Goal: Task Accomplishment & Management: Manage account settings

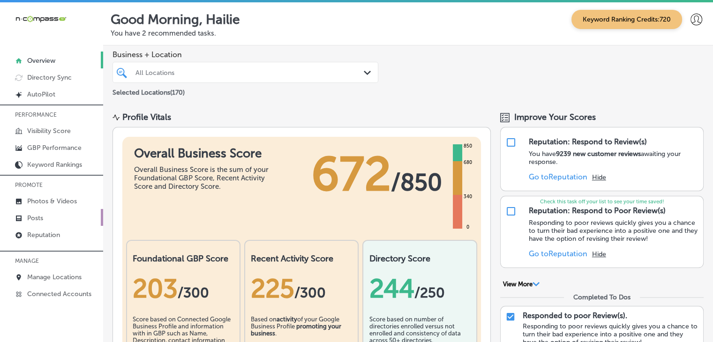
click at [30, 220] on p "Posts" at bounding box center [35, 218] width 16 height 8
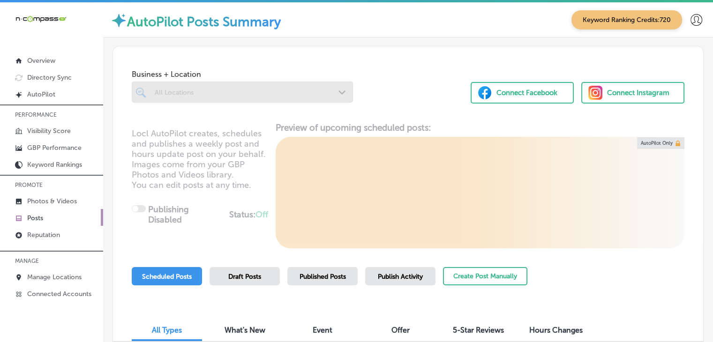
click at [30, 222] on p "Posts" at bounding box center [35, 218] width 16 height 8
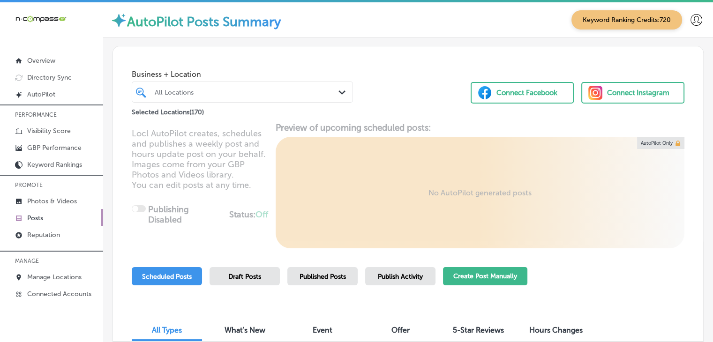
click at [461, 271] on button "Create Post Manually" at bounding box center [485, 276] width 84 height 18
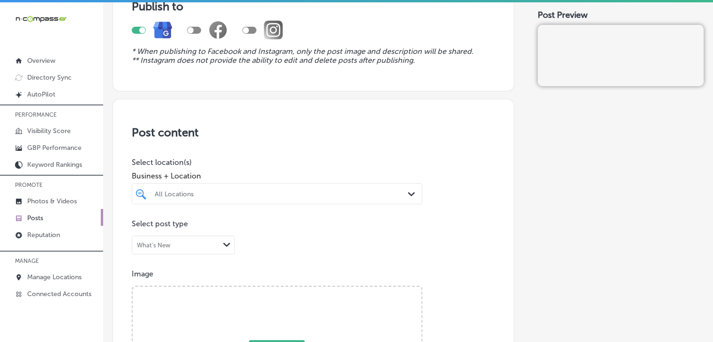
click at [275, 206] on div at bounding box center [277, 211] width 291 height 15
click at [275, 191] on div "All Locations Path Created with Sketch." at bounding box center [277, 193] width 291 height 21
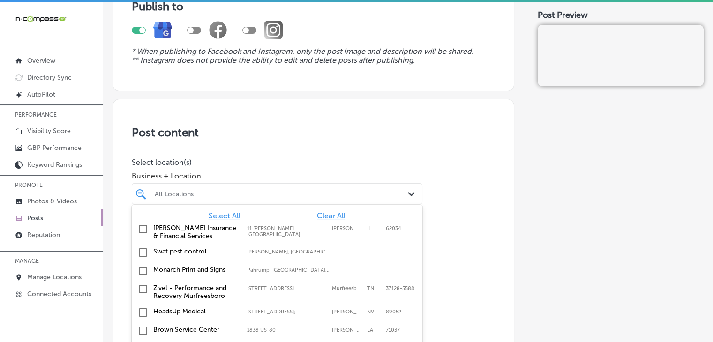
scroll to position [115, 0]
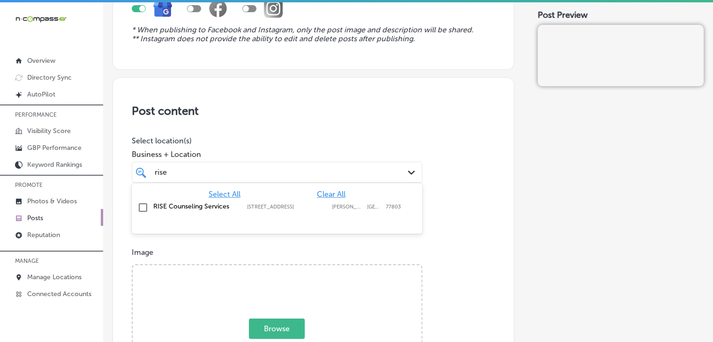
click at [278, 197] on div "Select All Clear All" at bounding box center [277, 194] width 291 height 9
drag, startPoint x: 278, startPoint y: 214, endPoint x: 285, endPoint y: 138, distance: 76.3
click at [279, 214] on div "RISE Counseling Services 401 North Main Street; Suite 104, Bryan, TX, 77803 401…" at bounding box center [277, 208] width 283 height 15
type input "rise"
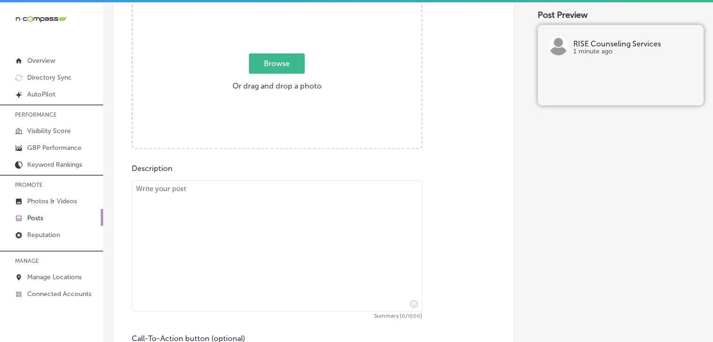
scroll to position [397, 0]
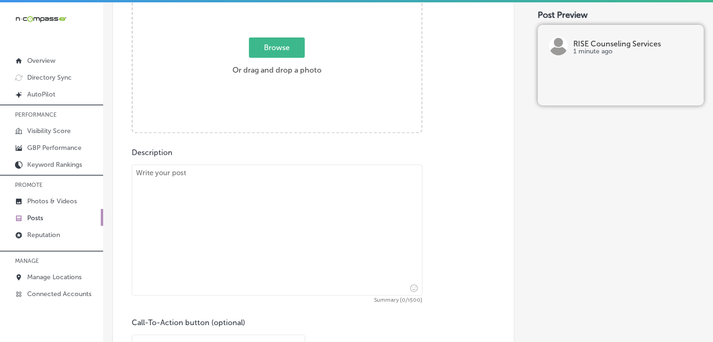
click at [303, 240] on textarea at bounding box center [277, 230] width 291 height 131
paste textarea "We're so glad to introduce Rise Counseling Services to the Bryan, College Stati…"
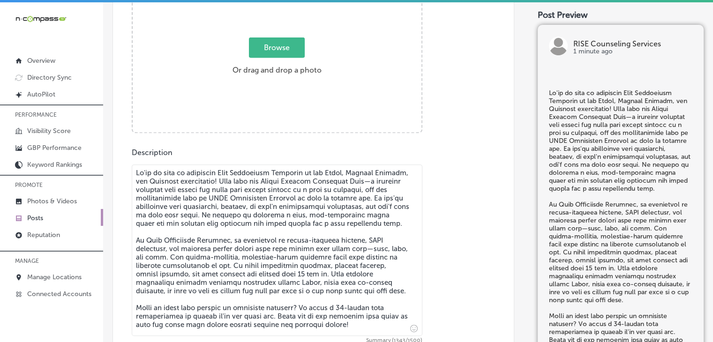
type textarea "We're so glad to introduce Rise Counseling Services to the Bryan, College Stati…"
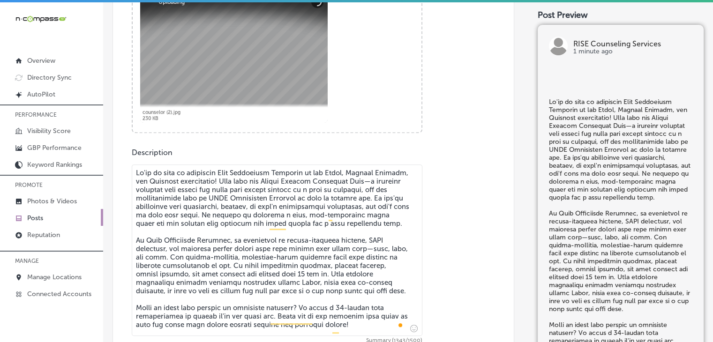
scroll to position [584, 0]
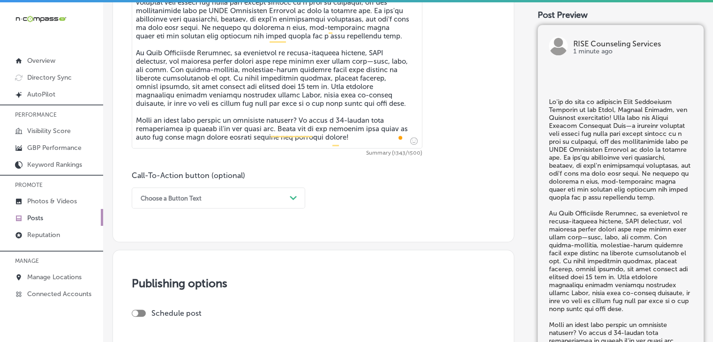
click at [231, 198] on div "Choose a Button Text" at bounding box center [211, 198] width 150 height 15
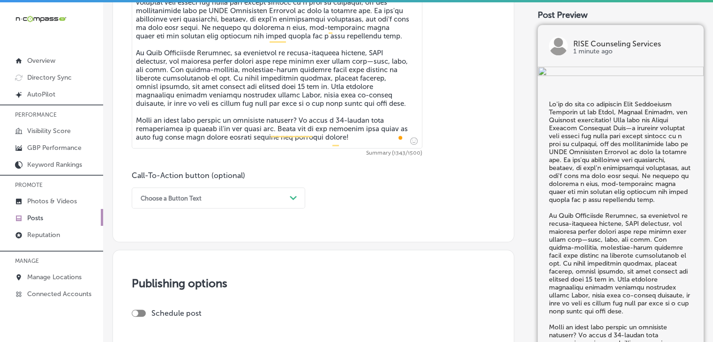
click at [189, 203] on div "Choose a Button Text" at bounding box center [211, 198] width 150 height 15
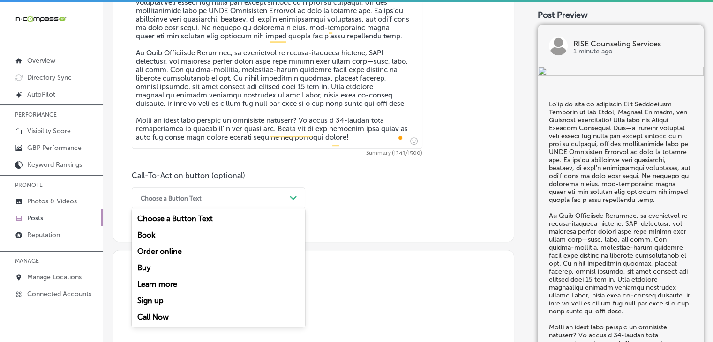
click at [192, 316] on div "Call Now" at bounding box center [219, 317] width 174 height 16
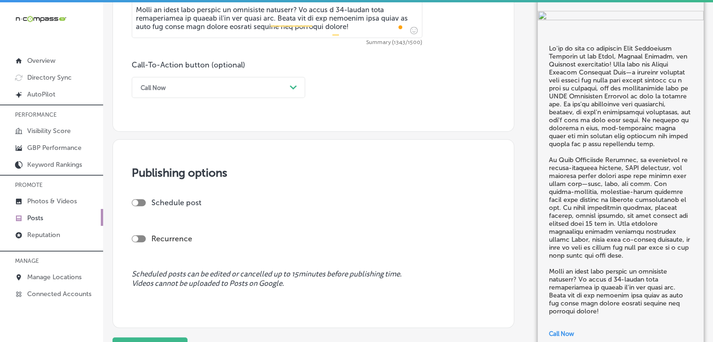
scroll to position [768, 0]
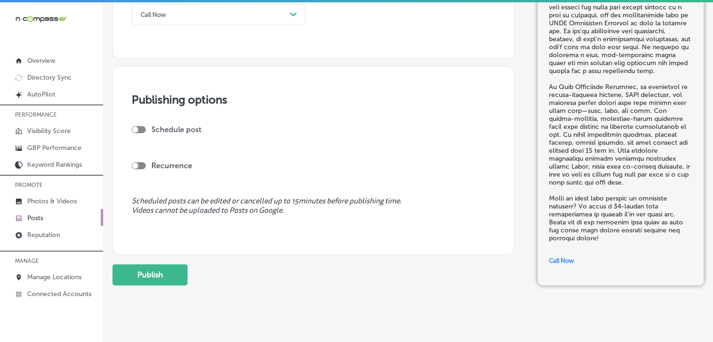
click at [144, 127] on div at bounding box center [139, 129] width 14 height 7
checkbox input "true"
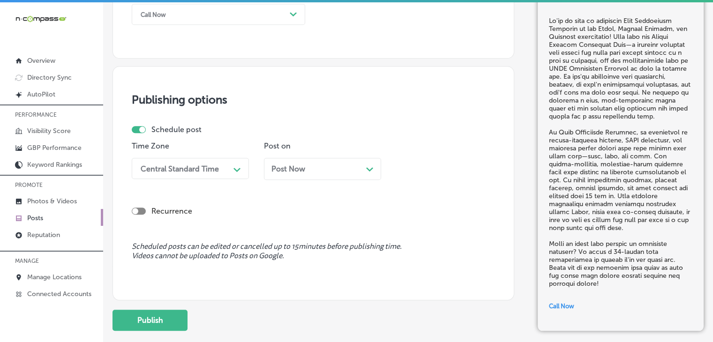
click at [173, 171] on div "Central Standard Time" at bounding box center [180, 168] width 78 height 9
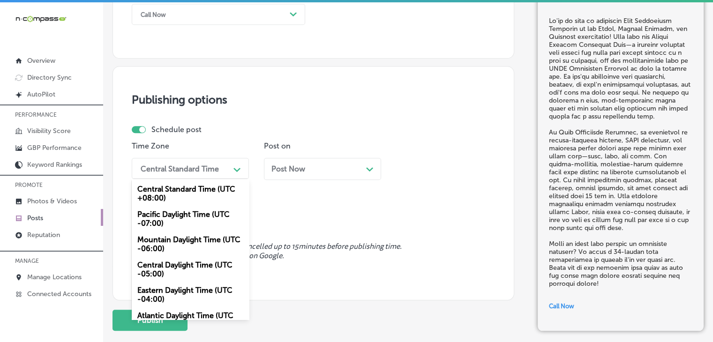
click at [189, 241] on div "Mountain Daylight Time (UTC -06:00)" at bounding box center [190, 244] width 117 height 25
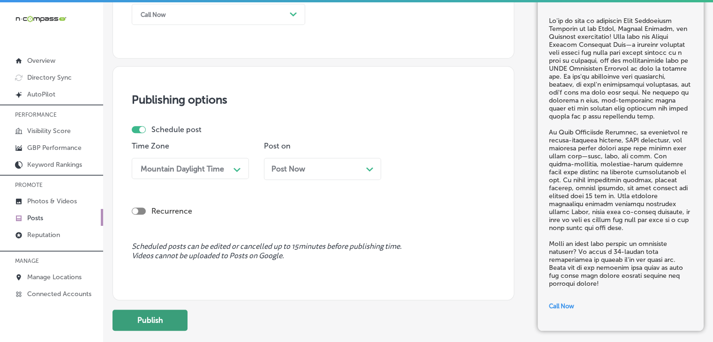
drag, startPoint x: 129, startPoint y: 308, endPoint x: 130, endPoint y: 314, distance: 5.7
click at [131, 314] on button "Publish" at bounding box center [150, 320] width 75 height 21
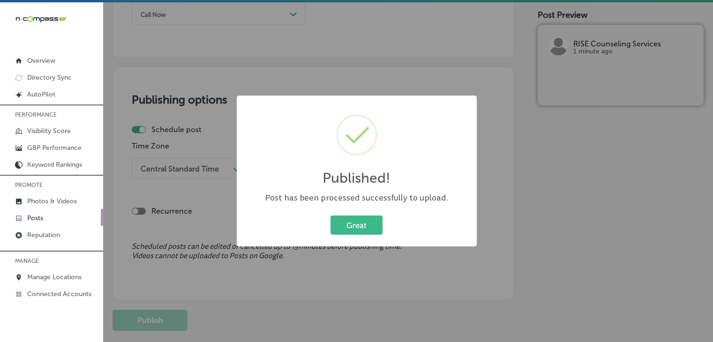
click at [477, 42] on div "Published! × Post has been processed successfully to upload. Great Cancel" at bounding box center [356, 171] width 713 height 342
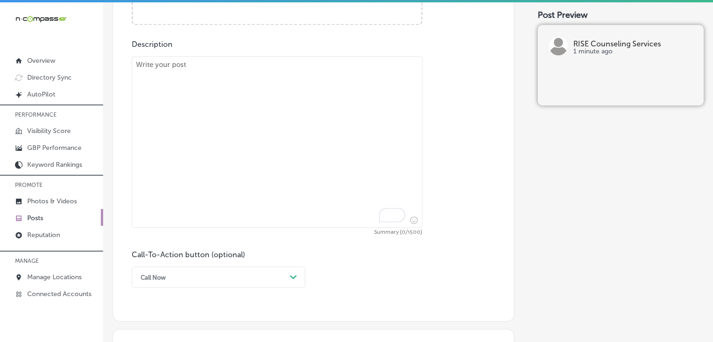
scroll to position [393, 0]
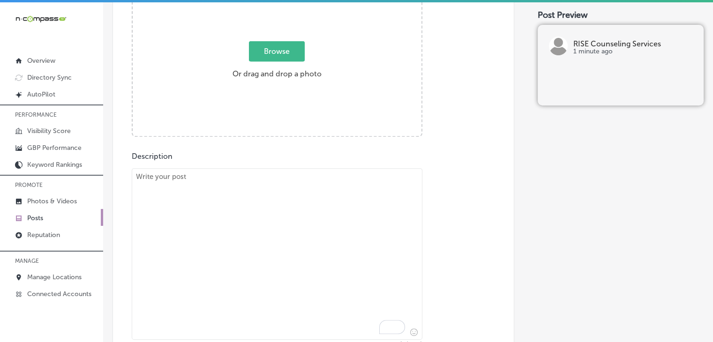
click at [326, 227] on textarea "To enrich screen reader interactions, please activate Accessibility in Grammarl…" at bounding box center [277, 254] width 291 height 172
paste textarea "At Rise Counseling Services, we believe true wellness involves caring for every…"
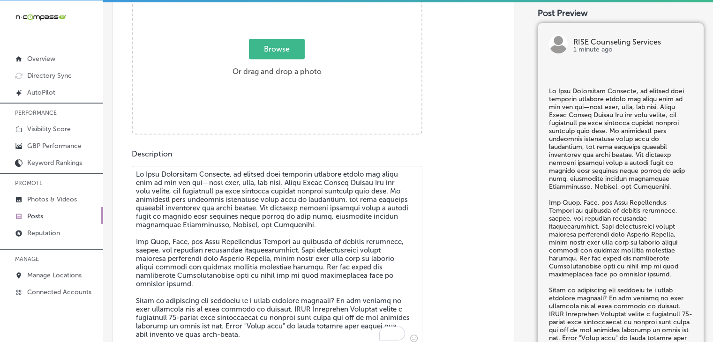
scroll to position [300, 0]
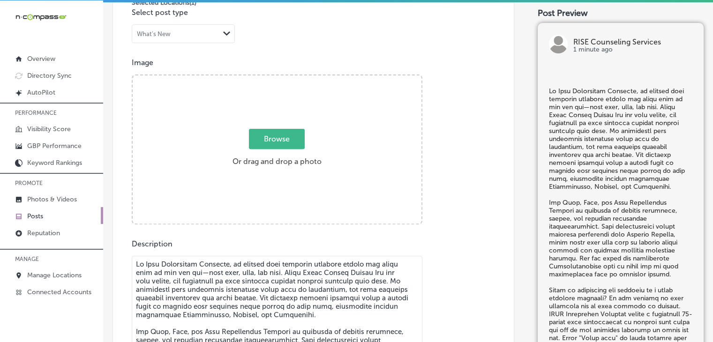
type textarea "At Rise Counseling Services, we believe true wellness involves caring for every…"
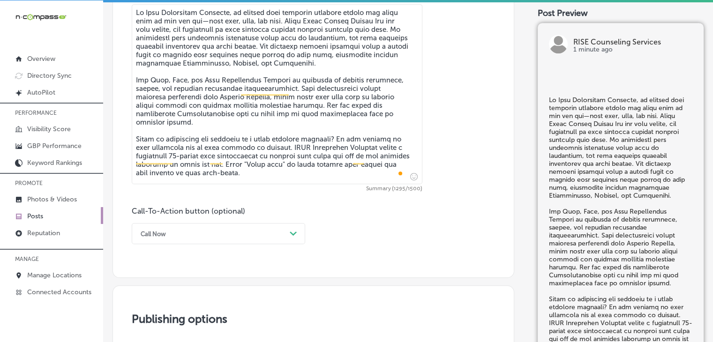
scroll to position [581, 0]
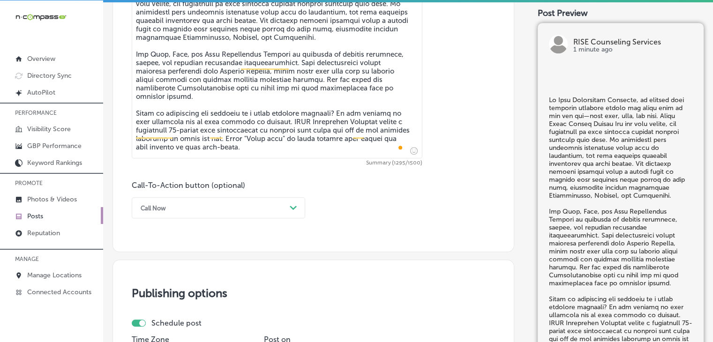
click at [194, 203] on div "Call Now" at bounding box center [211, 208] width 150 height 15
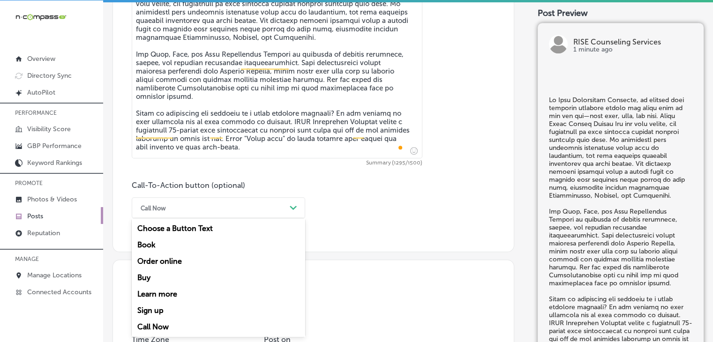
click at [170, 288] on div "Learn more" at bounding box center [219, 294] width 174 height 16
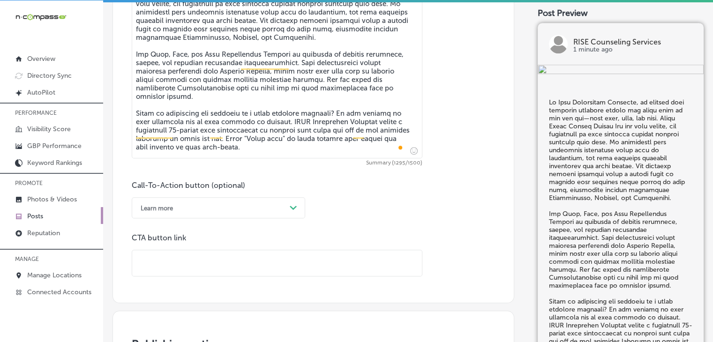
click at [283, 263] on input "text" at bounding box center [277, 263] width 290 height 26
paste input "https://www.rise-counselingservices.com/"
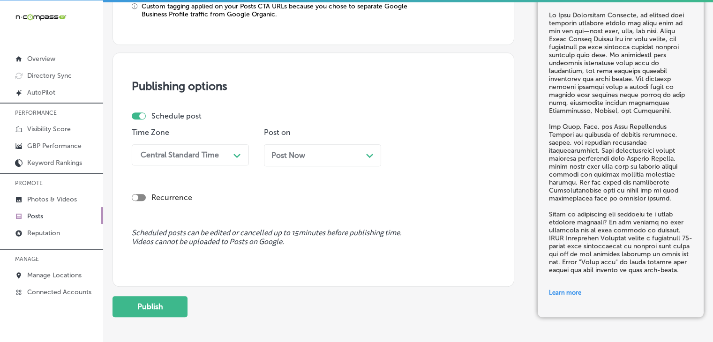
type input "https://www.rise-counselingservices.com/"
click at [220, 155] on div "Central Standard Time" at bounding box center [183, 155] width 94 height 16
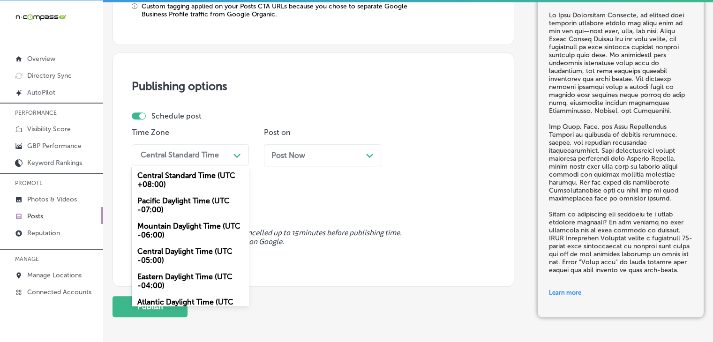
click at [197, 233] on div "Mountain Daylight Time (UTC -06:00)" at bounding box center [190, 230] width 117 height 25
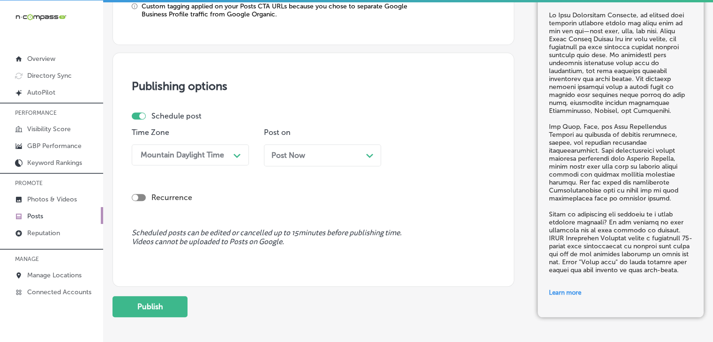
click at [306, 148] on div "Post Now Path Created with Sketch." at bounding box center [322, 155] width 117 height 22
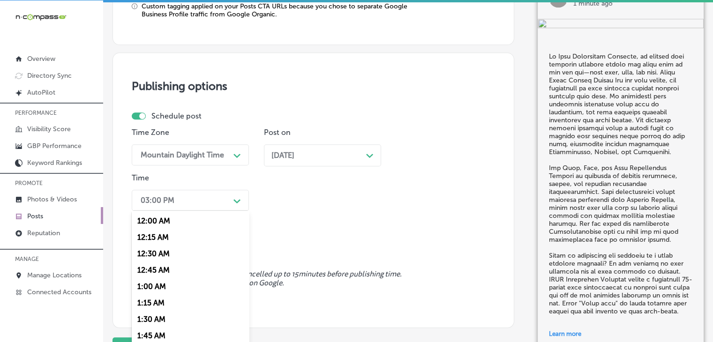
click at [195, 207] on div "option 12:00 AM focused, 1 of 96. 96 results available. Use Up and Down to choo…" at bounding box center [190, 200] width 117 height 21
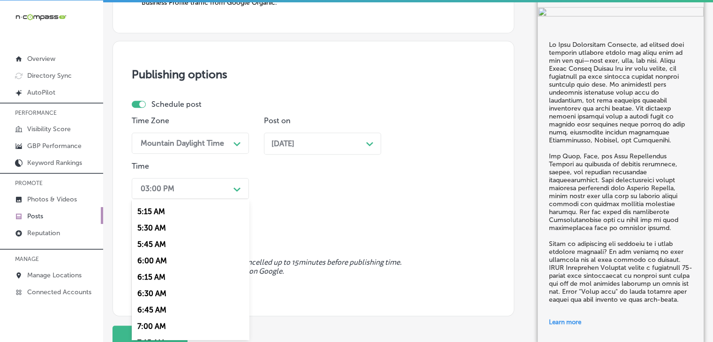
scroll to position [422, 0]
click at [166, 245] on div "7:00 AM" at bounding box center [190, 247] width 117 height 16
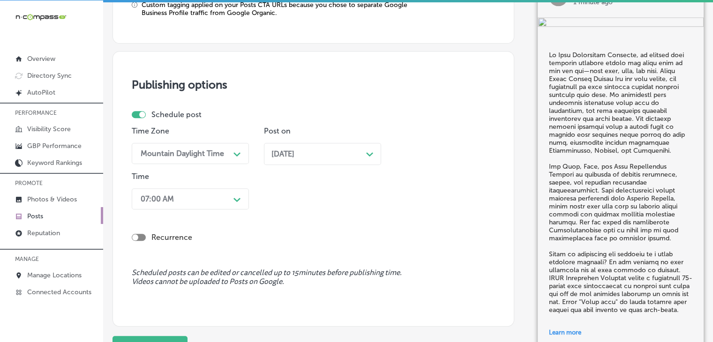
scroll to position [885, 0]
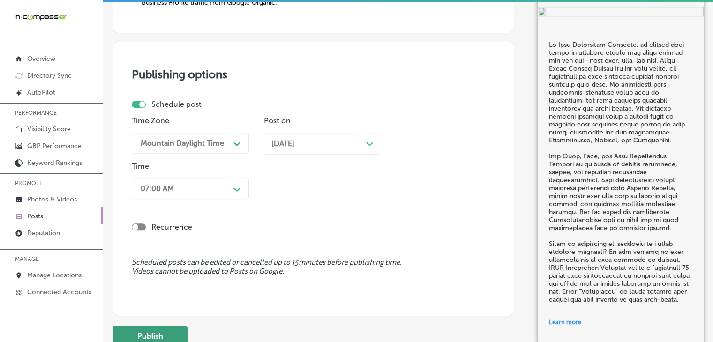
click at [126, 328] on button "Publish" at bounding box center [150, 336] width 75 height 21
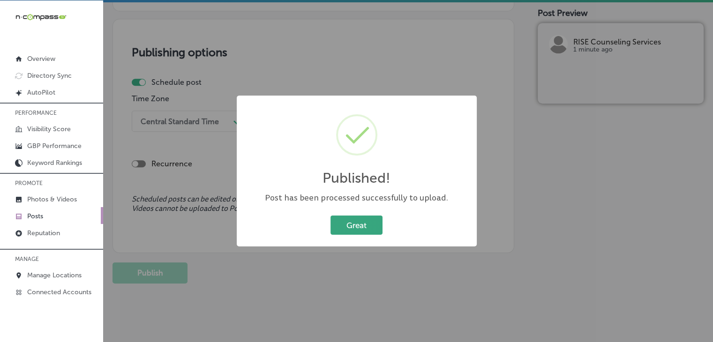
click at [369, 221] on button "Great" at bounding box center [357, 225] width 52 height 19
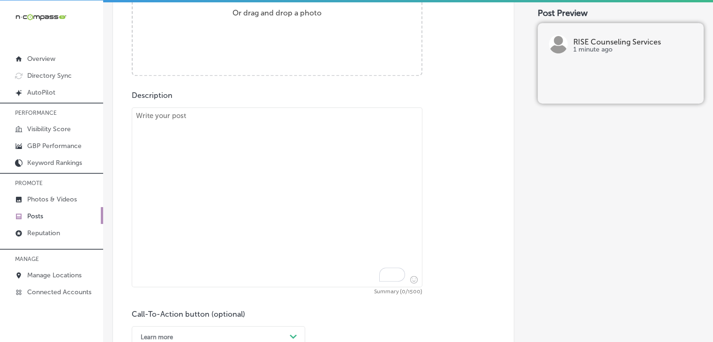
scroll to position [353, 0]
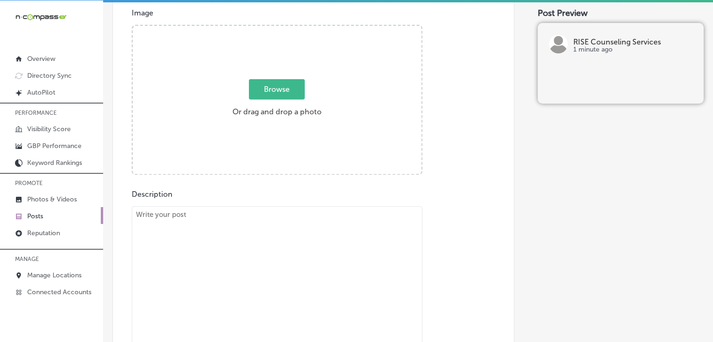
click at [316, 291] on textarea "To enrich screen reader interactions, please activate Accessibility in Grammarl…" at bounding box center [277, 296] width 291 height 180
paste textarea "The holiday season can bring both joy and stress, especially when relationship …"
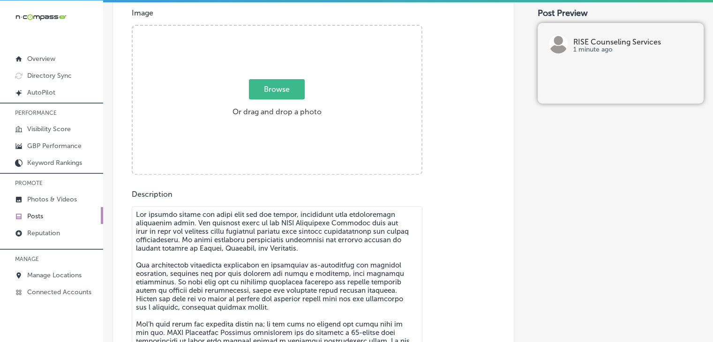
scroll to position [368, 0]
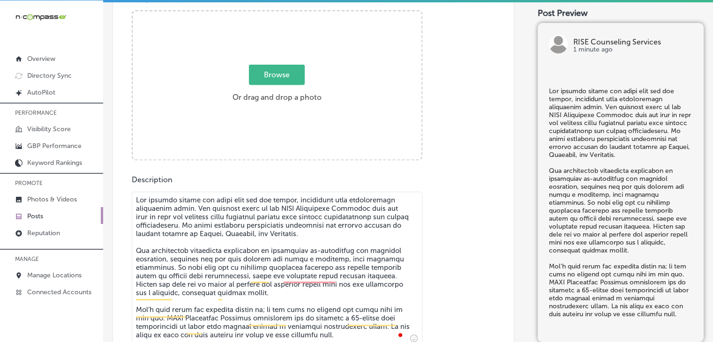
click at [355, 225] on textarea "To enrich screen reader interactions, please activate Accessibility in Grammarl…" at bounding box center [277, 269] width 291 height 154
paste textarea "Healing from Trauma is a powerful journey, and the compassionate faces of the R…"
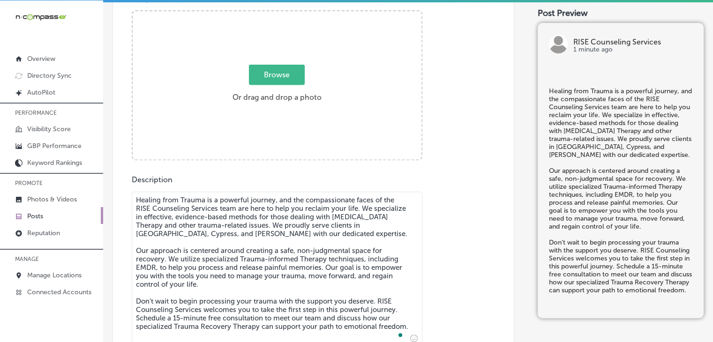
type textarea "Healing from Trauma is a powerful journey, and the compassionate faces of the R…"
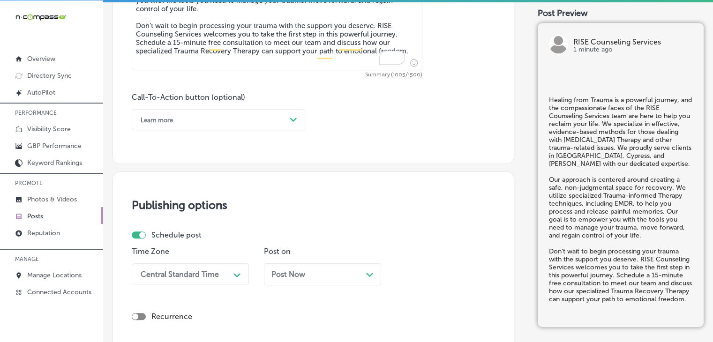
scroll to position [649, 0]
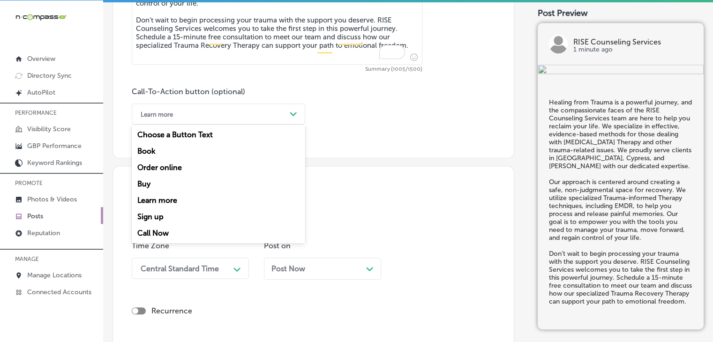
click at [247, 123] on div "Learn more Path Created with Sketch." at bounding box center [219, 114] width 174 height 21
click at [207, 235] on div "Call Now" at bounding box center [219, 233] width 174 height 16
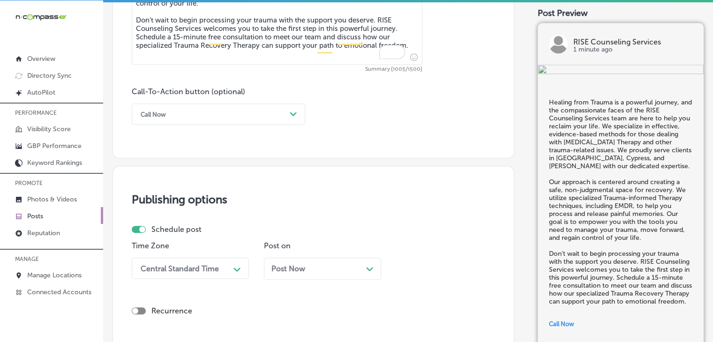
click at [195, 269] on div "Central Standard Time Path Created with Sketch." at bounding box center [190, 268] width 117 height 21
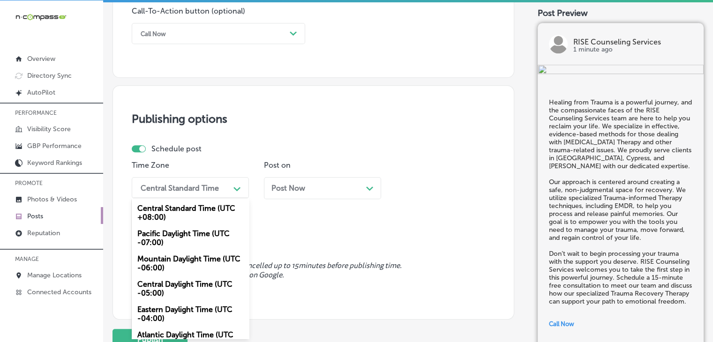
click at [193, 257] on div "Mountain Daylight Time (UTC -06:00)" at bounding box center [190, 263] width 117 height 25
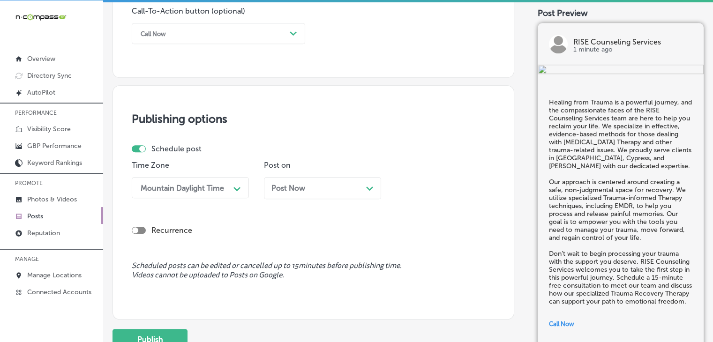
click at [292, 192] on div "Post Now Path Created with Sketch." at bounding box center [322, 188] width 117 height 22
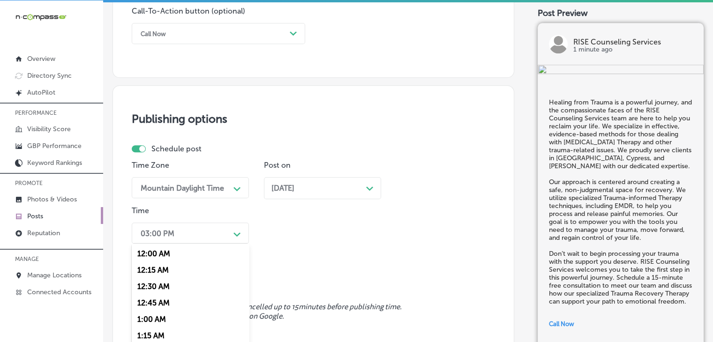
scroll to position [775, 0]
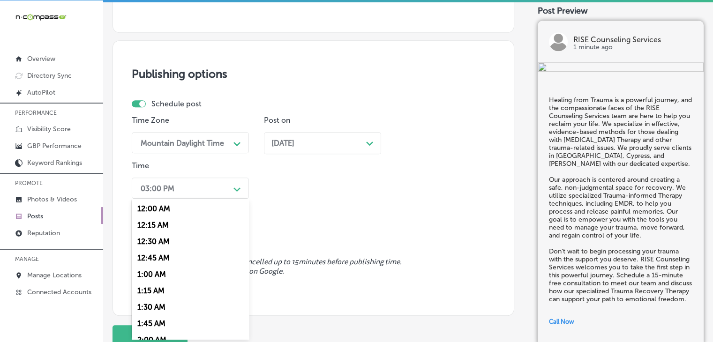
click at [195, 199] on div "option 7:00 AM, selected. option 12:15 AM focused, 2 of 96. 96 results availabl…" at bounding box center [190, 188] width 117 height 21
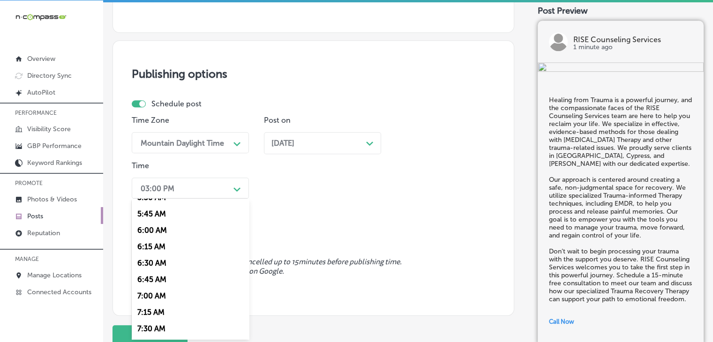
click at [154, 295] on div "7:00 AM" at bounding box center [190, 296] width 117 height 16
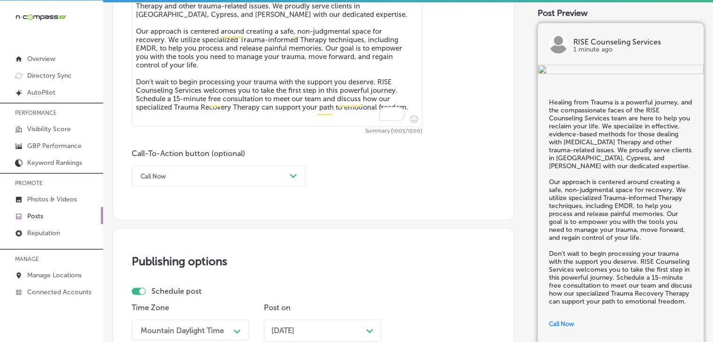
scroll to position [838, 0]
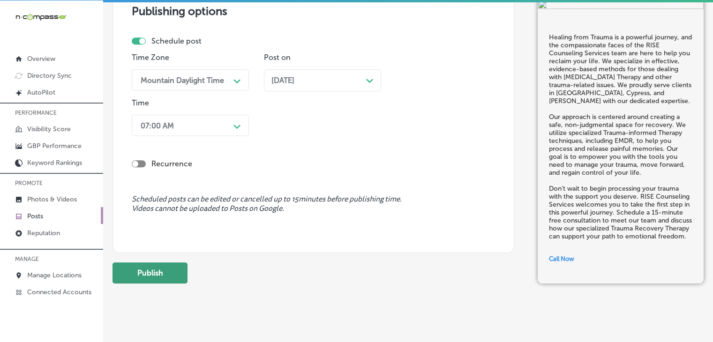
click at [131, 267] on button "Publish" at bounding box center [150, 273] width 75 height 21
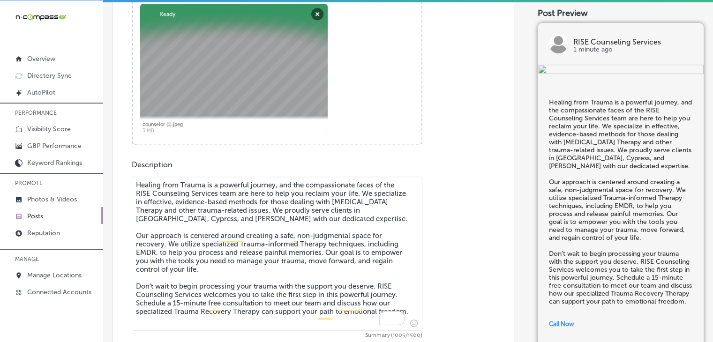
scroll to position [369, 0]
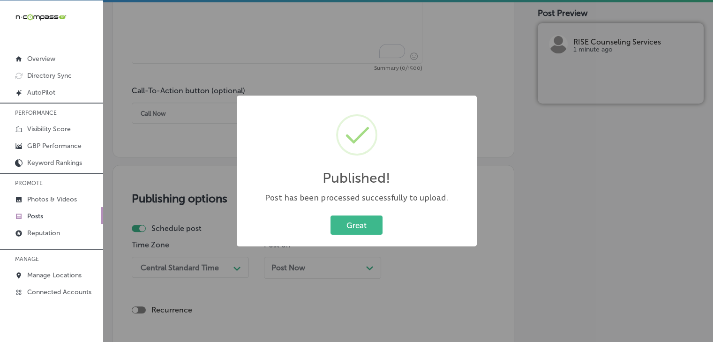
click at [293, 61] on div "Published! × Post has been processed successfully to upload. Great Cancel" at bounding box center [356, 171] width 713 height 342
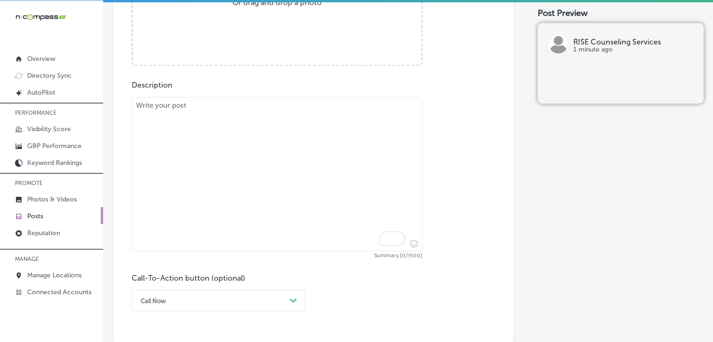
click at [303, 125] on textarea "To enrich screen reader interactions, please activate Accessibility in Grammarl…" at bounding box center [277, 174] width 291 height 154
paste textarea "The holiday season can bring both joy and stress, especially when relationship …"
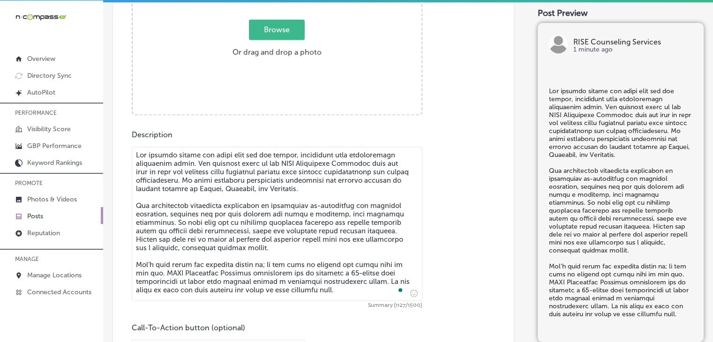
scroll to position [275, 0]
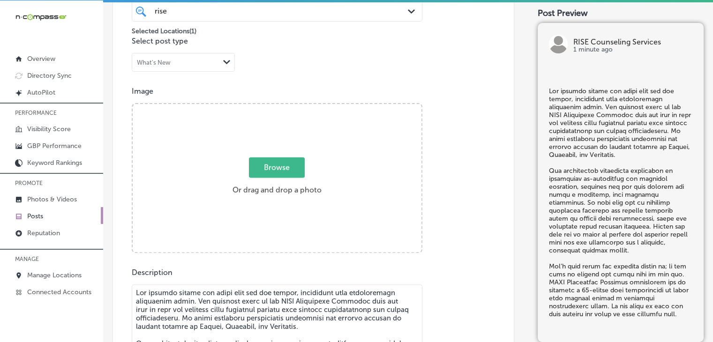
type textarea "The holiday season can bring both joy and stress, especially when relationship …"
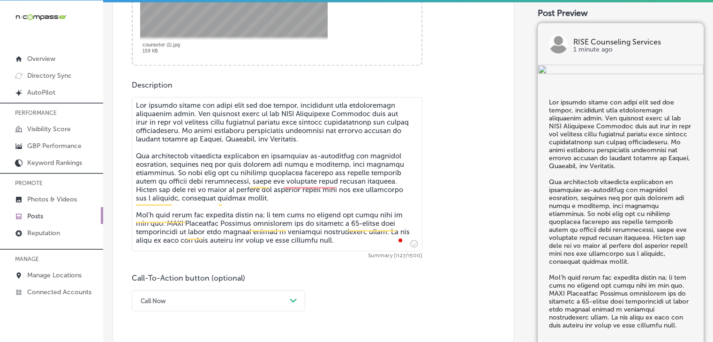
scroll to position [650, 0]
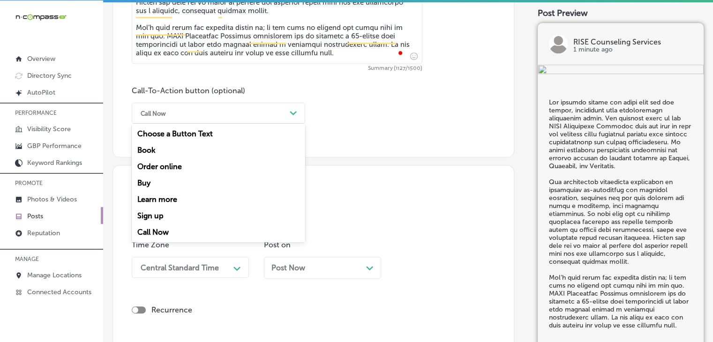
click at [197, 115] on div "Call Now" at bounding box center [211, 113] width 150 height 15
click at [177, 227] on div "Call Now" at bounding box center [219, 232] width 174 height 16
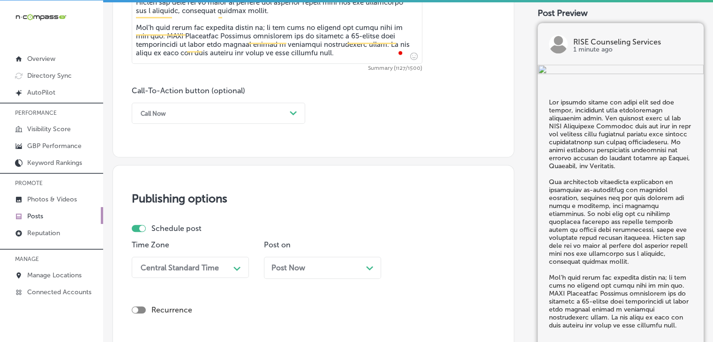
click at [173, 261] on div "Central Standard Time Path Created with Sketch." at bounding box center [190, 267] width 117 height 21
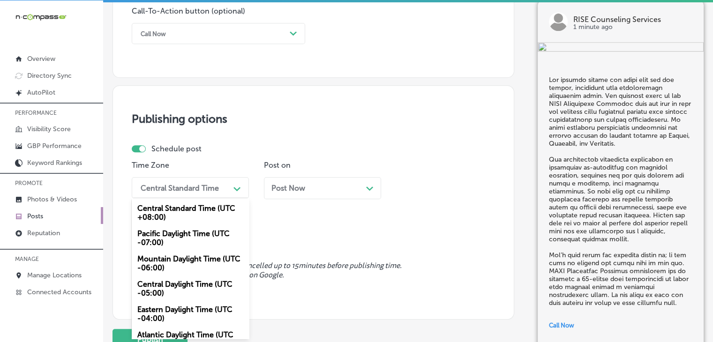
click at [178, 268] on div "Mountain Daylight Time (UTC -06:00)" at bounding box center [190, 263] width 117 height 25
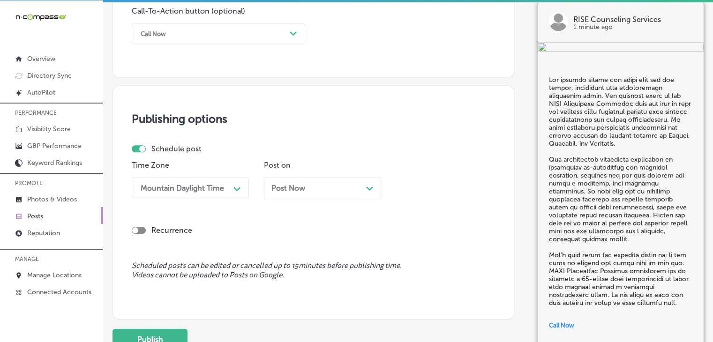
click at [295, 192] on span "Post Now" at bounding box center [289, 188] width 34 height 9
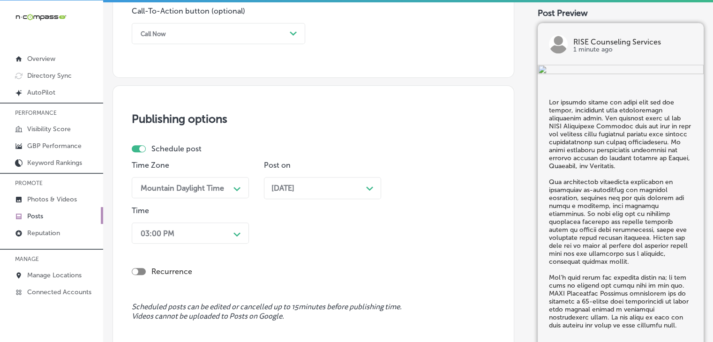
click at [204, 224] on div "03:00 PM Path Created with Sketch." at bounding box center [190, 233] width 117 height 21
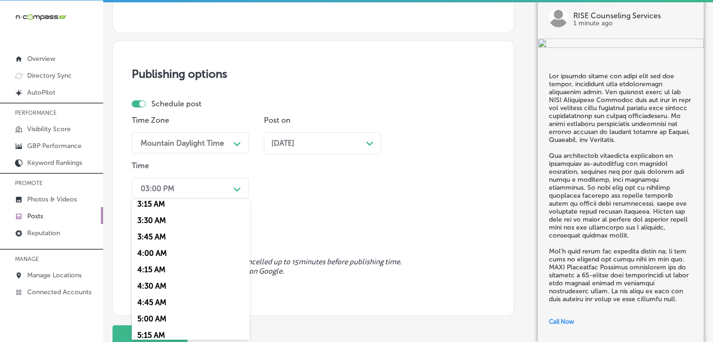
scroll to position [375, 0]
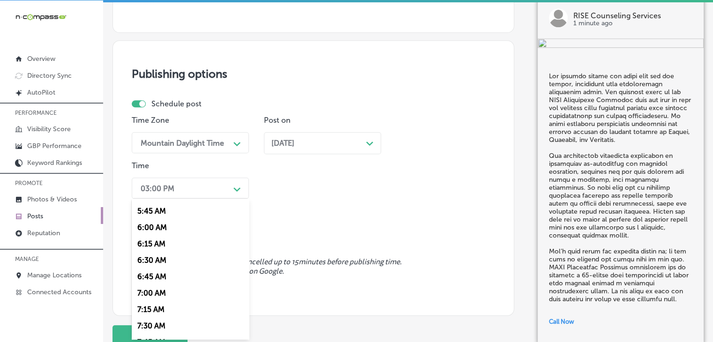
click at [163, 293] on div "7:00 AM" at bounding box center [190, 293] width 117 height 16
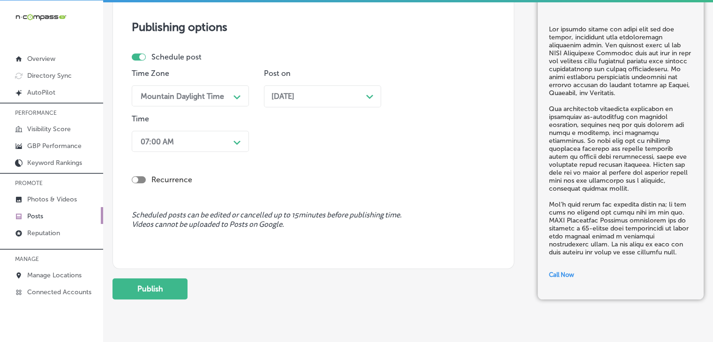
scroll to position [838, 0]
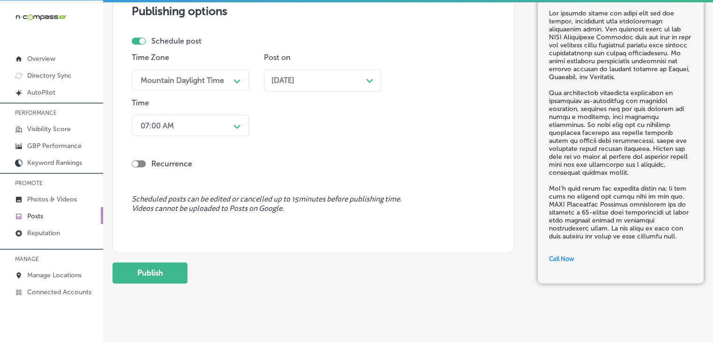
click at [127, 271] on button "Publish" at bounding box center [150, 273] width 75 height 21
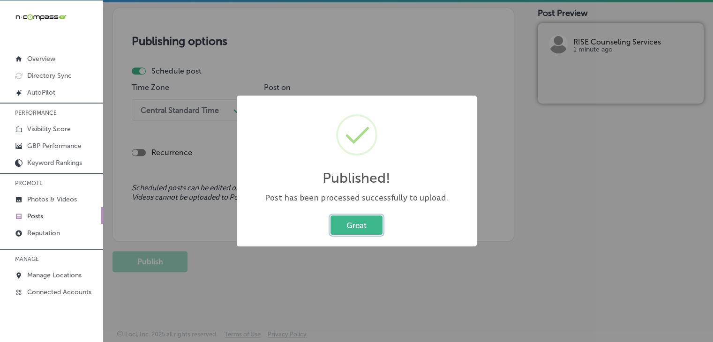
scroll to position [796, 0]
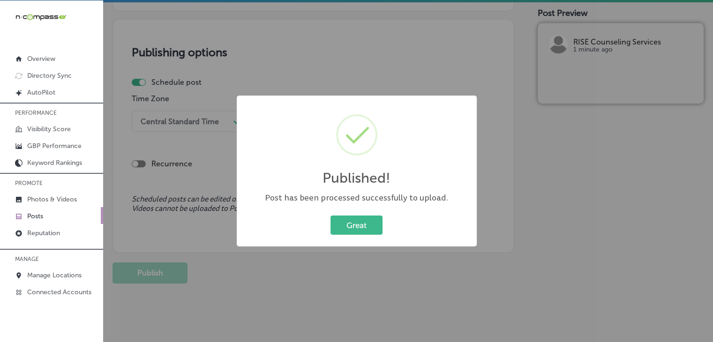
click at [330, 115] on div "Published! ×" at bounding box center [356, 148] width 221 height 87
click at [256, 88] on div "Published! × Post has been processed successfully to upload. Great Cancel" at bounding box center [356, 171] width 713 height 342
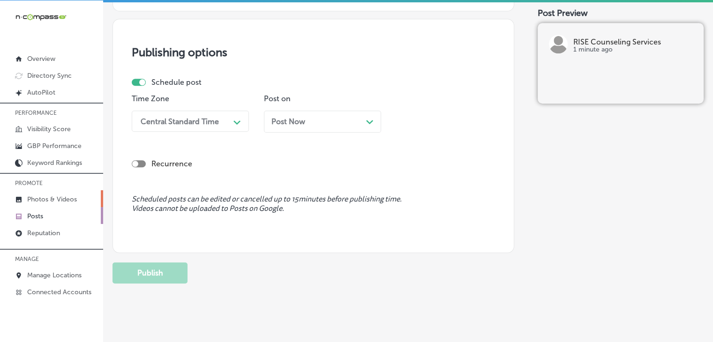
click at [60, 203] on p "Photos & Videos" at bounding box center [52, 200] width 50 height 8
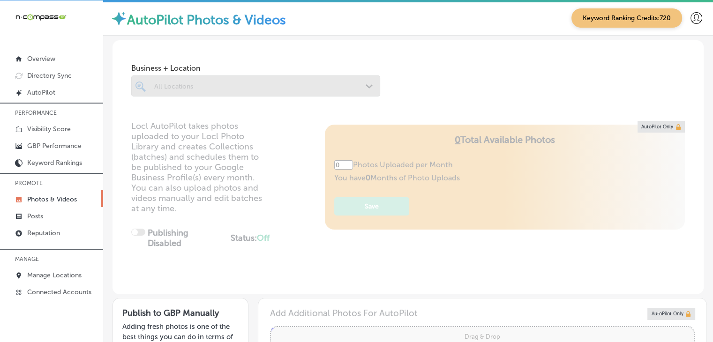
type input "5"
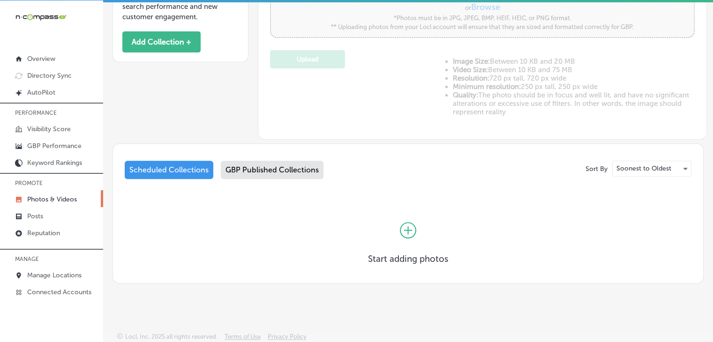
scroll to position [341, 0]
click at [164, 31] on button "Add Collection +" at bounding box center [161, 41] width 78 height 21
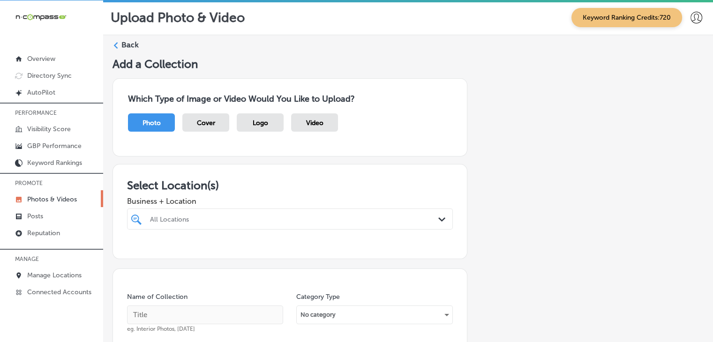
click at [227, 230] on div at bounding box center [290, 237] width 326 height 15
click at [232, 226] on div "All Locations Path Created with Sketch." at bounding box center [290, 219] width 326 height 21
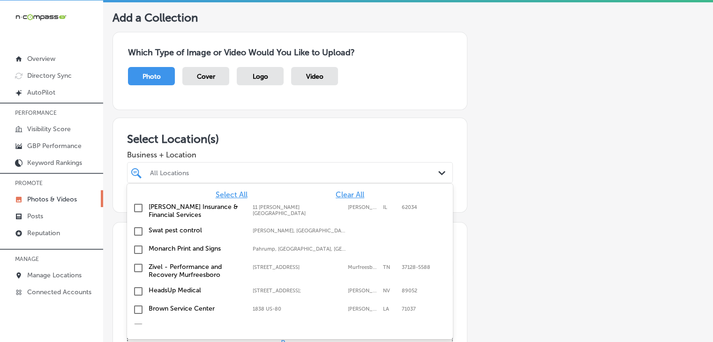
scroll to position [46, 0]
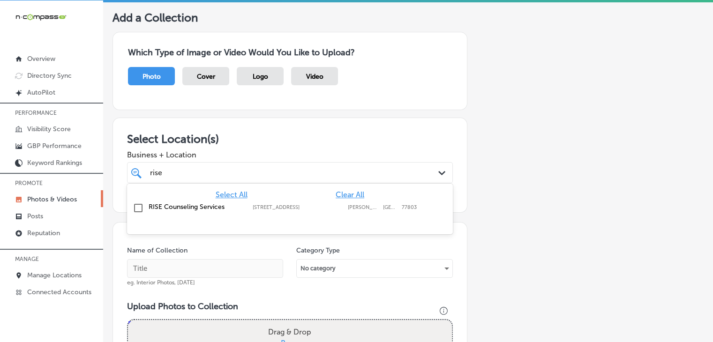
click at [310, 199] on div "RISE Counseling Services 401 North Main Street; Suite 104, Bryan, TX, 77803 401…" at bounding box center [290, 208] width 326 height 18
click at [309, 164] on div "rise rise Path Created with Sketch." at bounding box center [290, 172] width 326 height 21
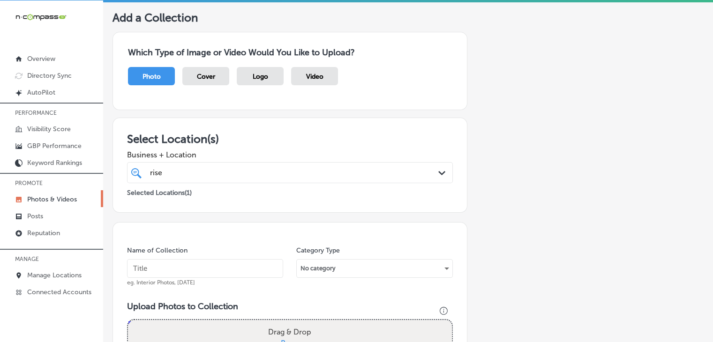
type input "rise"
click at [227, 259] on input "text" at bounding box center [205, 268] width 156 height 19
type input "RISE Counseling Services, Oct 2025, Week 2"
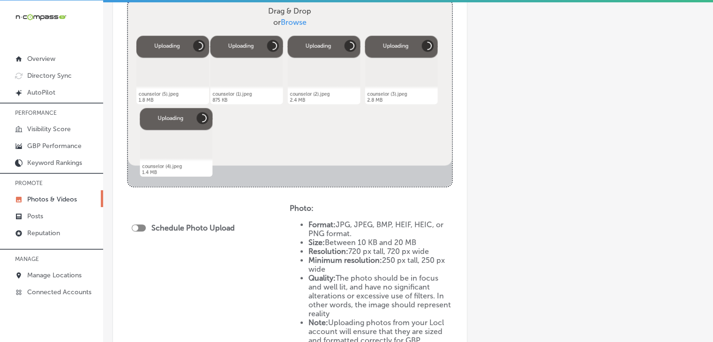
scroll to position [375, 0]
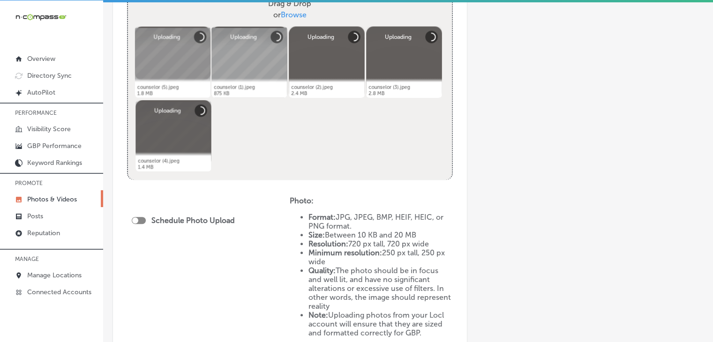
click at [129, 217] on div "Schedule Photo Upload" at bounding box center [208, 271] width 163 height 149
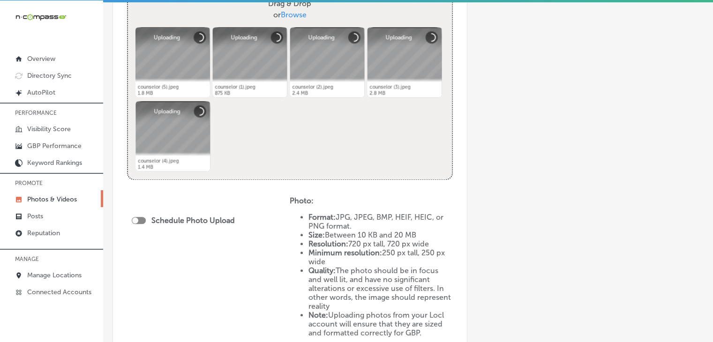
click at [140, 221] on div at bounding box center [139, 220] width 14 height 7
checkbox input "true"
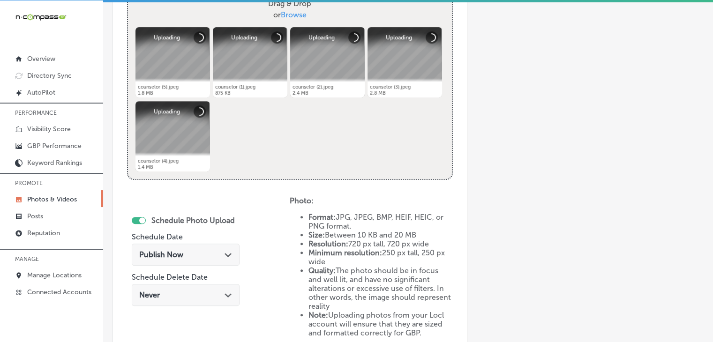
click at [161, 250] on span "Publish Now" at bounding box center [161, 254] width 44 height 9
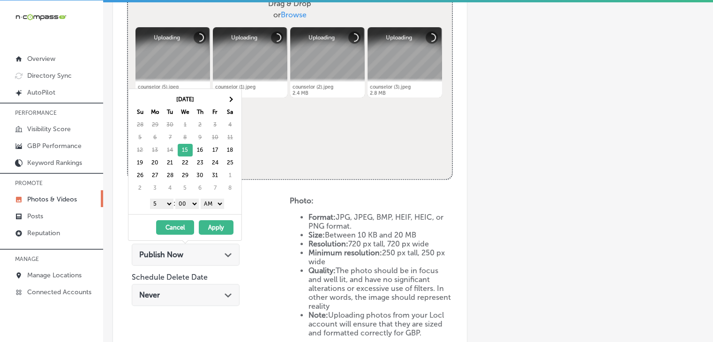
click at [179, 216] on div "10/15/2025 - 10/15/2025 Cancel Apply" at bounding box center [185, 227] width 113 height 26
click at [178, 218] on div "10/15/2025 - 10/15/2025 Cancel Apply" at bounding box center [185, 227] width 113 height 26
click at [178, 224] on button "Cancel" at bounding box center [175, 227] width 38 height 15
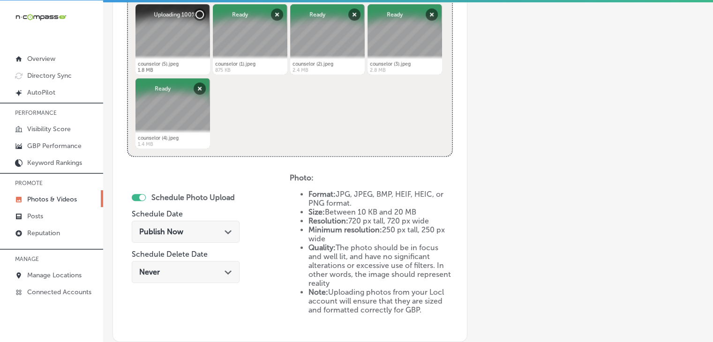
scroll to position [469, 0]
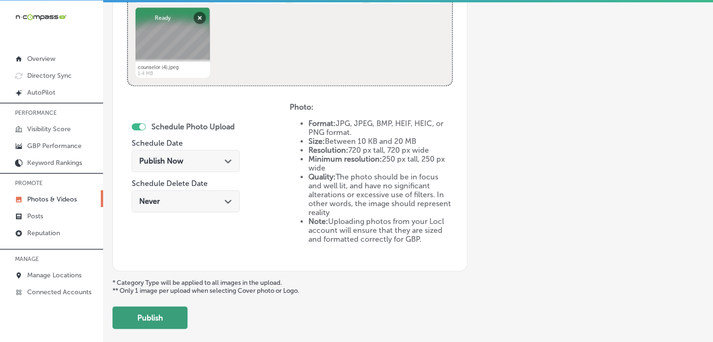
click at [124, 309] on button "Publish" at bounding box center [150, 318] width 75 height 23
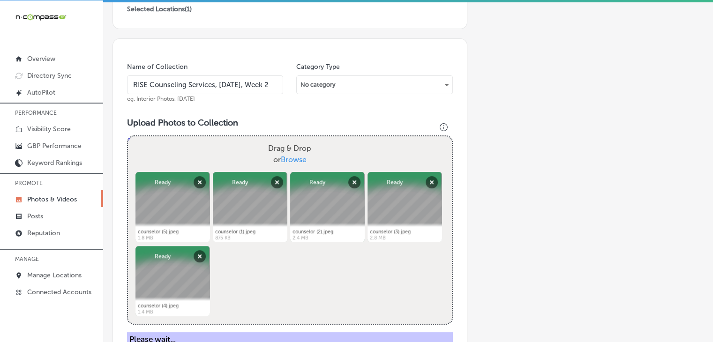
scroll to position [94, 0]
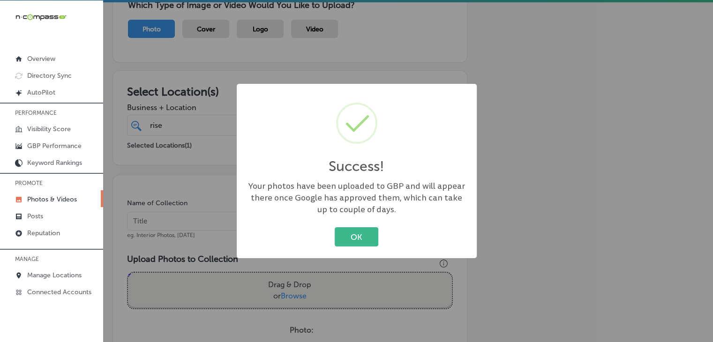
click at [170, 207] on div "Success! × Your photos have been uploaded to GBP and will appear there once Goo…" at bounding box center [356, 171] width 713 height 342
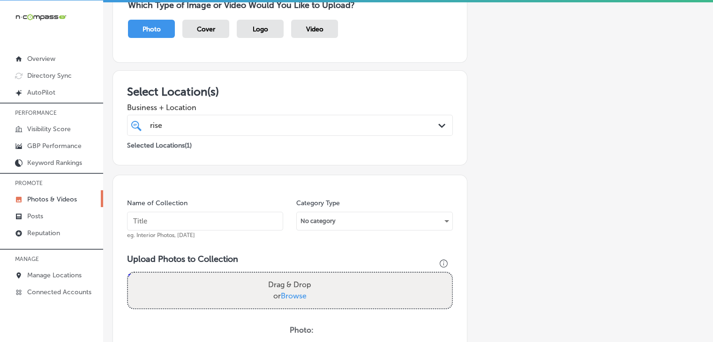
click at [186, 225] on input "text" at bounding box center [205, 221] width 156 height 19
paste input "RISE Counseling Services, Oct 2025, Week"
type input "RISE Counseling Services, Oct 2025, Week 3"
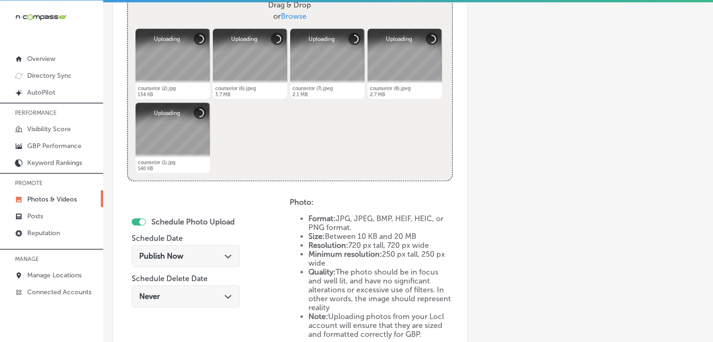
scroll to position [375, 0]
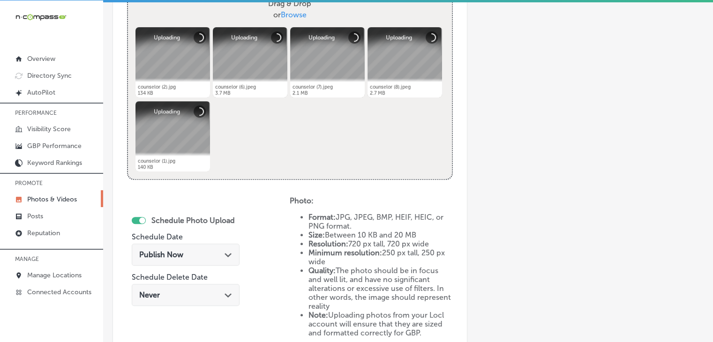
click at [194, 254] on div "Publish Now Path Created with Sketch." at bounding box center [185, 254] width 93 height 9
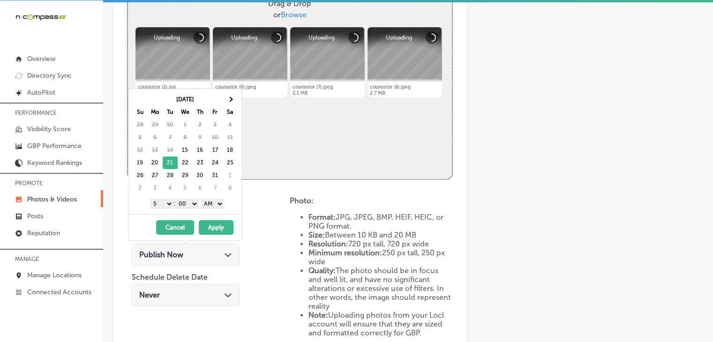
click at [167, 201] on select "1 2 3 4 5 6 7 8 9 10 11 12" at bounding box center [161, 204] width 23 height 10
click at [215, 207] on select "AM PM" at bounding box center [212, 204] width 23 height 10
click at [214, 223] on button "Apply" at bounding box center [216, 227] width 35 height 15
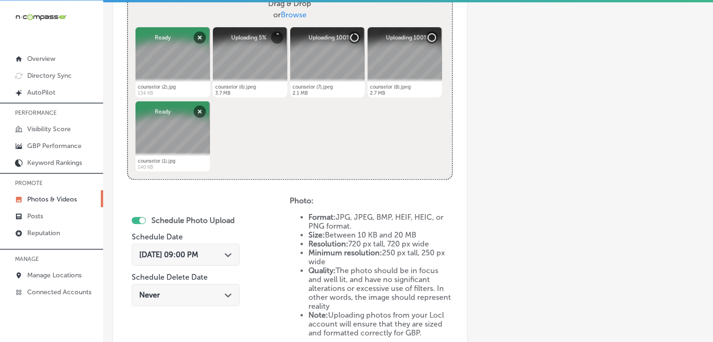
click at [178, 258] on span "Oct 15, 2025 09:00 PM" at bounding box center [168, 254] width 59 height 9
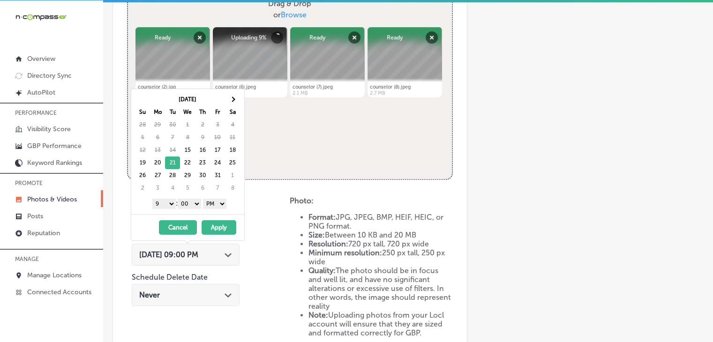
click at [218, 226] on button "Apply" at bounding box center [219, 227] width 35 height 15
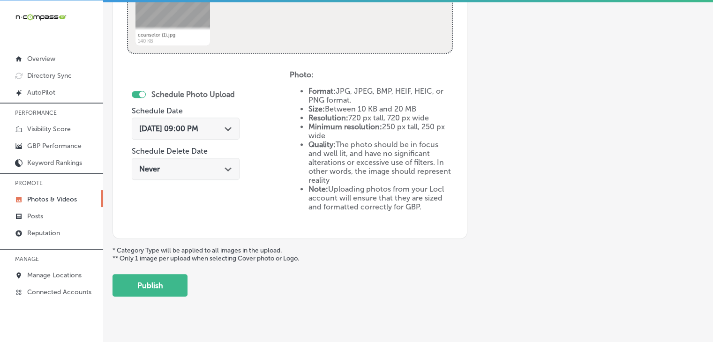
scroll to position [515, 0]
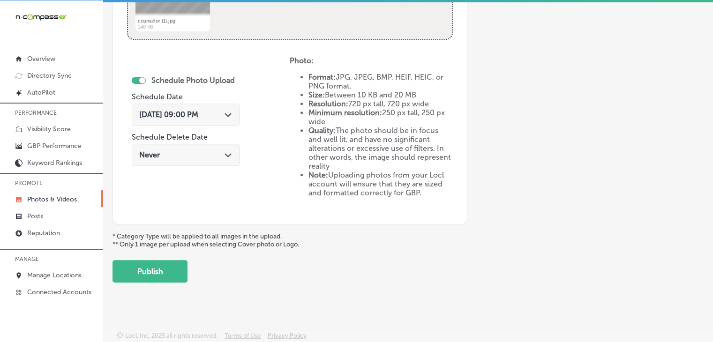
click at [129, 273] on button "Publish" at bounding box center [150, 271] width 75 height 23
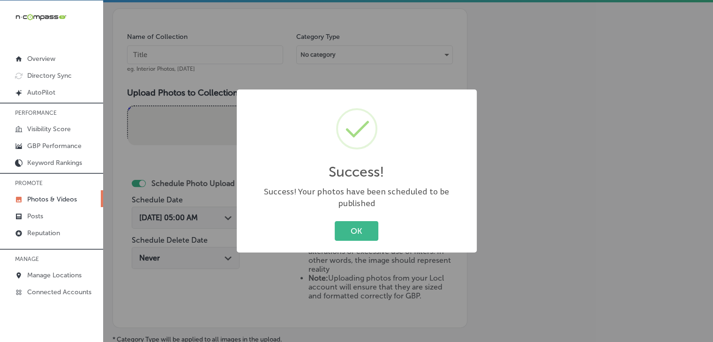
scroll to position [248, 0]
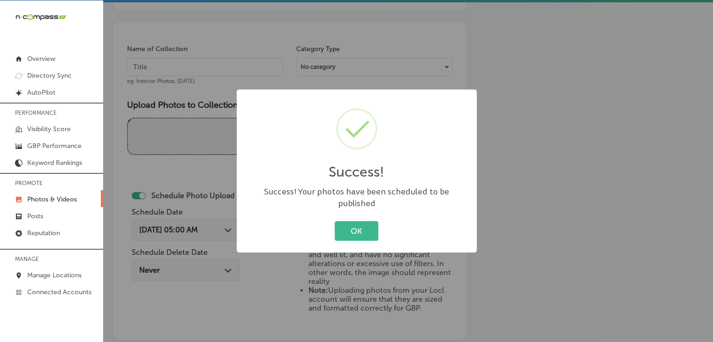
click at [271, 62] on div "Success! × Success! Your photos have been scheduled to be published OK Cancel" at bounding box center [356, 171] width 713 height 342
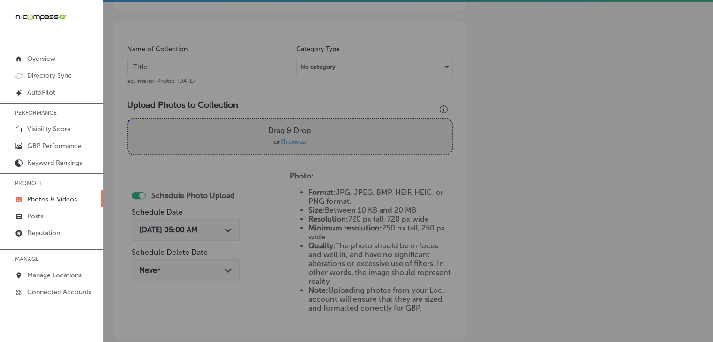
click at [229, 79] on div "Name of Collection eg. Interior Photos, March 2020" at bounding box center [205, 65] width 156 height 40
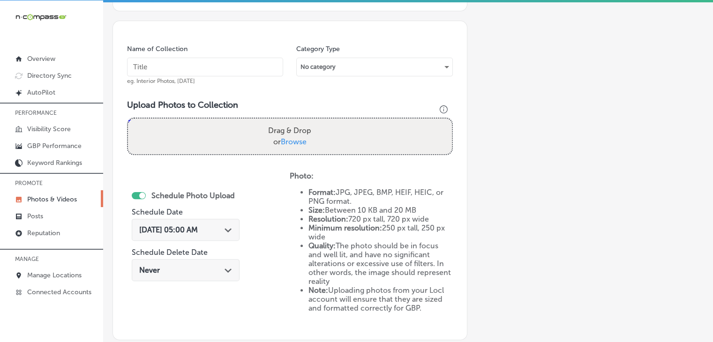
click at [227, 64] on input "text" at bounding box center [205, 67] width 156 height 19
paste input "RISE Counseling Services, Oct 2025, Week"
type input "RISE Counseling Services, Oct 2025, Week 4"
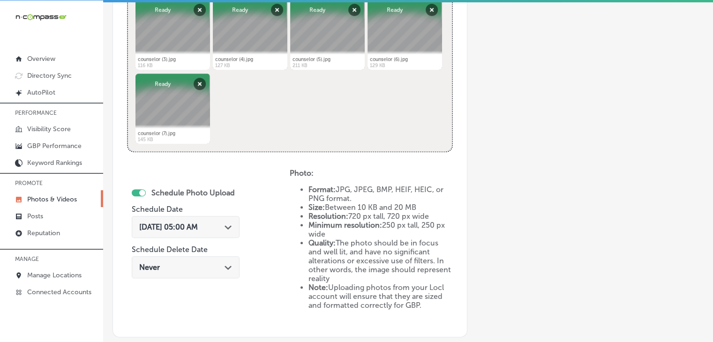
scroll to position [515, 0]
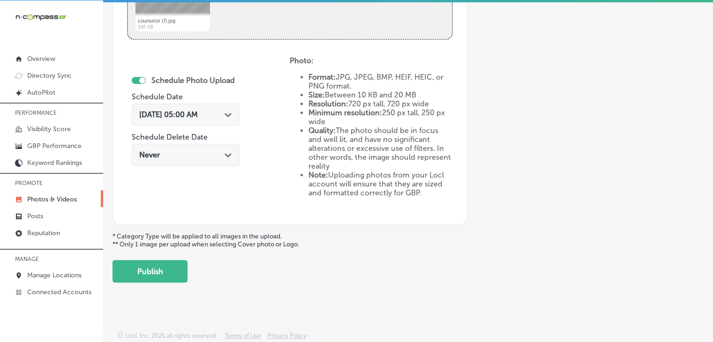
click at [192, 110] on span "Oct 15, 2025 05:00 AM" at bounding box center [168, 114] width 59 height 9
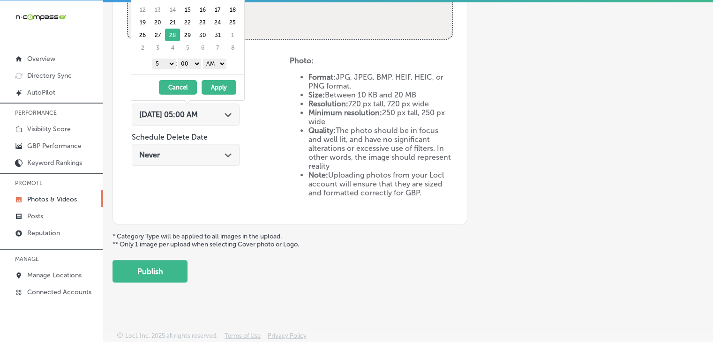
click at [170, 61] on select "1 2 3 4 5 6 7 8 9 10 11 12" at bounding box center [163, 64] width 23 height 10
click at [219, 62] on select "AM PM" at bounding box center [214, 64] width 23 height 10
click at [214, 81] on button "Apply" at bounding box center [219, 87] width 35 height 15
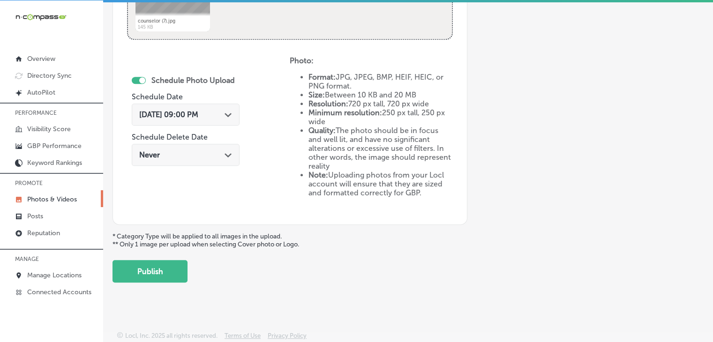
click at [129, 266] on button "Publish" at bounding box center [150, 271] width 75 height 23
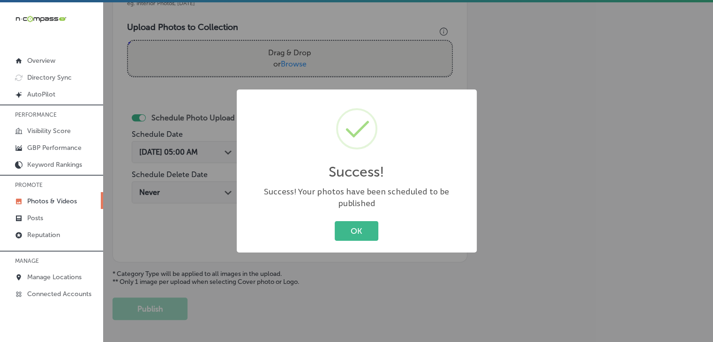
scroll to position [0, 0]
click at [233, 20] on div "Success! × Success! Your photos have been scheduled to be published OK Cancel" at bounding box center [356, 171] width 713 height 342
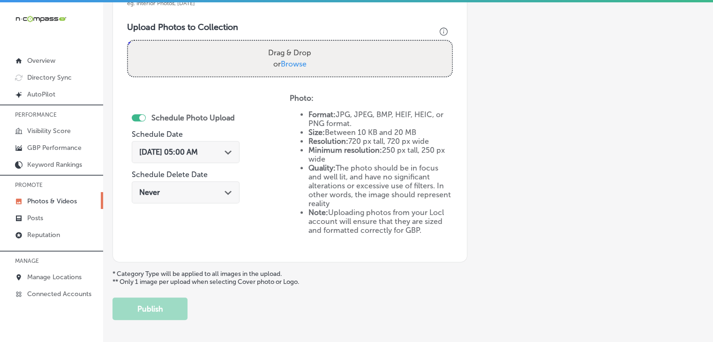
scroll to position [234, 0]
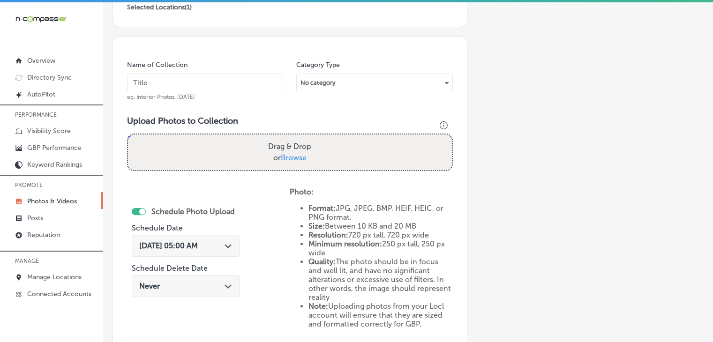
click at [233, 68] on div "Name of Collection eg. Interior Photos, March 2020" at bounding box center [205, 81] width 156 height 40
click at [231, 76] on input "text" at bounding box center [205, 83] width 156 height 19
paste input "RISE Counseling Services, Oct 2025, Week"
click at [218, 81] on input "RISE Counseling Services, Oct 2025, Week" at bounding box center [205, 83] width 156 height 19
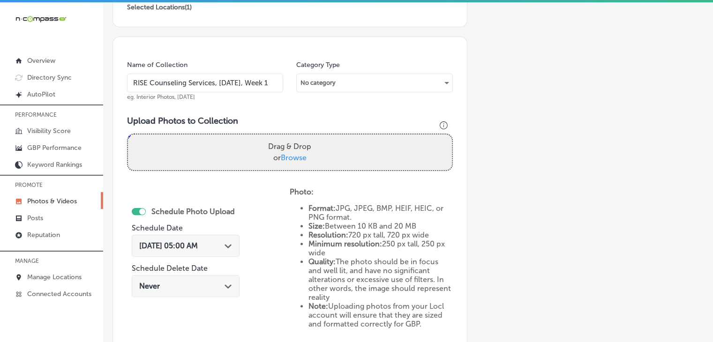
scroll to position [0, 1]
type input "RISE Counseling Services, Nov 2025, Week 1"
click at [303, 78] on div "No category" at bounding box center [374, 83] width 155 height 15
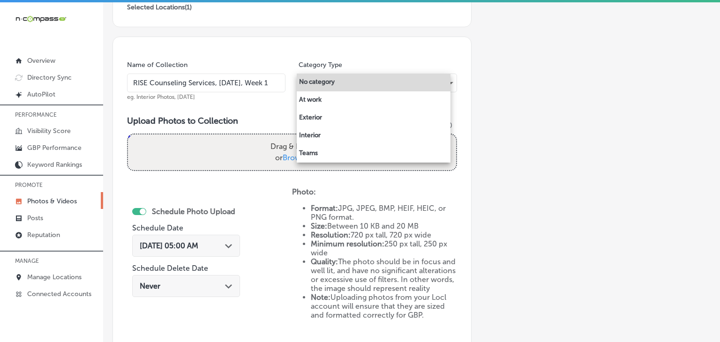
click at [458, 49] on div at bounding box center [360, 171] width 720 height 342
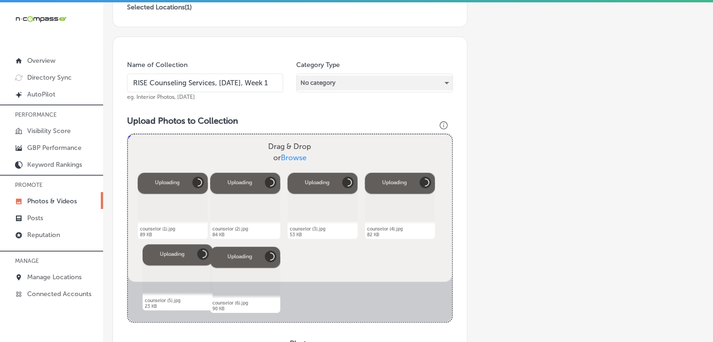
scroll to position [328, 0]
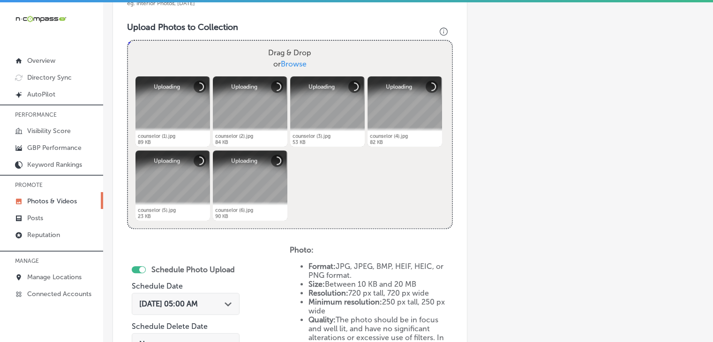
click at [184, 302] on span "Oct 15, 2025 05:00 AM" at bounding box center [168, 304] width 59 height 9
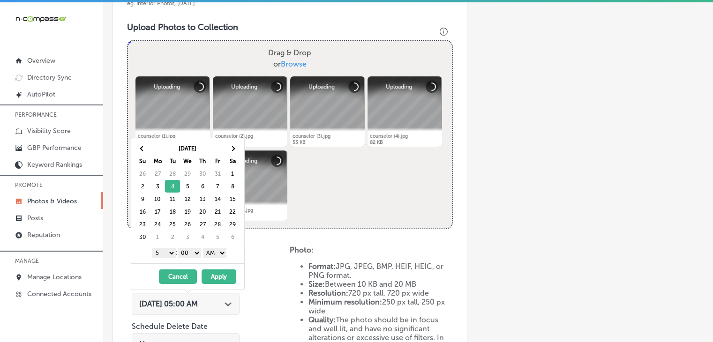
click at [167, 250] on select "1 2 3 4 5 6 7 8 9 10 11 12" at bounding box center [163, 253] width 23 height 10
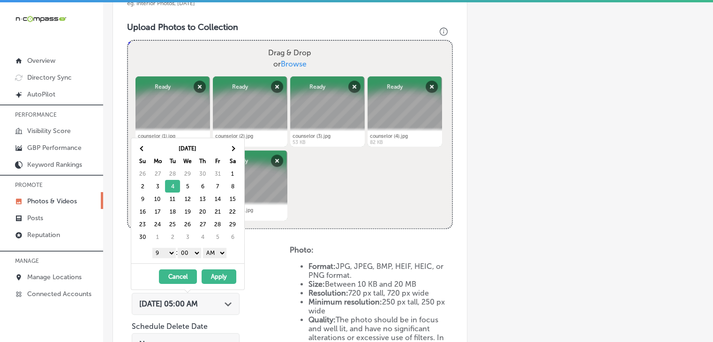
click at [217, 252] on select "AM PM" at bounding box center [214, 253] width 23 height 10
click at [212, 273] on button "Apply" at bounding box center [219, 277] width 35 height 15
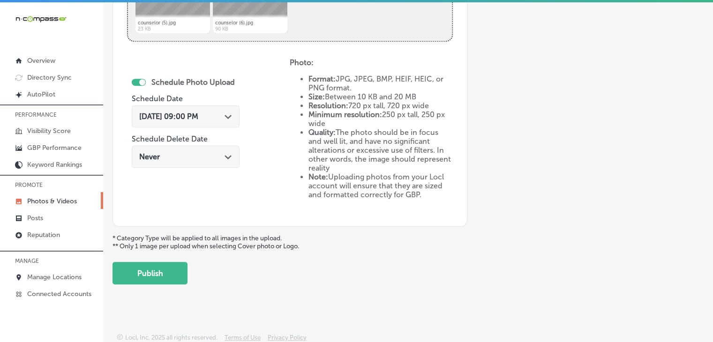
scroll to position [2, 0]
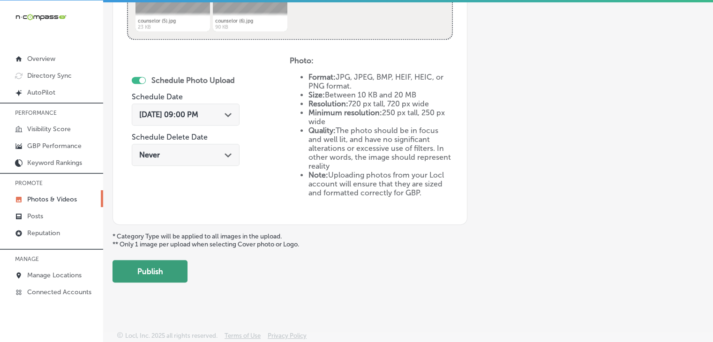
click at [126, 267] on button "Publish" at bounding box center [150, 271] width 75 height 23
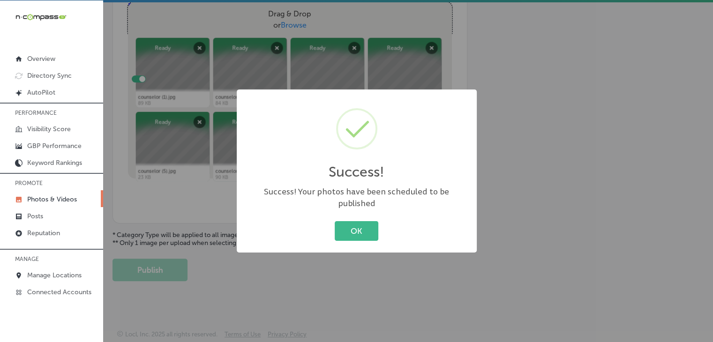
scroll to position [363, 0]
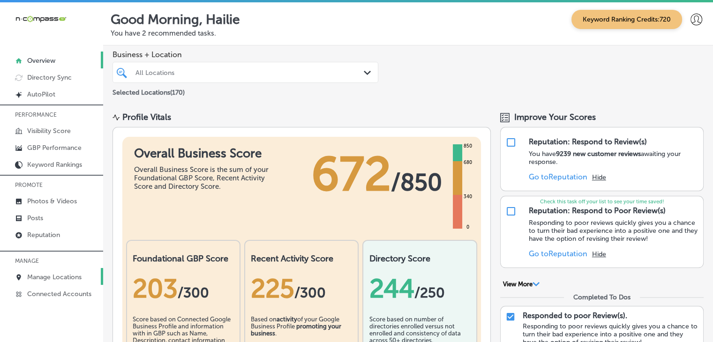
click at [62, 275] on p "Manage Locations" at bounding box center [54, 277] width 54 height 8
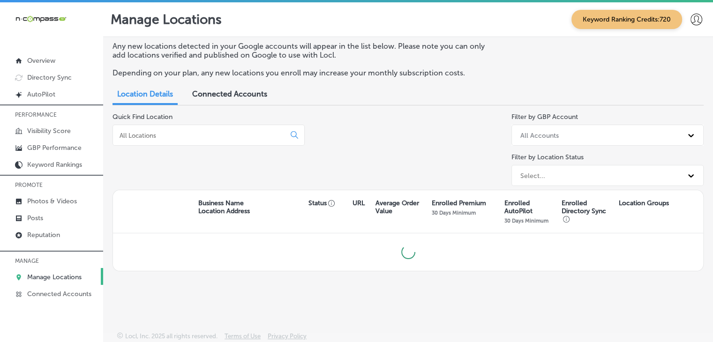
click at [209, 121] on div "Quick Find Location" at bounding box center [209, 151] width 192 height 77
click at [206, 133] on input at bounding box center [201, 135] width 165 height 8
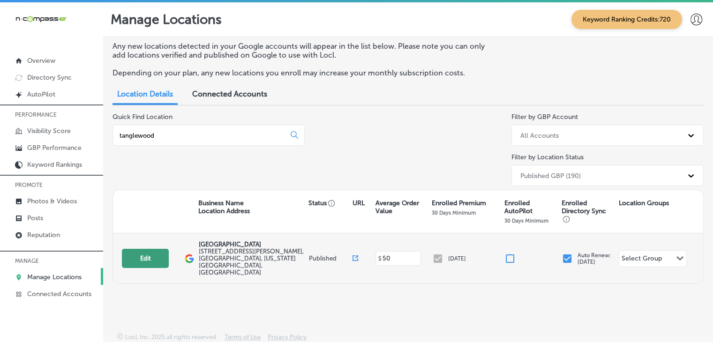
type input "tanglewood"
click at [132, 255] on button "Edit" at bounding box center [145, 258] width 47 height 19
select select "US"
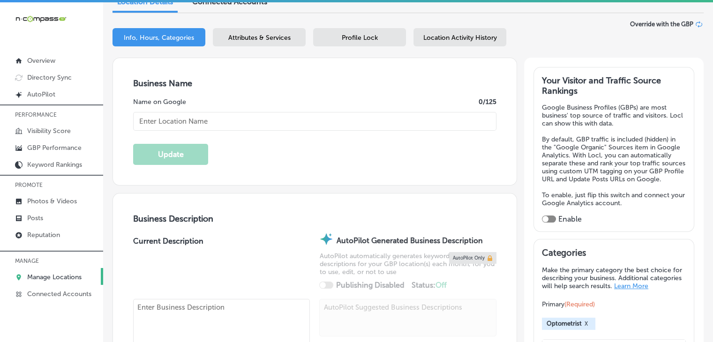
scroll to position [94, 0]
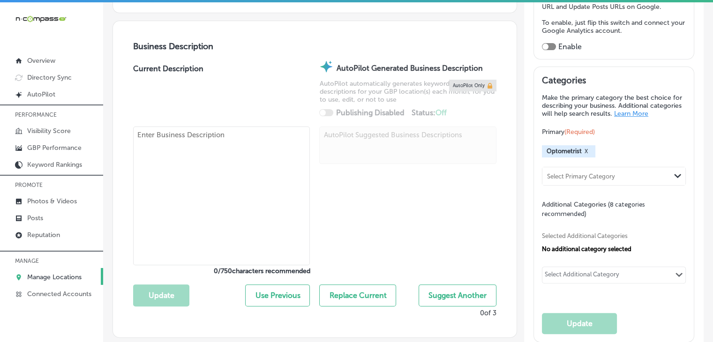
type input "[GEOGRAPHIC_DATA]"
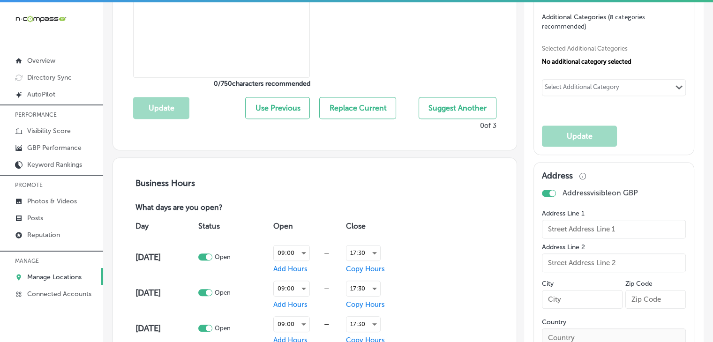
type input "[STREET_ADDRESS][PERSON_NAME]"
type input "Austin"
type input "78748"
type input "US"
type input "http://visionsource-tanglewoodvision.com/"
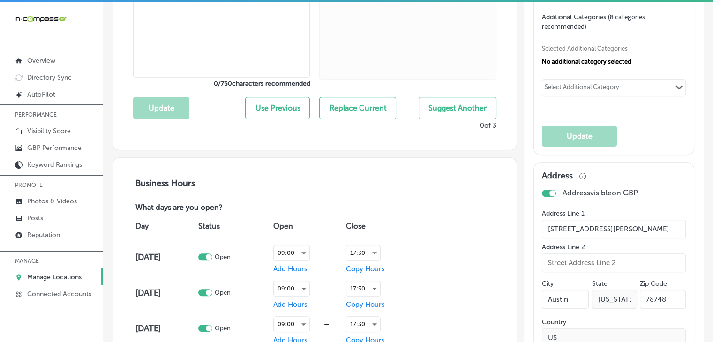
type textarea "Since 2001, Tanglewood Vision Center has been the leader and preferred provider…"
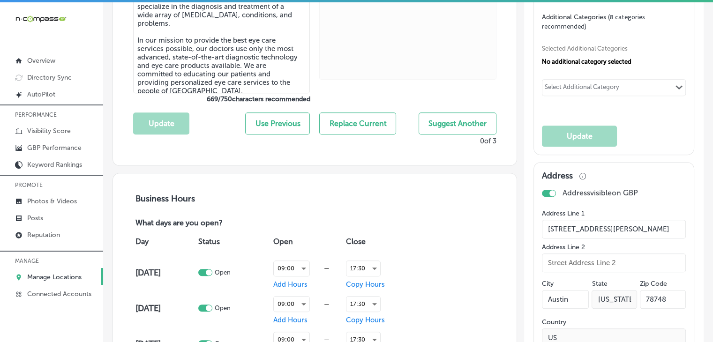
type input "+1 512 280 0520"
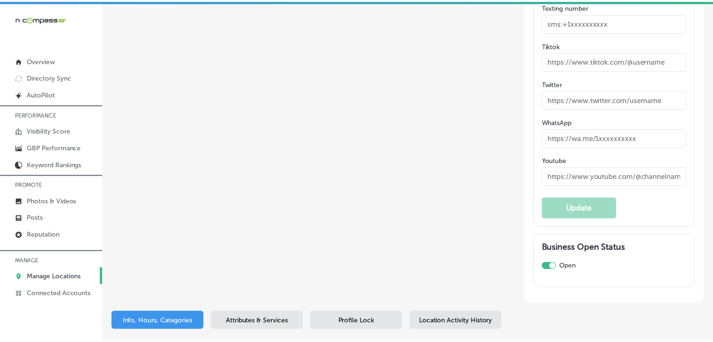
scroll to position [1516, 0]
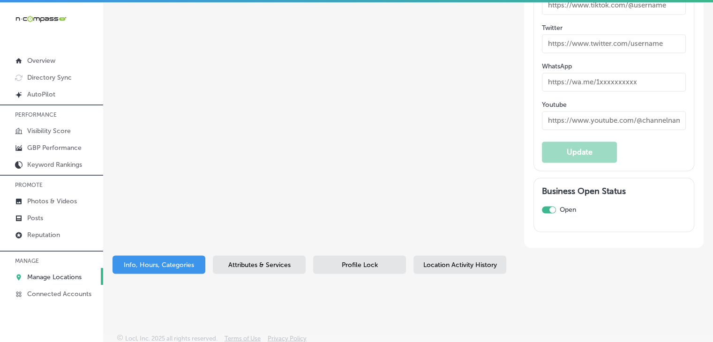
click at [242, 261] on div "Attributes & Services" at bounding box center [259, 265] width 93 height 18
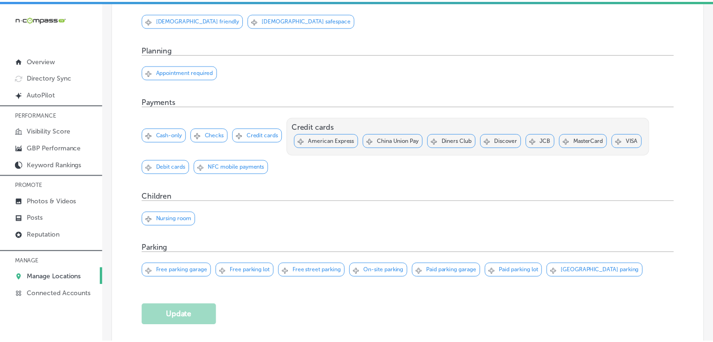
scroll to position [844, 0]
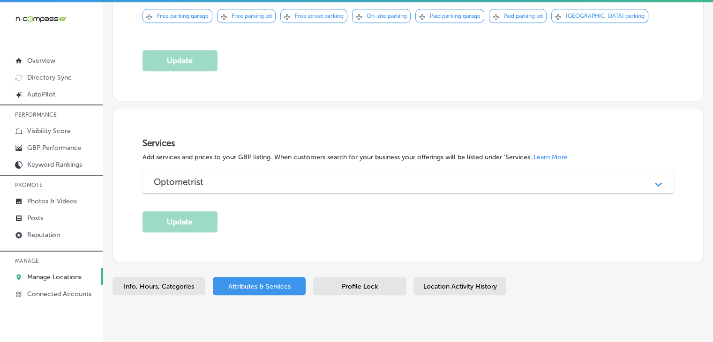
click at [384, 277] on div "Profile Lock" at bounding box center [359, 286] width 93 height 18
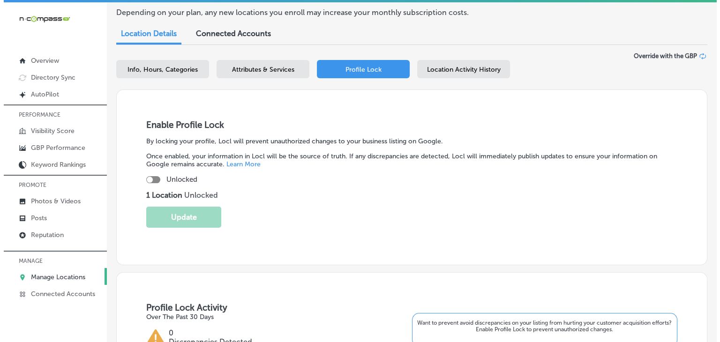
scroll to position [57, 0]
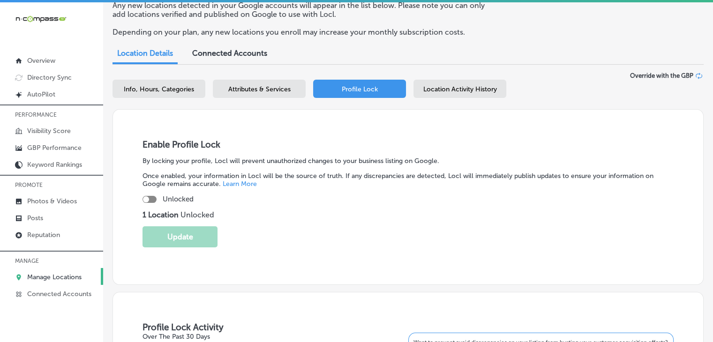
click at [149, 197] on div at bounding box center [150, 199] width 14 height 7
checkbox input "true"
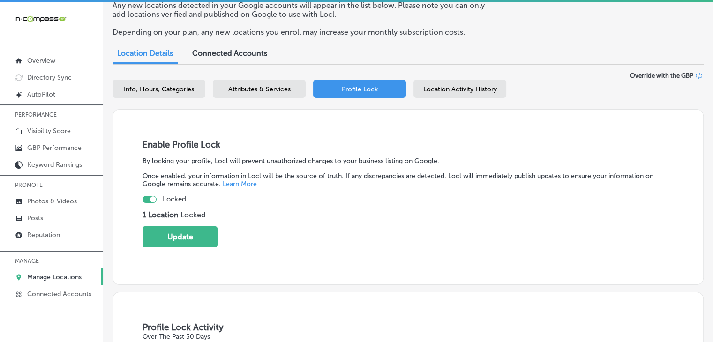
click at [186, 250] on div "Enable Profile Lock By locking your profile, Locl will prevent unauthorized cha…" at bounding box center [408, 197] width 591 height 176
click at [197, 239] on button "Update" at bounding box center [180, 237] width 75 height 21
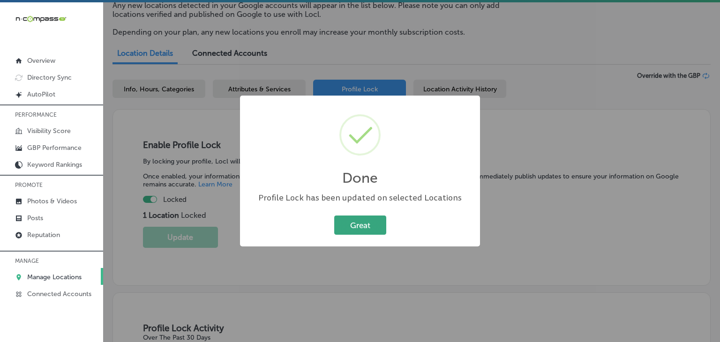
click at [385, 224] on button "Great" at bounding box center [360, 225] width 52 height 19
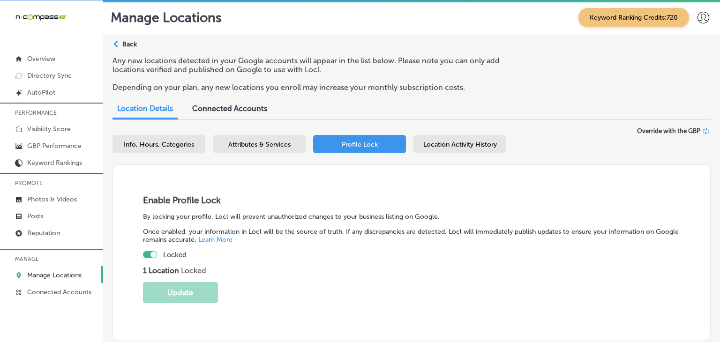
scroll to position [0, 0]
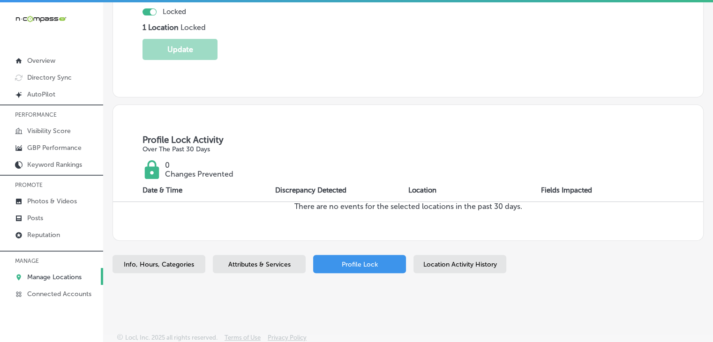
click at [408, 257] on div "Info, Hours, Categories Attributes & Services Profile Lock Location Activity Hi…" at bounding box center [408, 266] width 591 height 22
click at [417, 259] on div "Location Activity History" at bounding box center [460, 264] width 93 height 18
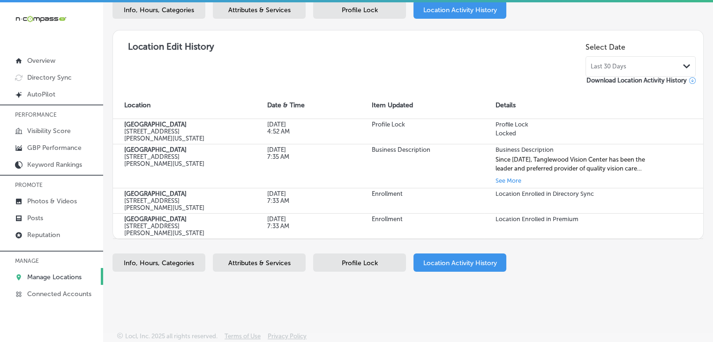
click at [612, 76] on div "Last 30 Days Path Created with Sketch." at bounding box center [641, 66] width 110 height 21
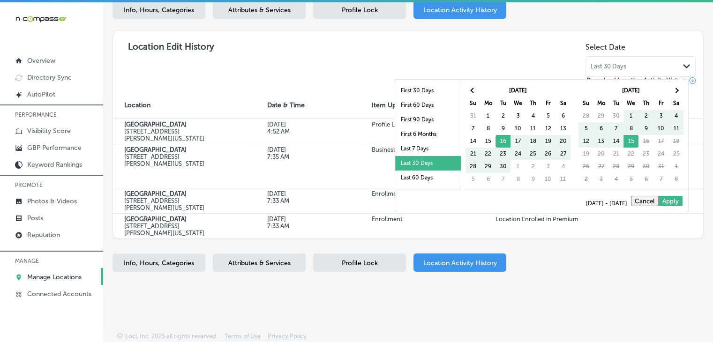
click at [612, 68] on span "Last 30 Days" at bounding box center [609, 67] width 36 height 8
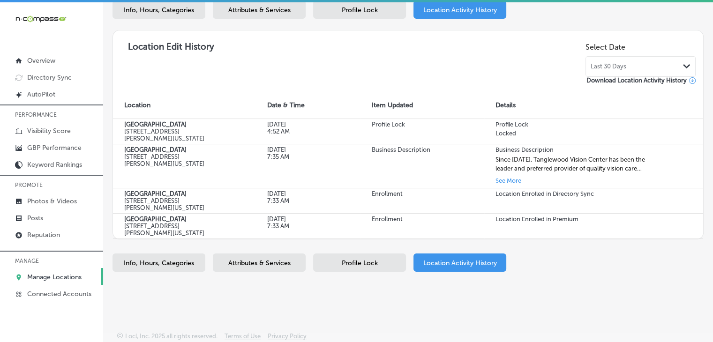
click at [619, 72] on div "Last 30 Days Path Created with Sketch." at bounding box center [641, 66] width 110 height 21
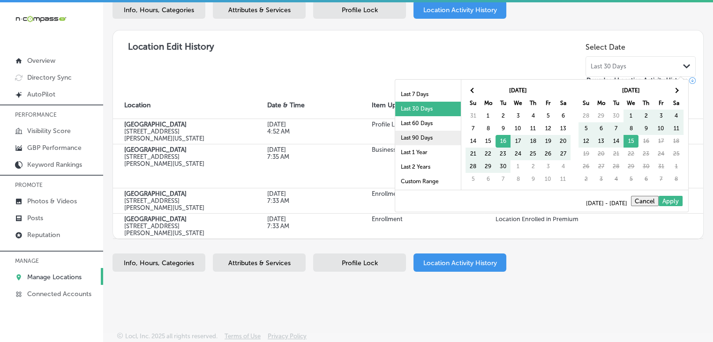
click at [418, 144] on li "Last 90 Days" at bounding box center [428, 138] width 66 height 15
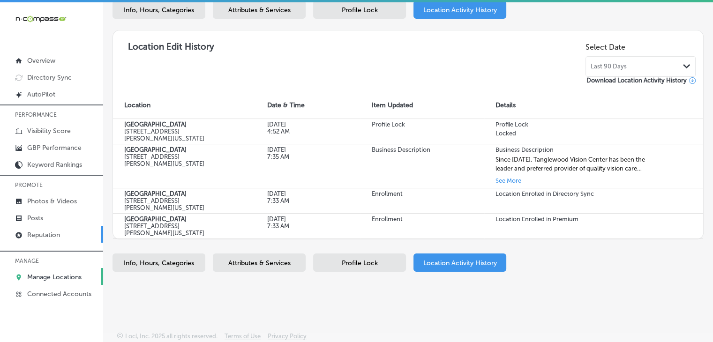
click at [29, 238] on p "Reputation" at bounding box center [43, 235] width 33 height 8
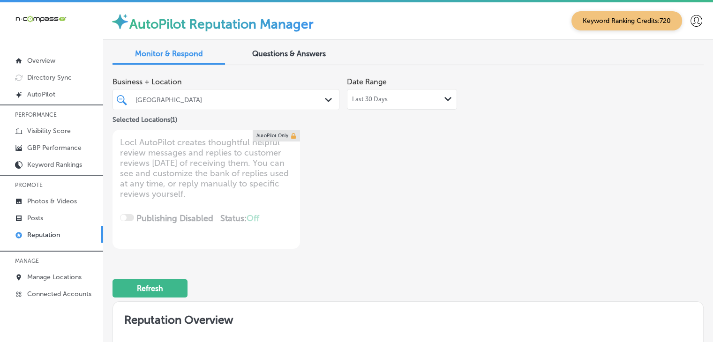
click at [379, 96] on span "Last 30 Days" at bounding box center [370, 100] width 36 height 8
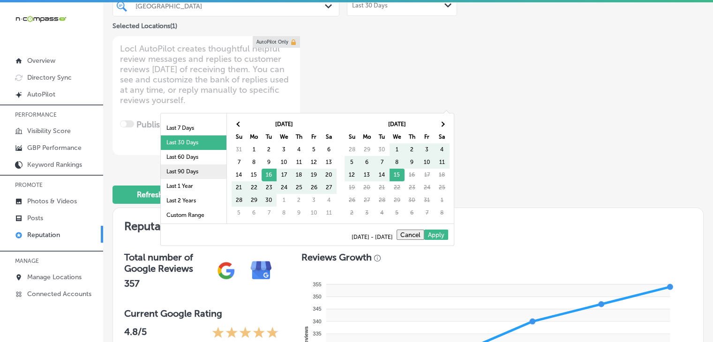
click at [188, 170] on li "Last 90 Days" at bounding box center [194, 172] width 66 height 15
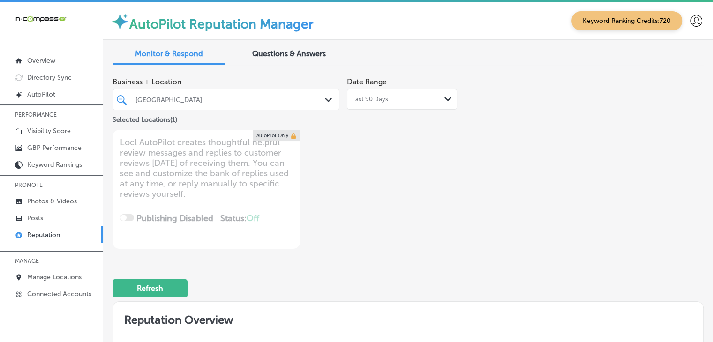
type textarea "x"
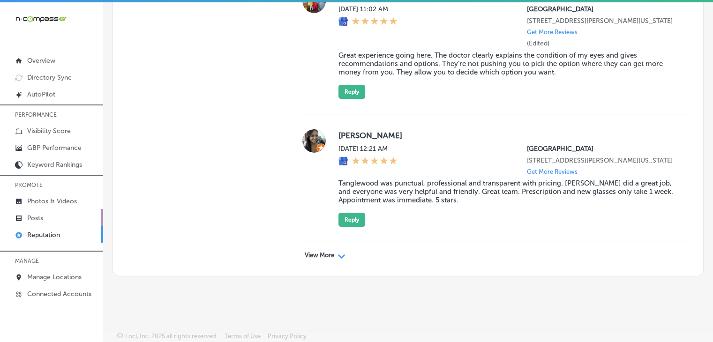
click at [60, 217] on link "Posts" at bounding box center [51, 217] width 103 height 17
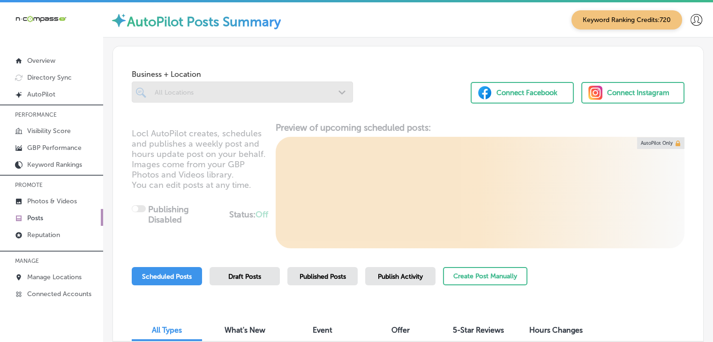
click at [425, 274] on div "Publish Activity" at bounding box center [400, 276] width 70 height 18
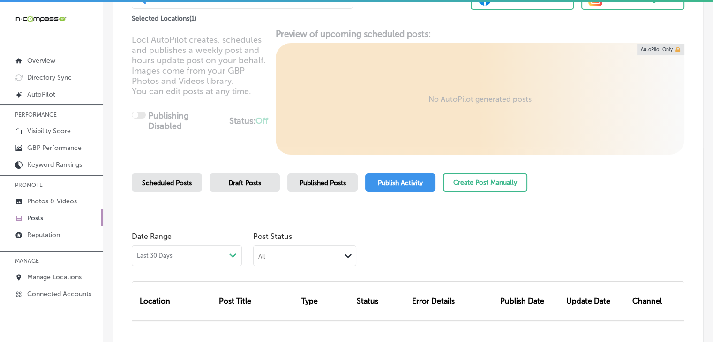
click at [328, 256] on div "All" at bounding box center [297, 255] width 87 height 9
click at [214, 254] on div "Last 30 Days Path Created with Sketch." at bounding box center [187, 256] width 100 height 8
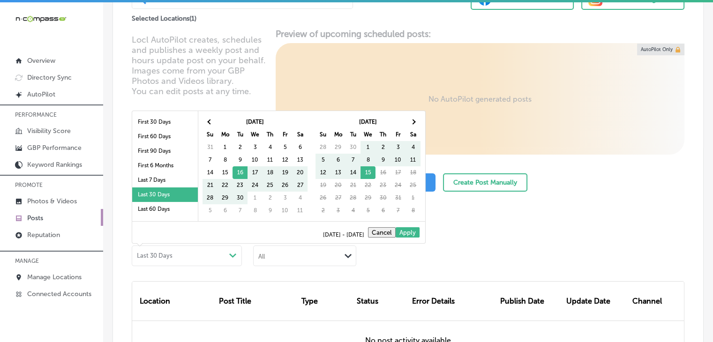
click at [506, 255] on div "Date Range Last 30 Days Path Created with Sketch. Post Status All Path Created …" at bounding box center [408, 246] width 553 height 39
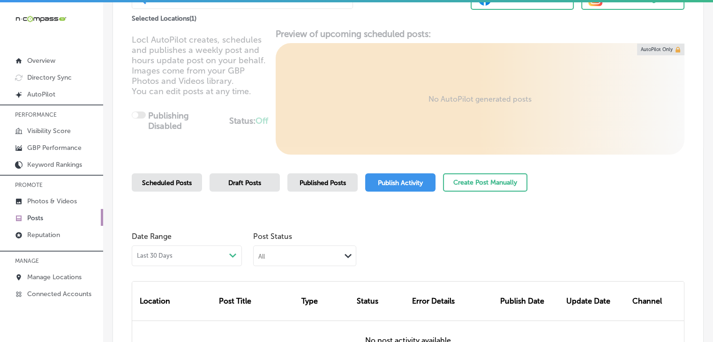
click at [309, 186] on span "Published Posts" at bounding box center [323, 183] width 46 height 8
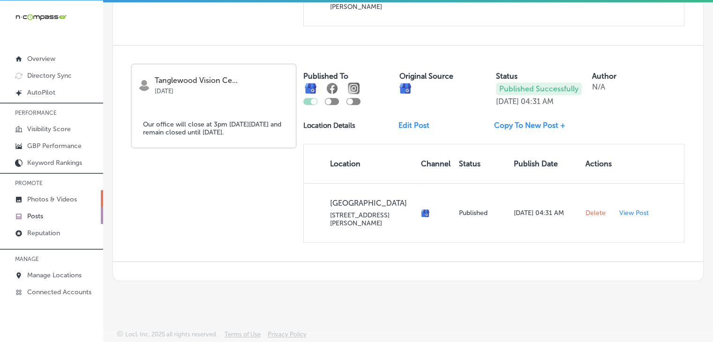
click at [89, 200] on link "Photos & Videos" at bounding box center [51, 198] width 103 height 17
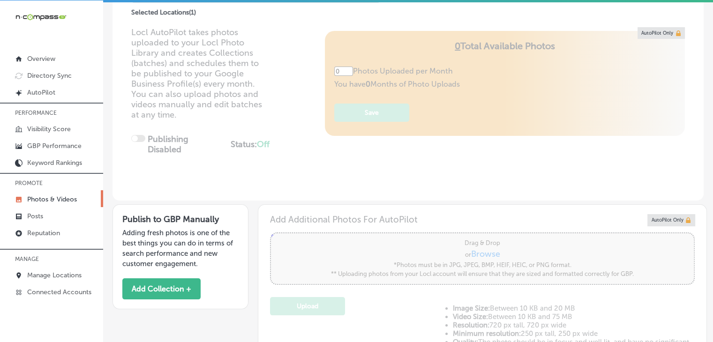
type input "5"
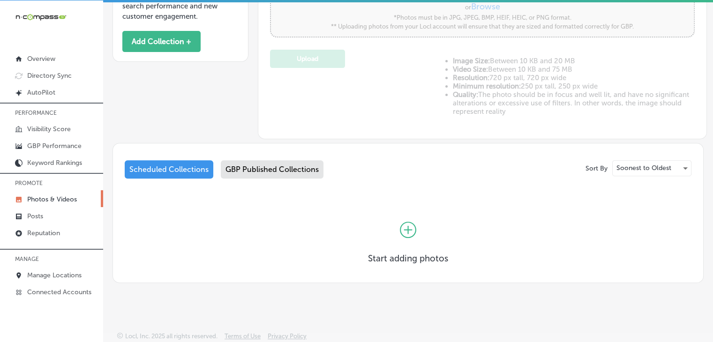
click at [290, 168] on div "GBP Published Collections" at bounding box center [272, 169] width 103 height 18
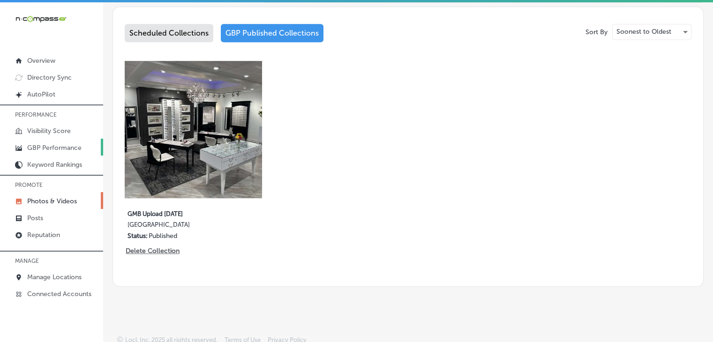
click at [60, 147] on p "GBP Performance" at bounding box center [54, 148] width 54 height 8
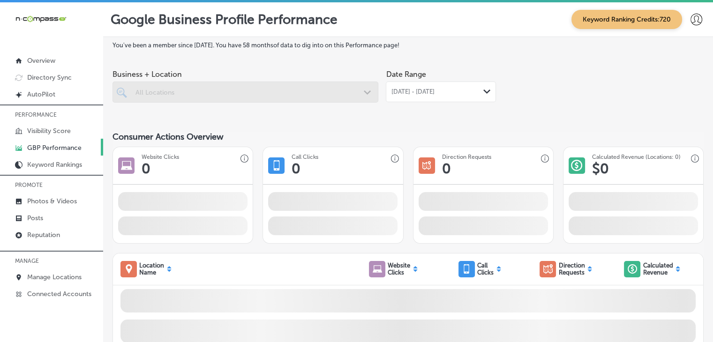
click at [453, 100] on div "Sep 01, 2025 - Sep 30, 2025 Path Created with Sketch." at bounding box center [441, 92] width 110 height 21
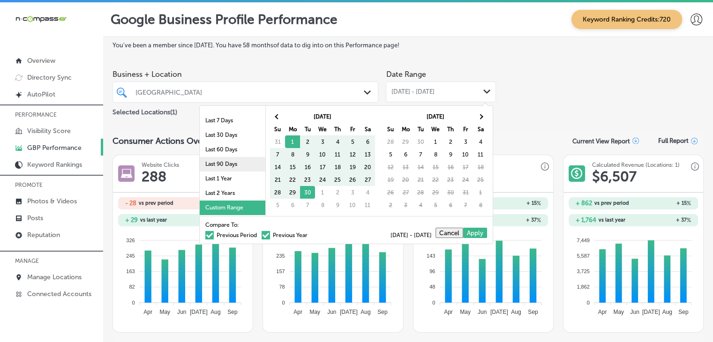
click at [238, 164] on li "Last 90 Days" at bounding box center [233, 164] width 66 height 15
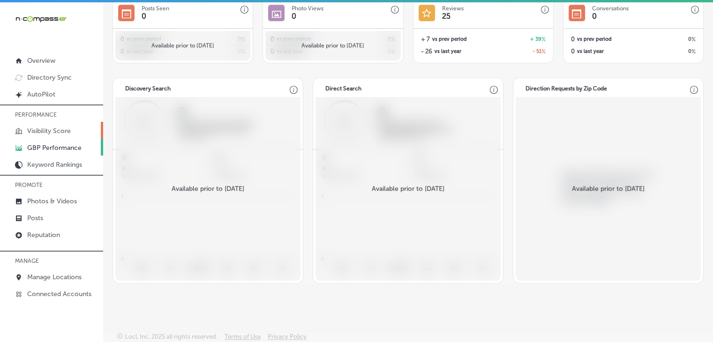
click at [69, 129] on p "Visibility Score" at bounding box center [49, 131] width 44 height 8
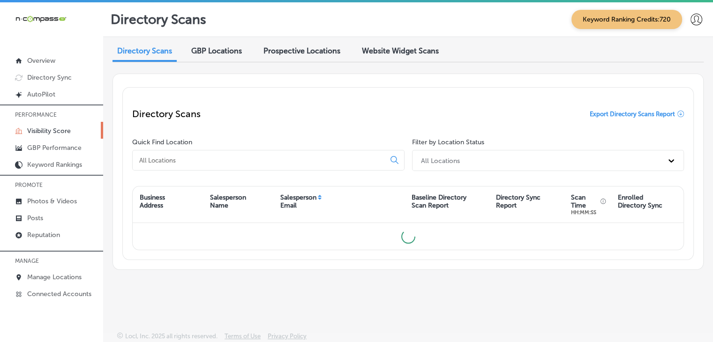
click at [232, 154] on div at bounding box center [268, 160] width 273 height 21
click at [232, 158] on input at bounding box center [260, 160] width 245 height 8
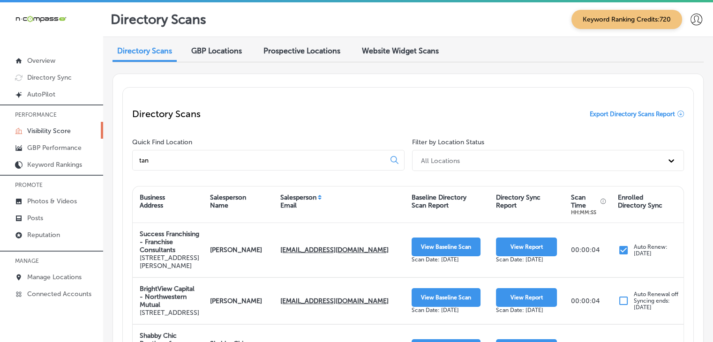
click at [327, 148] on div "Quick Find Location tan" at bounding box center [270, 156] width 276 height 37
click at [321, 156] on input "tan" at bounding box center [260, 160] width 245 height 8
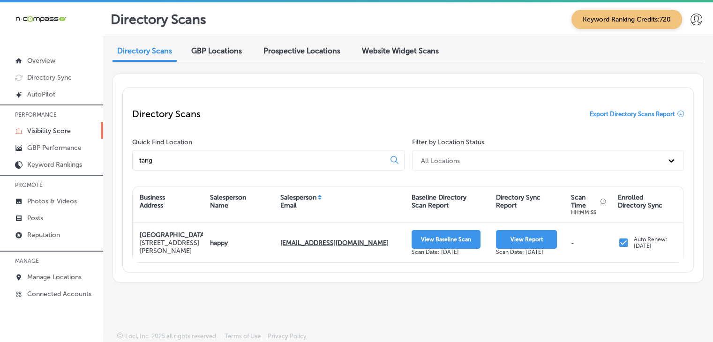
scroll to position [21, 0]
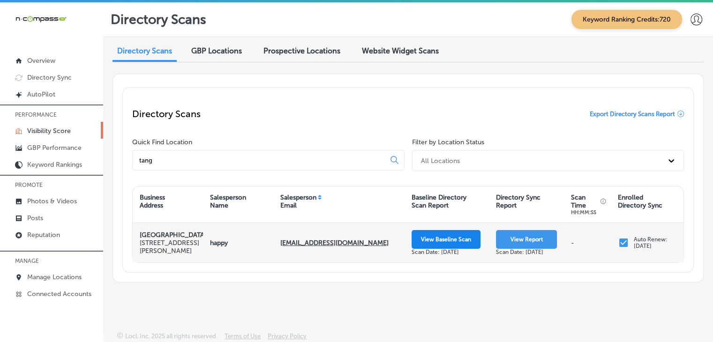
type input "tang"
click at [463, 230] on button "View Baseline Scan" at bounding box center [446, 239] width 69 height 19
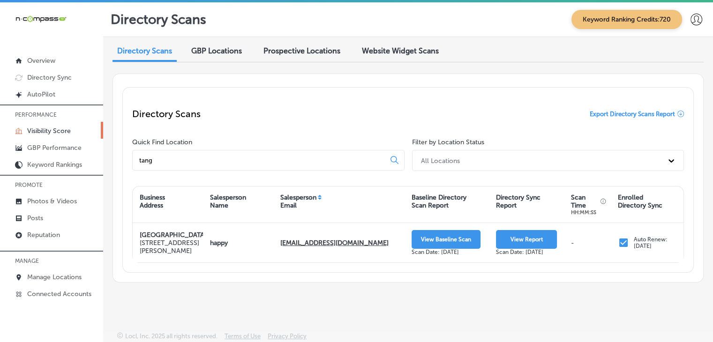
click at [250, 299] on div "Directory Scans Keyword Ranking Credits: 720 Directory Scans GBP Locations Pros…" at bounding box center [408, 173] width 610 height 342
click at [96, 273] on link "Manage Locations" at bounding box center [51, 276] width 103 height 17
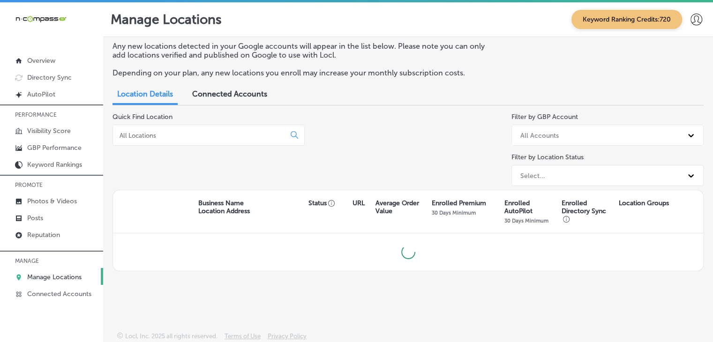
click at [218, 139] on div at bounding box center [209, 135] width 192 height 21
click at [219, 134] on input at bounding box center [201, 135] width 165 height 8
type input "tanglewood"
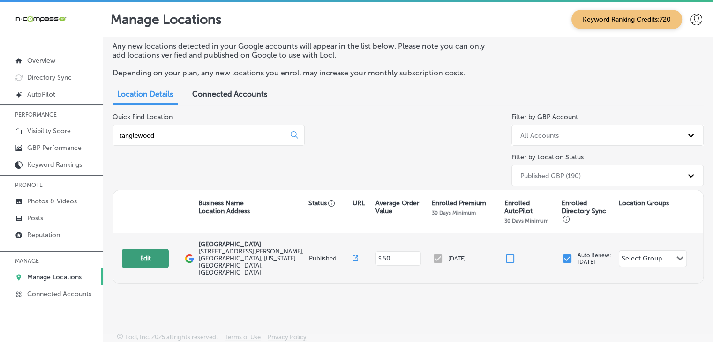
click at [158, 257] on button "Edit" at bounding box center [145, 258] width 47 height 19
select select "US"
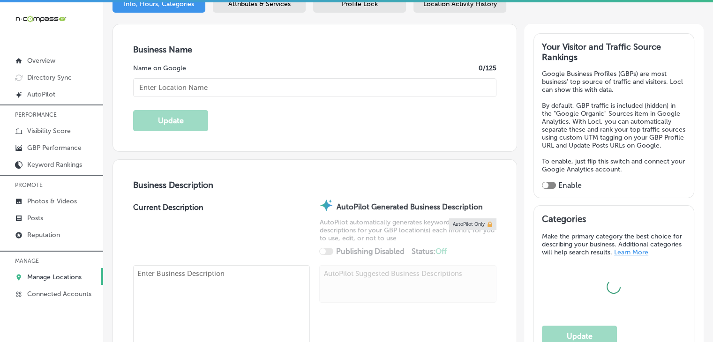
scroll to position [188, 0]
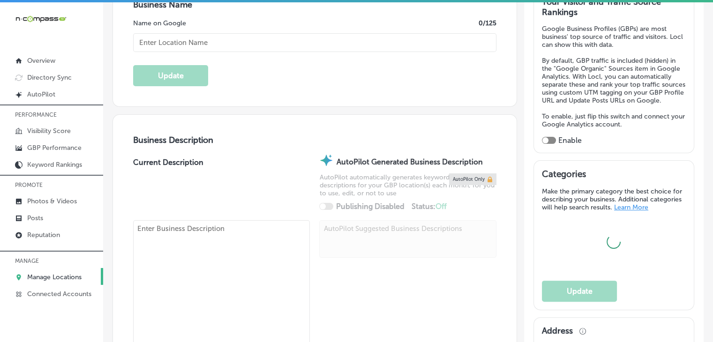
type textarea "Since 2001, Tanglewood Vision Center has been the leader and preferred provider…"
type input "[STREET_ADDRESS][PERSON_NAME]"
type input "Austin"
type input "78748"
type input "US"
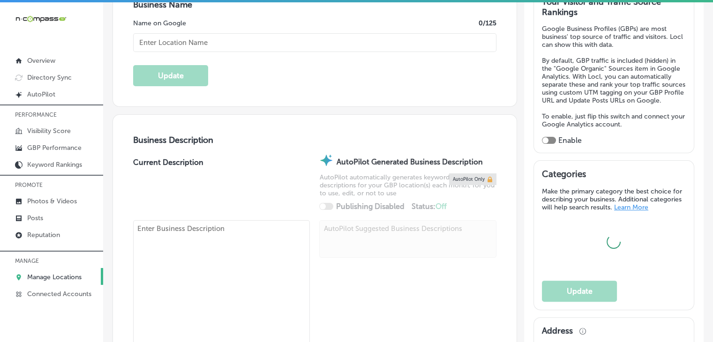
type input "http://visionsource-tanglewoodvision.com/"
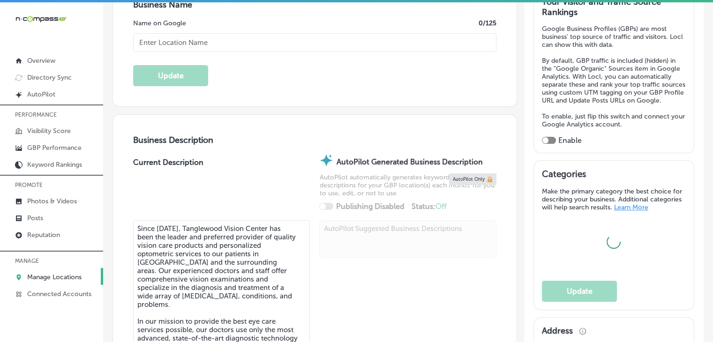
type input "[GEOGRAPHIC_DATA]"
type input "+1 512 280 0520"
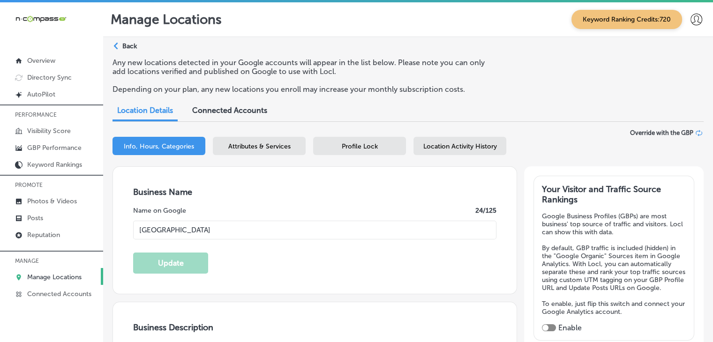
scroll to position [94, 0]
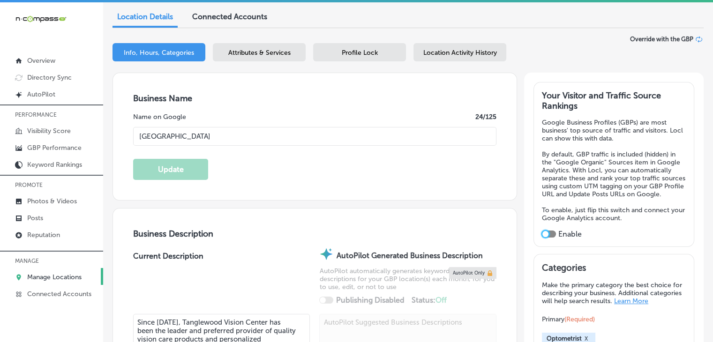
click at [543, 237] on div at bounding box center [546, 234] width 6 height 6
checkbox input "true"
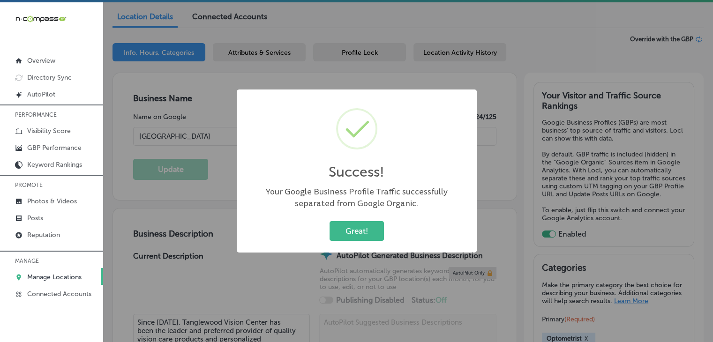
click at [194, 142] on div "Success! × Your Google Business Profile Traffic successfully separated from Goo…" at bounding box center [356, 171] width 713 height 342
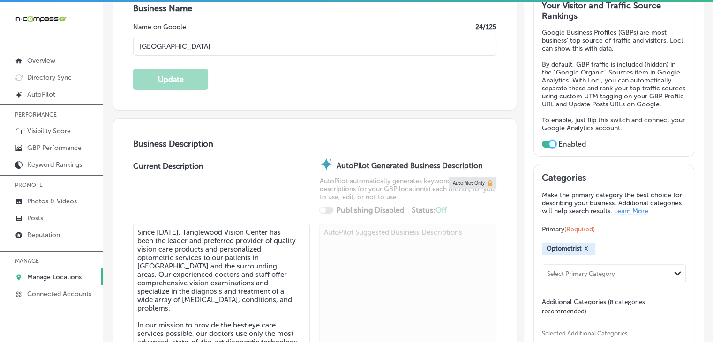
scroll to position [281, 0]
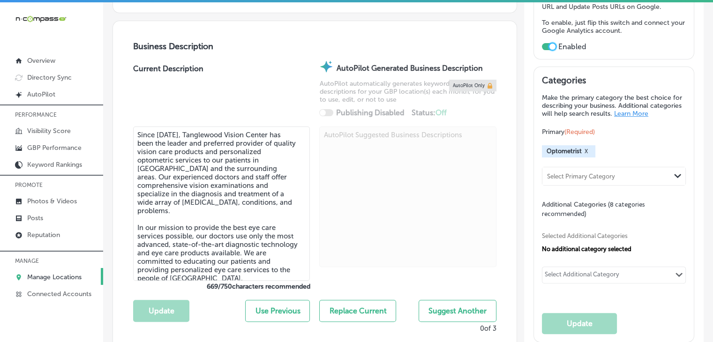
click at [199, 184] on textarea "Since 2001, Tanglewood Vision Center has been the leader and preferred provider…" at bounding box center [221, 204] width 177 height 154
paste textarea "Tanglewood Vision Center is your trusted optometrist for comprehensive eye care…"
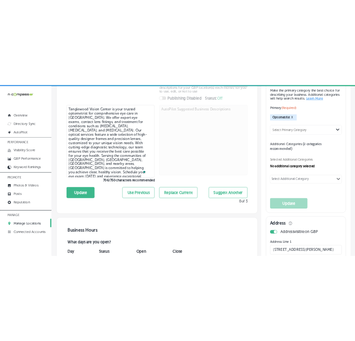
scroll to position [375, 0]
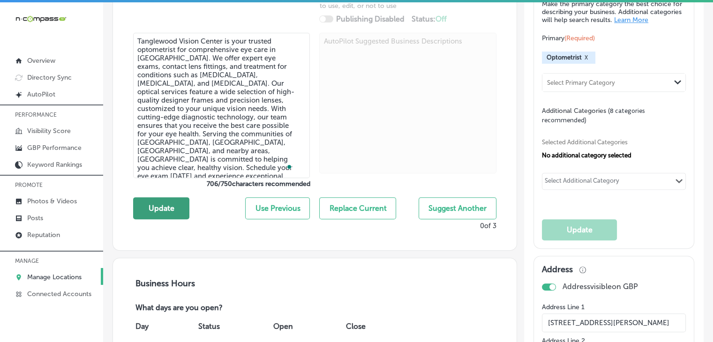
type textarea "Tanglewood Vision Center is your trusted optometrist for comprehensive eye care…"
click at [165, 204] on button "Update" at bounding box center [161, 208] width 56 height 22
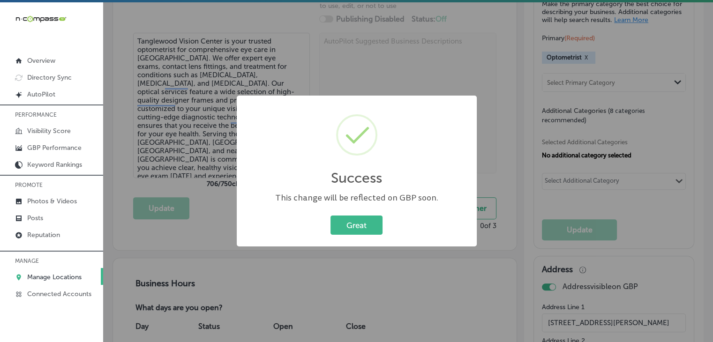
click at [335, 242] on div "Success × This change will be reflected on GBP soon. Great Cancel" at bounding box center [357, 171] width 240 height 151
click at [354, 227] on button "Great" at bounding box center [357, 225] width 52 height 19
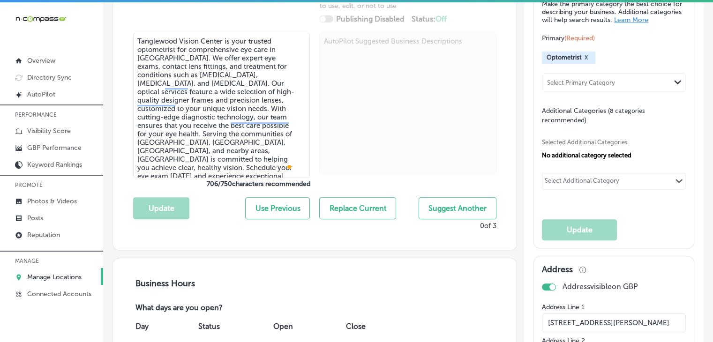
click at [621, 210] on div "Categories Make the primary category the best choice for describing your busine…" at bounding box center [614, 110] width 144 height 259
click at [620, 189] on div "Select Additional Category Path Created with Sketch." at bounding box center [614, 182] width 143 height 16
paste input "Eye Care Center"
click at [615, 206] on div "Eye care center" at bounding box center [614, 200] width 132 height 11
type input "Eye Care Center"
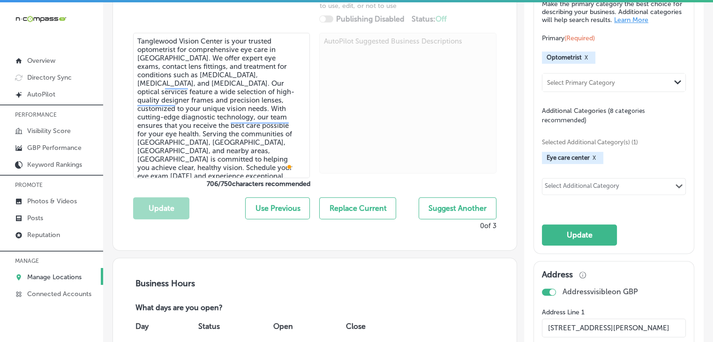
click at [567, 193] on div "Select Additional Category" at bounding box center [582, 187] width 75 height 11
paste input "Contact Lens Supplier"
click at [567, 204] on div "Contact lenses supplier" at bounding box center [614, 206] width 143 height 19
type input "Contact Lens Supplier"
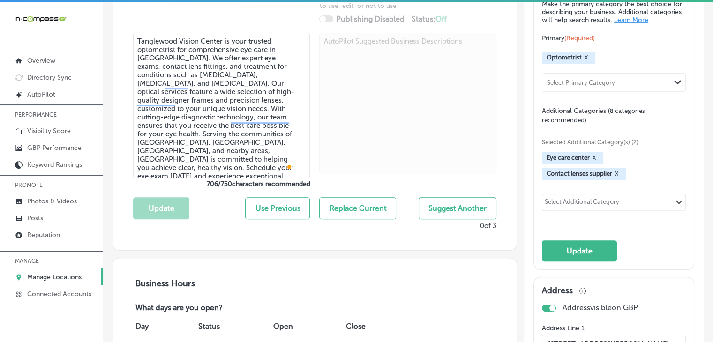
select select "US"
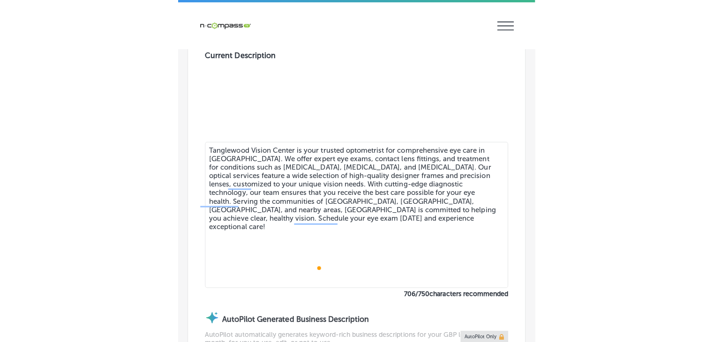
scroll to position [375, 0]
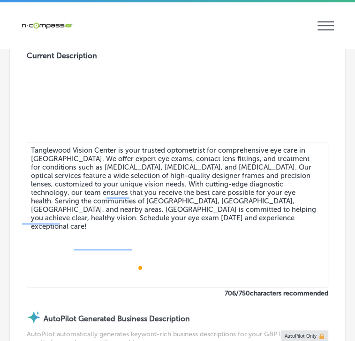
type input "[STREET_ADDRESS][PERSON_NAME]"
type input "Austin"
type input "78748"
type input "US"
type input "http://visionsource-tanglewoodvision.com/"
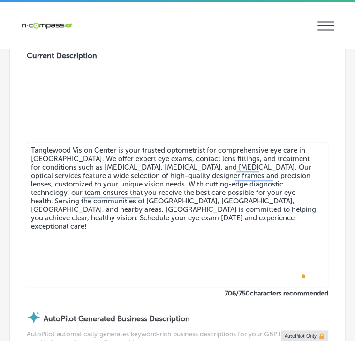
select select "US"
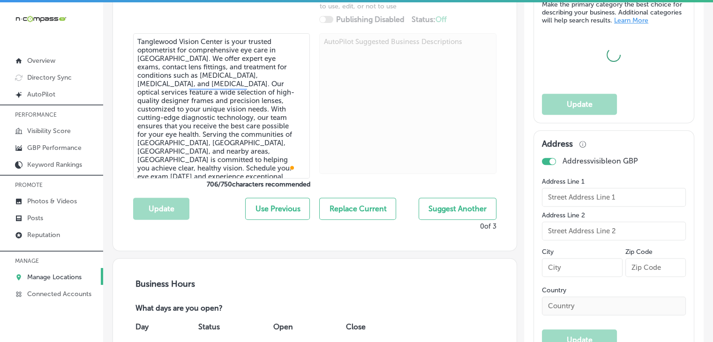
scroll to position [374, 0]
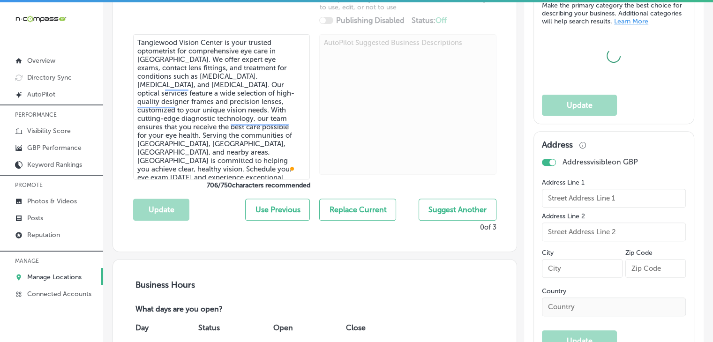
type input "[STREET_ADDRESS][PERSON_NAME]"
type input "Austin"
type input "78748"
type input "US"
type input "http://visionsource-tanglewoodvision.com/"
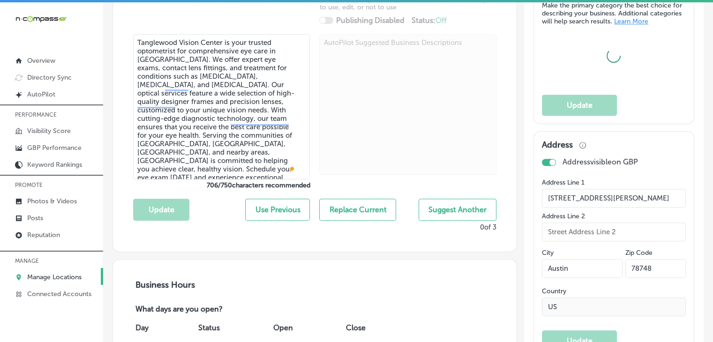
checkbox input "true"
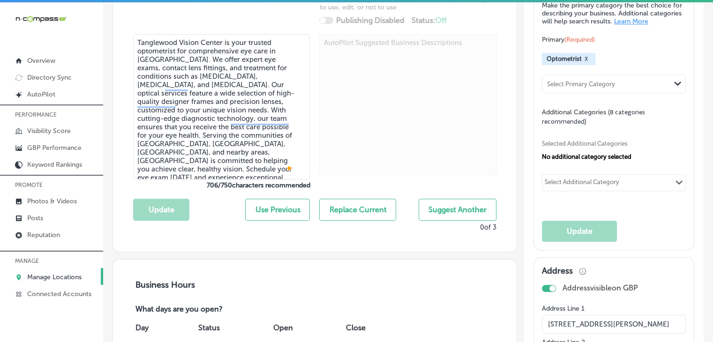
type input "+1 512 280 0520"
click at [600, 170] on div "Selected Additional Categories No additional category selected Select Additiona…" at bounding box center [614, 164] width 144 height 77
click at [601, 189] on div "Select Additional Category" at bounding box center [582, 184] width 75 height 11
paste input "Eyewear Shop"
type input "Eyewear Shop"
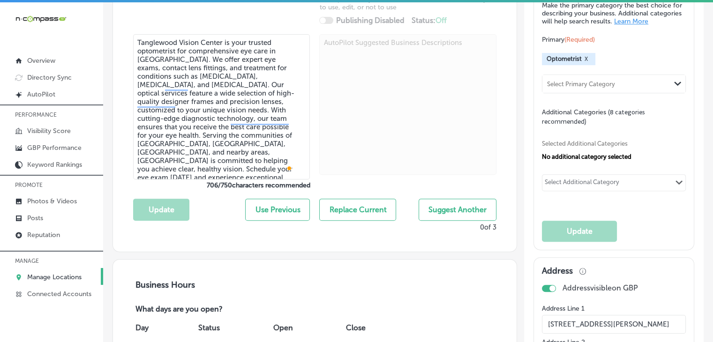
click at [600, 189] on div "Select Additional Category" at bounding box center [582, 184] width 75 height 11
paste input "Contact Lens Supplier"
click at [592, 206] on label "Contact lenses supplier" at bounding box center [602, 202] width 76 height 8
type input "Contact Lens Supplier"
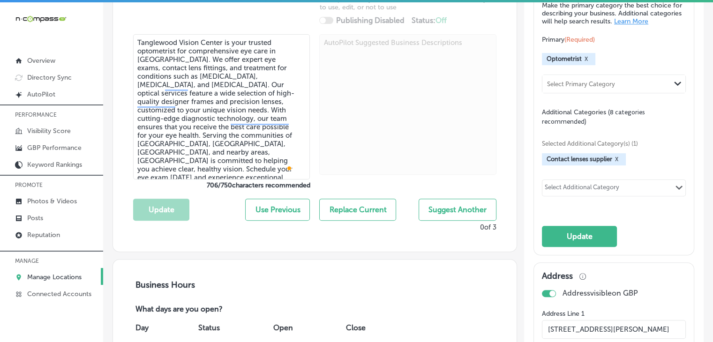
click at [644, 183] on div "Selected Additional Category(s) (1) Contact lenses supplier X Select Additional…" at bounding box center [614, 167] width 144 height 82
click at [643, 190] on div "Select Additional Category Path Created with Sketch." at bounding box center [614, 188] width 143 height 16
paste input "Eye Care Center"
click at [587, 212] on label "Eye care center" at bounding box center [589, 207] width 50 height 8
type input "Eye Care Center"
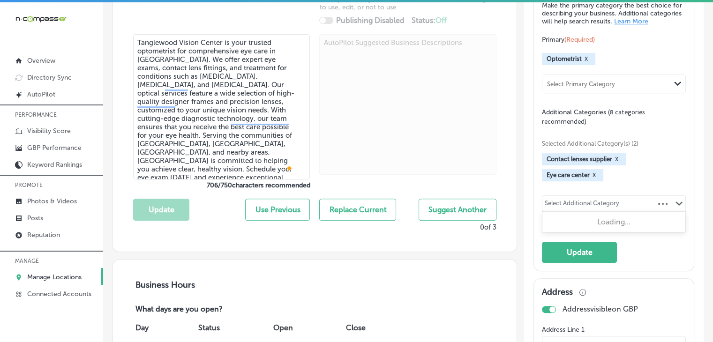
click at [620, 206] on div "Select Additional Category Path Created with Sketch." at bounding box center [614, 204] width 143 height 16
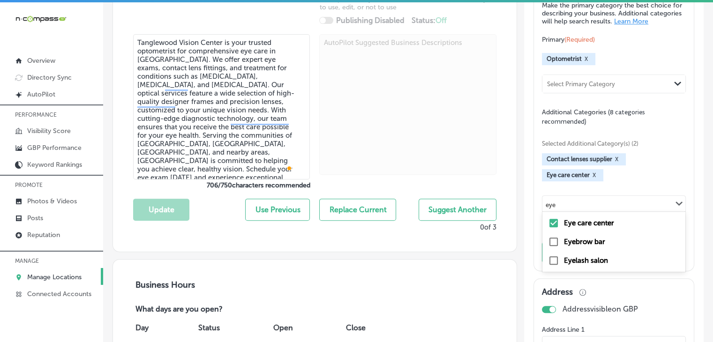
type input "w"
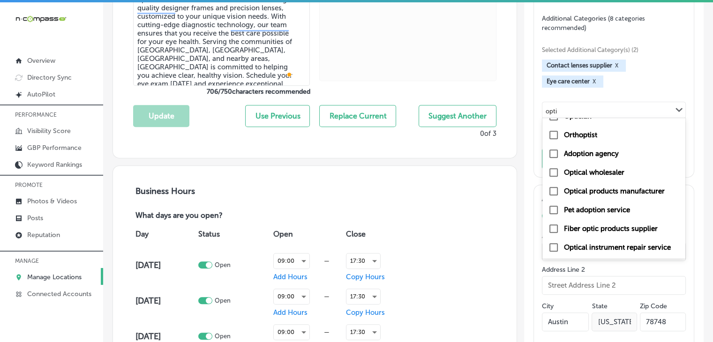
scroll to position [0, 0]
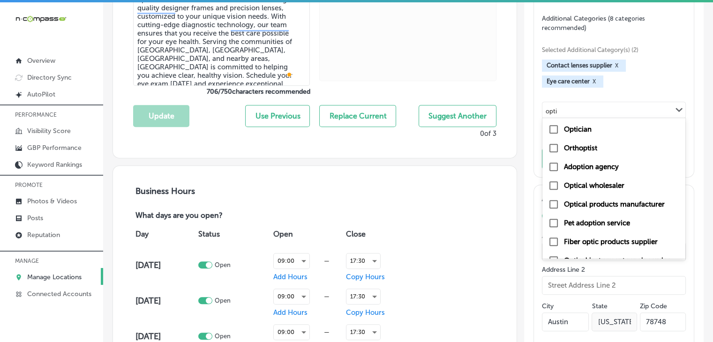
type input "opti"
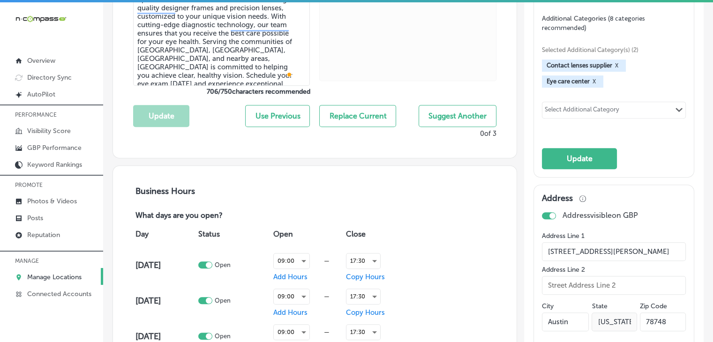
click at [612, 112] on div "Select Additional Category" at bounding box center [583, 110] width 80 height 13
paste input "Ophthalmologist"
click at [605, 132] on label "Ophthalmologist" at bounding box center [591, 129] width 55 height 8
type input "Ophthalmologist"
click at [623, 118] on div "Select Additional Category Path Created with Sketch." at bounding box center [614, 110] width 143 height 16
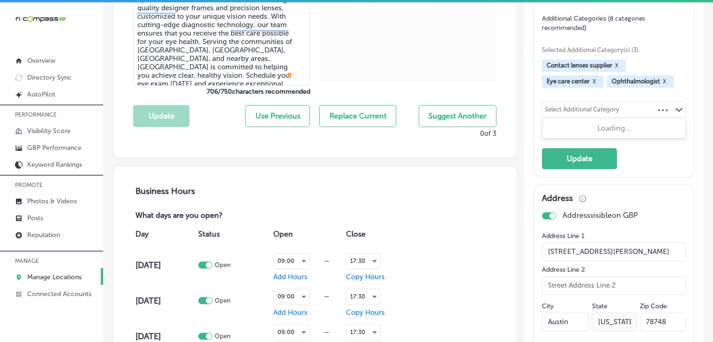
paste input "Ophthalmologist"
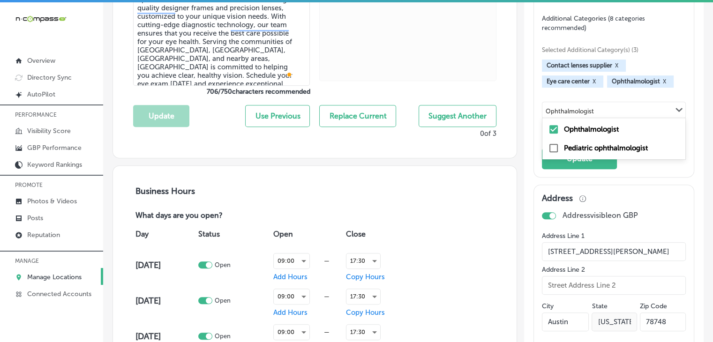
click at [614, 152] on label "Pediatric ophthalmologist" at bounding box center [606, 148] width 84 height 8
type input "Ophthalmologist"
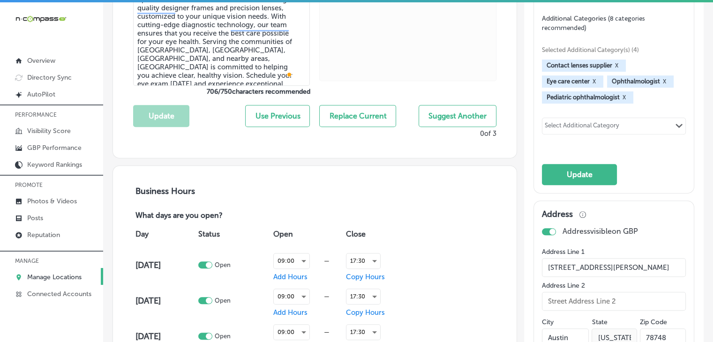
click at [562, 129] on div "Select Additional Category" at bounding box center [582, 127] width 75 height 11
paste input "Optical Goods Store"
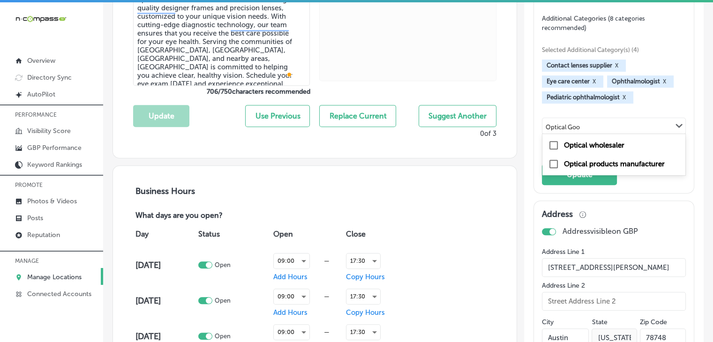
type input "Optical Goo"
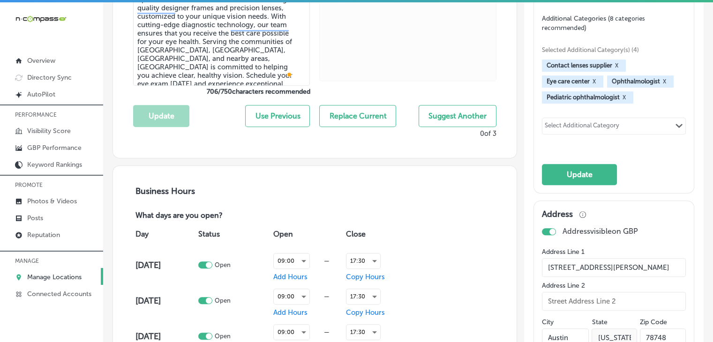
click at [637, 126] on div "Select Additional Category Path Created with Sketch." at bounding box center [614, 126] width 143 height 16
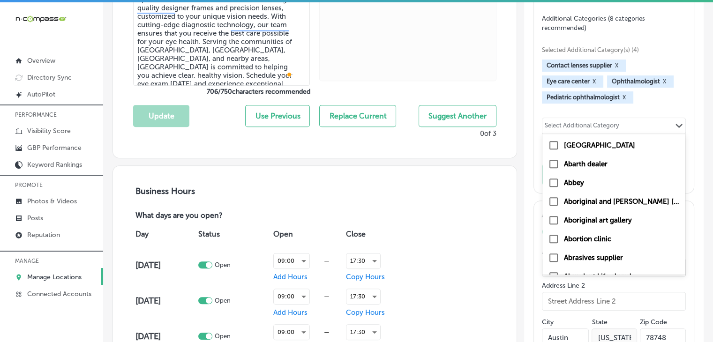
paste input "Medical Clinic"
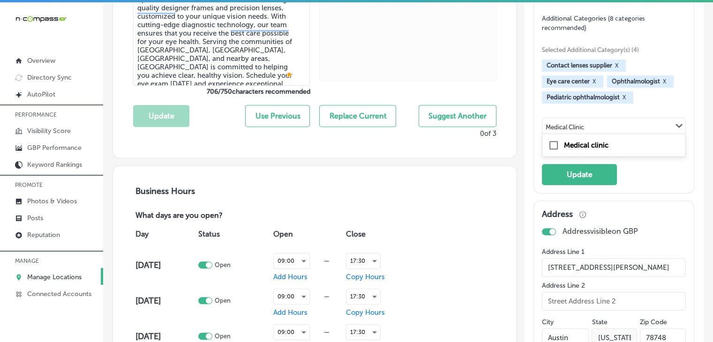
click at [623, 151] on div "Medical clinic" at bounding box center [614, 145] width 132 height 11
type input "Medical Clinic"
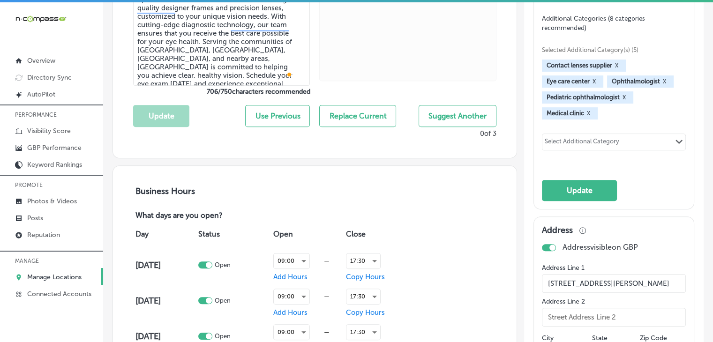
click at [597, 147] on div "Select Additional Category" at bounding box center [582, 143] width 75 height 11
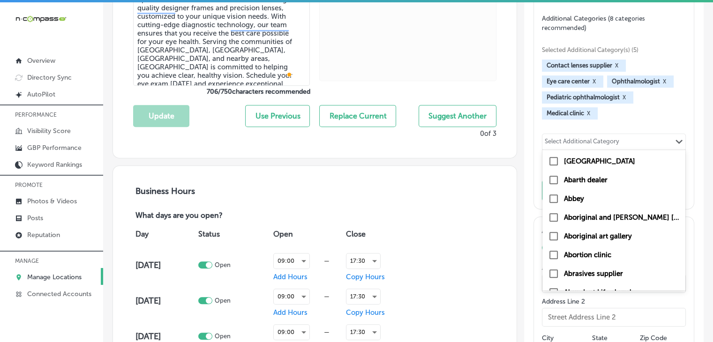
paste input "Sunglasses Shop"
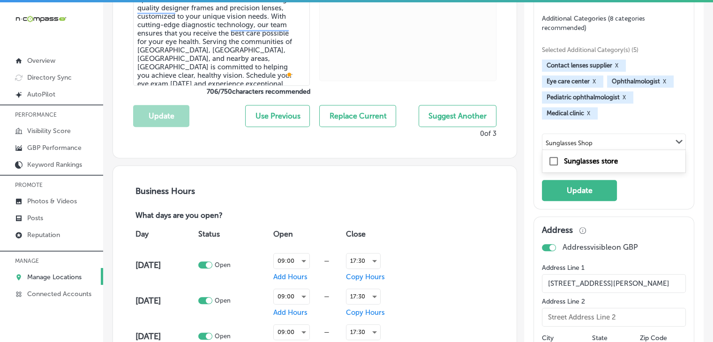
click at [600, 165] on label "Sunglasses store" at bounding box center [591, 161] width 54 height 8
type input "Sunglasses Shop"
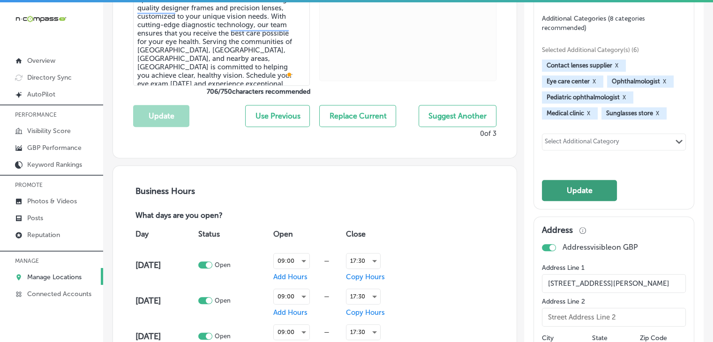
click at [604, 197] on button "Update" at bounding box center [579, 190] width 75 height 21
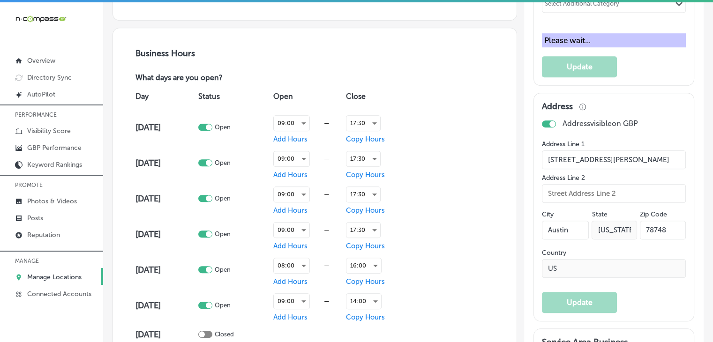
scroll to position [655, 0]
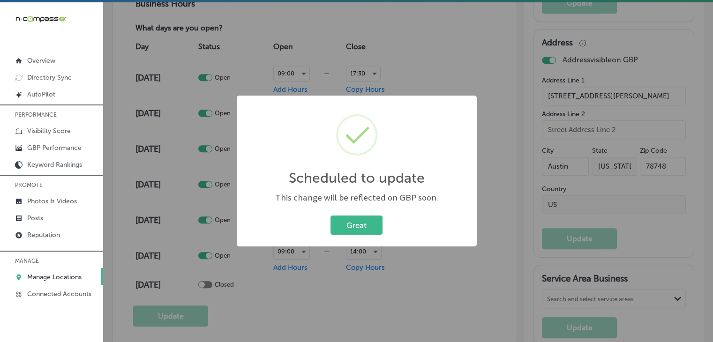
click at [375, 76] on div "Scheduled to update × This change will be reflected on GBP soon. Great Cancel" at bounding box center [356, 171] width 713 height 342
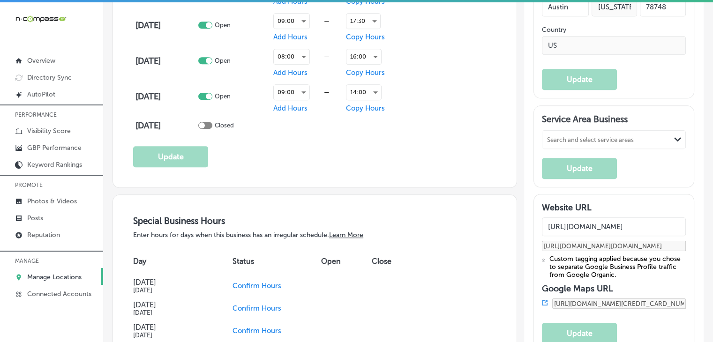
scroll to position [843, 0]
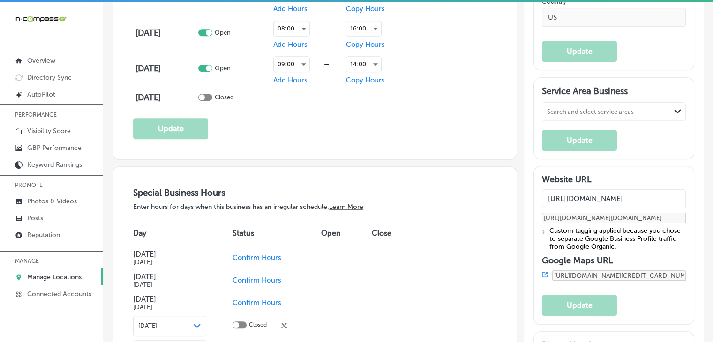
click at [619, 115] on div "Search and select service areas" at bounding box center [590, 111] width 87 height 7
paste input "Austin"
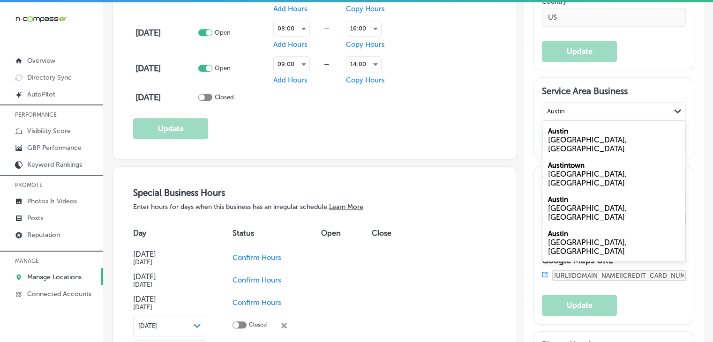
click at [604, 144] on div "TX, USA" at bounding box center [614, 145] width 132 height 18
type input "Austin"
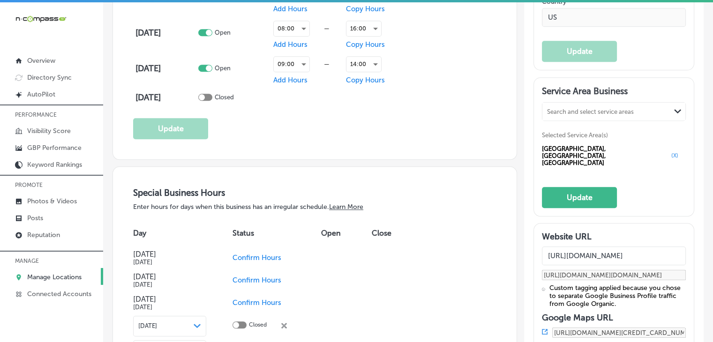
click at [580, 115] on div "Search and select service areas" at bounding box center [590, 111] width 87 height 7
paste input "South Austin"
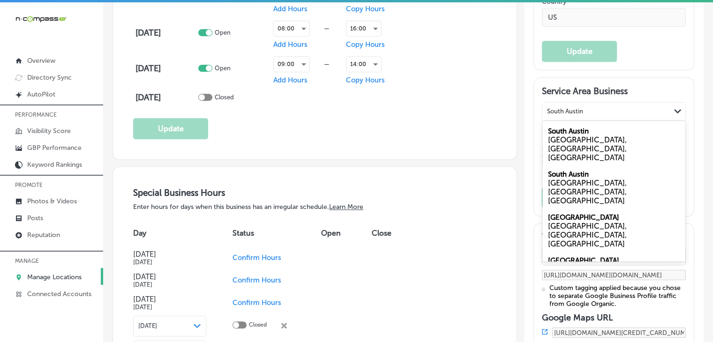
click at [578, 135] on label "South Austin" at bounding box center [568, 131] width 41 height 8
type input "South Austin"
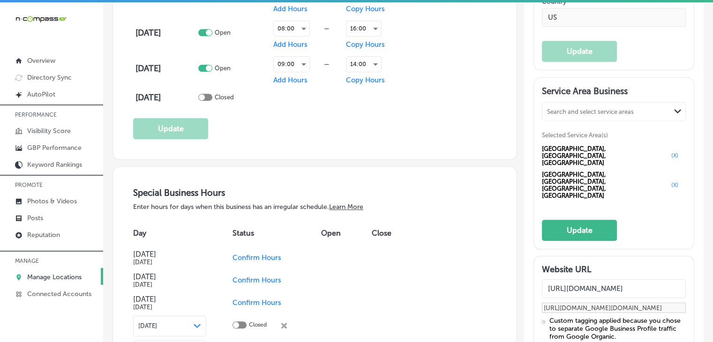
click at [552, 115] on div "Search and select service areas" at bounding box center [590, 111] width 87 height 7
paste input "Cherry Creek"
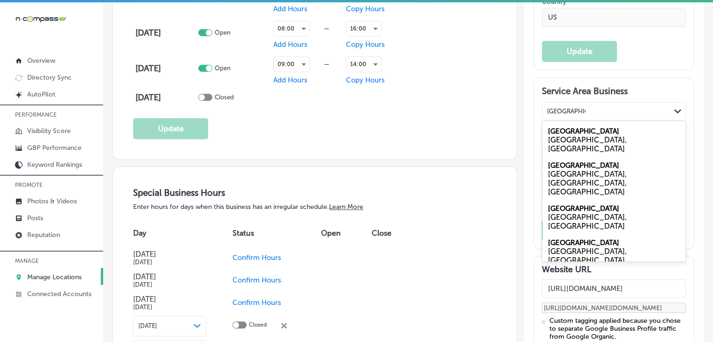
click at [581, 148] on div "NY, USA" at bounding box center [614, 145] width 132 height 18
type input "Cherry Creek"
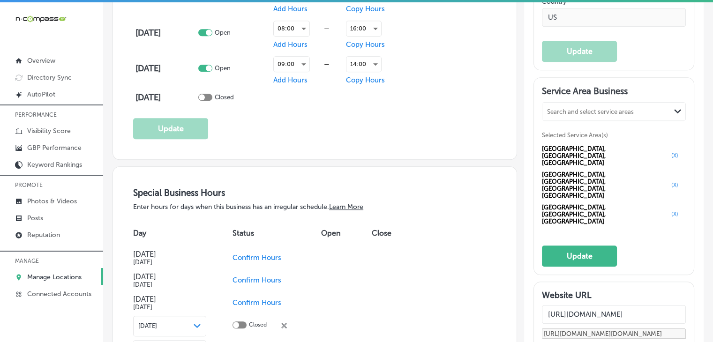
click at [669, 211] on button "(X)" at bounding box center [675, 215] width 13 height 8
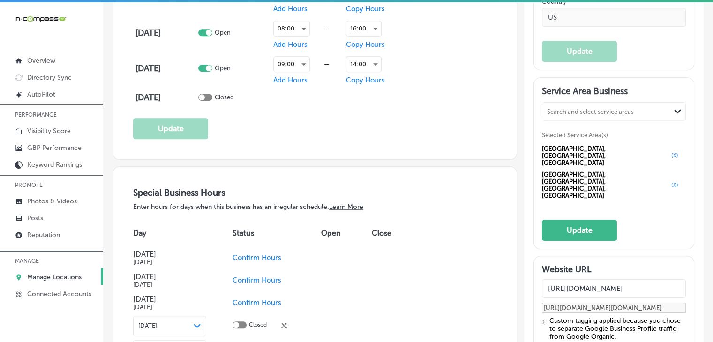
click at [571, 129] on div "Search and select service areas Path Created with Sketch. Selected Service Area…" at bounding box center [614, 151] width 144 height 99
click at [571, 115] on div "Search and select service areas" at bounding box center [590, 111] width 87 height 7
paste input "Shady Hollow,"
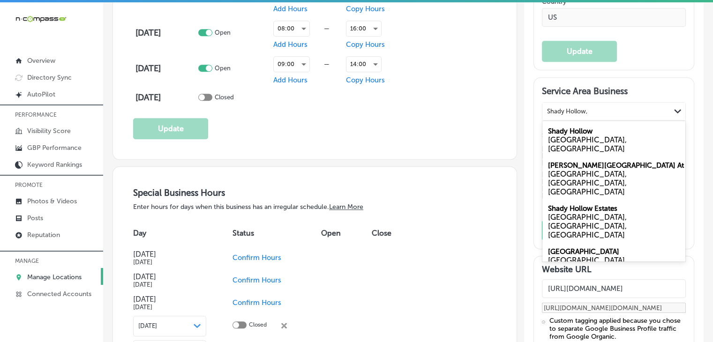
drag, startPoint x: 579, startPoint y: 130, endPoint x: 602, endPoint y: 145, distance: 27.6
click at [602, 145] on div "TX, USA" at bounding box center [614, 145] width 132 height 18
type input "Shady Hollow,"
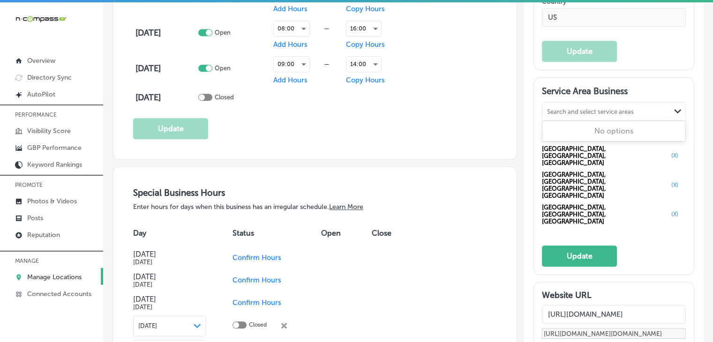
click at [554, 111] on div "Search and select service areas Path Created with Sketch." at bounding box center [614, 112] width 143 height 18
paste input "Circle C Ranch"
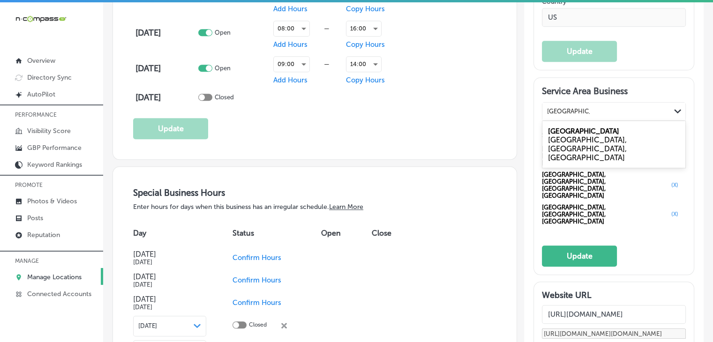
click at [559, 136] on label "Circle C Ranch" at bounding box center [583, 131] width 71 height 8
type input "Circle C Ranch"
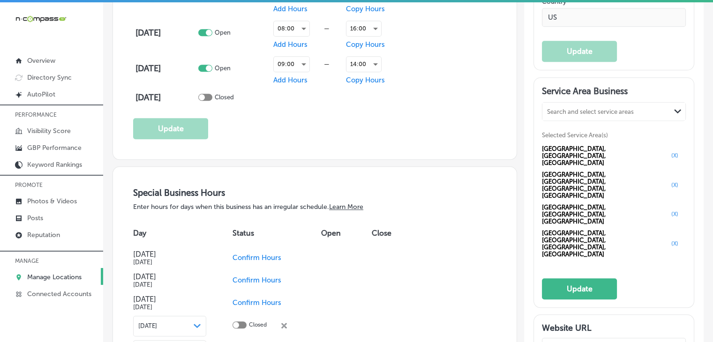
click at [580, 115] on div "Search and select service areas" at bounding box center [590, 111] width 87 height 7
paste input "Cherry Creek"
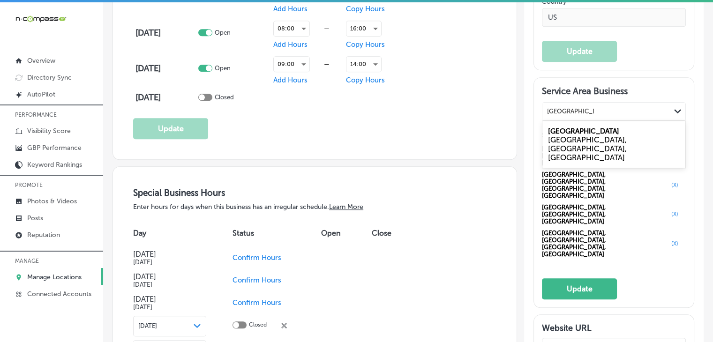
click at [621, 136] on div "Cherry Creek Austin, TX, USA" at bounding box center [614, 144] width 143 height 43
type input "Cherry Creek, tx"
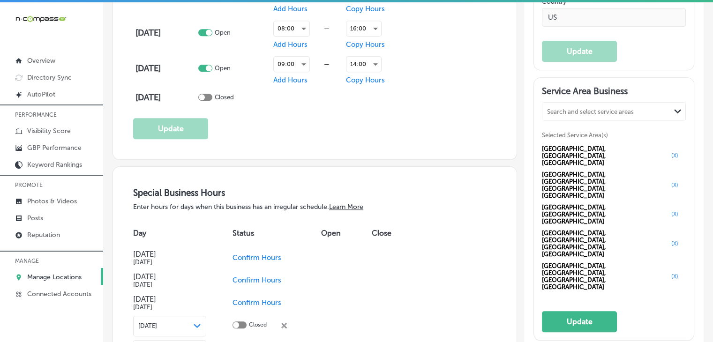
click at [555, 100] on h3 "Service Area Business" at bounding box center [614, 93] width 144 height 14
click at [557, 115] on div "Search and select service areas" at bounding box center [590, 111] width 87 height 7
paste input "Bauerle Ranch"
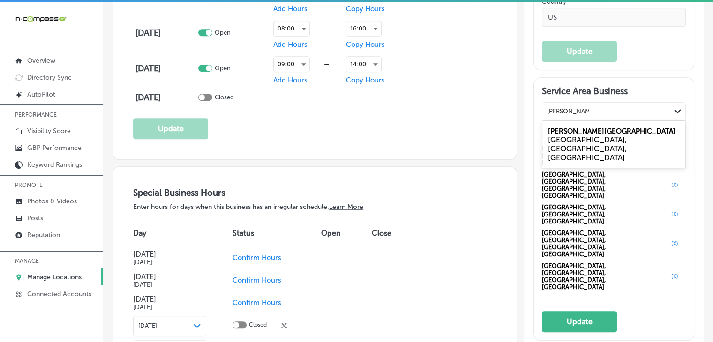
click at [555, 147] on div "Austin, TX, USA" at bounding box center [614, 149] width 132 height 27
type input "Bauerle Ranch"
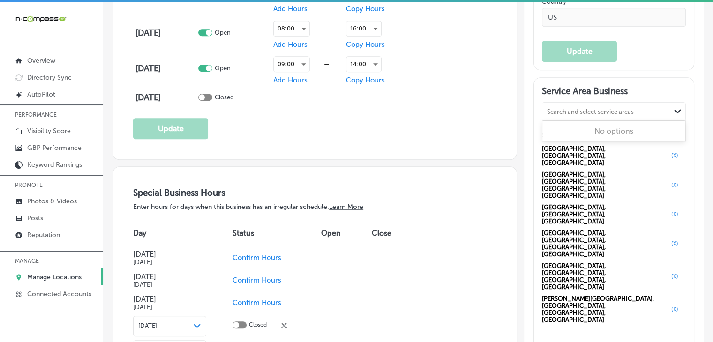
click at [543, 118] on div "Search and select service areas" at bounding box center [607, 111] width 128 height 13
paste input "Tanglewood Forest"
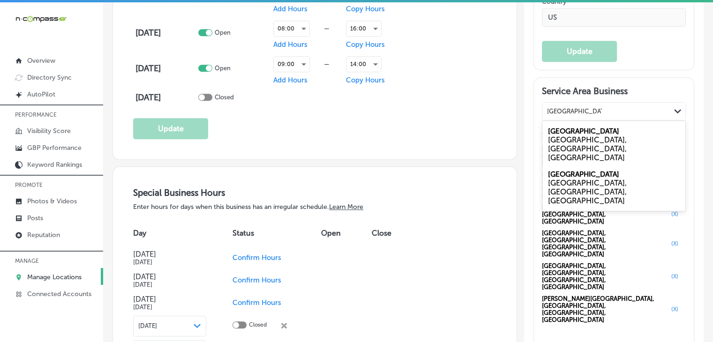
click at [573, 136] on label "Tanglewood Forest" at bounding box center [583, 131] width 71 height 8
type input "Tanglewood Forest"
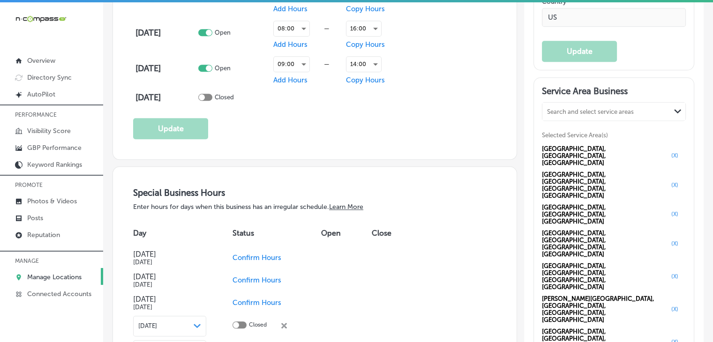
click at [574, 114] on div "Search and select service areas" at bounding box center [607, 111] width 128 height 13
paste input "Southpark Meadows"
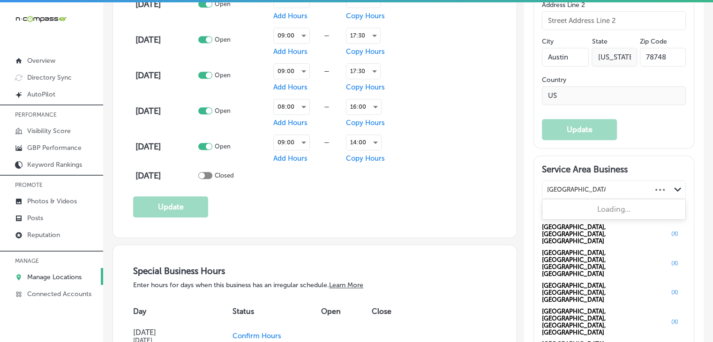
scroll to position [749, 0]
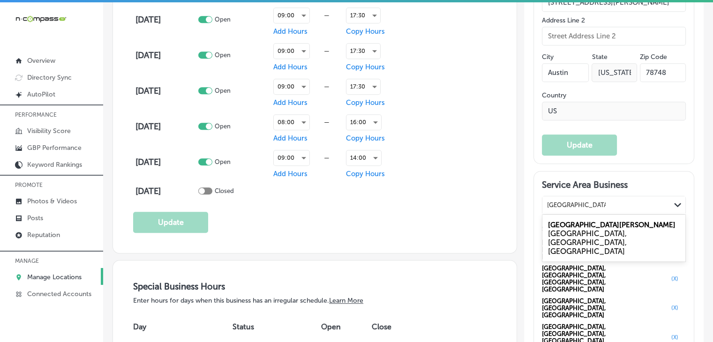
click at [630, 226] on div "Southpark Meadows Austin, TX, USA" at bounding box center [614, 238] width 143 height 43
type input "Southpark Meadows"
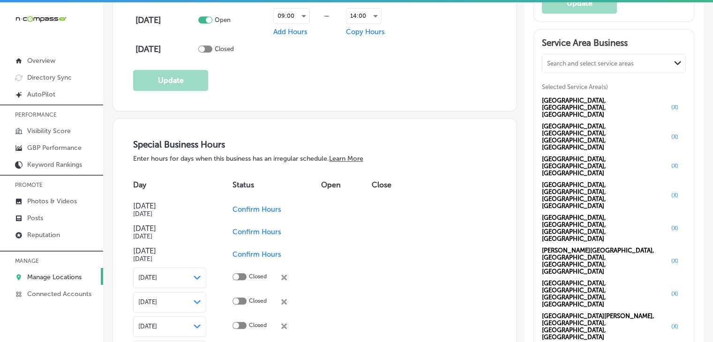
scroll to position [937, 0]
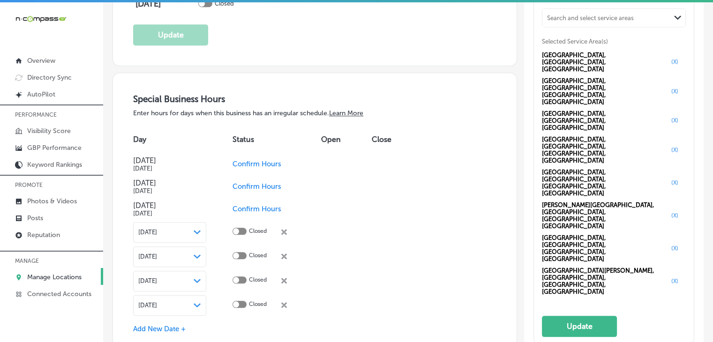
click at [577, 21] on div "Search and select service areas" at bounding box center [590, 17] width 87 height 7
paste input "Westgate"
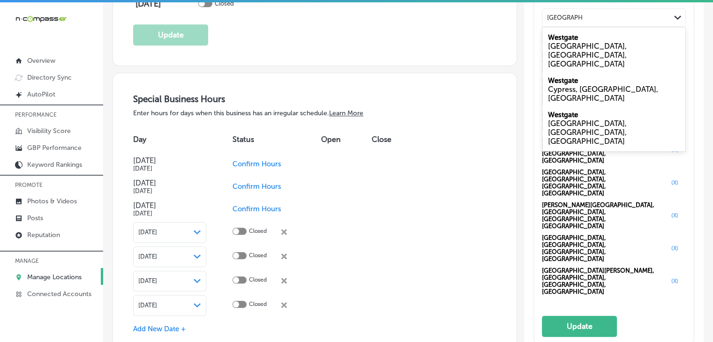
click at [595, 49] on div "Austin, TX, USA" at bounding box center [614, 55] width 132 height 27
type input "Westgate, tx"
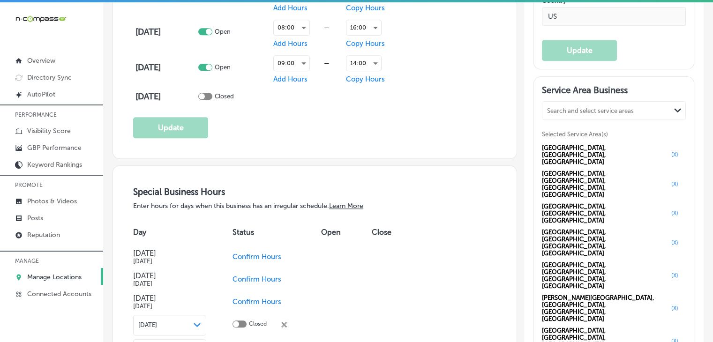
scroll to position [843, 0]
click at [598, 118] on div "Search and select service areas" at bounding box center [607, 111] width 128 height 13
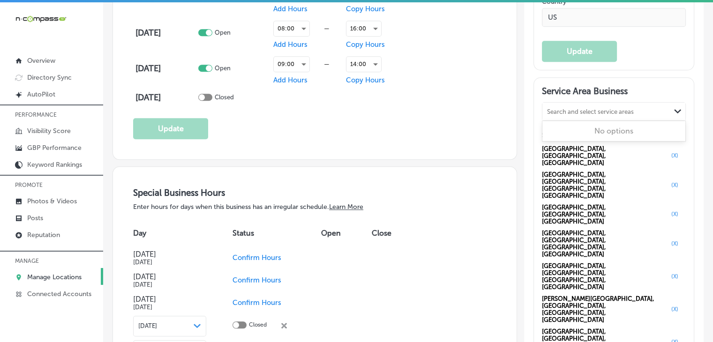
paste input "Maple Run"
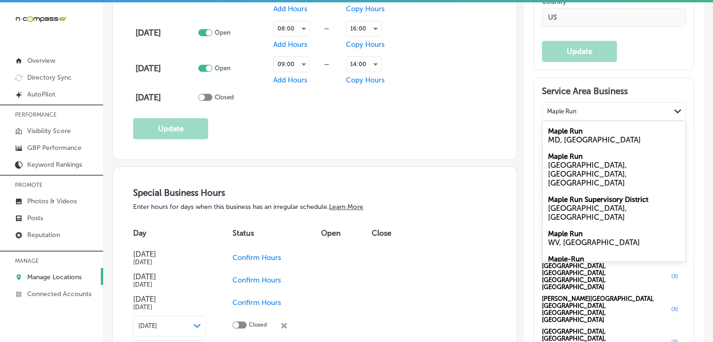
click at [588, 165] on div "Maple Run Austin, TX, USA" at bounding box center [614, 169] width 143 height 43
type input "Maple Run"
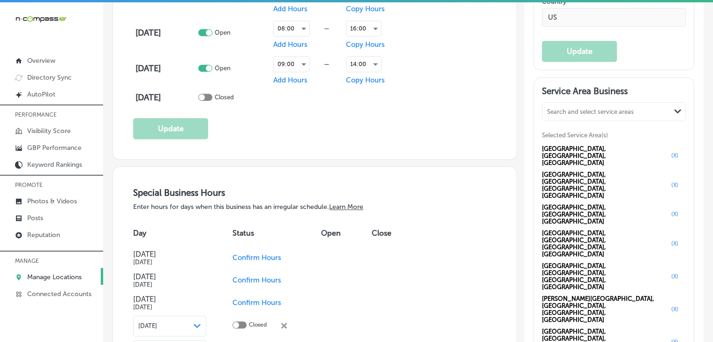
click at [548, 112] on div "Search and select service areas" at bounding box center [607, 111] width 128 height 13
paste input "Shady Hollow"
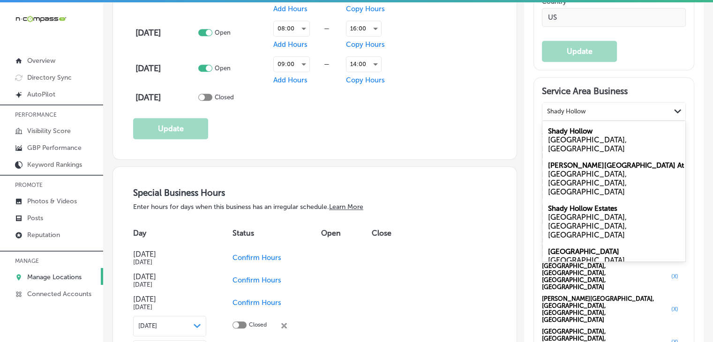
click at [565, 136] on label "Shady Hollow" at bounding box center [570, 131] width 45 height 8
type input "Shady Hollow"
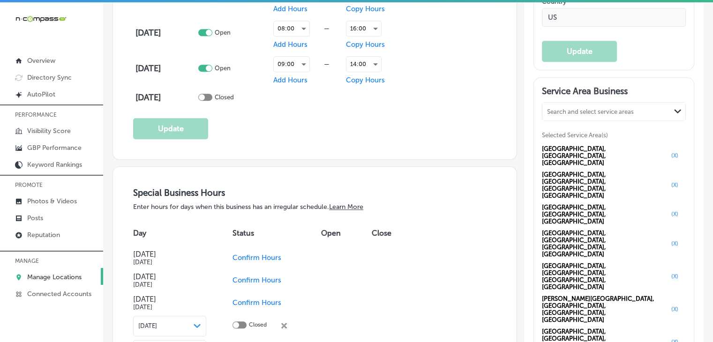
click at [566, 115] on div "Search and select service areas" at bounding box center [590, 111] width 87 height 7
paste input "Garrison Park"
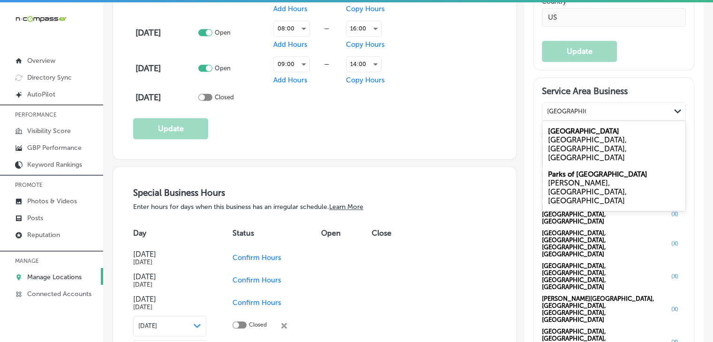
click at [620, 134] on div "Garrison Park Austin, TX, USA" at bounding box center [614, 144] width 143 height 43
type input "Garrison Park"
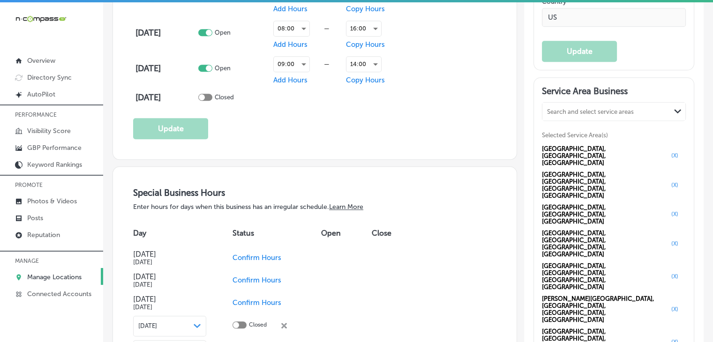
click at [591, 115] on div "Search and select service areas" at bounding box center [590, 111] width 87 height 7
paste input "Sunset Valley"
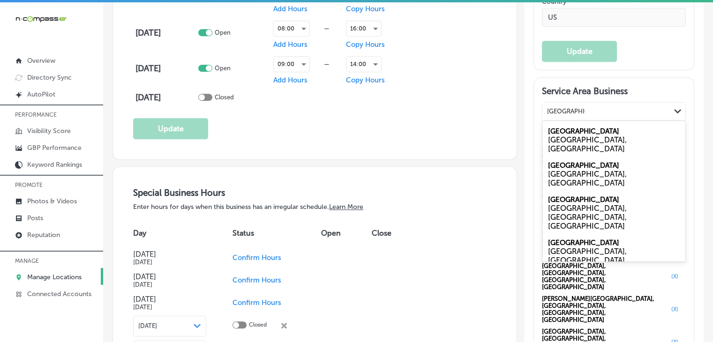
click at [588, 139] on div "Sunset Valley TX, USA" at bounding box center [614, 140] width 143 height 34
type input "Sunset Valley"
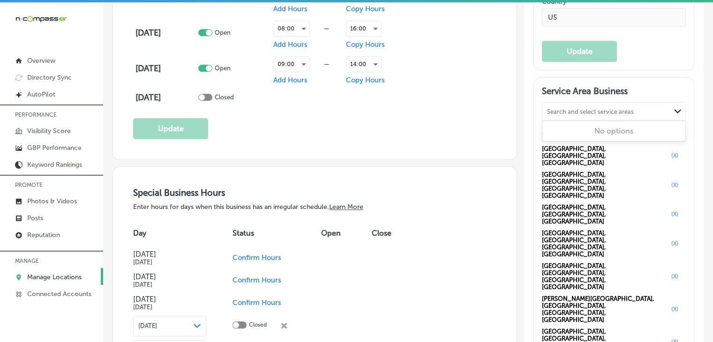
click at [599, 112] on div "Search and select service areas" at bounding box center [607, 111] width 128 height 13
paste input "Travis Country"
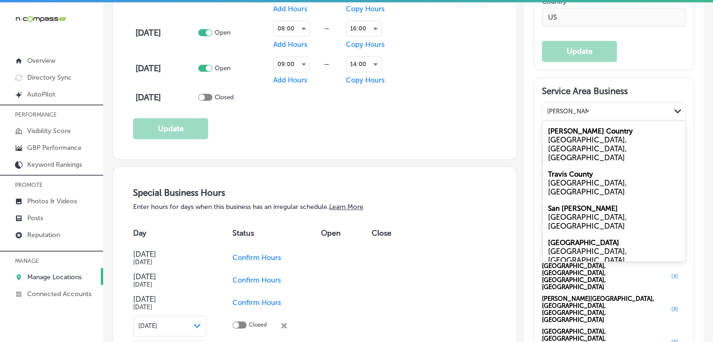
click at [599, 141] on div "Austin, TX, USA" at bounding box center [614, 149] width 132 height 27
type input "Travis Country"
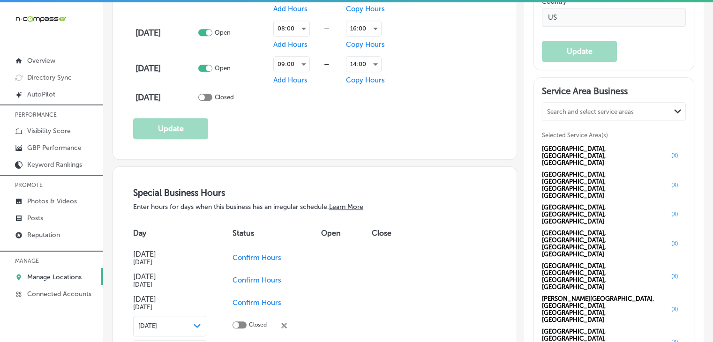
click at [583, 100] on h3 "Service Area Business" at bounding box center [614, 93] width 144 height 14
click at [585, 114] on div "Search and select service areas" at bounding box center [590, 111] width 87 height 7
paste input "Buda"
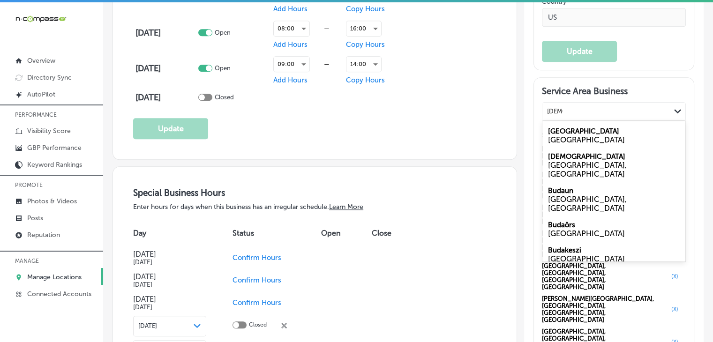
click at [565, 161] on div "Buda TX, USA" at bounding box center [614, 165] width 143 height 34
type input "Buda"
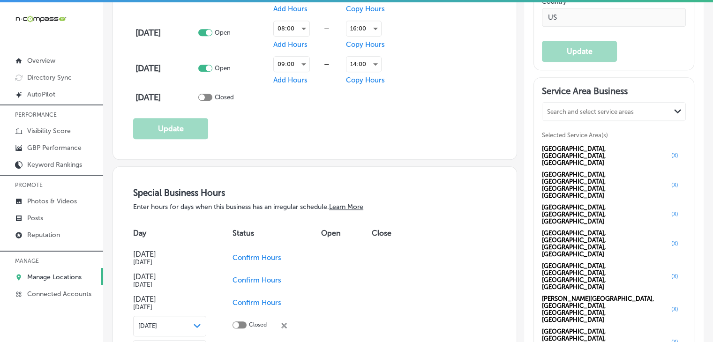
click at [585, 107] on div "Service Area Business Search and select service areas Path Created with Sketch.…" at bounding box center [614, 346] width 144 height 521
click at [585, 109] on div "Search and select service areas Path Created with Sketch." at bounding box center [614, 112] width 143 height 18
paste input "Dripping Springs"
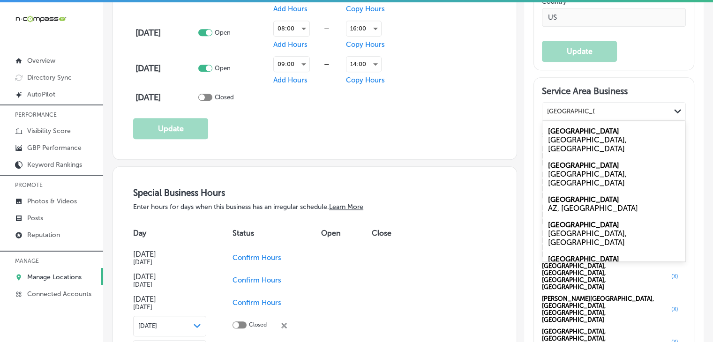
click at [612, 141] on div "TX, USA" at bounding box center [614, 145] width 132 height 18
type input "Dripping Springs"
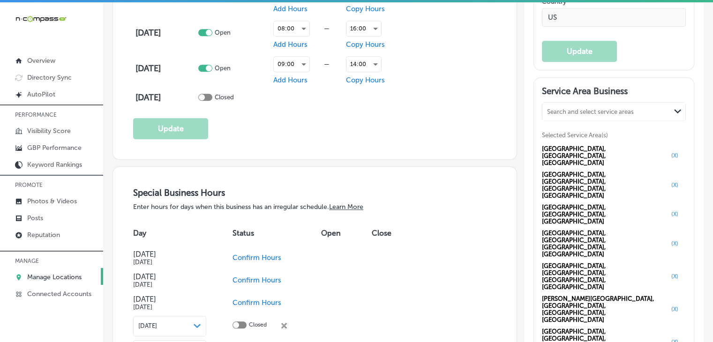
drag, startPoint x: 571, startPoint y: 85, endPoint x: 574, endPoint y: 108, distance: 22.6
click at [575, 115] on div "Search and select service areas" at bounding box center [590, 111] width 87 height 7
paste input "Kyle"
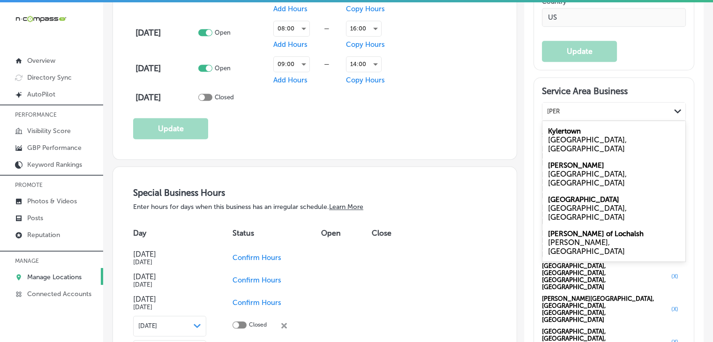
click at [591, 166] on div "Kyle TX, USA" at bounding box center [614, 174] width 143 height 34
type input "Kyle"
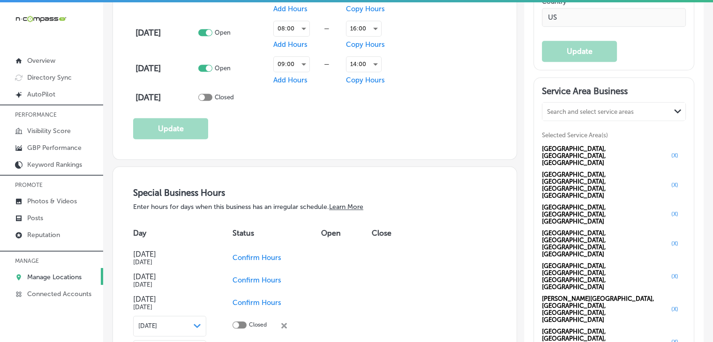
click at [606, 115] on div "Search and select service areas" at bounding box center [590, 111] width 87 height 7
paste input "Rollingwood"
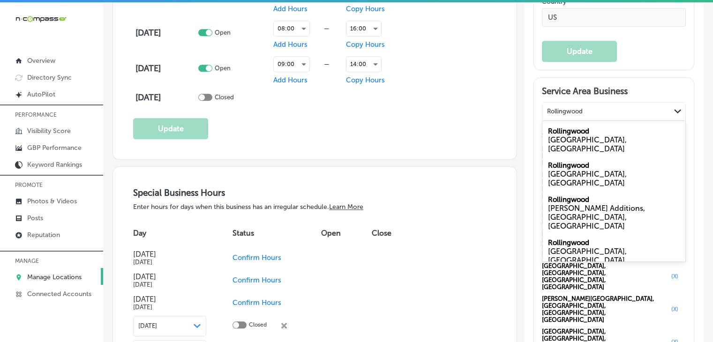
click at [595, 131] on div "Rollingwood TX, USA" at bounding box center [614, 140] width 143 height 34
type input "Rollingwood"
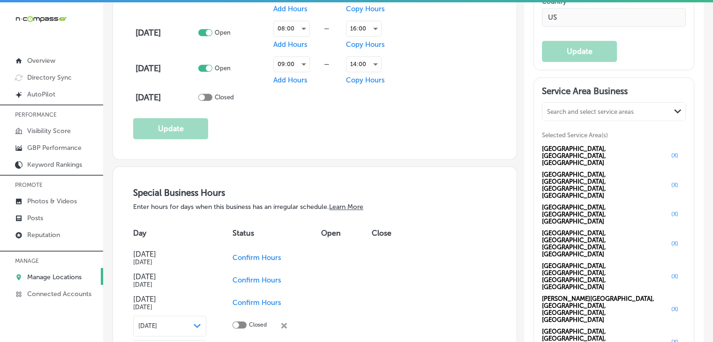
click at [582, 109] on div "Search and select service areas Path Created with Sketch." at bounding box center [614, 112] width 143 height 18
paste input "Manchaca"
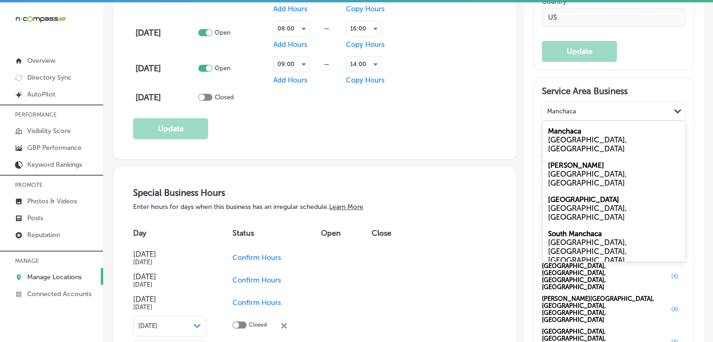
click at [611, 132] on div "Manchaca TX, USA" at bounding box center [614, 140] width 143 height 34
type input "Manchaca"
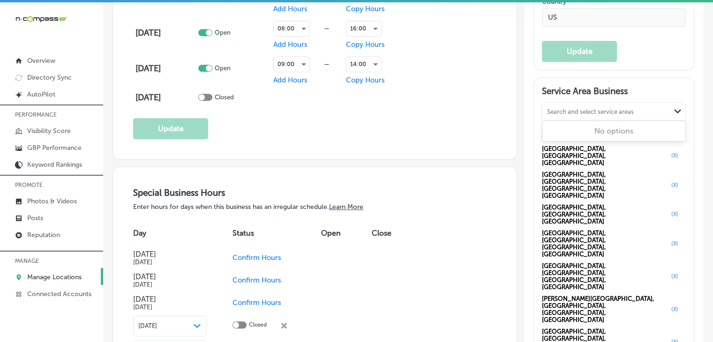
click at [585, 115] on div "Search and select service areas" at bounding box center [590, 111] width 87 height 7
paste input "Sunfield"
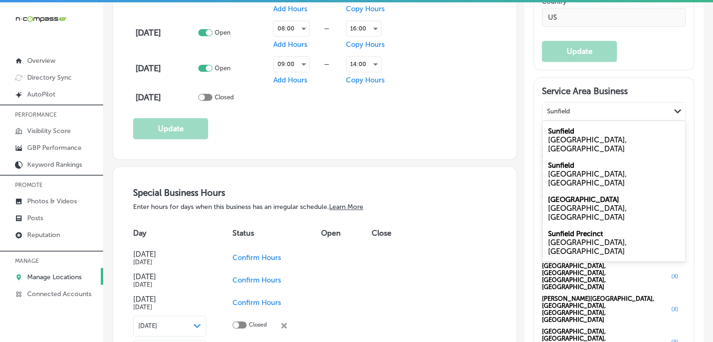
click at [583, 139] on div "Sunfield MI, USA" at bounding box center [614, 140] width 143 height 34
type input "Sunfield"
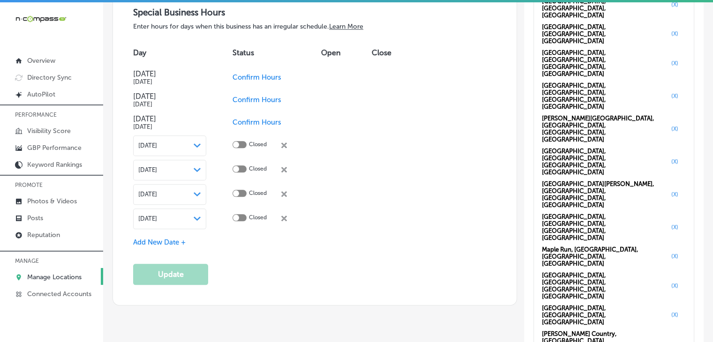
scroll to position [1030, 0]
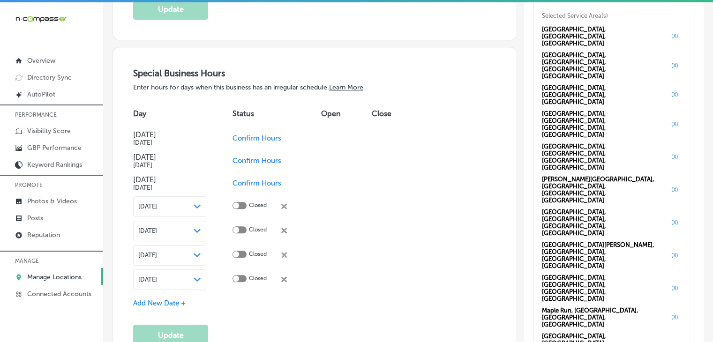
scroll to position [937, 0]
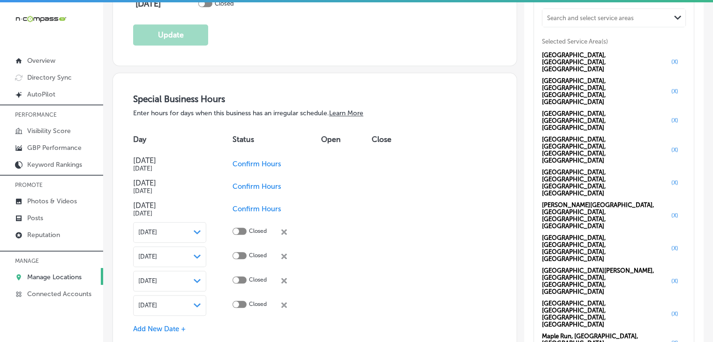
click at [556, 34] on div "Search and select service areas Path Created with Sketch. Selected Service Area…" at bounding box center [614, 292] width 144 height 568
click at [557, 21] on div "Search and select service areas" at bounding box center [590, 17] width 87 height 7
paste input "Sunfield"
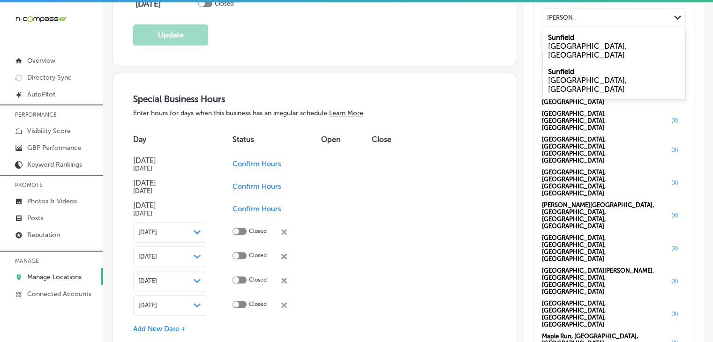
type input "Sunfield, a"
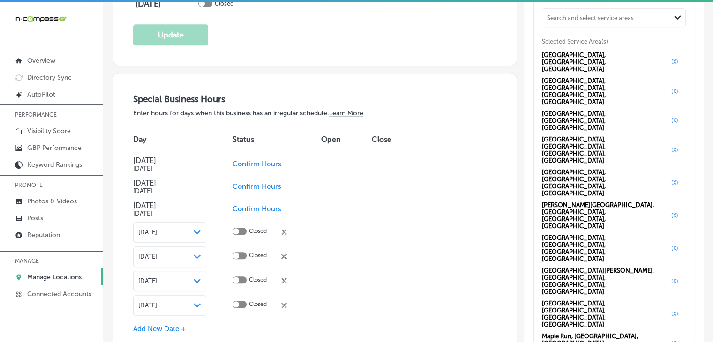
click at [580, 27] on div "Search and select service areas Path Created with Sketch." at bounding box center [614, 17] width 144 height 19
click at [580, 24] on div "Search and select service areas" at bounding box center [607, 17] width 128 height 13
paste input "Sunfield"
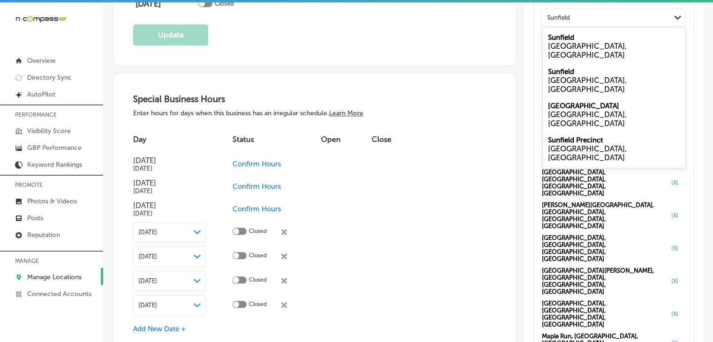
type input "Sunfield"
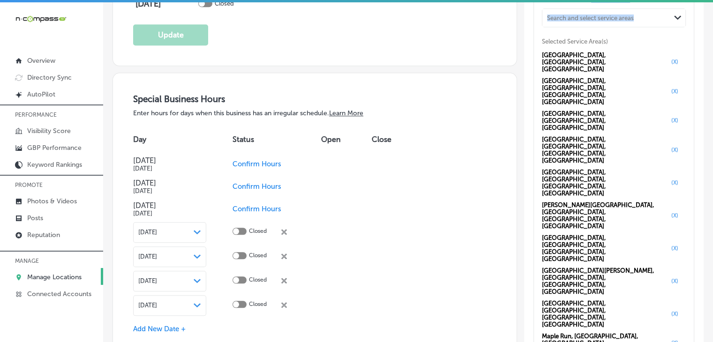
click at [585, 12] on div "Service Area Business Search and select service areas Path Created with Sketch.…" at bounding box center [614, 304] width 144 height 624
click at [587, 21] on div "Search and select service areas" at bounding box center [590, 17] width 87 height 7
paste input "Easton Park"
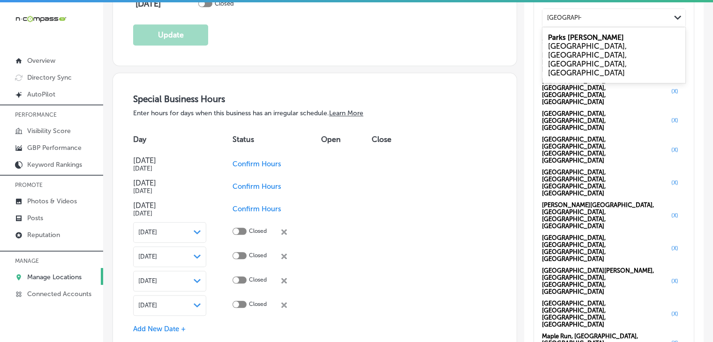
click at [591, 39] on div "Parks Mills Easton, Columbus, OH, USA" at bounding box center [614, 55] width 143 height 52
type input "Easton Park"
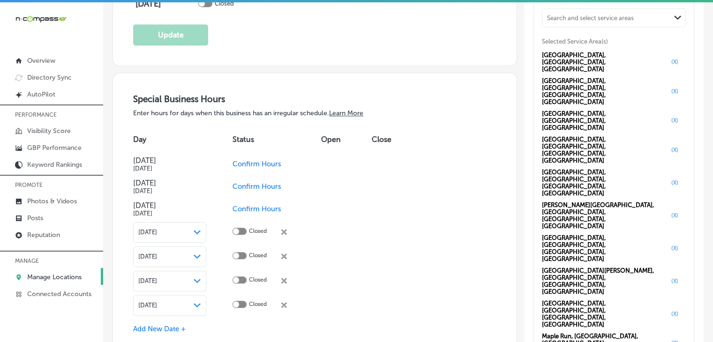
click at [614, 27] on div "Search and select service areas Path Created with Sketch." at bounding box center [614, 18] width 143 height 18
paste input "Easton Park"
type input "Easton Park, t"
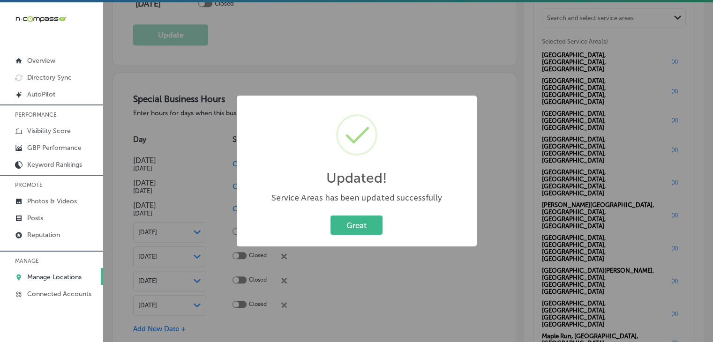
click at [329, 64] on div "Updated! × Service Areas has been updated successfully Great Cancel" at bounding box center [356, 171] width 713 height 342
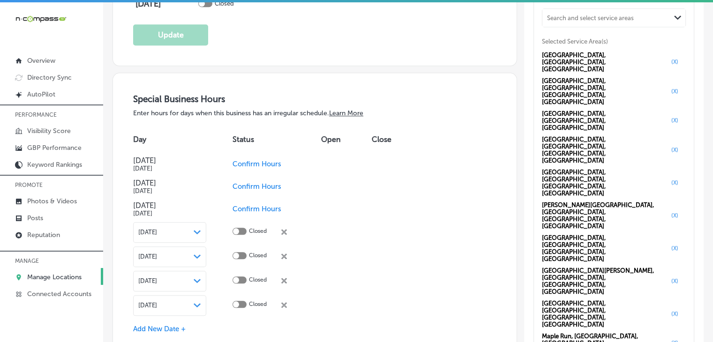
click at [269, 207] on span "Confirm Hours" at bounding box center [257, 209] width 49 height 8
click at [270, 182] on span "Confirm Hours" at bounding box center [257, 186] width 49 height 8
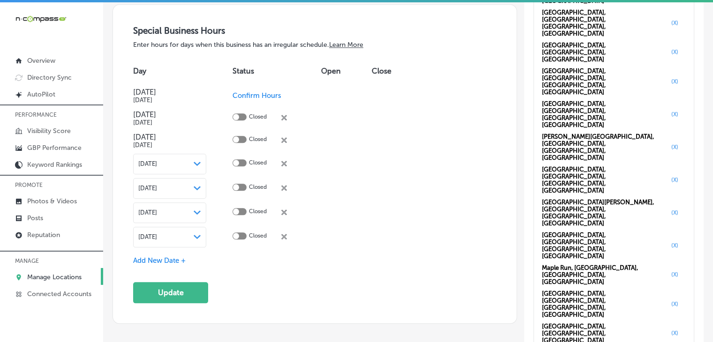
scroll to position [1030, 0]
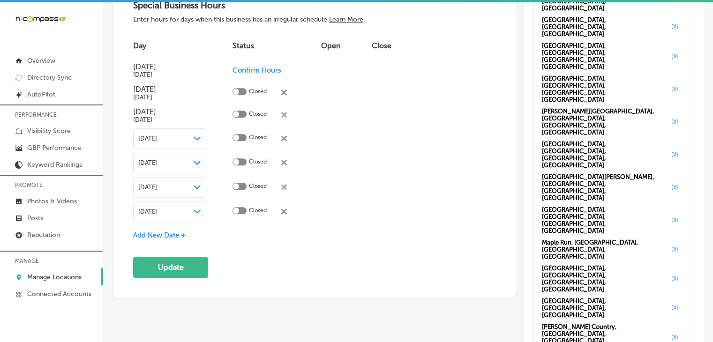
click at [171, 235] on span "Add New Date +" at bounding box center [159, 235] width 53 height 8
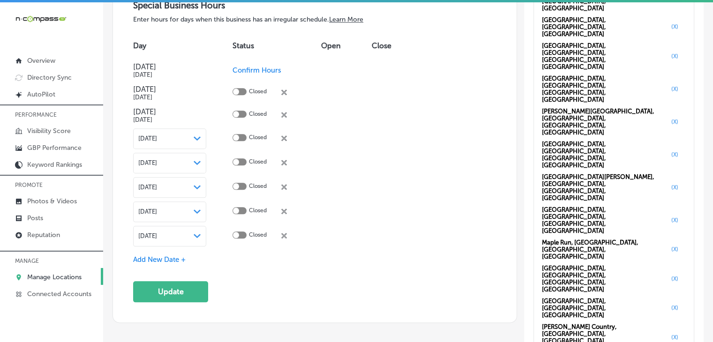
click at [178, 239] on div "Oct 15, 2025 Path Created with Sketch." at bounding box center [169, 236] width 73 height 21
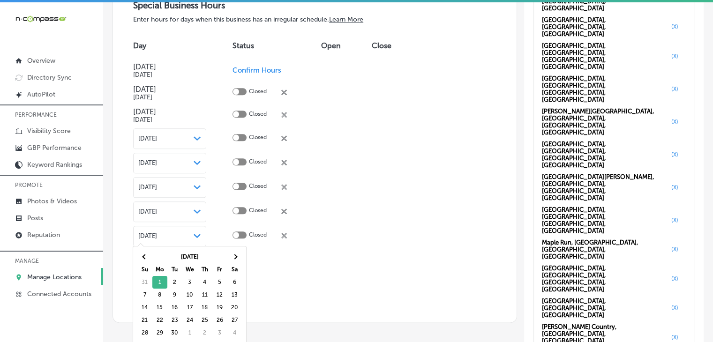
click at [223, 248] on div "Sep 2025 Su Mo Tu We Th Fr Sa 31 1 2 3 4 5 6 7 8 9 10 11 12 13 14 15 16 17 18 1…" at bounding box center [189, 301] width 113 height 109
click at [235, 254] on th at bounding box center [234, 257] width 15 height 13
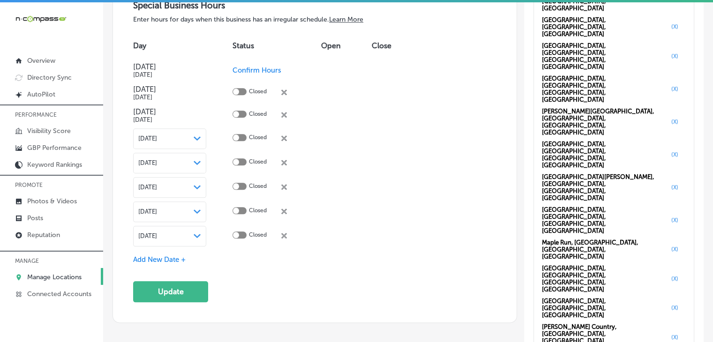
click at [168, 256] on span "Add New Date +" at bounding box center [159, 260] width 53 height 8
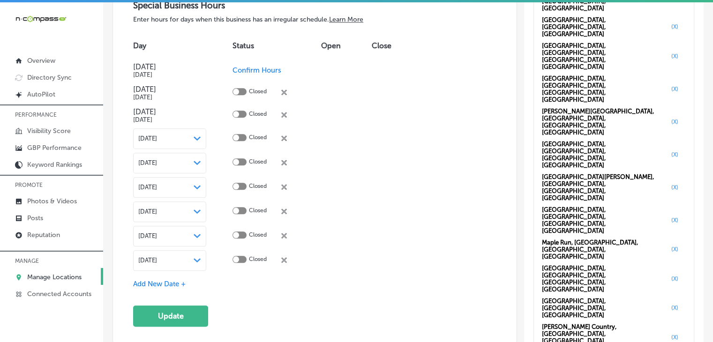
click at [169, 252] on div "Oct 15, 2025 Path Created with Sketch." at bounding box center [169, 260] width 73 height 21
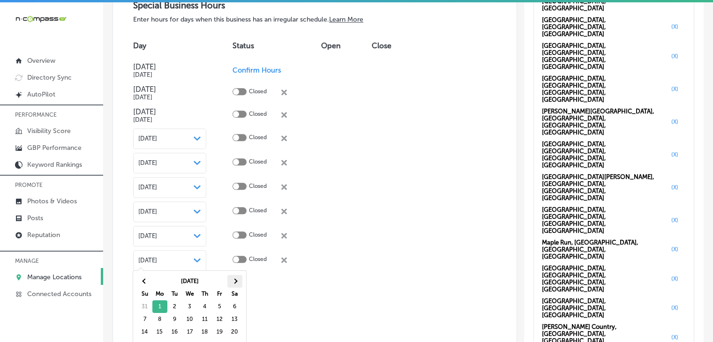
click at [235, 283] on span at bounding box center [234, 281] width 5 height 5
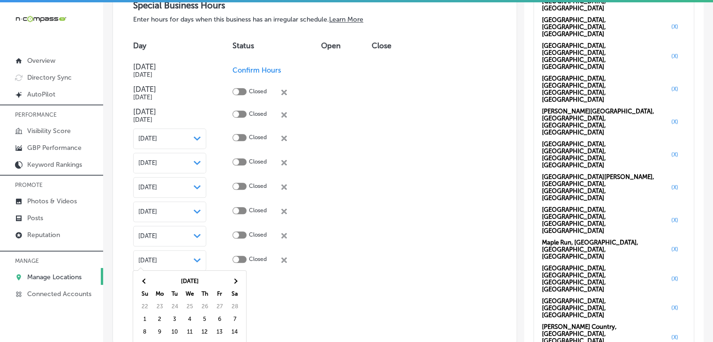
click at [235, 283] on span at bounding box center [234, 281] width 5 height 5
click at [148, 280] on th at bounding box center [144, 281] width 15 height 13
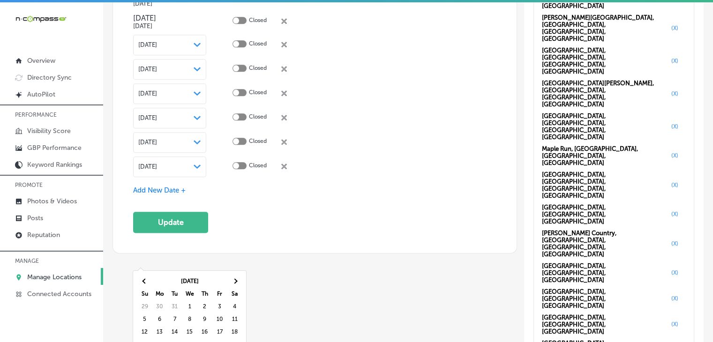
click at [237, 285] on th at bounding box center [234, 281] width 15 height 13
click at [156, 189] on span "Add New Date +" at bounding box center [159, 190] width 53 height 8
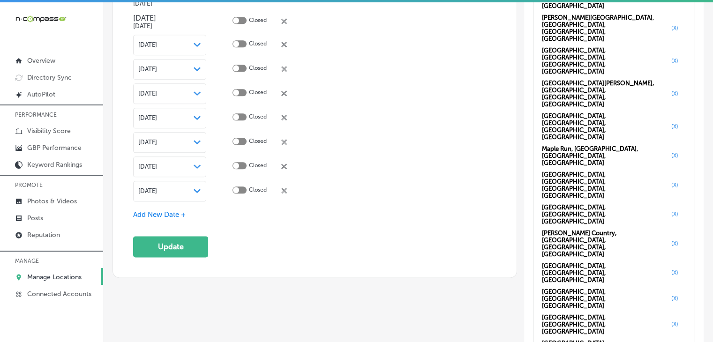
click at [165, 191] on div "Oct 15, 2025 Path Created with Sketch." at bounding box center [169, 191] width 73 height 21
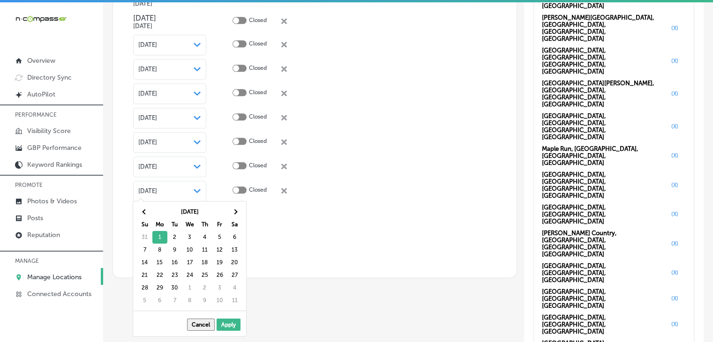
click at [232, 219] on th "Sa" at bounding box center [234, 225] width 15 height 13
click at [233, 216] on th at bounding box center [234, 212] width 15 height 13
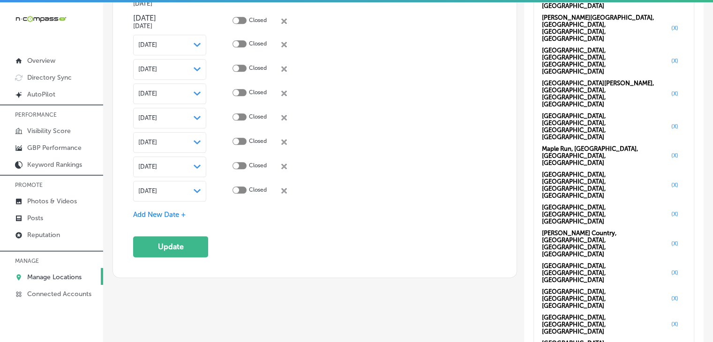
click at [214, 241] on div "Special Business Hours Enter hours for days when this business has an irregular…" at bounding box center [314, 81] width 363 height 351
click at [214, 242] on div "Special Business Hours Enter hours for days when this business has an irregular…" at bounding box center [314, 81] width 363 height 351
click at [195, 245] on button "Update" at bounding box center [170, 246] width 75 height 21
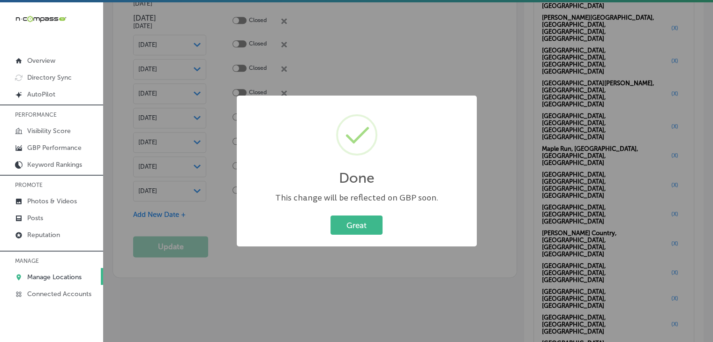
click at [402, 35] on div "Done × This change will be reflected on GBP soon. Great Cancel" at bounding box center [356, 171] width 713 height 342
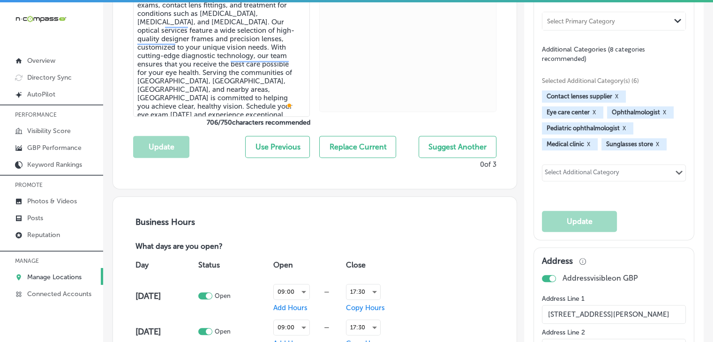
scroll to position [657, 0]
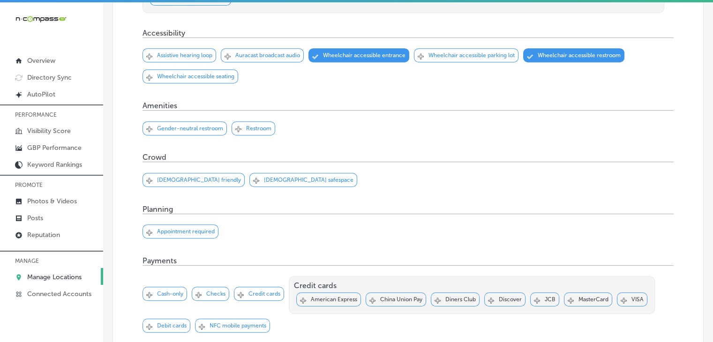
scroll to position [452, 0]
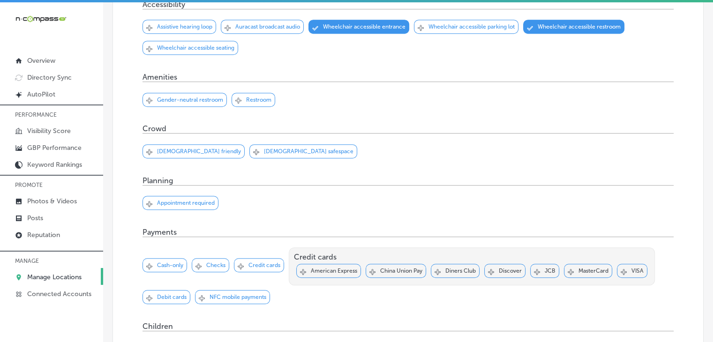
click at [210, 82] on div "Svg Vector Icons : http://www.onlinewebfonts.com/icon Checked Created with Sket…" at bounding box center [408, 103] width 531 height 42
click at [213, 97] on p "Gender-neutral restroom" at bounding box center [190, 100] width 66 height 7
click at [260, 93] on div "Svg Vector Icons : http://www.onlinewebfonts.com/icon Checked Created with Sket…" at bounding box center [254, 100] width 44 height 14
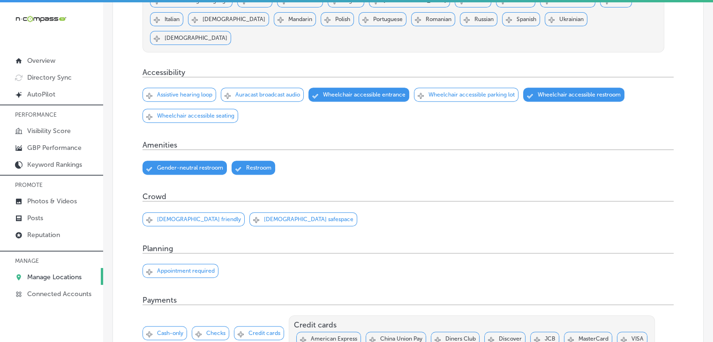
scroll to position [358, 0]
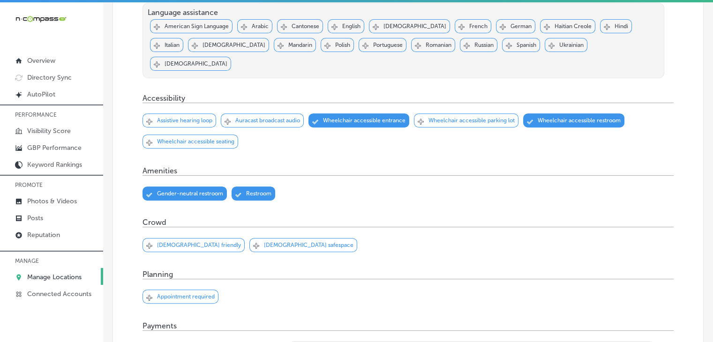
click at [480, 114] on div "Svg Vector Icons : http://www.onlinewebfonts.com/icon Checked Created with Sket…" at bounding box center [466, 121] width 105 height 14
click at [180, 138] on p "Wheelchair accessible seating" at bounding box center [195, 141] width 77 height 7
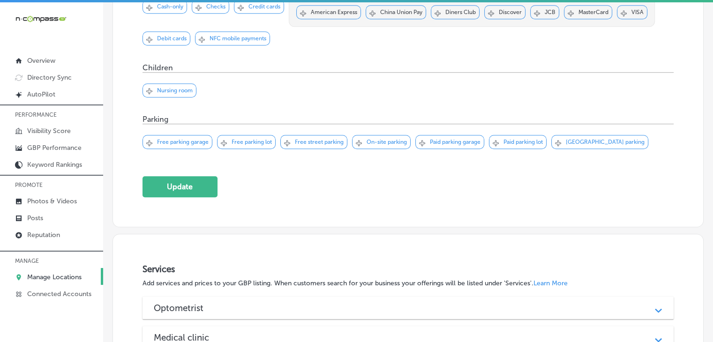
scroll to position [733, 0]
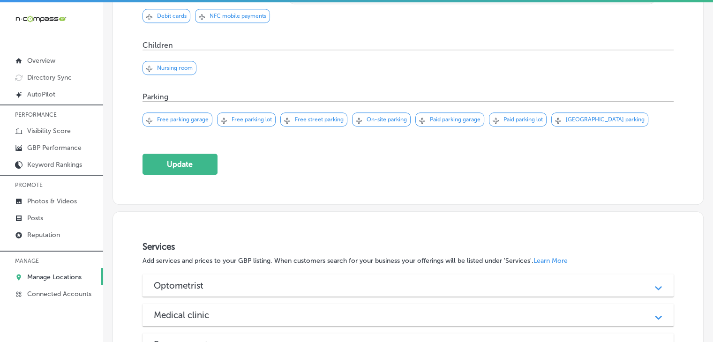
click at [191, 154] on button "Update" at bounding box center [180, 164] width 75 height 21
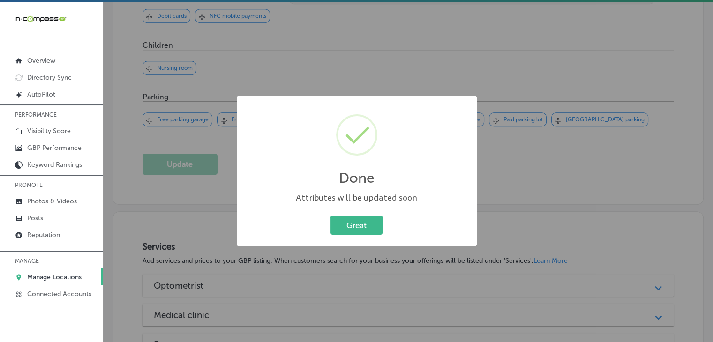
click at [477, 41] on div "Done × Attributes will be updated soon Great Cancel" at bounding box center [356, 171] width 713 height 342
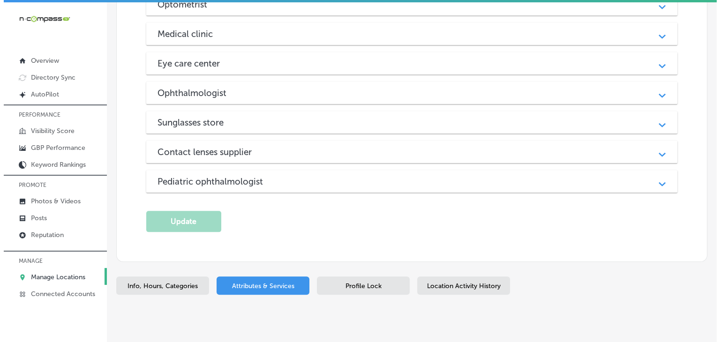
scroll to position [921, 0]
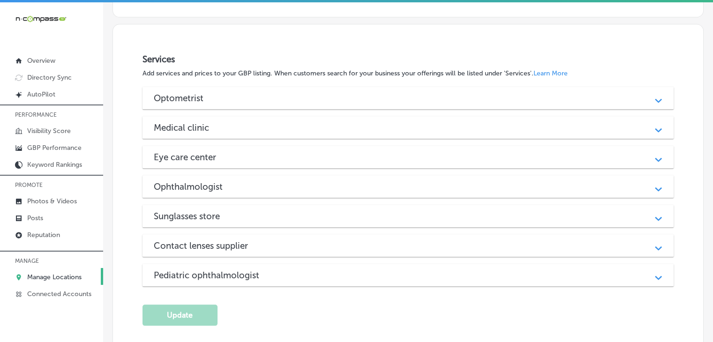
click at [318, 93] on div "Optometrist" at bounding box center [408, 98] width 509 height 11
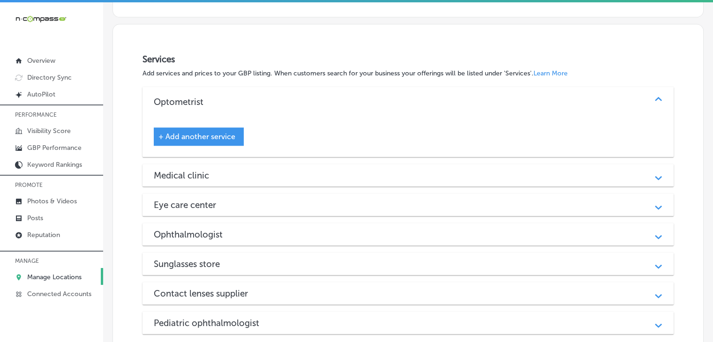
click at [208, 132] on span "+ Add another service" at bounding box center [197, 136] width 77 height 9
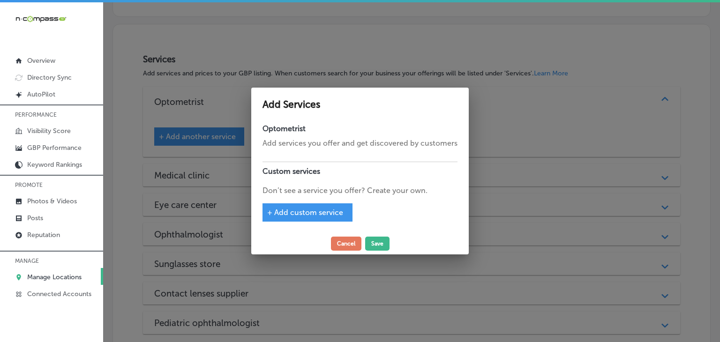
click at [327, 204] on div "+ Add custom service" at bounding box center [308, 213] width 90 height 18
click at [326, 213] on span "+ Add custom service" at bounding box center [305, 212] width 76 height 9
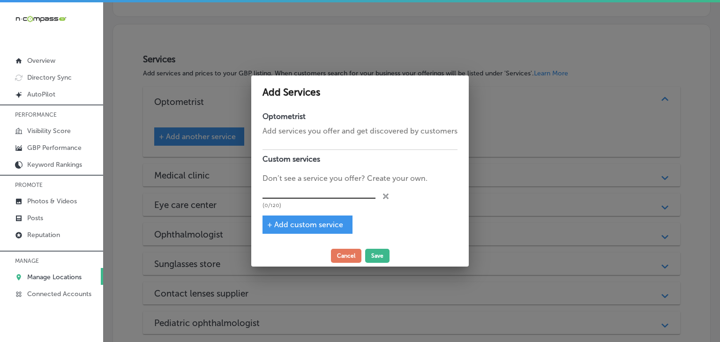
click at [324, 194] on input "text" at bounding box center [319, 191] width 113 height 15
paste input "Lenses & Frames"
type input "Lenses & Frames"
click at [296, 223] on span "+ Add custom service" at bounding box center [305, 224] width 76 height 9
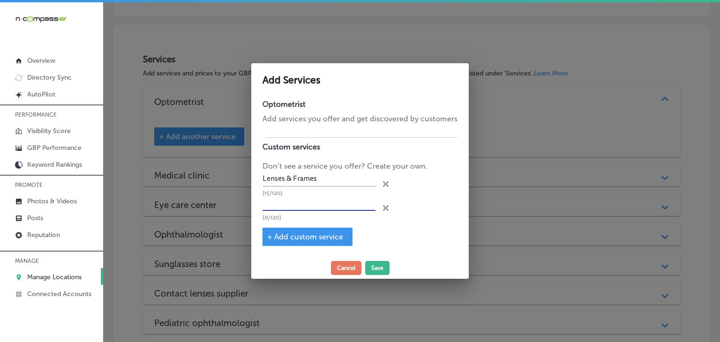
click at [310, 201] on input "text" at bounding box center [319, 204] width 113 height 15
paste input "Contact Lenses"
type input "Contact Lenses"
click at [283, 236] on span "+ Add custom service" at bounding box center [305, 237] width 76 height 9
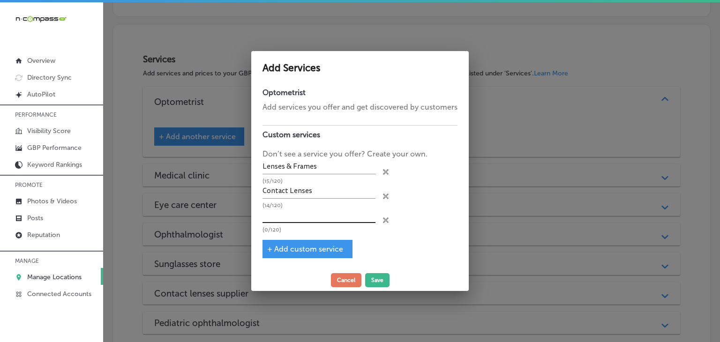
drag, startPoint x: 312, startPoint y: 229, endPoint x: 317, endPoint y: 216, distance: 13.9
click at [313, 228] on p "(0/120)" at bounding box center [319, 230] width 113 height 6
click at [317, 216] on input "text" at bounding box center [319, 216] width 113 height 15
paste input "Comprehensive Eye Exams"
type input "Comprehensive Eye Exams"
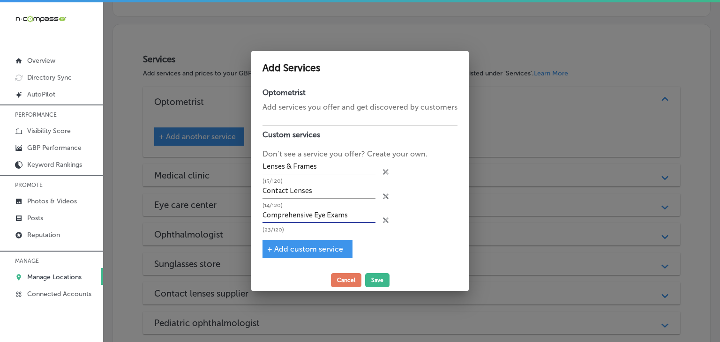
click at [296, 248] on span "+ Add custom service" at bounding box center [305, 249] width 76 height 9
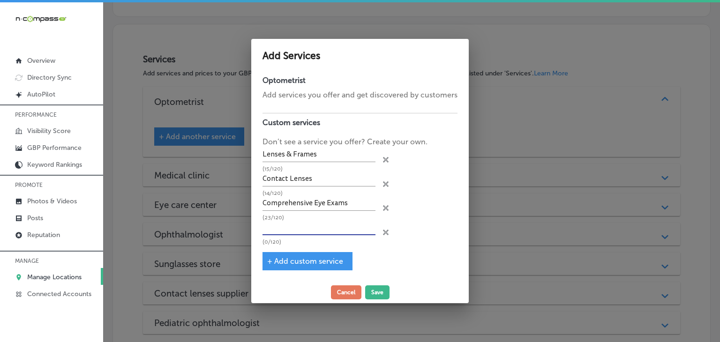
drag, startPoint x: 314, startPoint y: 227, endPoint x: 315, endPoint y: 221, distance: 6.3
click at [314, 227] on input "text" at bounding box center [319, 228] width 113 height 15
paste input "Medical Eye Exams"
type input "Medical Eye Exams"
click at [307, 269] on div "Optometrist Add services you offer and get discovered by customers Custom servi…" at bounding box center [360, 176] width 218 height 211
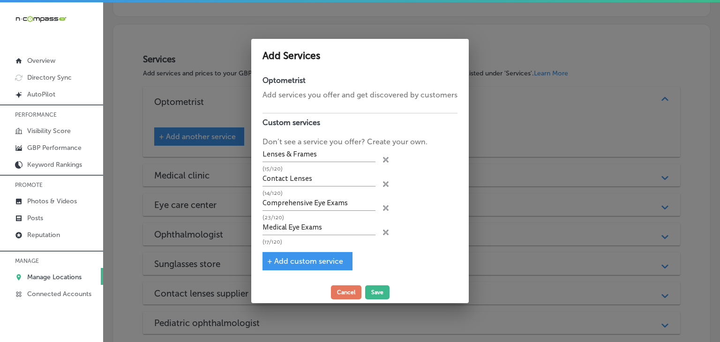
click at [306, 263] on span "+ Add custom service" at bounding box center [305, 261] width 76 height 9
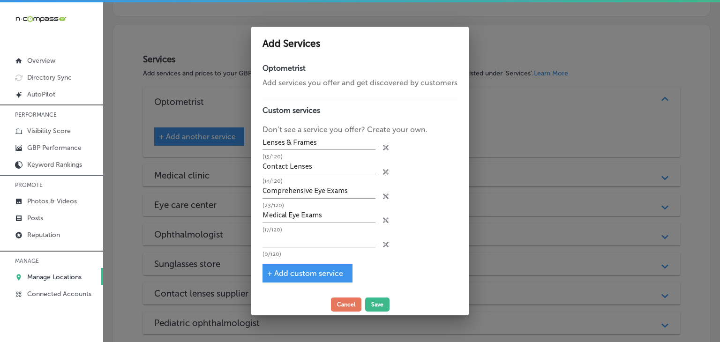
click at [310, 247] on div "(0/120)" at bounding box center [319, 245] width 113 height 24
click at [328, 236] on input "text" at bounding box center [319, 240] width 113 height 15
paste input "Dry Eye Treatment"
type input "Dry Eye Treatment"
click at [341, 262] on div "Optometrist Add services you offer and get discovered by customers Custom servi…" at bounding box center [360, 176] width 218 height 235
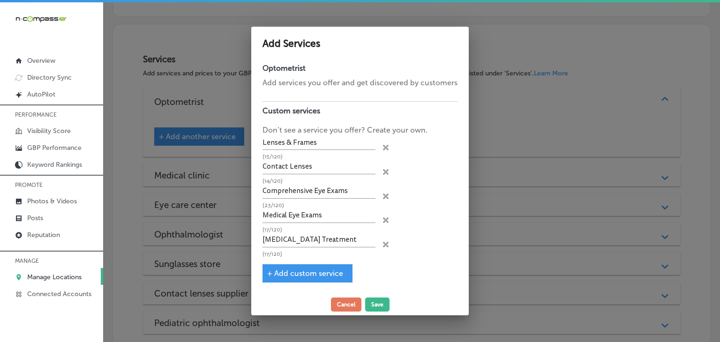
click at [333, 272] on span "+ Add custom service" at bounding box center [305, 273] width 76 height 9
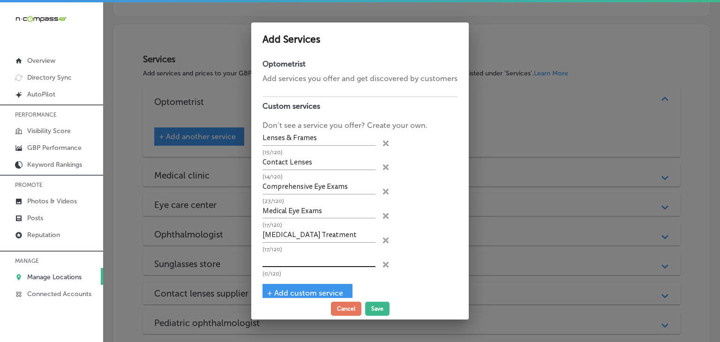
click at [334, 258] on input "text" at bounding box center [319, 260] width 113 height 15
paste input "Myopia Management"
type input "Myopia Management"
click at [272, 289] on span "+ Add custom service" at bounding box center [305, 293] width 76 height 9
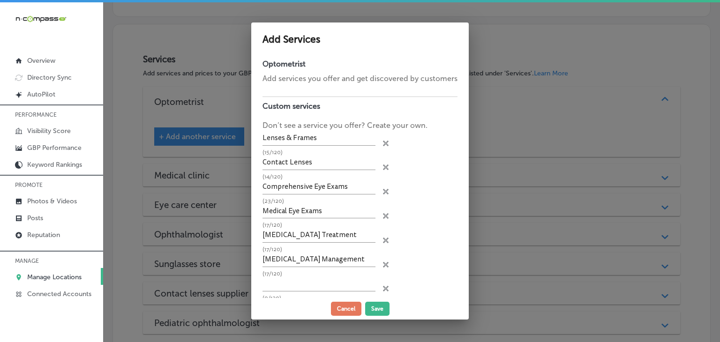
click at [280, 269] on div "Myopia Management (17/120)" at bounding box center [319, 265] width 113 height 24
click at [283, 279] on input "text" at bounding box center [319, 284] width 113 height 15
paste input "Specialty Contact Lenses"
type input "Specialty Contact Lenses"
click at [369, 302] on button "Save" at bounding box center [377, 309] width 24 height 14
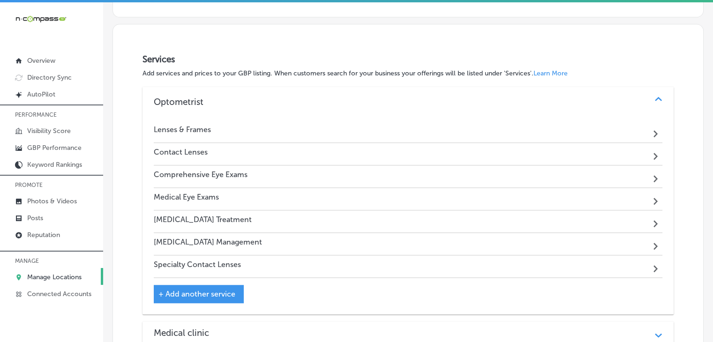
scroll to position [1015, 0]
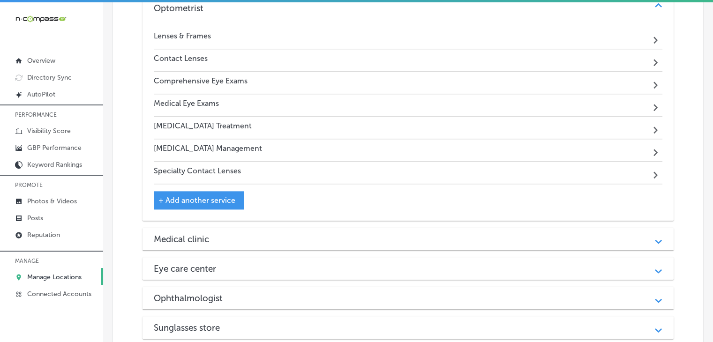
click at [276, 204] on div "Optometrist Path Created with Sketch. Lenses & Frames Path Created with Sketch.…" at bounding box center [408, 195] width 531 height 405
click at [281, 228] on div "Medical clinic Path Created with Sketch." at bounding box center [408, 239] width 531 height 23
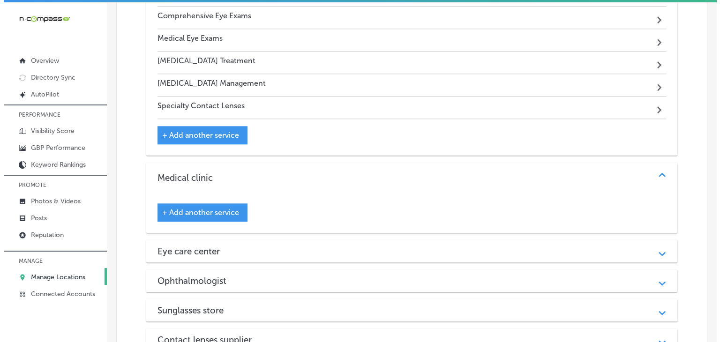
scroll to position [1108, 0]
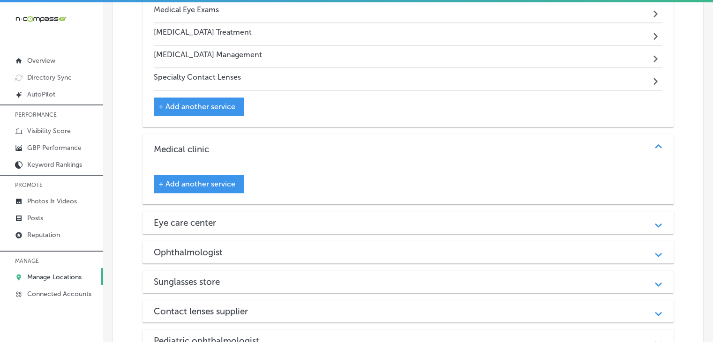
click at [220, 168] on div "+ Add another service" at bounding box center [408, 180] width 509 height 25
click at [220, 175] on div "+ Add another service" at bounding box center [199, 184] width 90 height 18
click at [221, 180] on span "+ Add another service" at bounding box center [197, 184] width 77 height 9
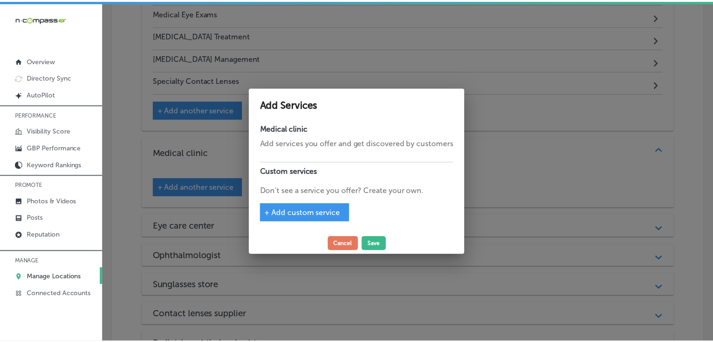
scroll to position [1112, 0]
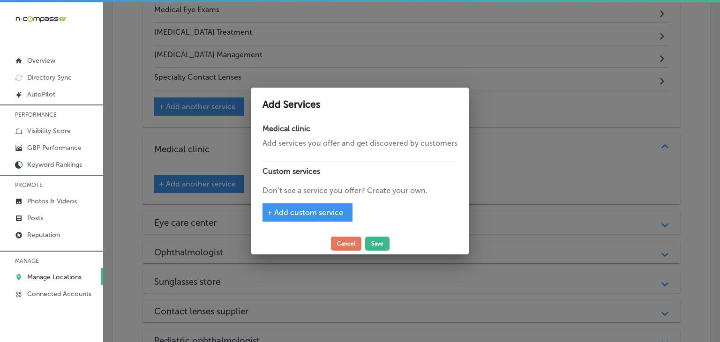
click at [312, 214] on span "+ Add custom service" at bounding box center [305, 212] width 76 height 9
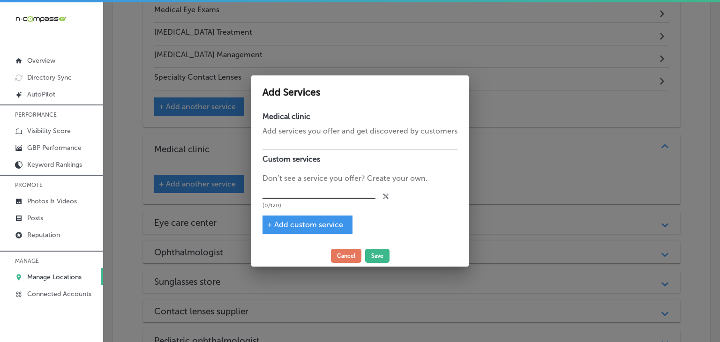
click at [341, 196] on input "text" at bounding box center [319, 191] width 113 height 15
paste input "Medical Eye Exams"
type input "Medical Eye Exams"
click at [327, 221] on span "+ Add custom service" at bounding box center [305, 224] width 76 height 9
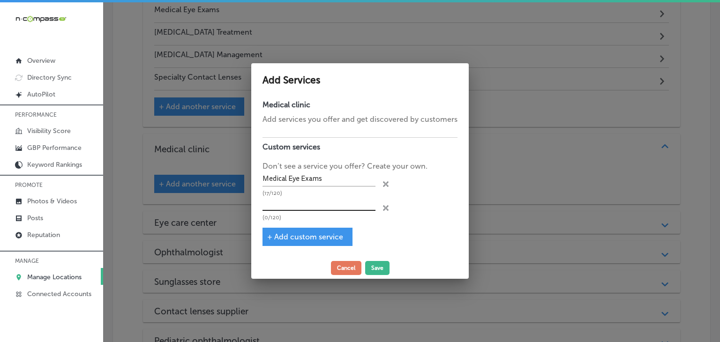
click at [330, 210] on input "text" at bounding box center [319, 204] width 113 height 15
paste input "Eye Disease Treatment"
type input "Eye Disease Treatment"
drag, startPoint x: 318, startPoint y: 222, endPoint x: 316, endPoint y: 231, distance: 9.6
click at [318, 222] on div "Medical clinic Add services you offer and get discovered by customers Custom se…" at bounding box center [360, 177] width 218 height 162
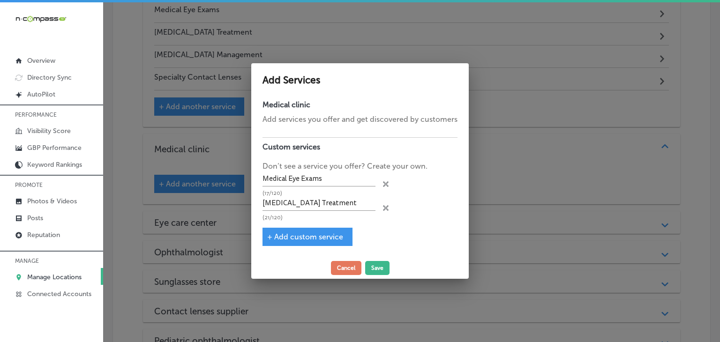
click at [316, 233] on span "+ Add custom service" at bounding box center [305, 237] width 76 height 9
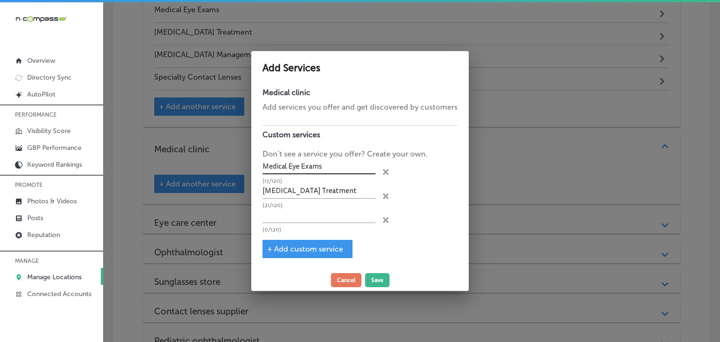
drag, startPoint x: 316, startPoint y: 233, endPoint x: 352, endPoint y: 160, distance: 81.4
click at [323, 219] on input "text" at bounding box center [319, 216] width 113 height 15
paste input "Glaucoma Treatment"
type input "Glaucoma Treatment"
click at [285, 250] on span "+ Add custom service" at bounding box center [305, 249] width 76 height 9
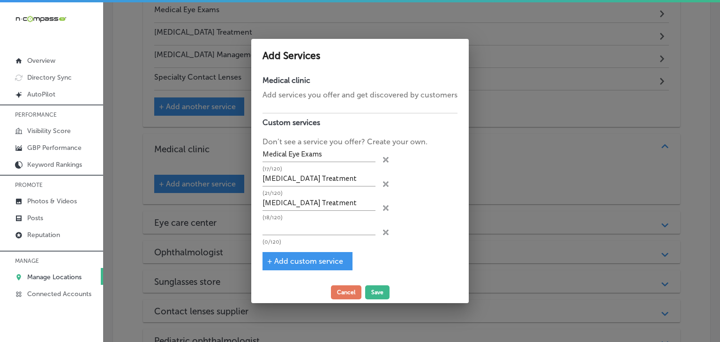
drag, startPoint x: 317, startPoint y: 227, endPoint x: 319, endPoint y: 220, distance: 7.4
click at [317, 227] on input "text" at bounding box center [319, 228] width 113 height 15
paste input "Cataracts Management"
type input "Cataracts Management"
click at [369, 289] on button "Save" at bounding box center [377, 293] width 24 height 14
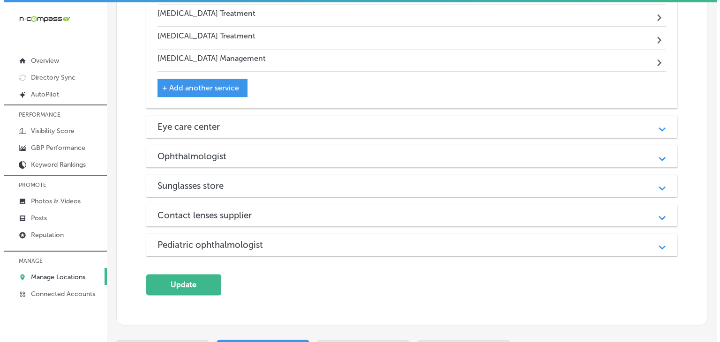
scroll to position [1296, 0]
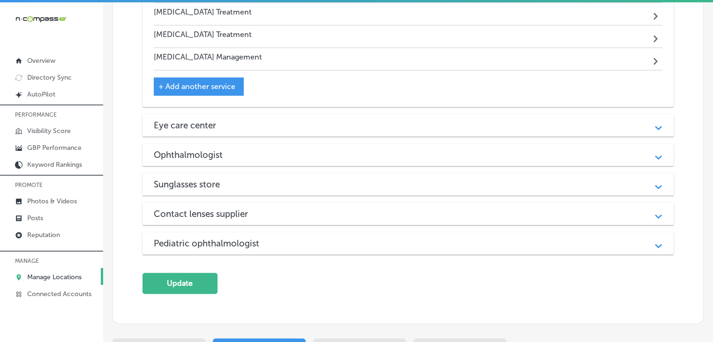
click at [265, 114] on div "Eye care center Path Created with Sketch." at bounding box center [408, 125] width 531 height 23
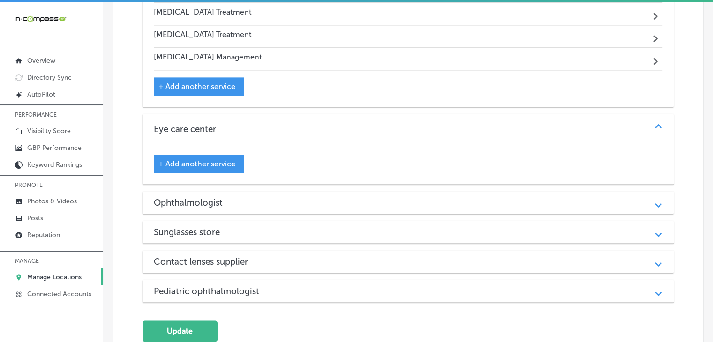
click at [231, 159] on span "+ Add another service" at bounding box center [197, 163] width 77 height 9
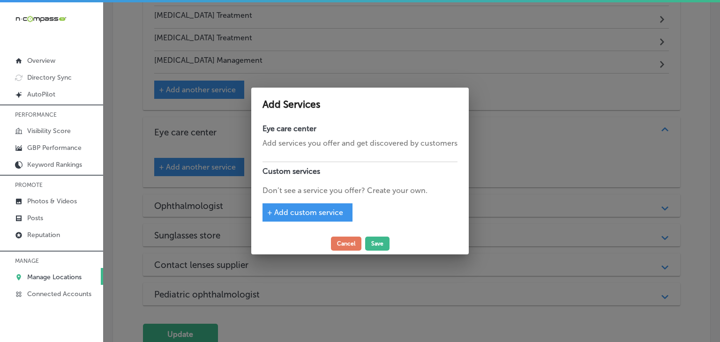
scroll to position [1299, 0]
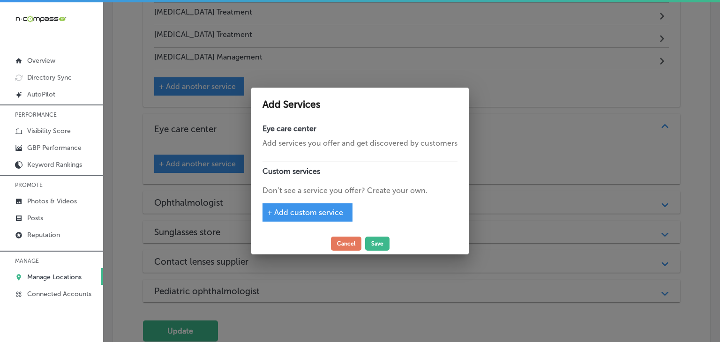
click at [296, 211] on span "+ Add custom service" at bounding box center [305, 212] width 76 height 9
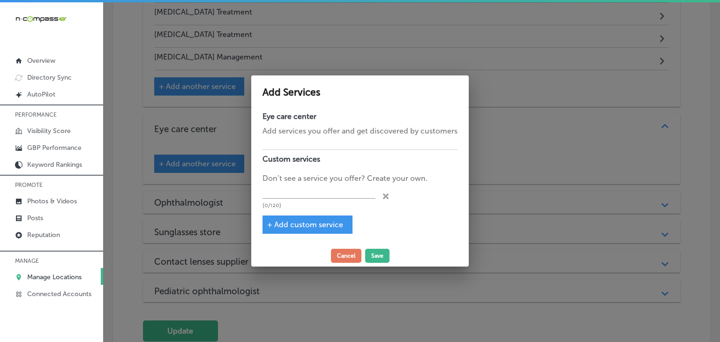
drag, startPoint x: 310, startPoint y: 195, endPoint x: 307, endPoint y: 211, distance: 15.7
click at [310, 195] on input "text" at bounding box center [319, 191] width 113 height 15
paste input "Lenses & Frames"
type input "Lenses & Frames"
click at [302, 225] on span "+ Add custom service" at bounding box center [305, 224] width 76 height 9
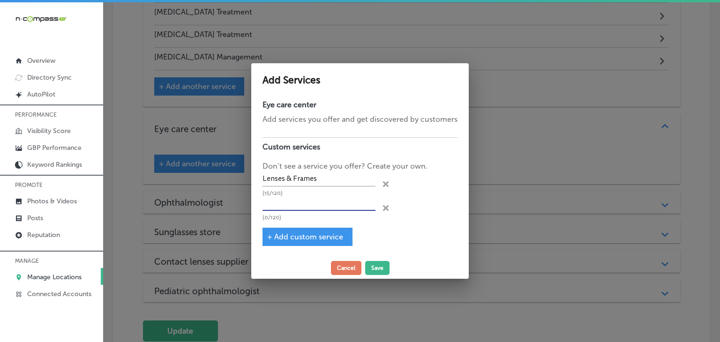
click at [340, 207] on input "text" at bounding box center [319, 204] width 113 height 15
paste input "Contact Lenses"
type input "Contact Lenses"
click at [326, 233] on span "+ Add custom service" at bounding box center [305, 237] width 76 height 9
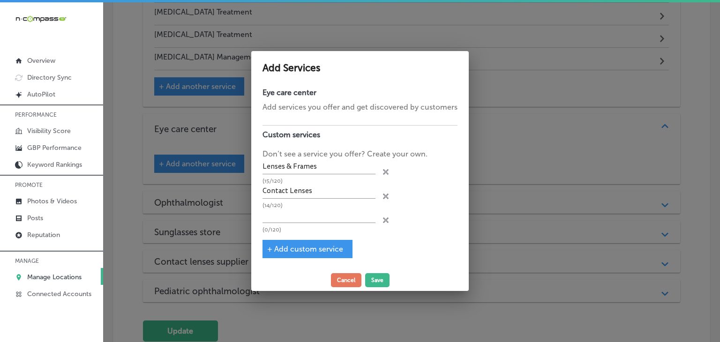
click at [334, 225] on div "(0/120)" at bounding box center [319, 221] width 113 height 24
drag, startPoint x: 345, startPoint y: 209, endPoint x: 375, endPoint y: 120, distance: 94.6
click at [345, 209] on input "text" at bounding box center [319, 216] width 113 height 15
paste input "Comprehensive Eye Exams"
type input "Comprehensive Eye Exams"
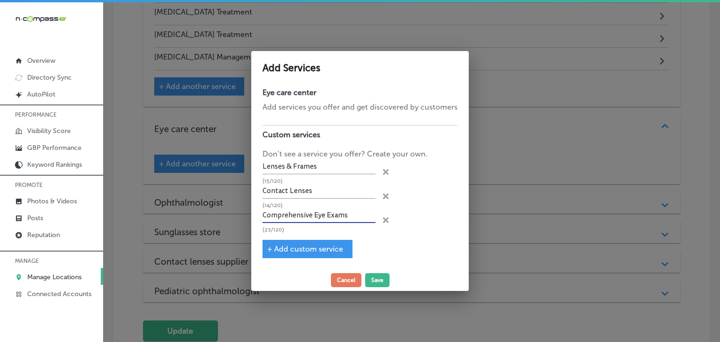
click at [292, 252] on span "+ Add custom service" at bounding box center [305, 249] width 76 height 9
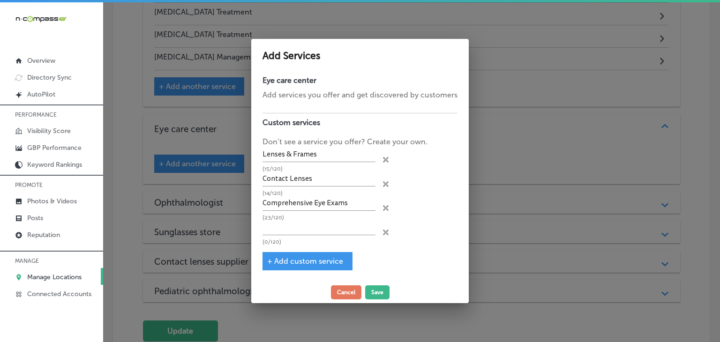
click at [303, 235] on div "(0/120)" at bounding box center [319, 233] width 113 height 24
click at [313, 221] on input "text" at bounding box center [319, 228] width 113 height 15
paste input "Medical Eye Exams"
type input "Medical Eye Exams"
click at [307, 267] on div "+ Add custom service" at bounding box center [308, 261] width 90 height 18
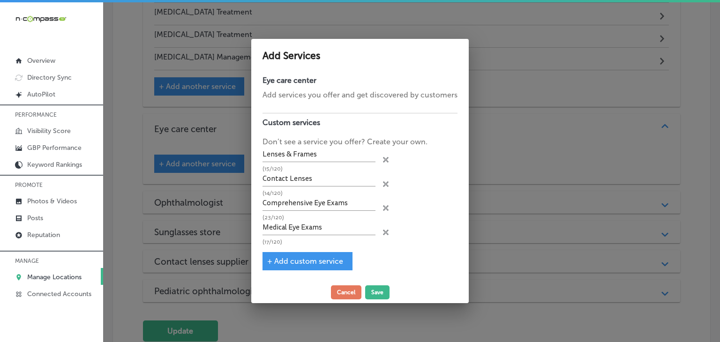
click at [313, 250] on div "Eye care center Add services you offer and get discovered by customers Custom s…" at bounding box center [360, 176] width 218 height 211
click at [314, 254] on div "+ Add custom service" at bounding box center [308, 261] width 90 height 18
click at [322, 235] on input "Medical Eye Exams" at bounding box center [319, 228] width 113 height 15
drag, startPoint x: 316, startPoint y: 273, endPoint x: 317, endPoint y: 262, distance: 11.3
click at [317, 274] on div "Eye care center Add services you offer and get discovered by customers Custom s…" at bounding box center [360, 176] width 218 height 211
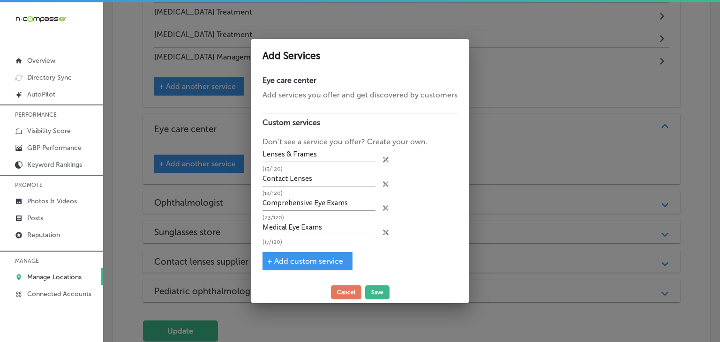
click at [317, 262] on span "+ Add custom service" at bounding box center [305, 261] width 76 height 9
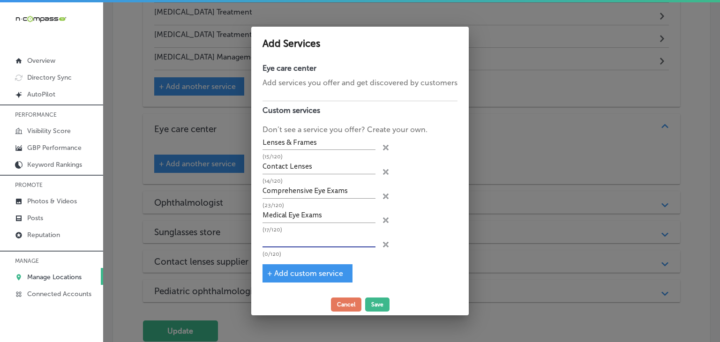
click at [322, 241] on input "text" at bounding box center [319, 240] width 113 height 15
paste input "Eye Disease Treatment"
type input "Eye Disease Treatment"
click at [330, 269] on span "+ Add custom service" at bounding box center [305, 273] width 76 height 9
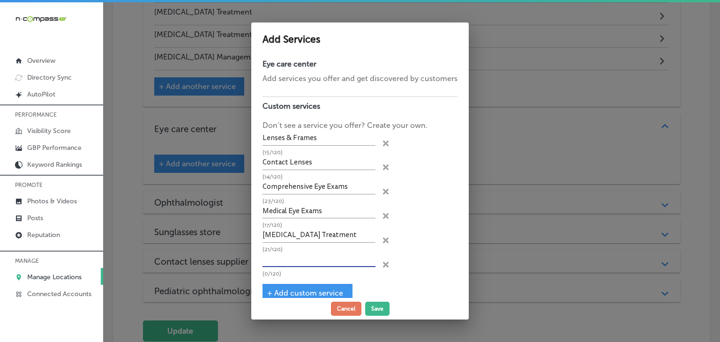
click at [326, 254] on input "text" at bounding box center [319, 260] width 113 height 15
paste input "Dry Eye Treatment"
type input "Dry Eye Treatment"
click at [308, 289] on span "+ Add custom service" at bounding box center [305, 293] width 76 height 9
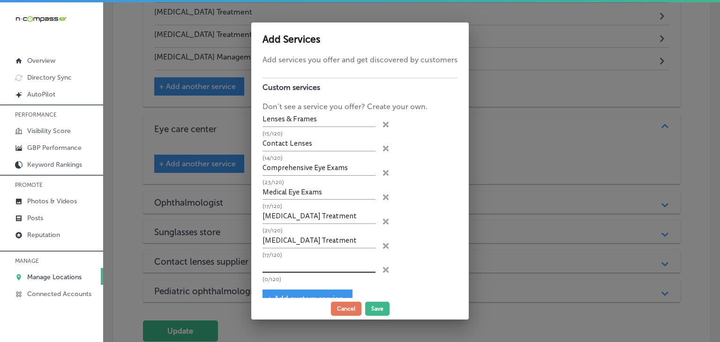
scroll to position [37, 0]
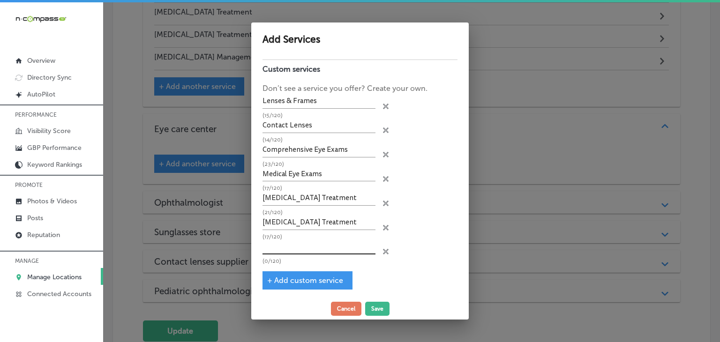
click at [325, 241] on input "text" at bounding box center [319, 247] width 113 height 15
paste input "Specialty Contact Lenses"
type input "Specialty Contact Lenses"
drag, startPoint x: 309, startPoint y: 272, endPoint x: 318, endPoint y: 262, distance: 13.6
click at [309, 273] on div "+ Add custom service" at bounding box center [308, 281] width 90 height 18
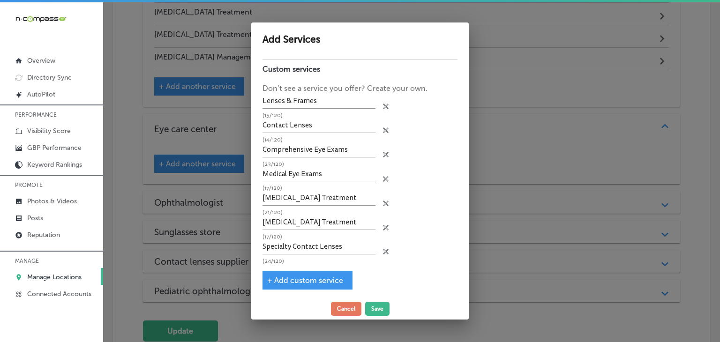
click at [320, 278] on span "+ Add custom service" at bounding box center [305, 280] width 76 height 9
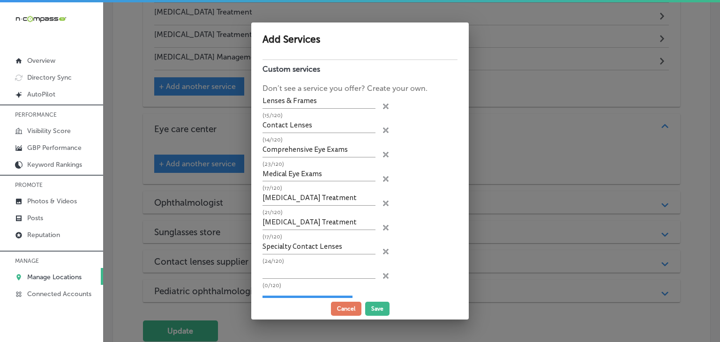
drag, startPoint x: 320, startPoint y: 278, endPoint x: 326, endPoint y: 260, distance: 18.6
click at [322, 268] on input "text" at bounding box center [319, 272] width 113 height 15
paste input "Myopia Management"
type input "Myopia Management"
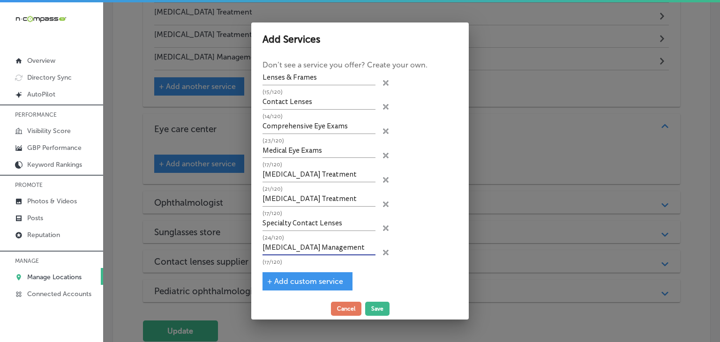
click at [371, 305] on button "Save" at bounding box center [377, 309] width 24 height 14
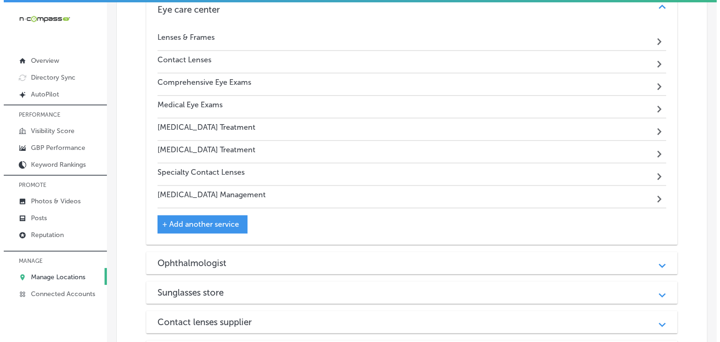
scroll to position [1484, 0]
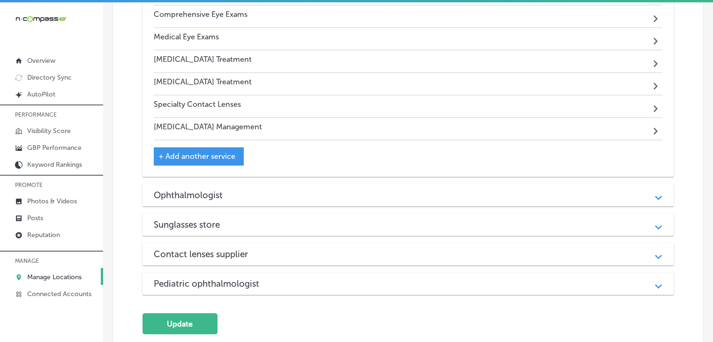
click at [224, 184] on div "Ophthalmologist Path Created with Sketch." at bounding box center [408, 195] width 531 height 23
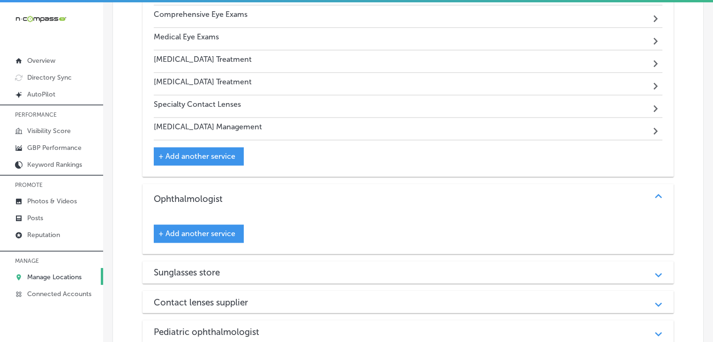
click at [225, 225] on div "+ Add another service" at bounding box center [199, 234] width 90 height 18
click at [226, 225] on div "+ Add another service" at bounding box center [199, 234] width 90 height 18
click at [225, 229] on span "+ Add another service" at bounding box center [197, 233] width 77 height 9
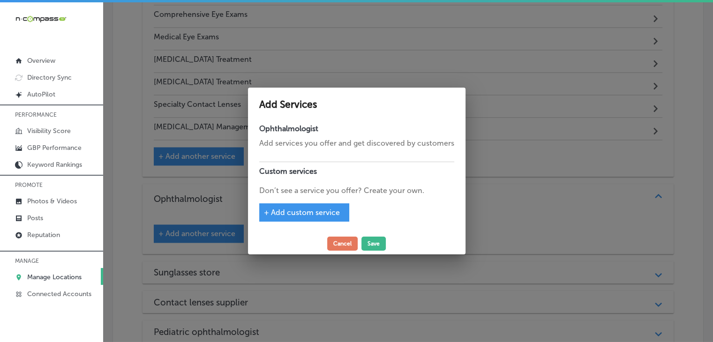
scroll to position [1487, 0]
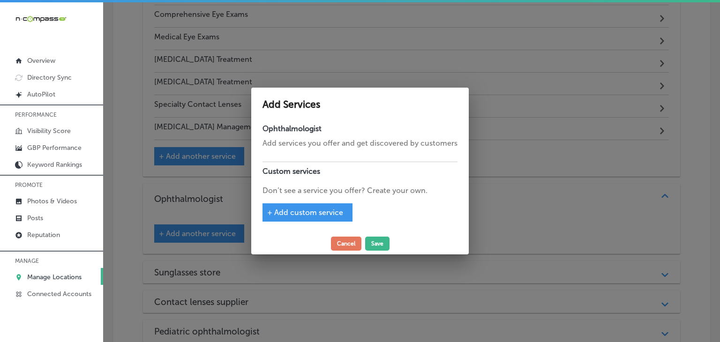
click at [306, 220] on div "+ Add custom service" at bounding box center [308, 213] width 90 height 18
click at [308, 212] on span "+ Add custom service" at bounding box center [305, 212] width 76 height 9
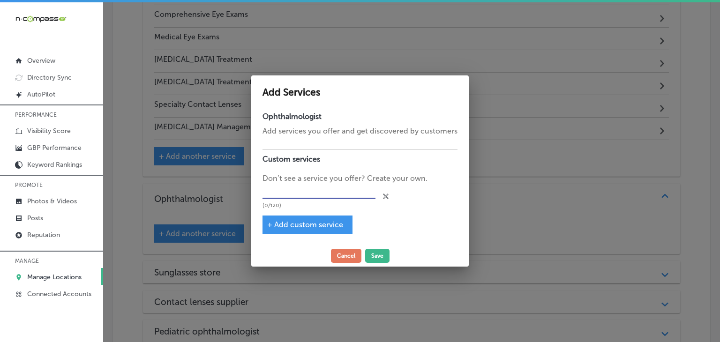
click at [308, 194] on input "text" at bounding box center [319, 191] width 113 height 15
paste input "Medical Eye Exams"
type input "Medical Eye Exams"
click at [300, 226] on span "+ Add custom service" at bounding box center [305, 224] width 76 height 9
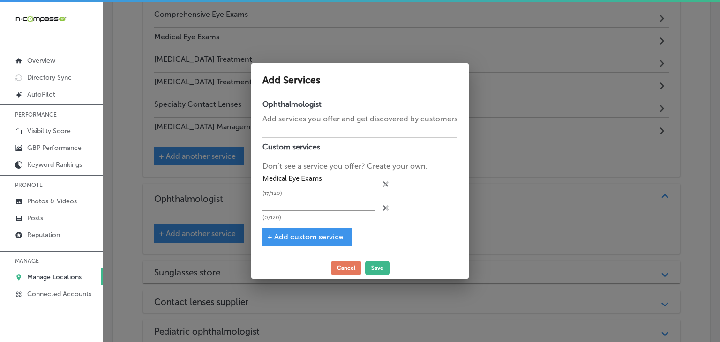
drag, startPoint x: 311, startPoint y: 204, endPoint x: 365, endPoint y: 110, distance: 107.8
click at [311, 204] on input "text" at bounding box center [319, 204] width 113 height 15
paste input "Eye Disease Treatment"
type input "Eye Disease Treatment"
click at [295, 233] on span "+ Add custom service" at bounding box center [305, 237] width 76 height 9
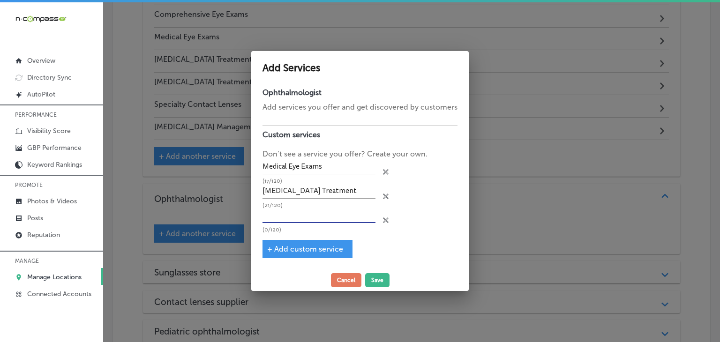
click at [310, 214] on input "text" at bounding box center [319, 216] width 113 height 15
paste input "Glaucoma Treatment"
type input "Glaucoma Treatment"
click at [317, 255] on div "+ Add custom service" at bounding box center [308, 249] width 90 height 18
click at [322, 242] on div "+ Add custom service" at bounding box center [308, 249] width 90 height 18
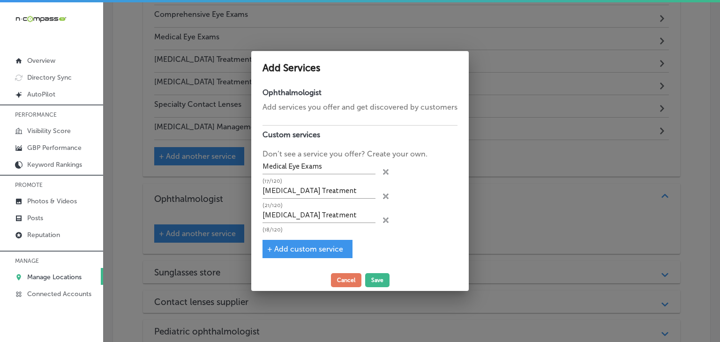
click at [323, 241] on div "+ Add custom service" at bounding box center [308, 249] width 90 height 18
click at [319, 255] on div "+ Add custom service" at bounding box center [308, 249] width 90 height 18
click at [319, 246] on span "+ Add custom service" at bounding box center [305, 249] width 76 height 9
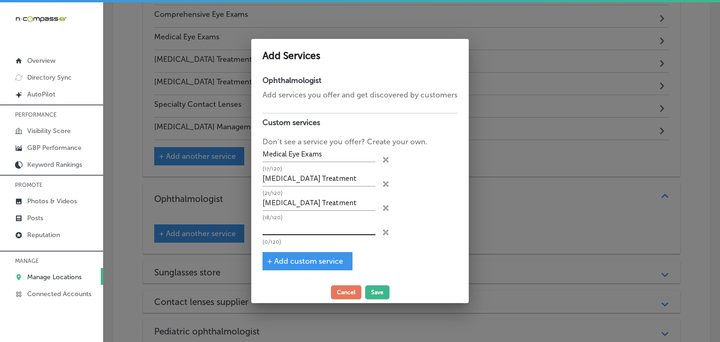
click at [324, 229] on input "text" at bounding box center [319, 228] width 113 height 15
paste input "LASIK"
type input "LASIK"
click at [295, 259] on span "+ Add custom service" at bounding box center [305, 261] width 76 height 9
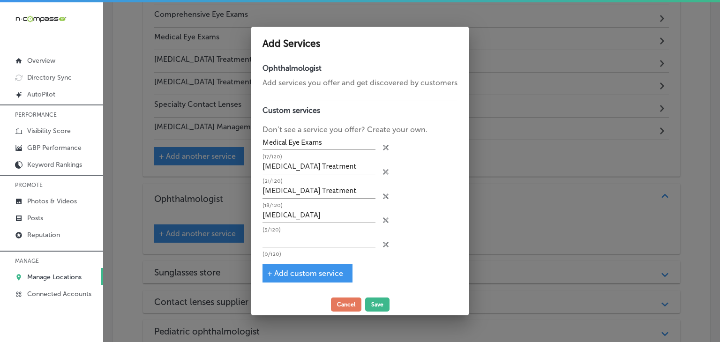
click at [298, 246] on div "(0/120)" at bounding box center [319, 245] width 113 height 24
click at [310, 227] on p "(5/120)" at bounding box center [319, 230] width 113 height 6
click at [313, 234] on input "text" at bounding box center [319, 240] width 113 height 15
paste input "Cataracts Management"
type input "Cataracts Management"
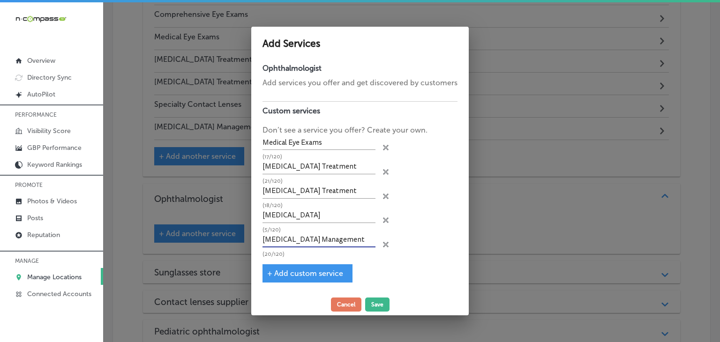
click at [287, 265] on div "+ Add custom service" at bounding box center [308, 274] width 90 height 18
click at [286, 270] on span "+ Add custom service" at bounding box center [305, 273] width 76 height 9
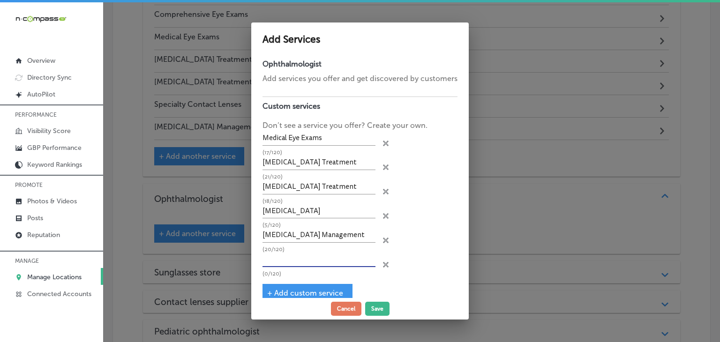
drag, startPoint x: 293, startPoint y: 259, endPoint x: 301, endPoint y: 250, distance: 12.4
click at [293, 259] on input "text" at bounding box center [319, 260] width 113 height 15
paste input "Keratoconus Treatment"
type input "Keratoconus Treatment"
click at [376, 304] on button "Save" at bounding box center [377, 309] width 24 height 14
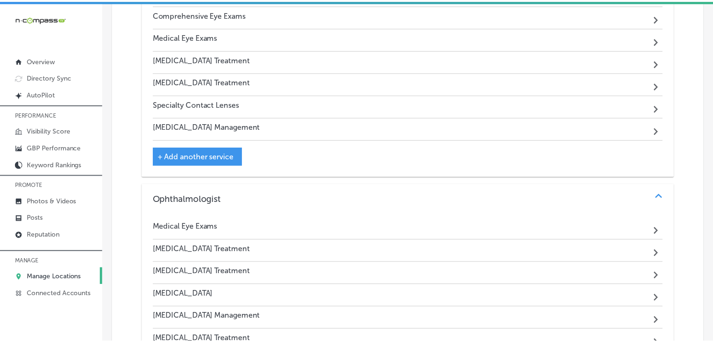
scroll to position [1484, 0]
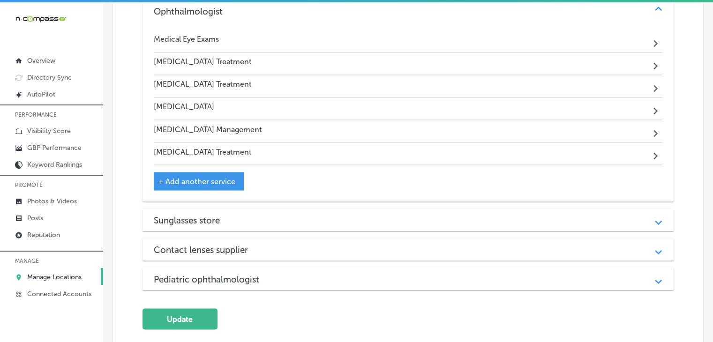
click at [229, 215] on h3 "Sunglasses store" at bounding box center [194, 220] width 81 height 11
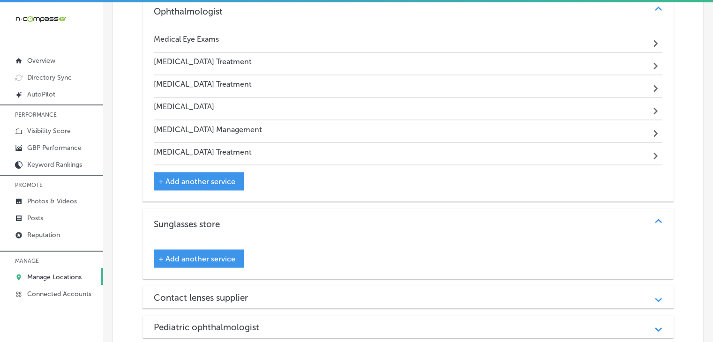
click at [195, 254] on span "+ Add another service" at bounding box center [197, 258] width 77 height 9
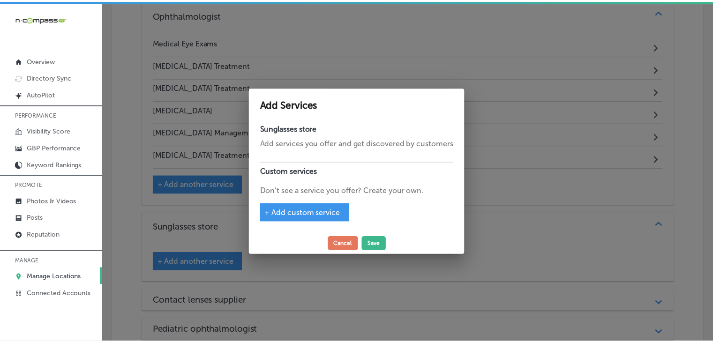
scroll to position [1674, 0]
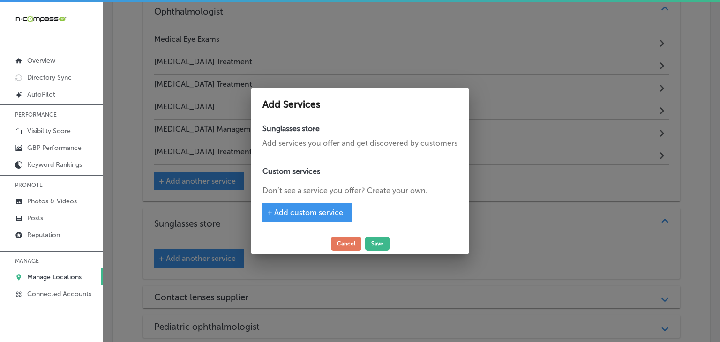
click at [294, 213] on span "+ Add custom service" at bounding box center [305, 212] width 76 height 9
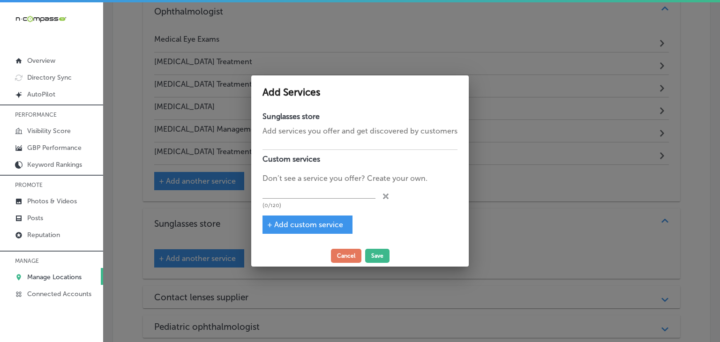
click at [332, 199] on div "(0/120)" at bounding box center [319, 196] width 113 height 24
click at [336, 195] on input "text" at bounding box center [319, 191] width 113 height 15
paste input "Lenses & Frames"
type input "Lenses & Frames"
click at [377, 253] on button "Save" at bounding box center [377, 256] width 24 height 14
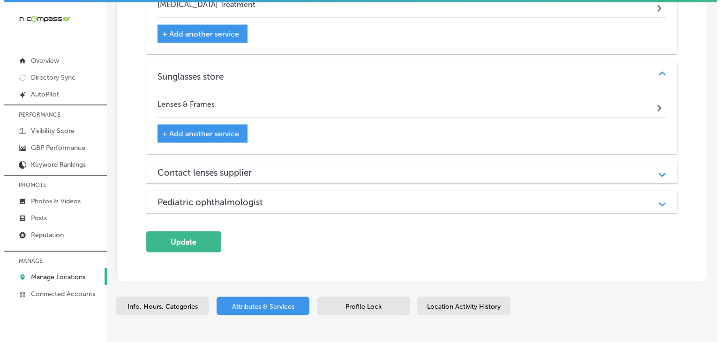
scroll to position [1839, 0]
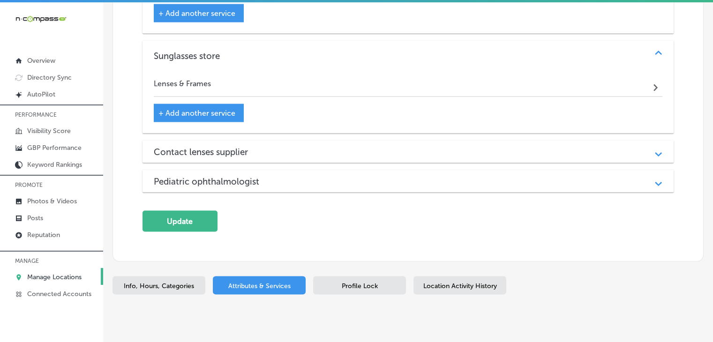
drag, startPoint x: 251, startPoint y: 127, endPoint x: 241, endPoint y: 150, distance: 24.6
click at [251, 147] on h3 "Contact lenses supplier" at bounding box center [208, 152] width 109 height 11
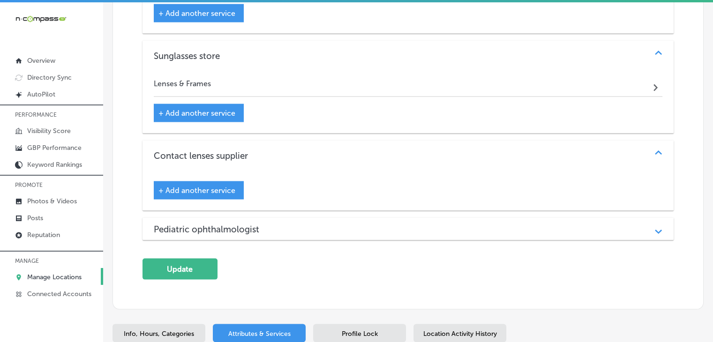
click at [216, 186] on span "+ Add another service" at bounding box center [197, 190] width 77 height 9
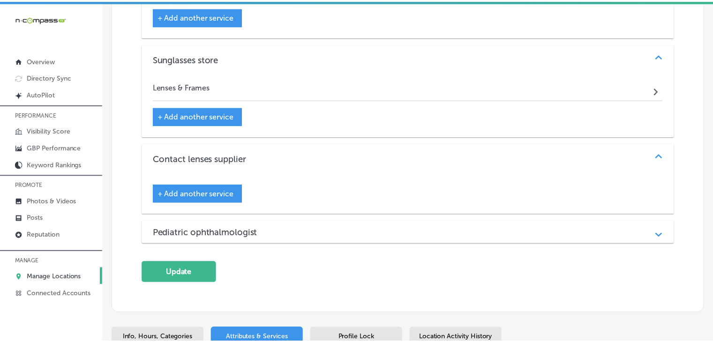
scroll to position [1842, 0]
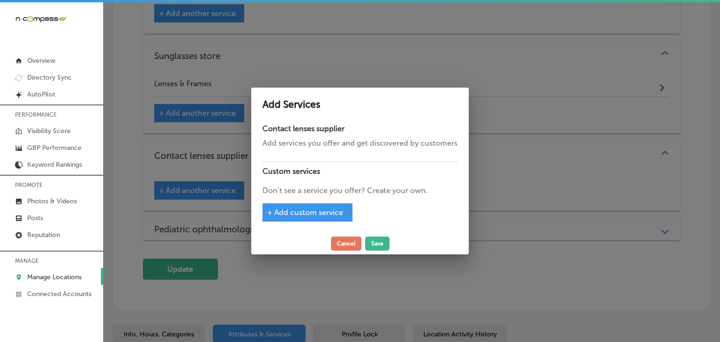
click at [284, 217] on span "+ Add custom service" at bounding box center [305, 212] width 76 height 9
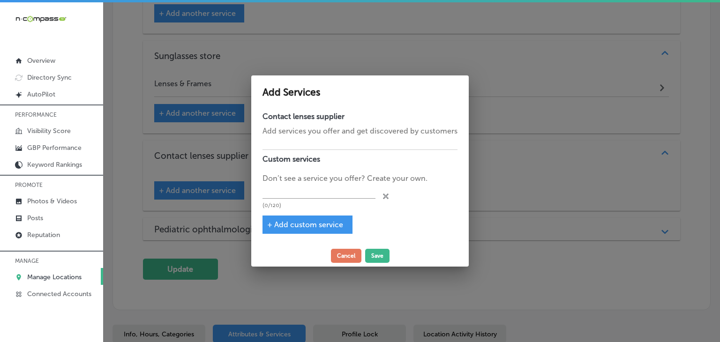
click at [313, 179] on p "Don’t see a service you offer? Create your own." at bounding box center [360, 178] width 195 height 11
click at [313, 208] on p "(0/120)" at bounding box center [319, 206] width 113 height 6
click at [312, 201] on div "(0/120)" at bounding box center [319, 196] width 113 height 24
click at [312, 199] on div "(0/120)" at bounding box center [319, 196] width 113 height 24
click at [312, 197] on input "text" at bounding box center [319, 191] width 113 height 15
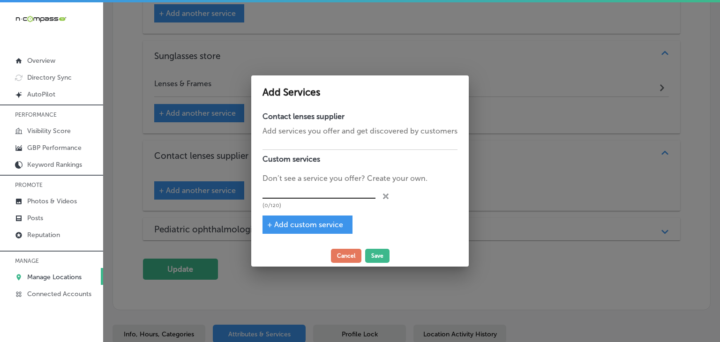
paste input "Contact Lenses"
type input "Contact Lenses"
click at [292, 219] on div "+ Add custom service" at bounding box center [308, 225] width 90 height 18
click at [295, 227] on span "+ Add custom service" at bounding box center [305, 224] width 76 height 9
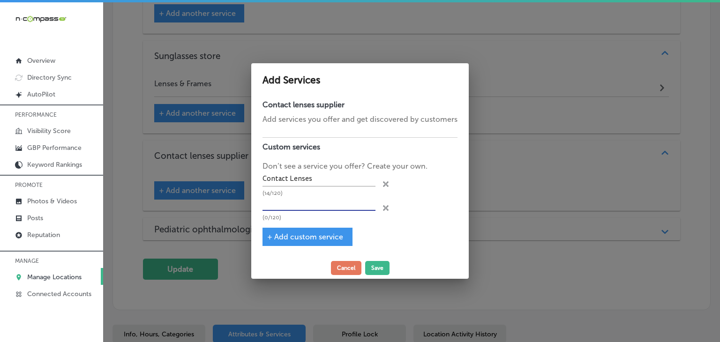
click at [296, 205] on input "text" at bounding box center [319, 204] width 113 height 15
paste input "Specialty Contact Lenses"
type input "Specialty Contact Lenses"
click at [376, 269] on button "Save" at bounding box center [377, 268] width 24 height 14
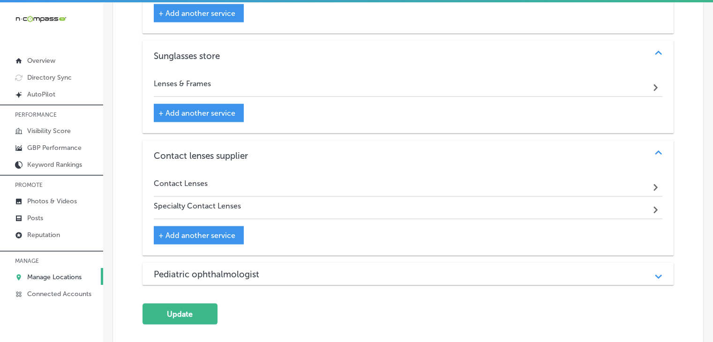
click at [272, 269] on h3 "Pediatric ophthalmologist" at bounding box center [214, 274] width 121 height 11
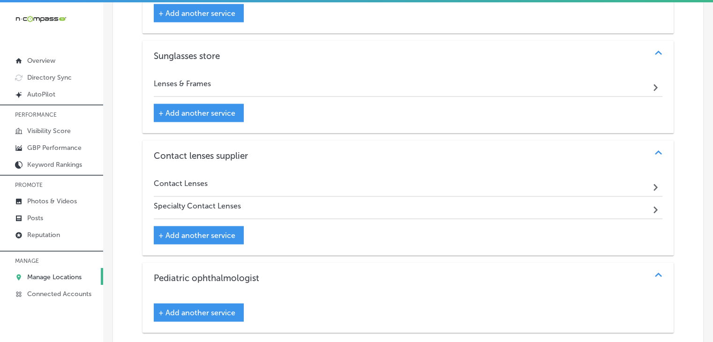
click at [212, 309] on span "+ Add another service" at bounding box center [197, 313] width 77 height 9
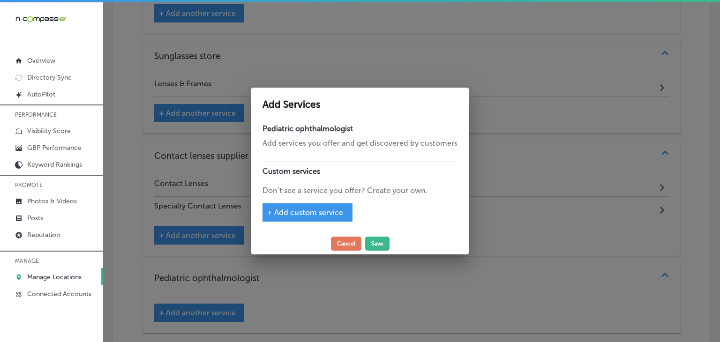
click at [316, 212] on span "+ Add custom service" at bounding box center [305, 212] width 76 height 9
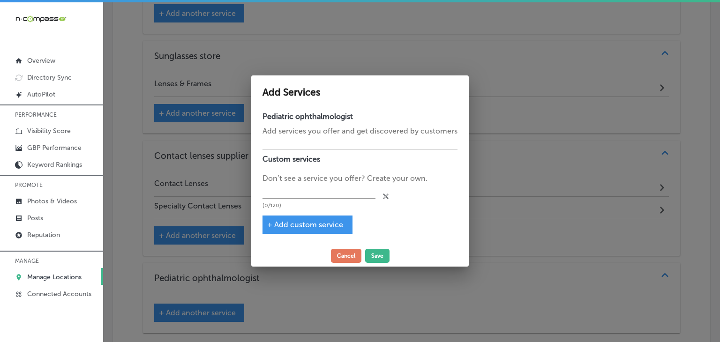
click at [317, 200] on div "(0/120)" at bounding box center [319, 196] width 113 height 24
click at [319, 192] on input "text" at bounding box center [319, 191] width 113 height 15
paste input "Medical Eye Exams"
type input "Medical Eye Exams"
click at [289, 226] on span "+ Add custom service" at bounding box center [305, 224] width 76 height 9
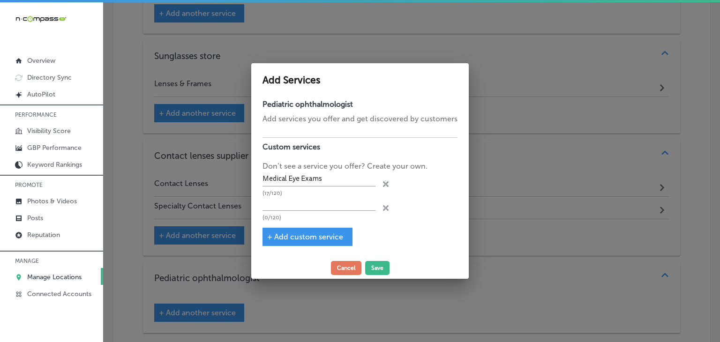
click at [299, 212] on div "(0/120)" at bounding box center [319, 209] width 113 height 24
click at [299, 209] on input "text" at bounding box center [319, 204] width 113 height 15
paste input "Eye Disease Treatment"
type input "Eye Disease Treatment"
click at [310, 233] on span "+ Add custom service" at bounding box center [305, 237] width 76 height 9
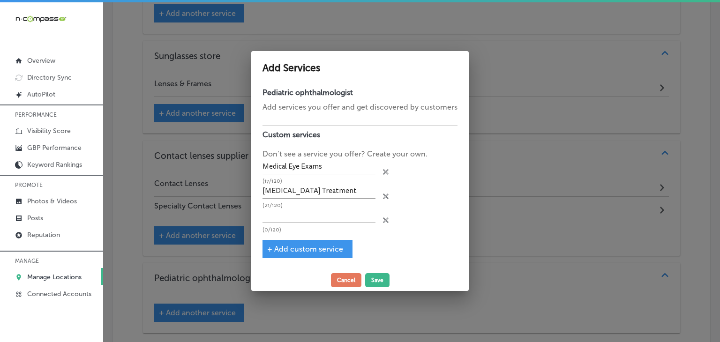
click at [312, 227] on p "(0/120)" at bounding box center [319, 230] width 113 height 6
click at [317, 216] on input "text" at bounding box center [319, 216] width 113 height 15
paste input "Myopia Management"
type input "Myopia Management"
click at [367, 282] on button "Save" at bounding box center [377, 280] width 24 height 14
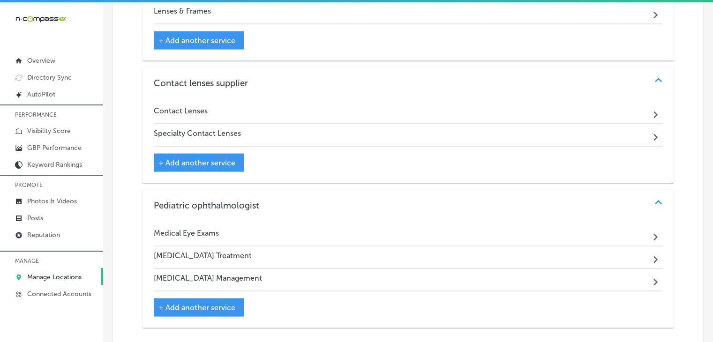
scroll to position [2027, 0]
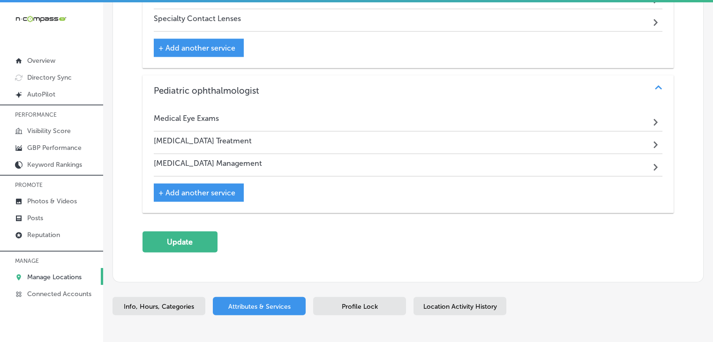
click at [201, 232] on button "Update" at bounding box center [180, 242] width 75 height 21
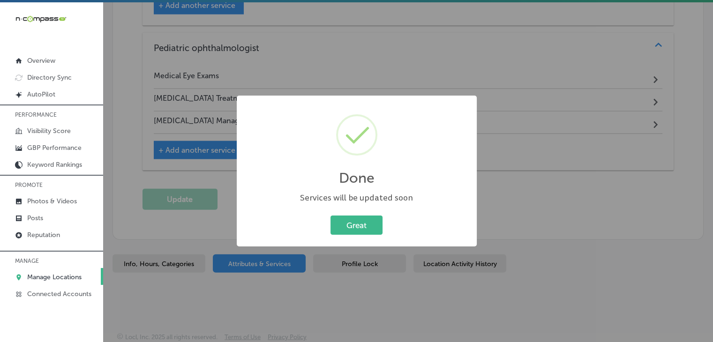
scroll to position [2048, 0]
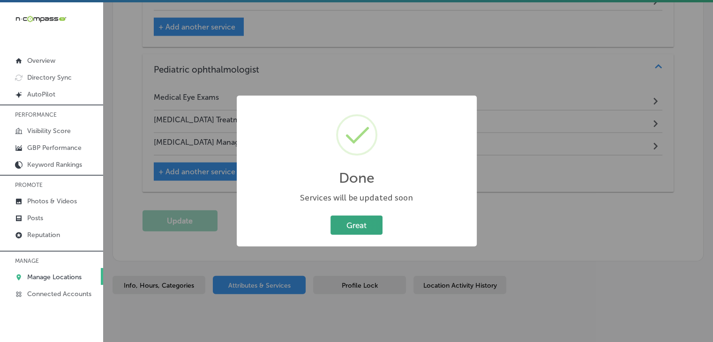
click at [363, 230] on button "Great" at bounding box center [357, 225] width 52 height 19
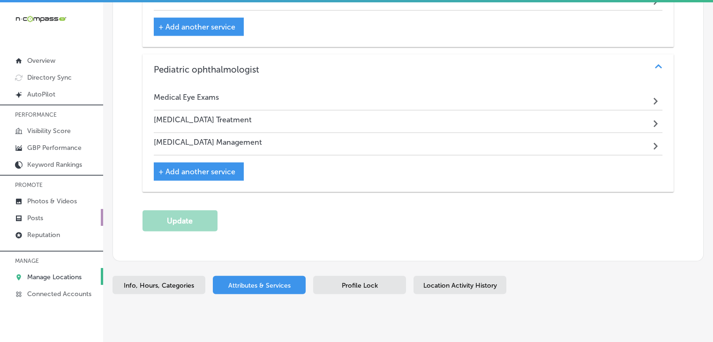
click at [53, 220] on link "Posts" at bounding box center [51, 217] width 103 height 17
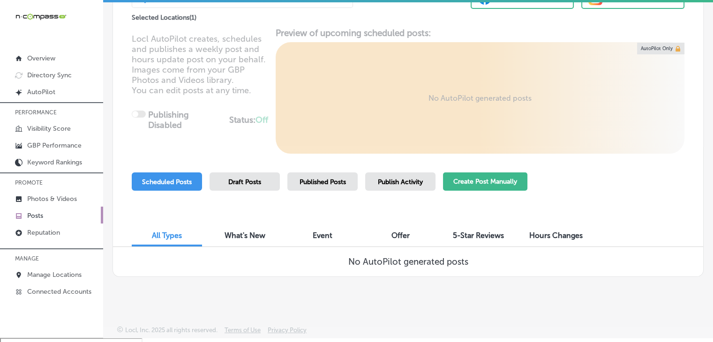
scroll to position [13, 0]
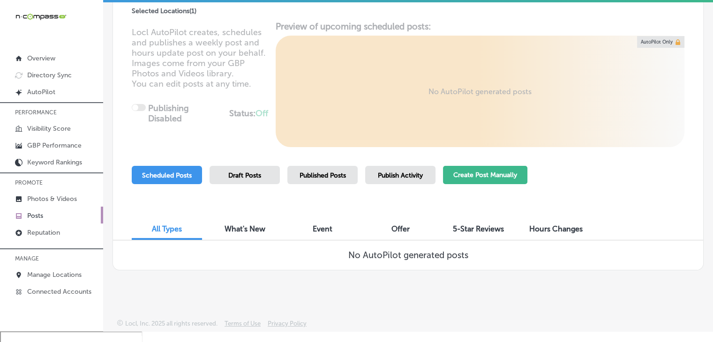
click at [479, 182] on button "Create Post Manually" at bounding box center [485, 175] width 84 height 18
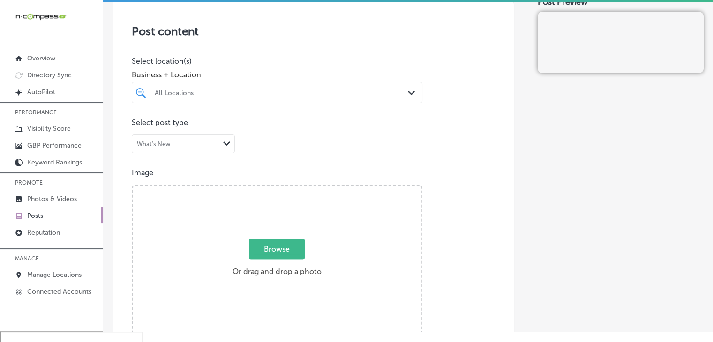
scroll to position [188, 0]
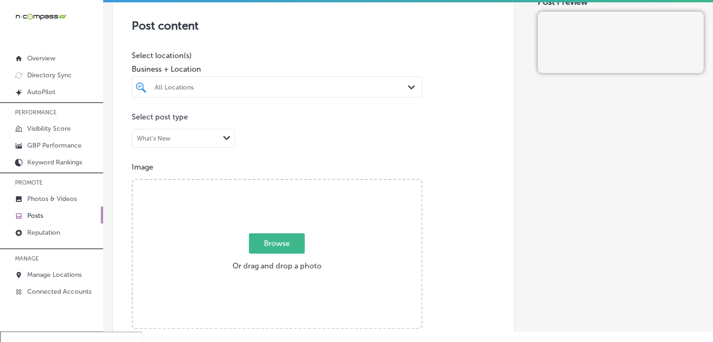
click at [231, 104] on div at bounding box center [277, 105] width 291 height 15
click at [231, 93] on div "All Locations" at bounding box center [277, 87] width 254 height 15
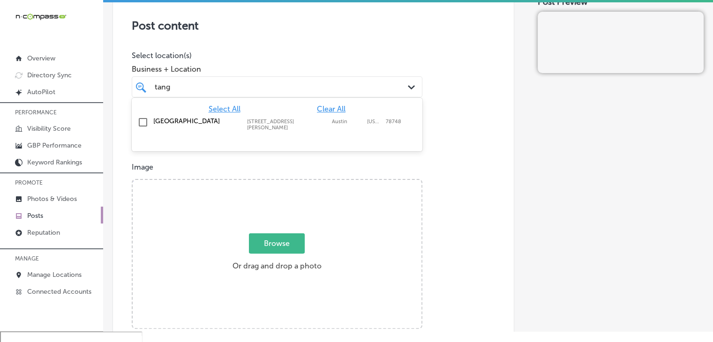
click at [244, 129] on div "[GEOGRAPHIC_DATA] [STREET_ADDRESS][PERSON_NAME][US_STATE] [STREET_ADDRESS][PERS…" at bounding box center [277, 123] width 283 height 17
click at [257, 78] on div "tang tang Path Created with Sketch." at bounding box center [277, 86] width 291 height 21
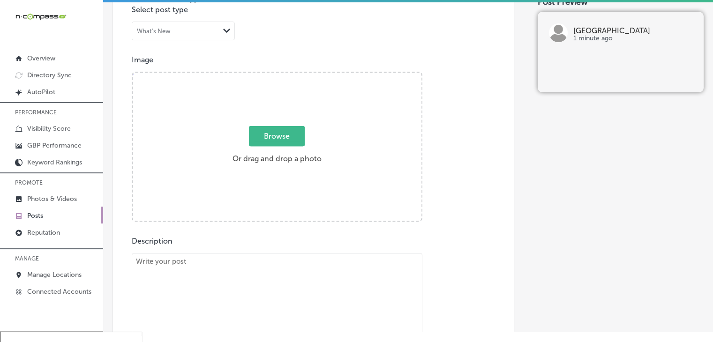
scroll to position [375, 0]
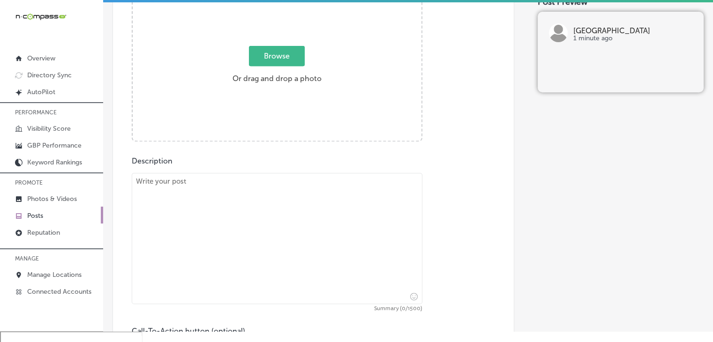
type input "tang"
click at [264, 200] on textarea at bounding box center [277, 238] width 291 height 131
paste textarea "Are you ready to update your eyewear with stylish designer frames and precision…"
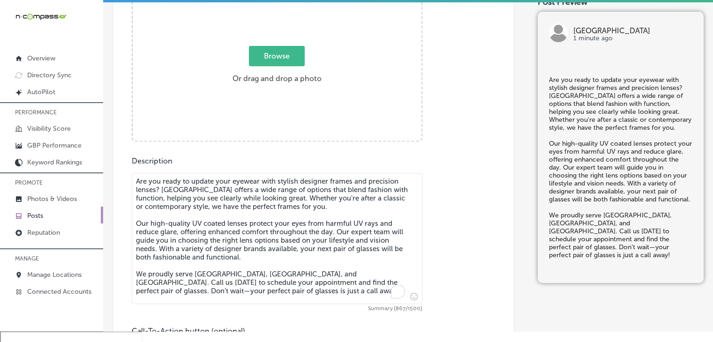
type textarea "Are you ready to update your eyewear with stylish designer frames and precision…"
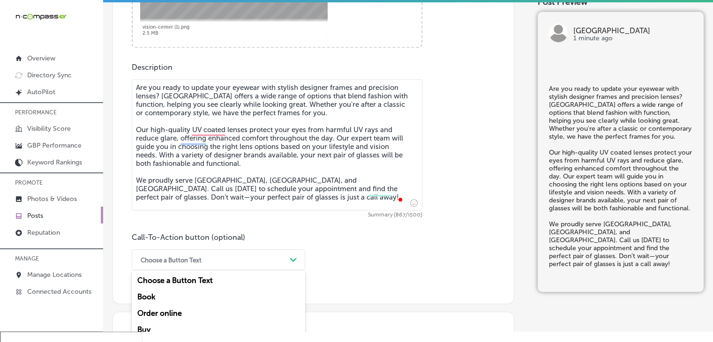
click at [203, 265] on div "option Order online focused, 3 of 7. 7 results available. Use Up and Down to ch…" at bounding box center [219, 260] width 174 height 21
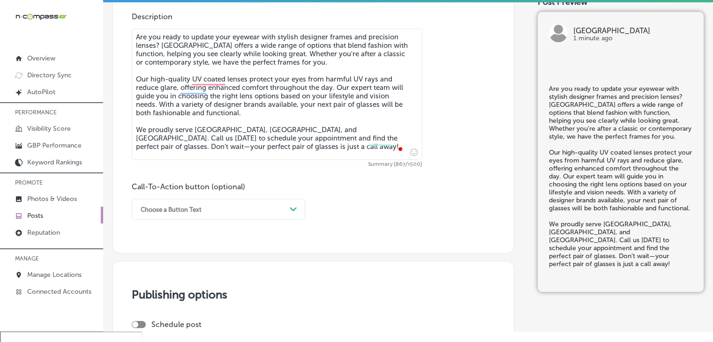
click at [168, 331] on body "iconmonstr-menu-thin copy Created with Sketch. Overview Directory Sync Created …" at bounding box center [356, 202] width 713 height 430
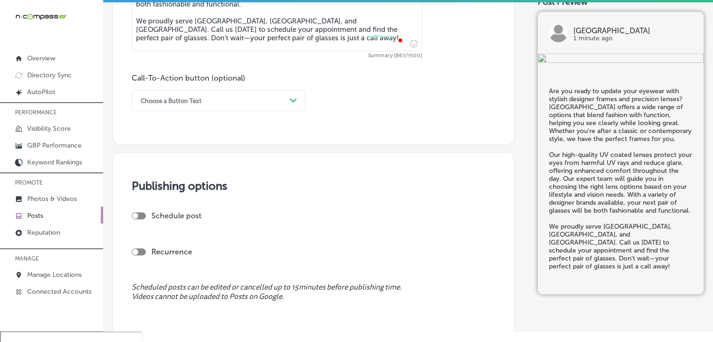
scroll to position [707, 0]
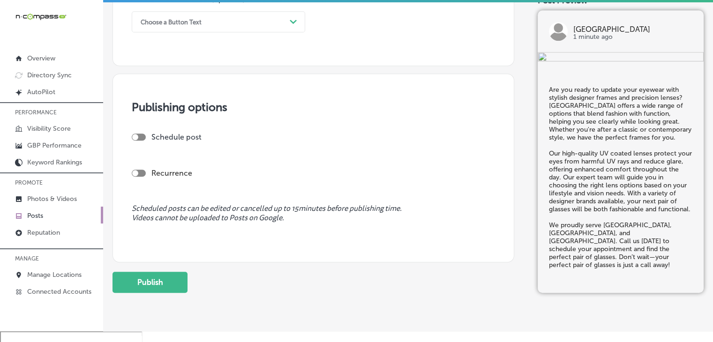
click at [140, 139] on div at bounding box center [139, 137] width 14 height 7
checkbox input "true"
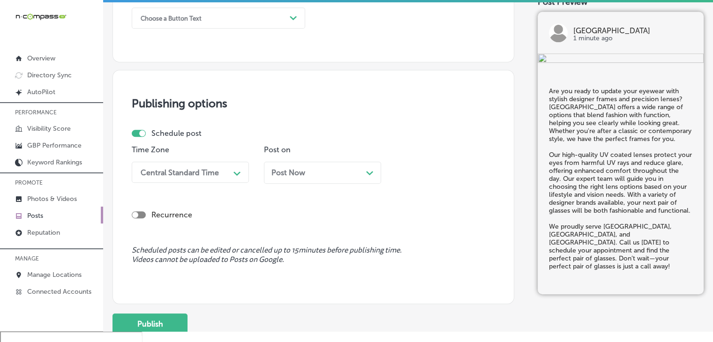
scroll to position [785, 0]
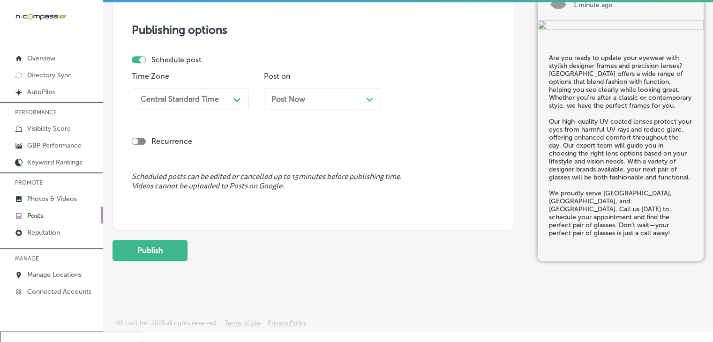
click at [196, 126] on div "Recurrence" at bounding box center [313, 133] width 363 height 33
click at [197, 96] on div "Central Standard Time" at bounding box center [180, 98] width 78 height 9
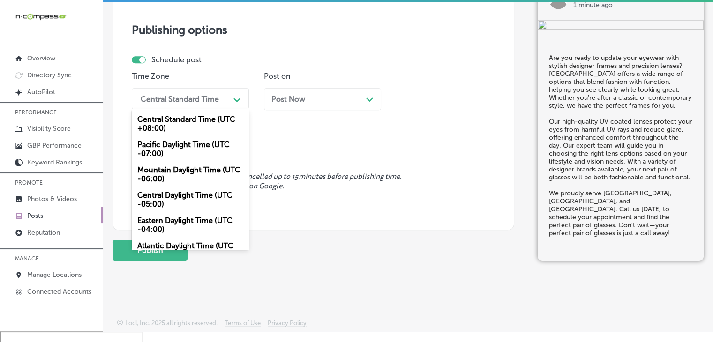
click at [227, 171] on div "Mountain Daylight Time (UTC -06:00)" at bounding box center [190, 174] width 117 height 25
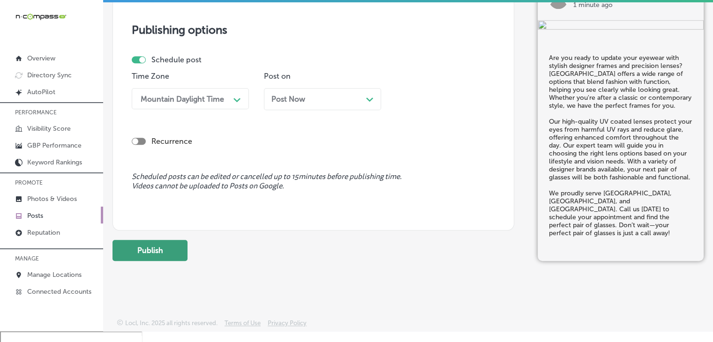
click at [138, 246] on button "Publish" at bounding box center [150, 250] width 75 height 21
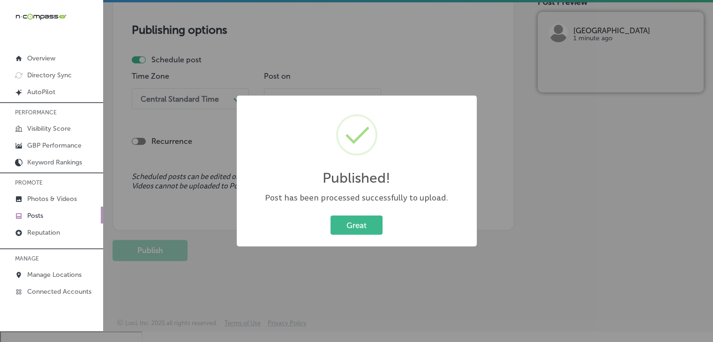
click at [305, 36] on div "Published! × Post has been processed successfully to upload. Great Cancel" at bounding box center [356, 171] width 713 height 342
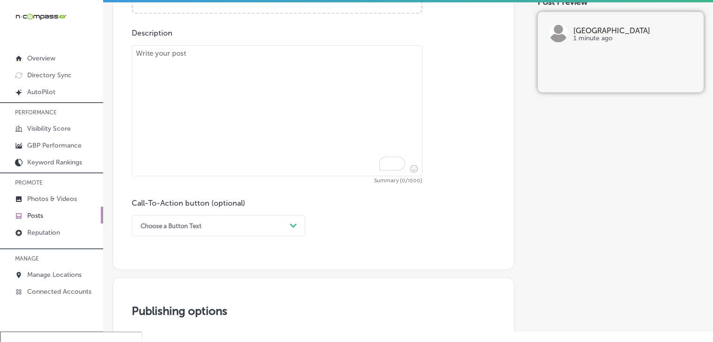
click at [295, 119] on textarea "To enrich screen reader interactions, please activate Accessibility in Grammarl…" at bounding box center [277, 110] width 291 height 131
paste textarea "Looking for the perfect contact lenses for your eyes? At [GEOGRAPHIC_DATA], we …"
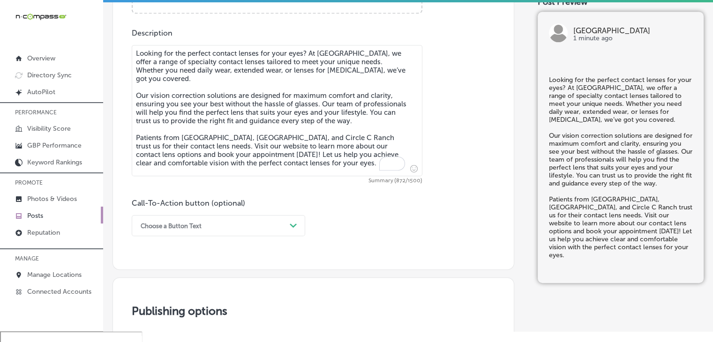
scroll to position [409, 0]
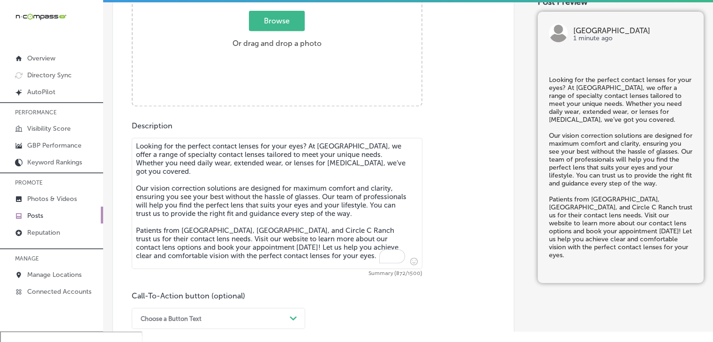
type textarea "Looking for the perfect contact lenses for your eyes? At [GEOGRAPHIC_DATA], we …"
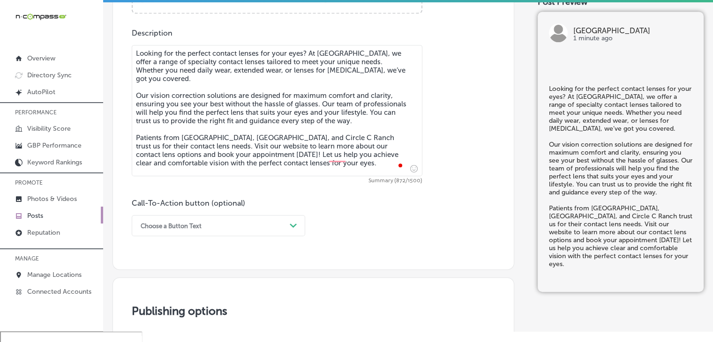
click at [214, 221] on div "Choose a Button Text Path Created with Sketch." at bounding box center [219, 225] width 174 height 21
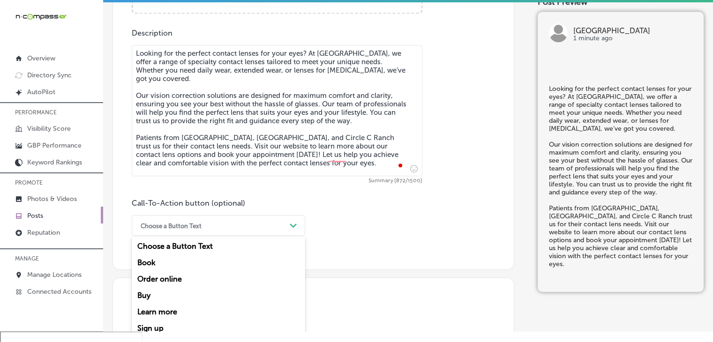
scroll to position [520, 0]
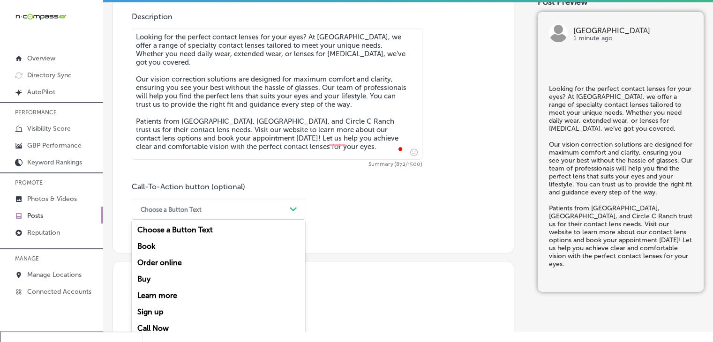
click at [173, 288] on div "Learn more" at bounding box center [219, 296] width 174 height 16
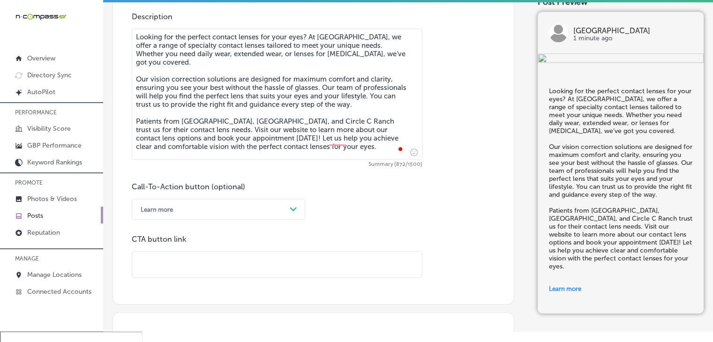
click at [237, 263] on div "CTA button link" at bounding box center [277, 256] width 291 height 43
click at [236, 268] on input "text" at bounding box center [277, 265] width 290 height 26
paste input "[URL][DOMAIN_NAME]"
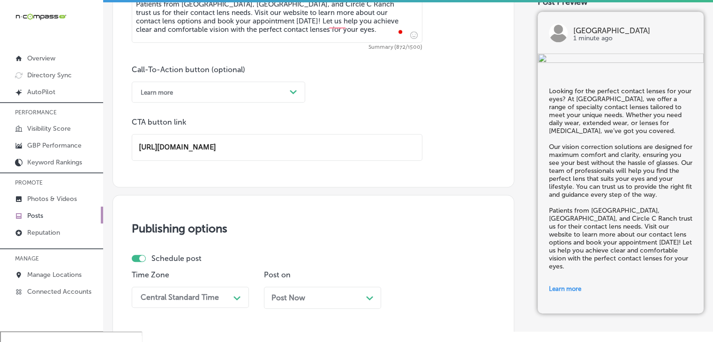
scroll to position [801, 0]
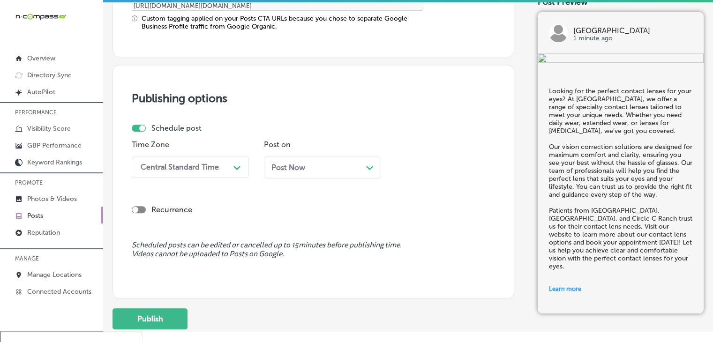
type input "[URL][DOMAIN_NAME]"
click at [192, 167] on div "Central Standard Time" at bounding box center [180, 167] width 78 height 9
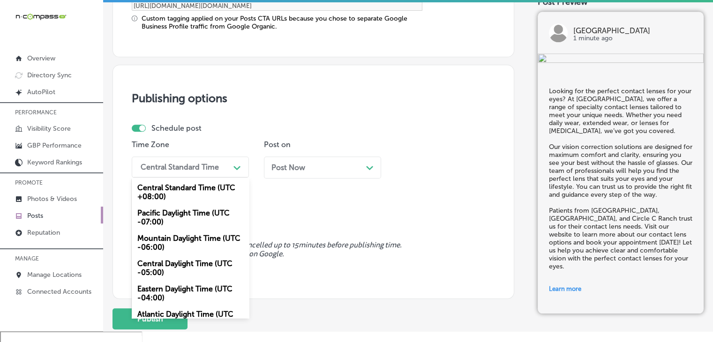
click at [195, 247] on div "Mountain Daylight Time (UTC -06:00)" at bounding box center [190, 242] width 117 height 25
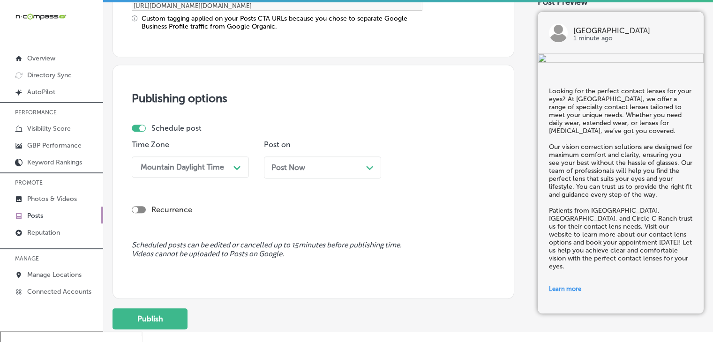
click at [317, 164] on div "Post Now Path Created with Sketch." at bounding box center [323, 167] width 102 height 9
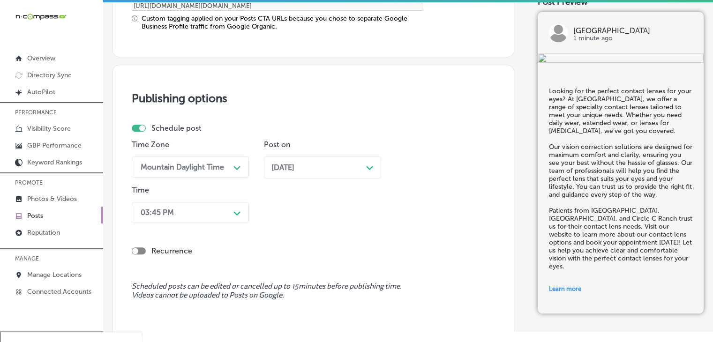
drag, startPoint x: 200, startPoint y: 195, endPoint x: 197, endPoint y: 209, distance: 14.0
click at [200, 196] on div "Time 03:45 PM Path Created with Sketch." at bounding box center [190, 206] width 117 height 41
click at [197, 210] on div "03:45 PM Path Created with Sketch." at bounding box center [190, 212] width 117 height 21
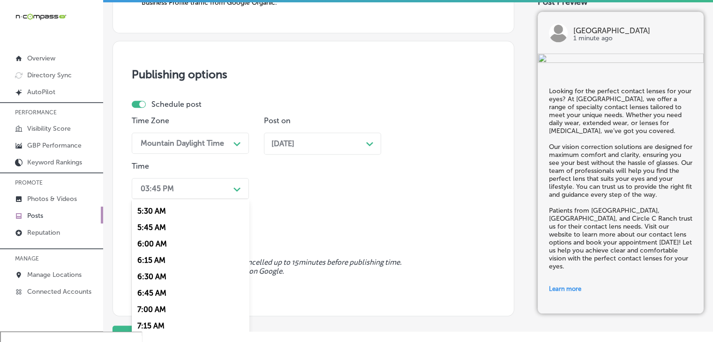
scroll to position [375, 0]
click at [159, 301] on div "7:00 AM" at bounding box center [190, 294] width 117 height 16
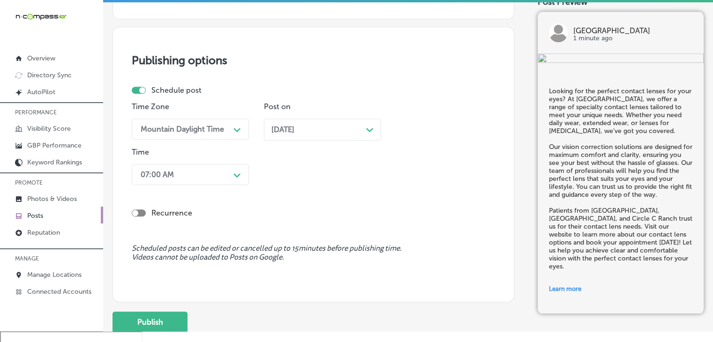
scroll to position [844, 0]
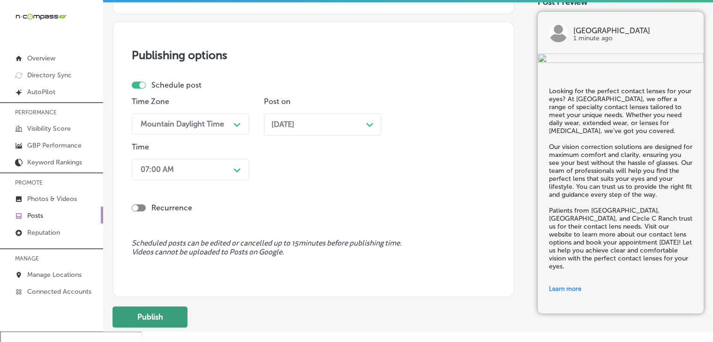
click at [158, 316] on button "Publish" at bounding box center [150, 317] width 75 height 21
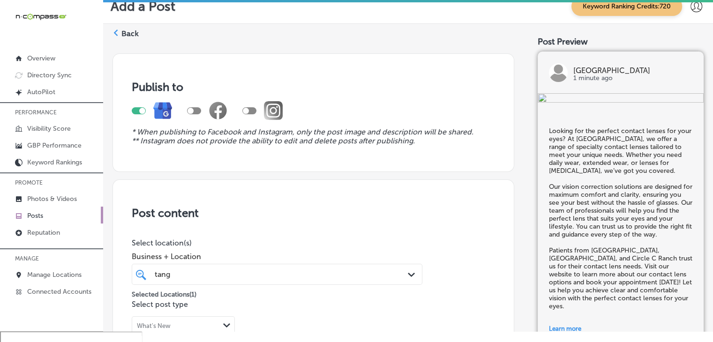
scroll to position [844, 0]
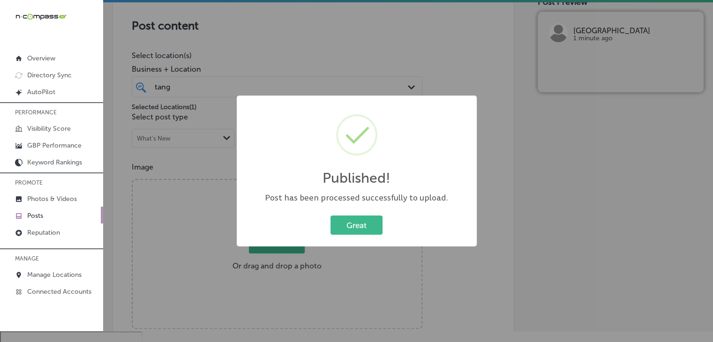
click at [195, 85] on div "Published! × Post has been processed successfully to upload. Great Cancel" at bounding box center [356, 171] width 713 height 342
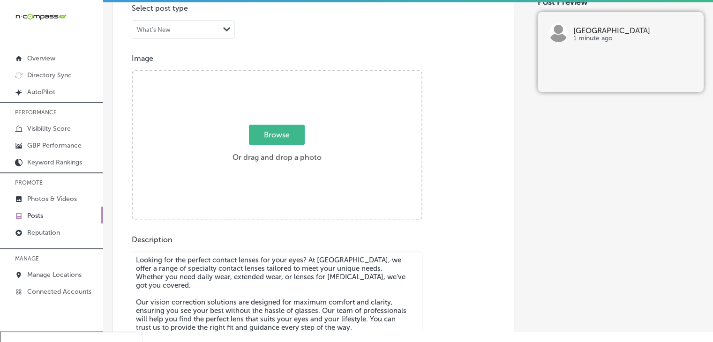
scroll to position [375, 0]
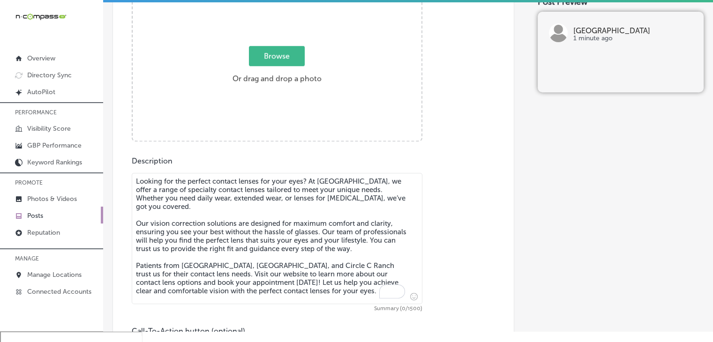
click at [293, 223] on textarea "Looking for the perfect contact lenses for your eyes? At [GEOGRAPHIC_DATA], we …" at bounding box center [277, 238] width 291 height 131
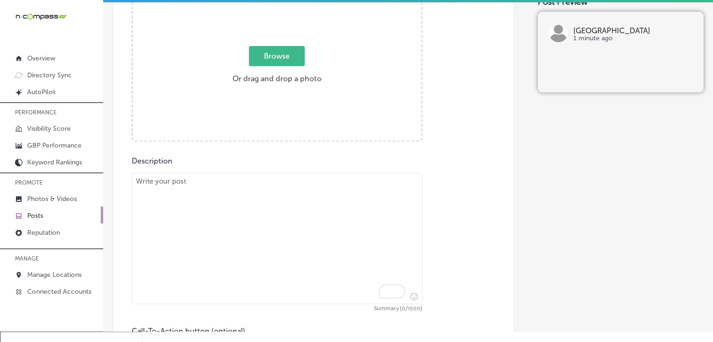
paste textarea "A [MEDICAL_DATA] is essential for maintaining healthy vision. At [GEOGRAPHIC_DA…"
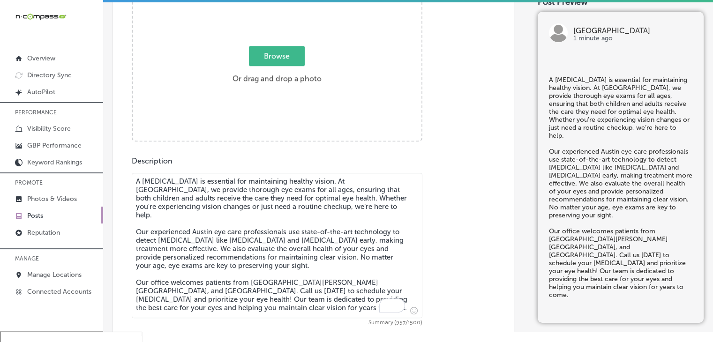
type textarea "A [MEDICAL_DATA] is essential for maintaining healthy vision. At [GEOGRAPHIC_DA…"
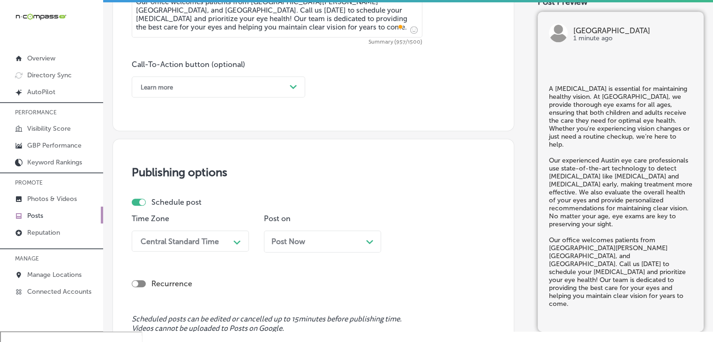
scroll to position [657, 0]
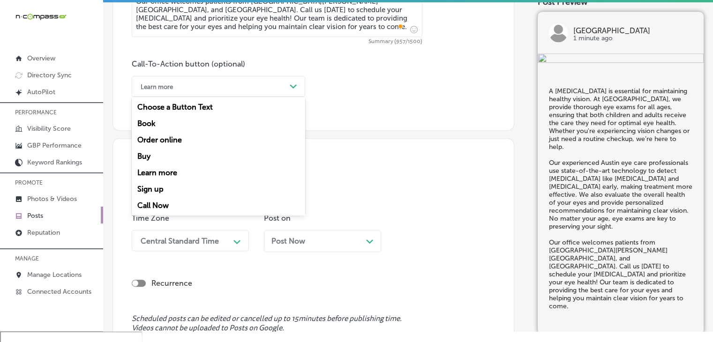
drag, startPoint x: 207, startPoint y: 79, endPoint x: 202, endPoint y: 157, distance: 78.5
click at [207, 79] on div "Learn more" at bounding box center [211, 86] width 150 height 15
click at [199, 209] on div "Call Now" at bounding box center [219, 205] width 174 height 16
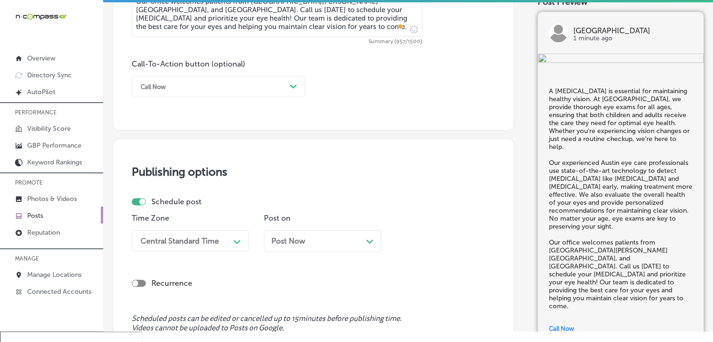
click at [188, 226] on div "Time Zone Central Standard Time Path Created with Sketch." at bounding box center [190, 236] width 117 height 45
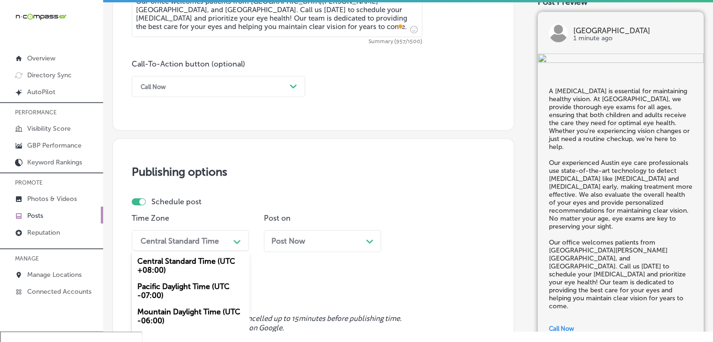
click at [186, 236] on div "option Mountain Daylight Time (UTC -06:00), selected. option Pacific Daylight T…" at bounding box center [190, 240] width 117 height 21
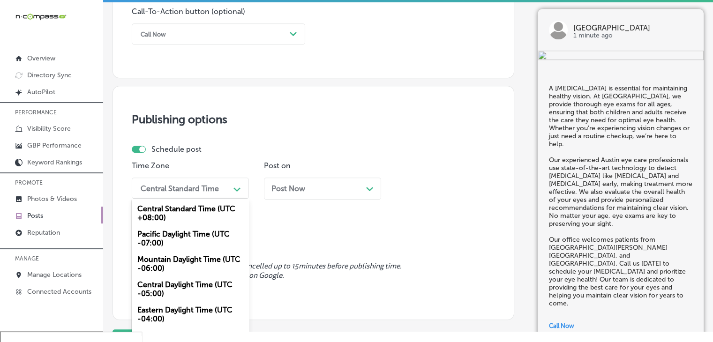
click at [188, 257] on div "Mountain Daylight Time (UTC -06:00)" at bounding box center [190, 263] width 117 height 25
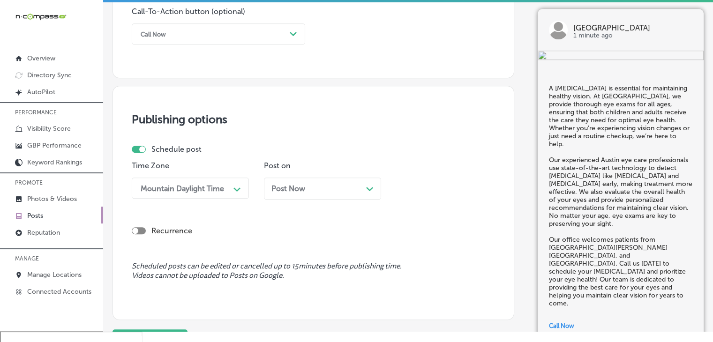
click at [307, 178] on div "Post Now Path Created with Sketch." at bounding box center [322, 189] width 117 height 22
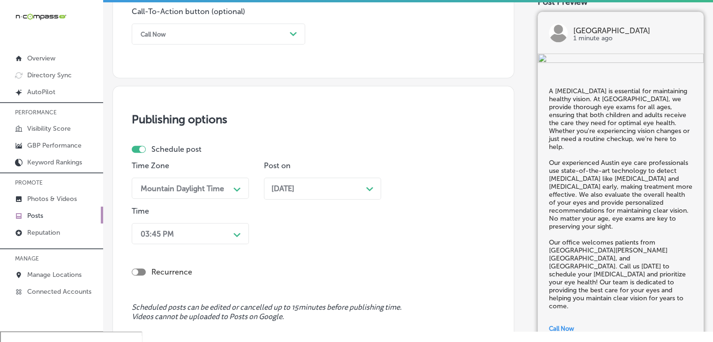
click at [199, 225] on div "03:45 PM Path Created with Sketch." at bounding box center [190, 233] width 117 height 21
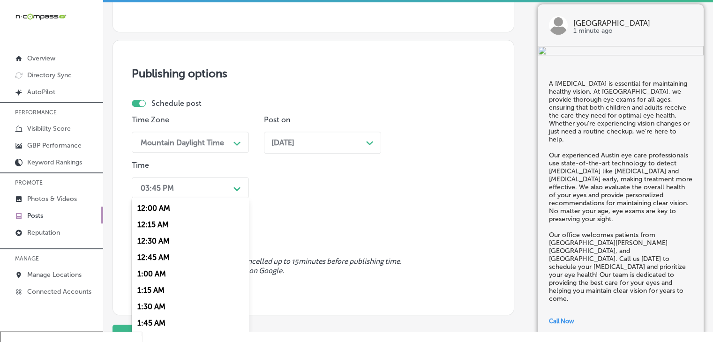
scroll to position [375, 0]
click at [154, 304] on div "7:15 AM" at bounding box center [190, 309] width 117 height 16
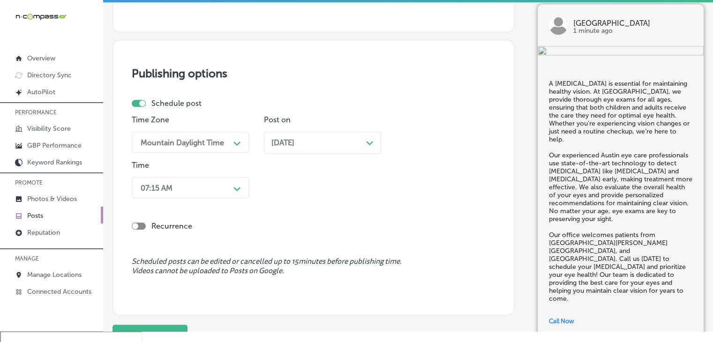
click at [218, 177] on div "07:15 AM Path Created with Sketch." at bounding box center [190, 187] width 117 height 21
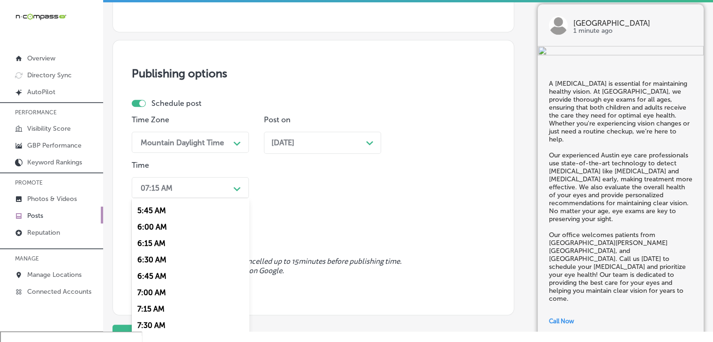
click at [160, 292] on div "7:00 AM" at bounding box center [190, 293] width 117 height 16
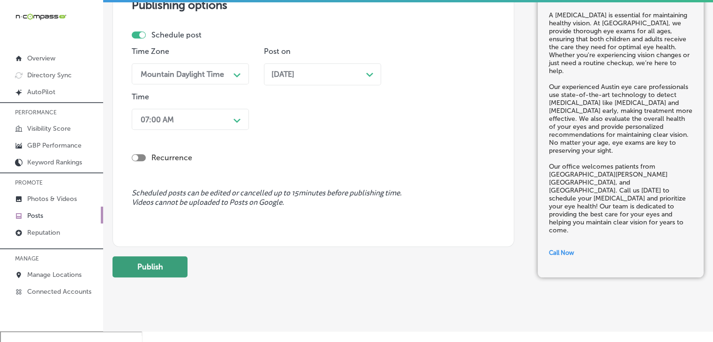
scroll to position [841, 0]
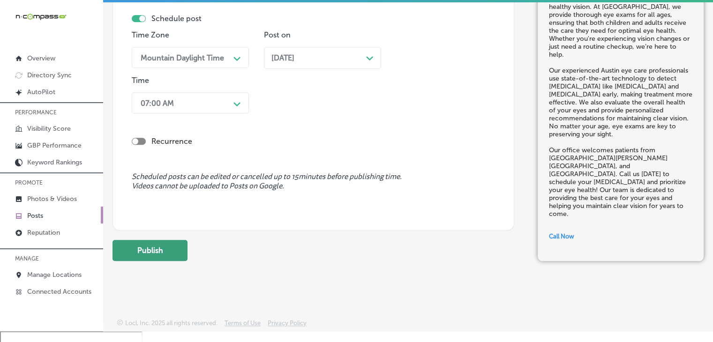
click at [182, 249] on button "Publish" at bounding box center [150, 250] width 75 height 21
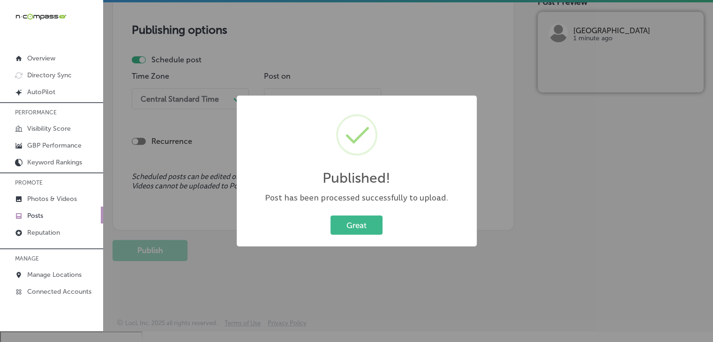
click at [362, 40] on div "Published! × Post has been processed successfully to upload. Great Cancel" at bounding box center [356, 171] width 713 height 342
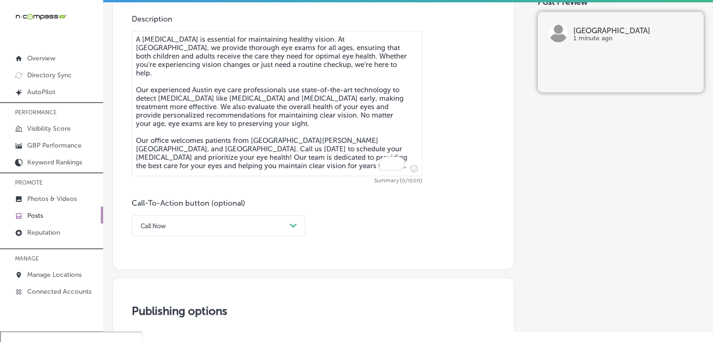
click at [321, 227] on div "Call-To-Action button (optional) Call Now Path Created with Sketch." at bounding box center [313, 218] width 363 height 38
click at [330, 149] on textarea "A [MEDICAL_DATA] is essential for maintaining healthy vision. At [GEOGRAPHIC_DA…" at bounding box center [277, 103] width 291 height 145
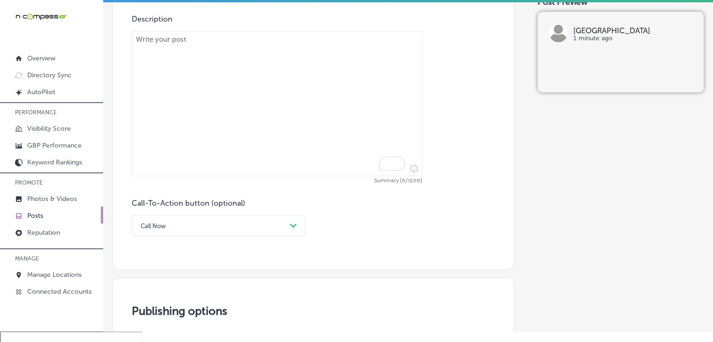
paste textarea "If you’re struggling with dry, itchy eyes, Tanglewood Vision Center can help wi…"
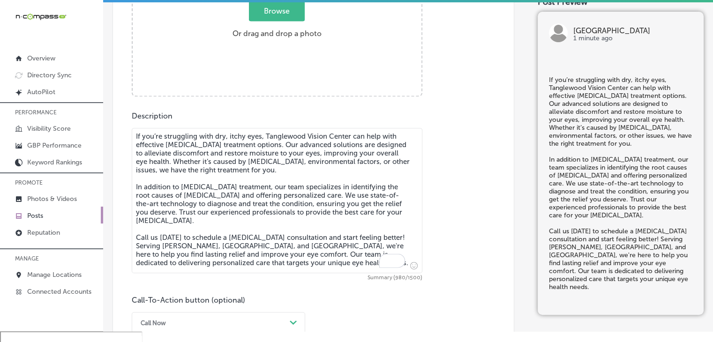
scroll to position [330, 0]
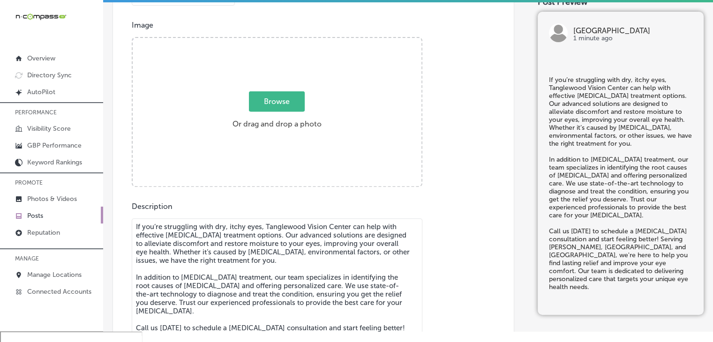
type textarea "If you’re struggling with dry, itchy eyes, Tanglewood Vision Center can help wi…"
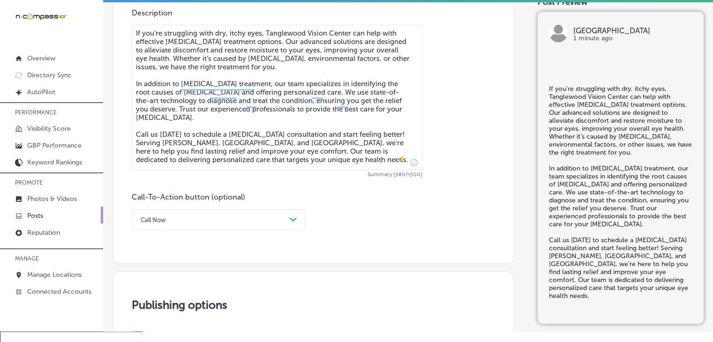
scroll to position [611, 0]
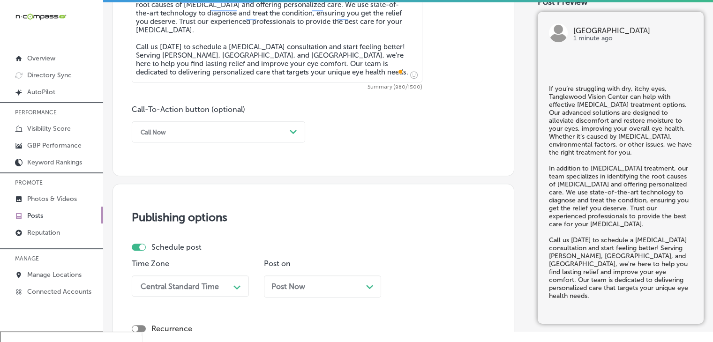
click at [193, 129] on div "Call Now" at bounding box center [211, 132] width 150 height 15
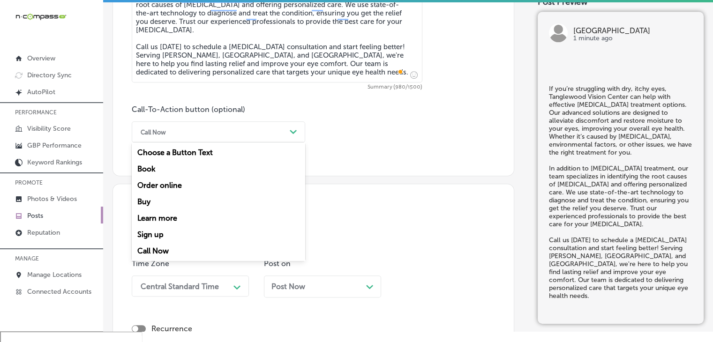
click at [155, 234] on div "Sign up" at bounding box center [219, 235] width 174 height 16
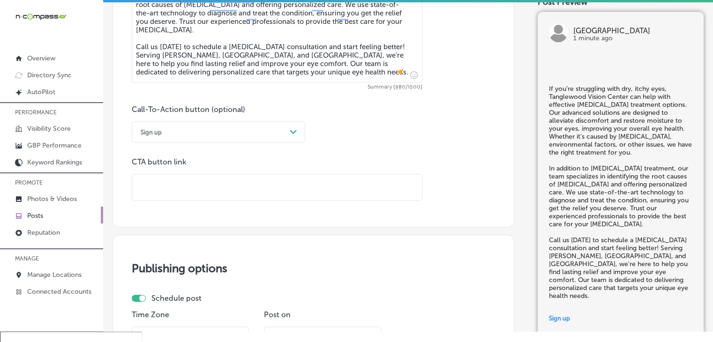
click at [188, 134] on div "Sign up" at bounding box center [211, 132] width 150 height 15
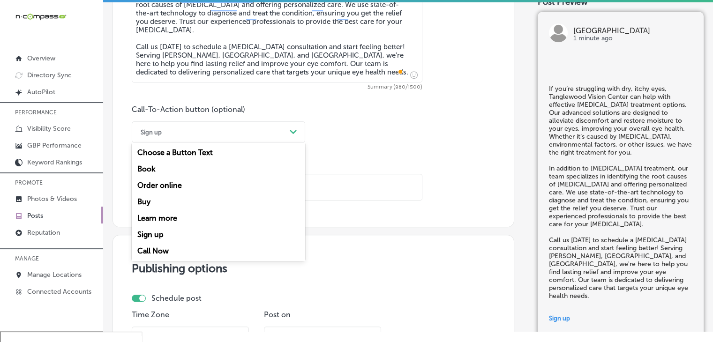
click at [176, 252] on div "Call Now" at bounding box center [219, 251] width 174 height 16
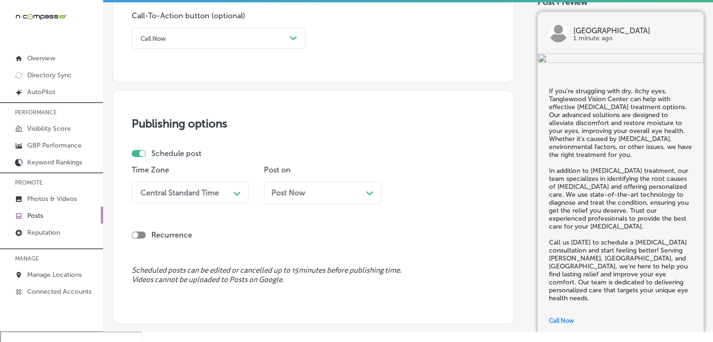
click at [215, 187] on div "Central Standard Time" at bounding box center [183, 192] width 94 height 16
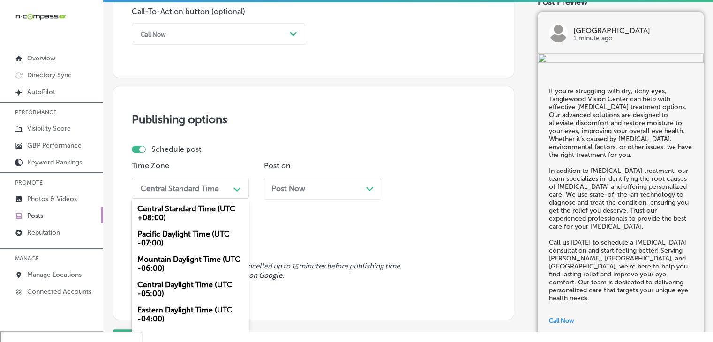
click at [182, 261] on div "Mountain Daylight Time (UTC -06:00)" at bounding box center [190, 263] width 117 height 25
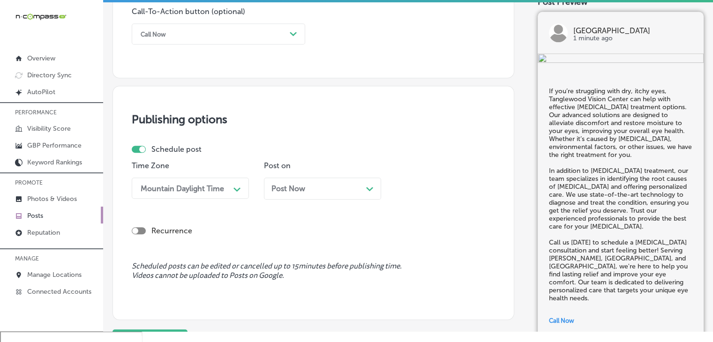
click at [321, 181] on div "Post Now Path Created with Sketch." at bounding box center [322, 189] width 117 height 22
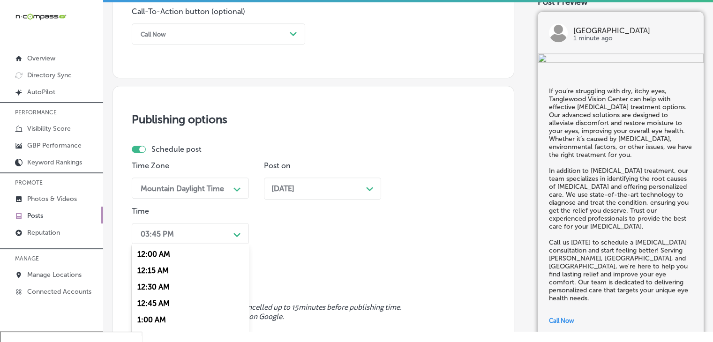
click at [216, 235] on div "option 7:00 AM, selected. option 12:30 AM focused, 3 of 96. 96 results availabl…" at bounding box center [190, 233] width 117 height 21
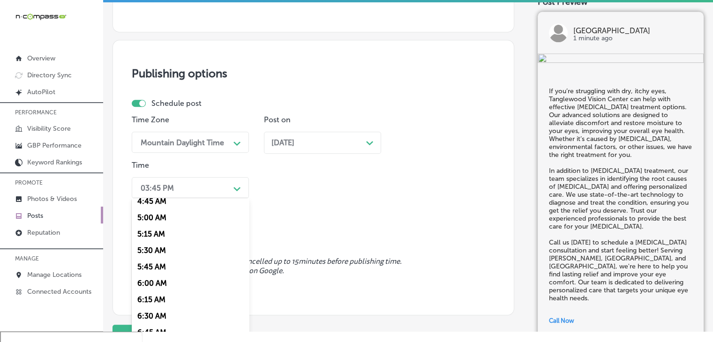
scroll to position [375, 0]
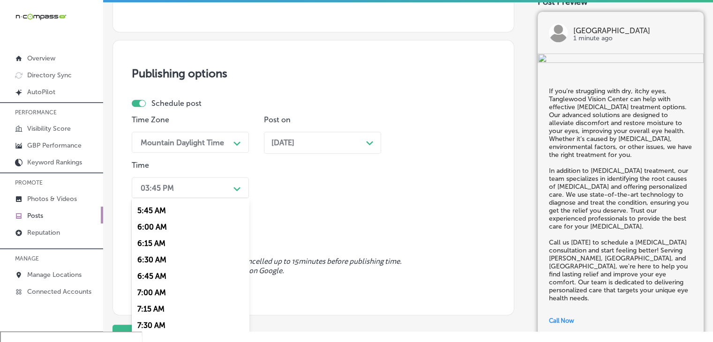
click at [168, 298] on div "7:00 AM" at bounding box center [190, 293] width 117 height 16
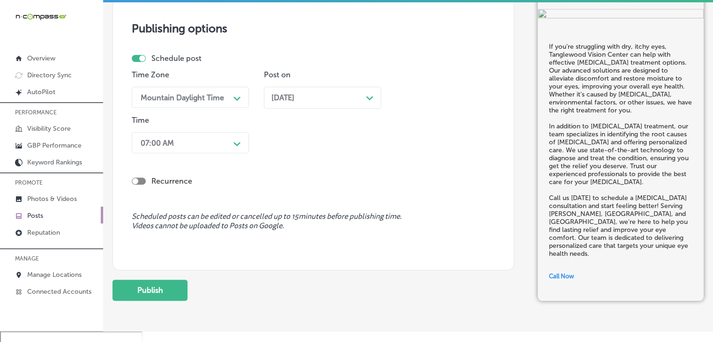
scroll to position [841, 0]
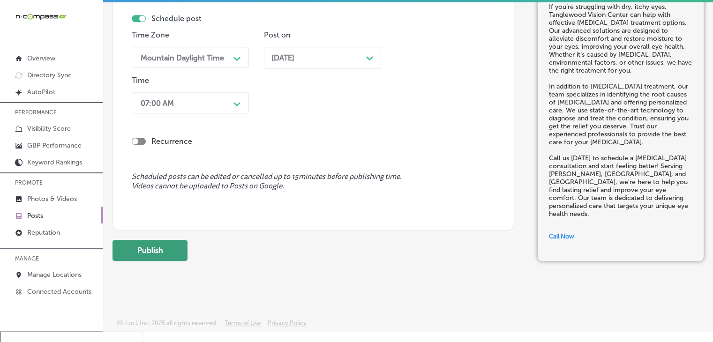
click at [159, 243] on button "Publish" at bounding box center [150, 250] width 75 height 21
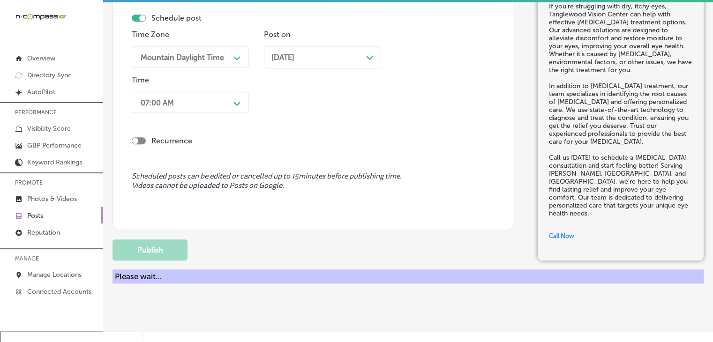
click at [309, 27] on div "Schedule post Time Zone Mountain Daylight Time Path Created with Sketch. Post o…" at bounding box center [310, 65] width 356 height 103
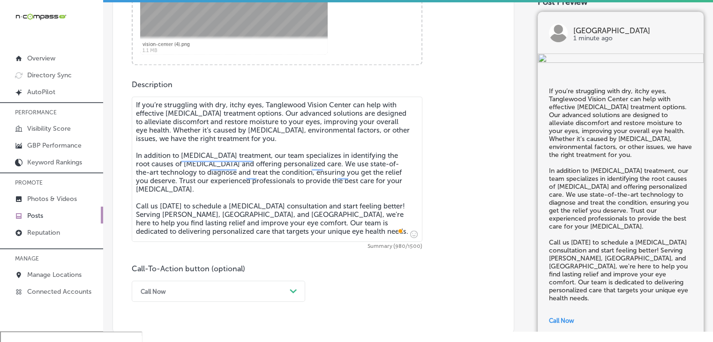
scroll to position [465, 0]
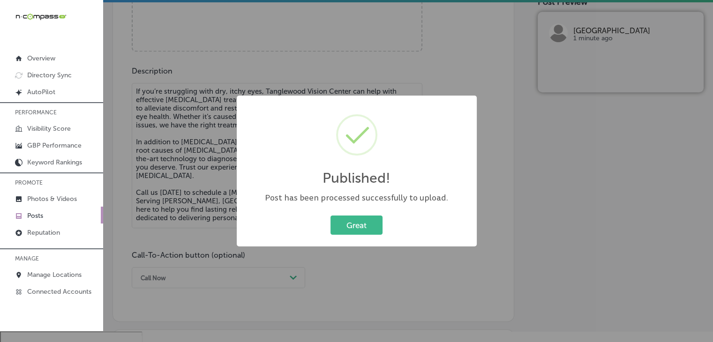
click at [288, 104] on div "Published! × Post has been processed successfully to upload. Great Cancel" at bounding box center [357, 171] width 240 height 151
click at [271, 82] on div "Published! × Post has been processed successfully to upload. Great Cancel" at bounding box center [356, 171] width 713 height 342
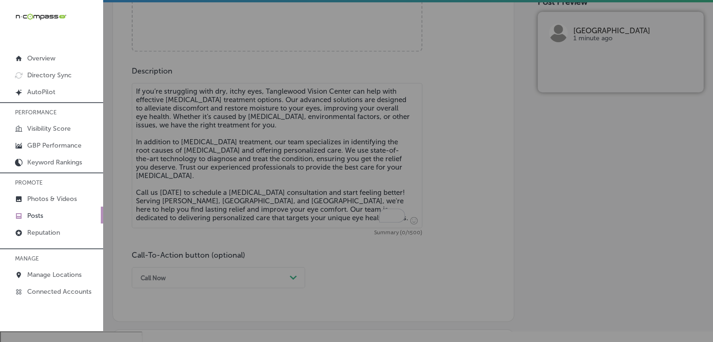
click at [212, 120] on textarea "If you’re struggling with dry, itchy eyes, Tanglewood Vision Center can help wi…" at bounding box center [277, 155] width 291 height 145
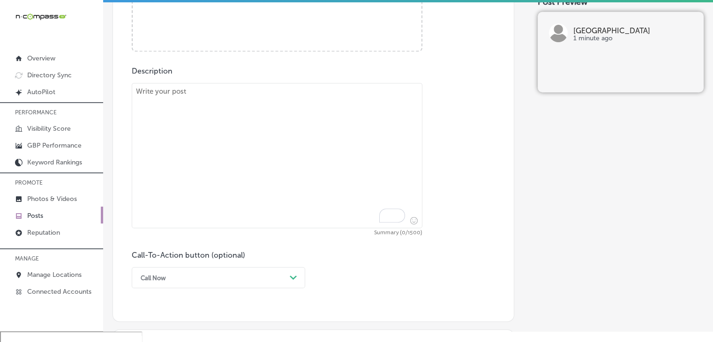
paste textarea "Did you know that [MEDICAL_DATA] is one of the leading causes of blindness if l…"
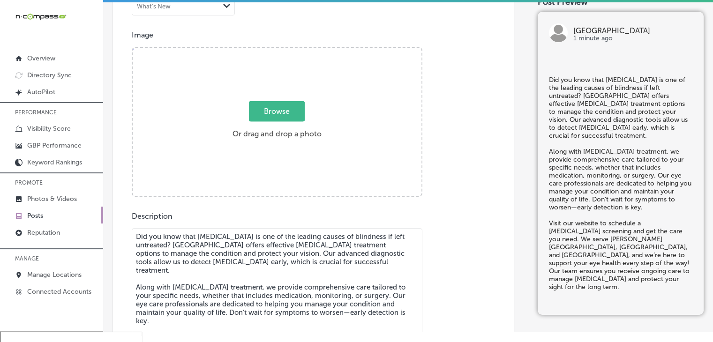
type textarea "Did you know that [MEDICAL_DATA] is one of the leading causes of blindness if l…"
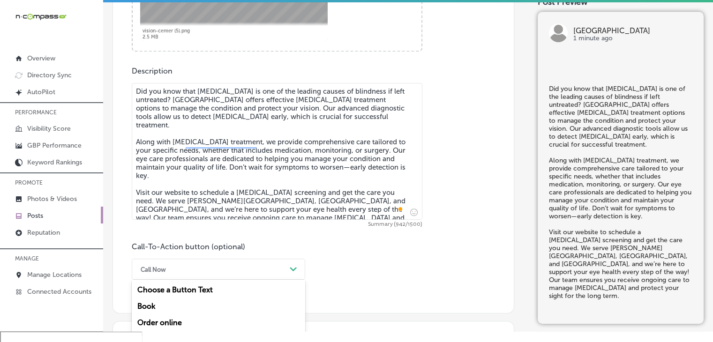
click at [185, 274] on div "option Call Now, selected. option Buy focused, 4 of 7. 7 results available. Use…" at bounding box center [219, 269] width 174 height 21
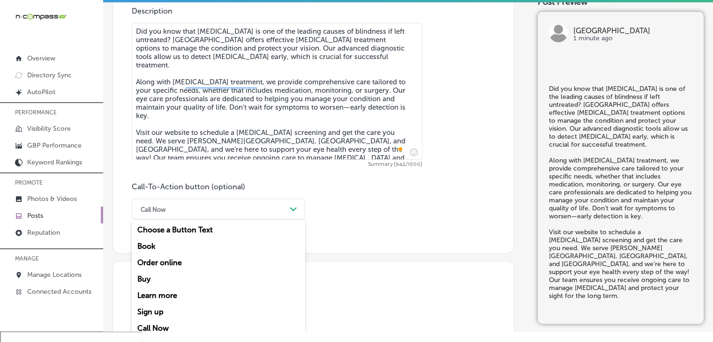
click at [173, 240] on div "Book" at bounding box center [219, 246] width 174 height 16
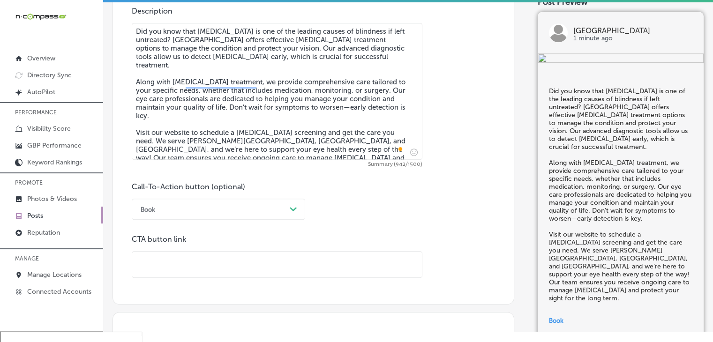
click at [291, 265] on input "text" at bounding box center [277, 265] width 290 height 26
paste input "[URL][DOMAIN_NAME]"
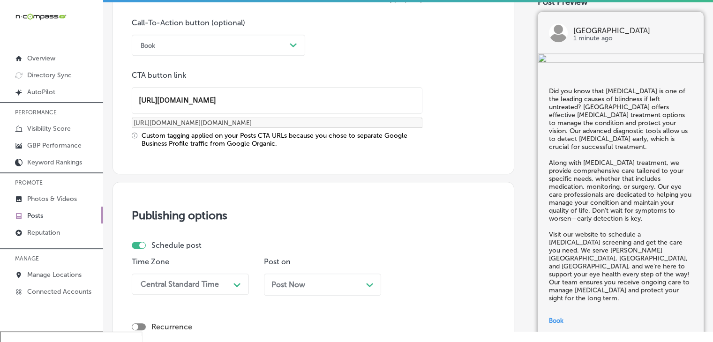
scroll to position [807, 0]
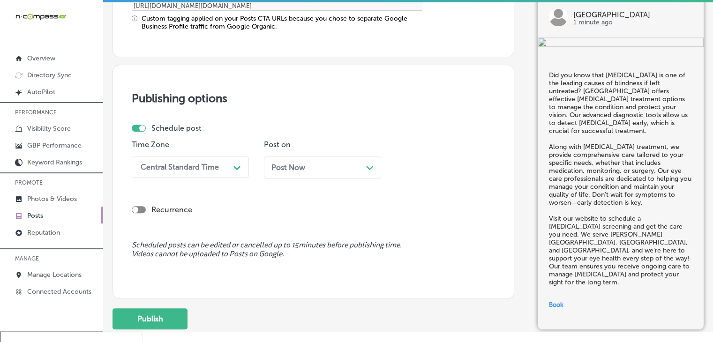
type input "[URL][DOMAIN_NAME]"
click at [186, 173] on div "Central Standard Time" at bounding box center [183, 167] width 94 height 16
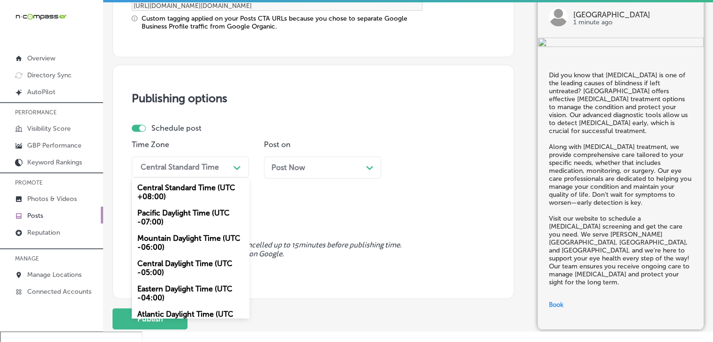
click at [184, 250] on div "Mountain Daylight Time (UTC -06:00)" at bounding box center [190, 242] width 117 height 25
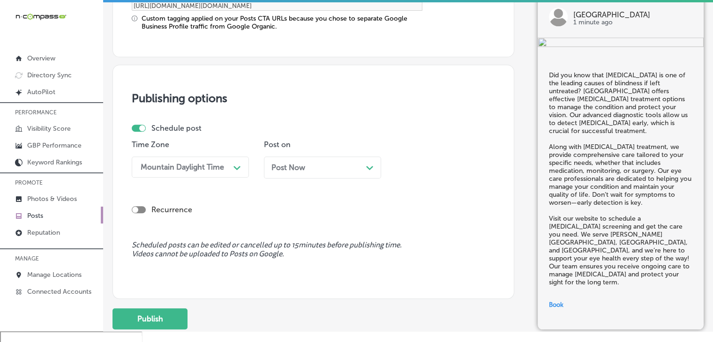
click at [279, 186] on div "Recurrence" at bounding box center [313, 202] width 363 height 33
click at [291, 171] on div "Post Now Path Created with Sketch." at bounding box center [322, 168] width 117 height 22
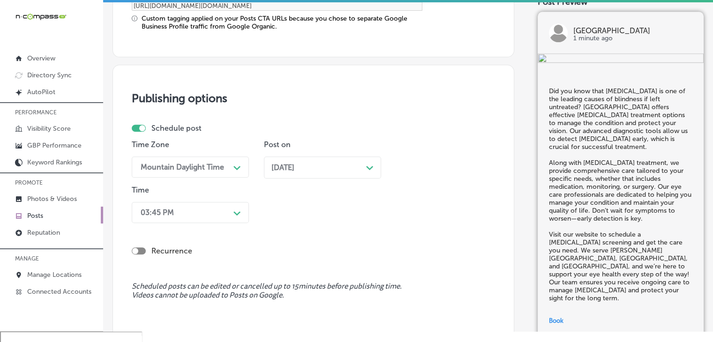
click at [181, 199] on div "Time 03:45 PM Path Created with Sketch." at bounding box center [190, 206] width 117 height 41
click at [182, 214] on div "03:45 PM Path Created with Sketch." at bounding box center [190, 212] width 117 height 21
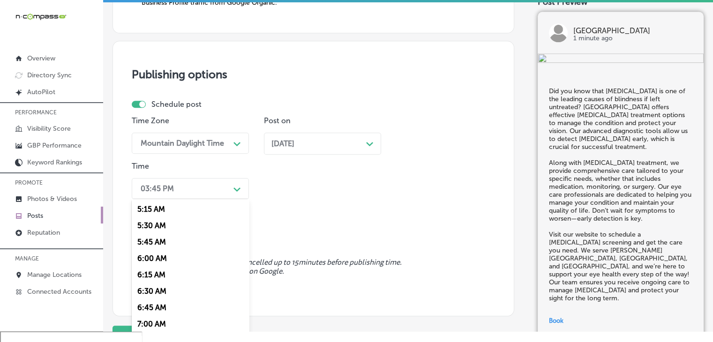
scroll to position [375, 0]
click at [167, 292] on div "7:00 AM" at bounding box center [190, 294] width 117 height 16
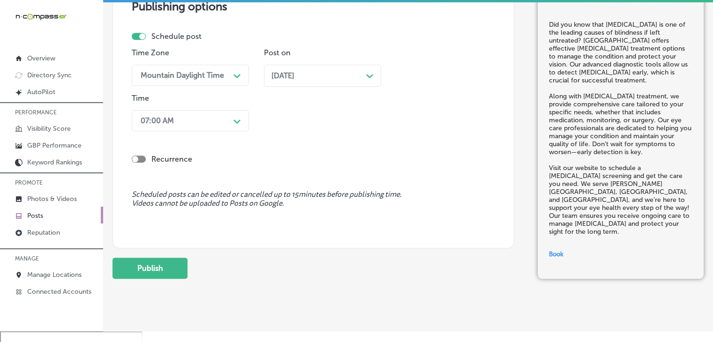
scroll to position [916, 0]
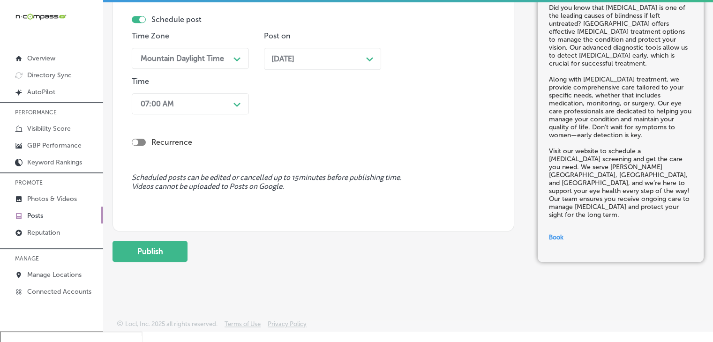
click at [173, 243] on button "Publish" at bounding box center [150, 251] width 75 height 21
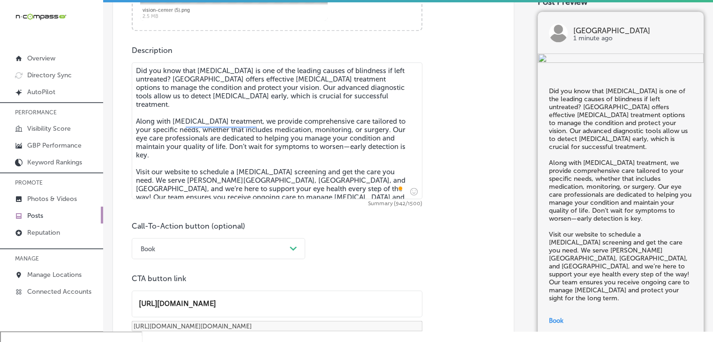
scroll to position [447, 0]
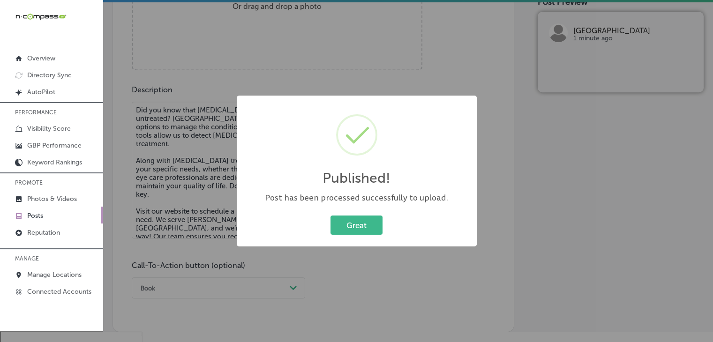
click at [198, 161] on div "Published! × Post has been processed successfully to upload. Great Cancel" at bounding box center [356, 171] width 713 height 342
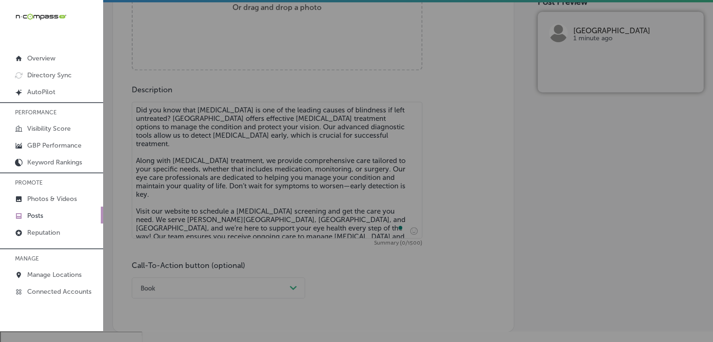
click at [199, 121] on textarea "Did you know that [MEDICAL_DATA] is one of the leading causes of blindness if l…" at bounding box center [277, 170] width 291 height 137
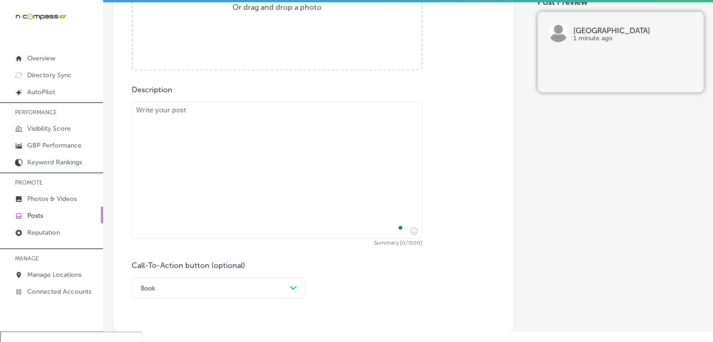
paste textarea "Is your child struggling with nearsightedness? [GEOGRAPHIC_DATA] offers special…"
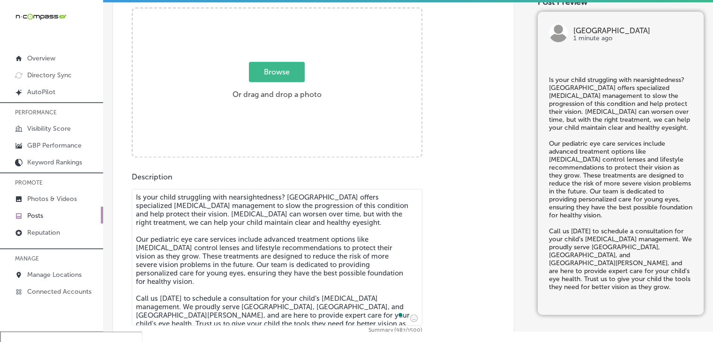
type textarea "Is your child struggling with nearsightedness? [GEOGRAPHIC_DATA] offers special…"
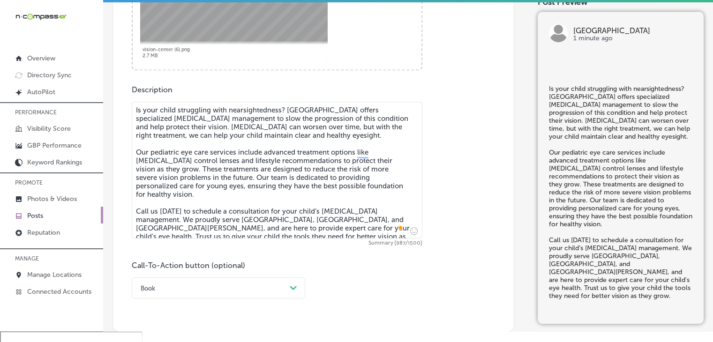
click at [190, 282] on div "Book Path Created with Sketch." at bounding box center [219, 288] width 174 height 21
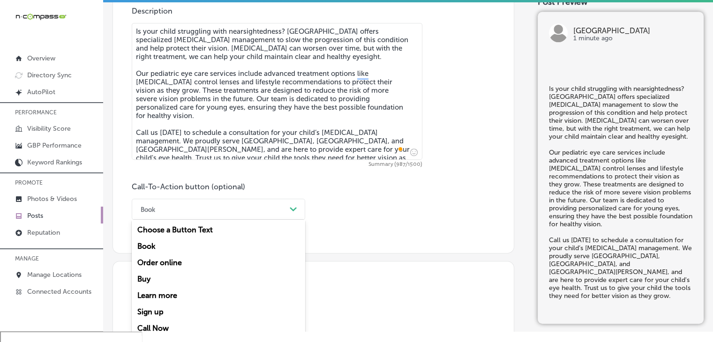
click at [169, 325] on div "Choose a Button Text Book Order online Buy Learn more Sign up Call Now" at bounding box center [219, 279] width 174 height 119
drag, startPoint x: 173, startPoint y: 324, endPoint x: 176, endPoint y: 316, distance: 8.8
click at [173, 325] on div "Call Now" at bounding box center [219, 328] width 174 height 16
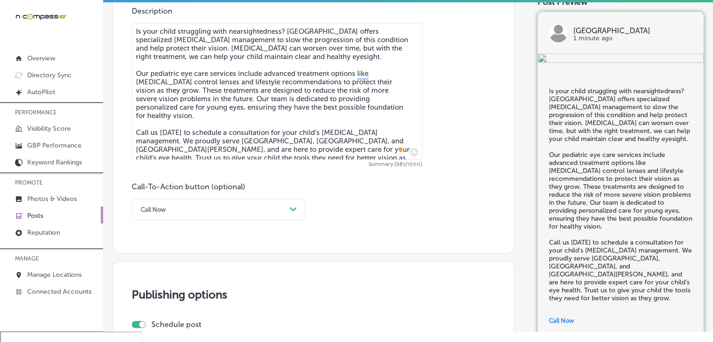
scroll to position [790, 0]
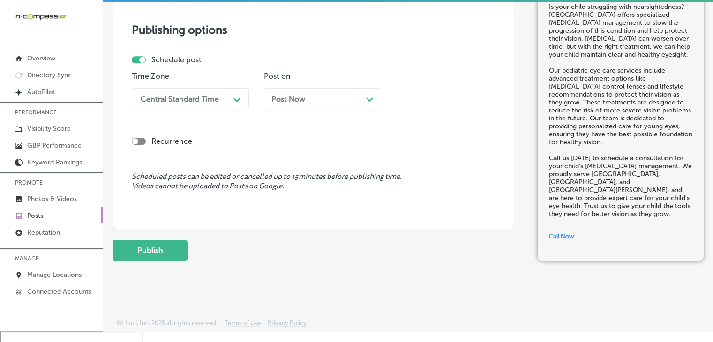
click at [197, 88] on div "Central Standard Time Path Created with Sketch." at bounding box center [190, 98] width 117 height 21
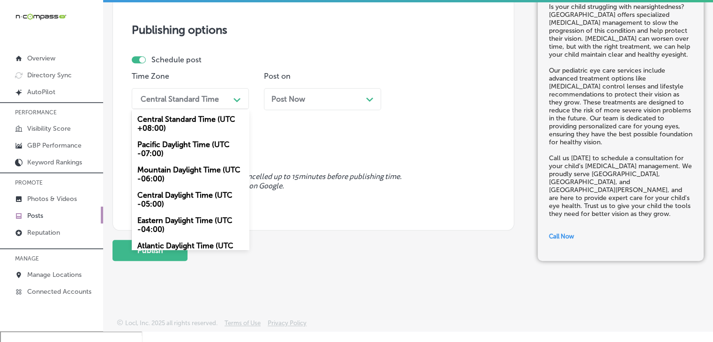
click at [180, 182] on div "Mountain Daylight Time (UTC -06:00)" at bounding box center [190, 174] width 117 height 25
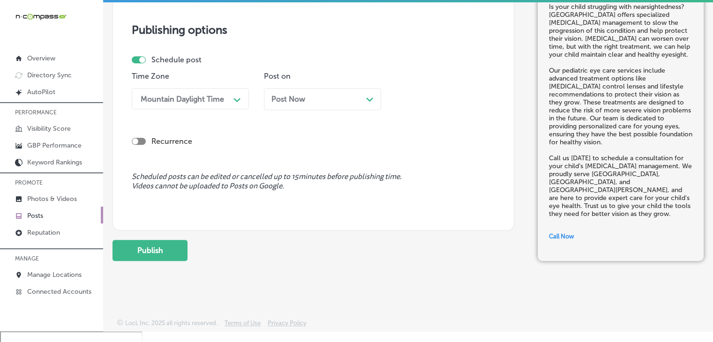
click at [356, 86] on div "Post on Post Now Path Created with Sketch." at bounding box center [322, 94] width 117 height 45
click at [348, 95] on div "Post Now Path Created with Sketch." at bounding box center [323, 99] width 102 height 9
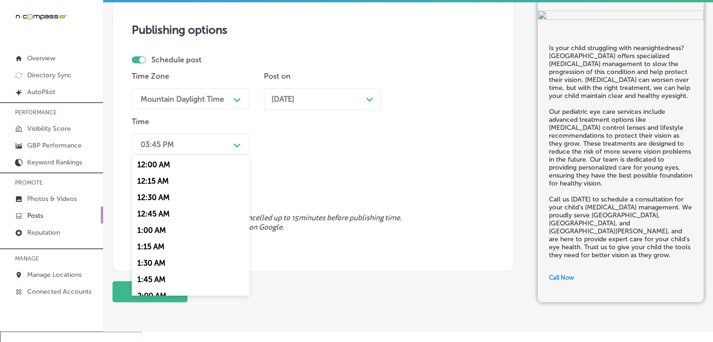
click at [192, 144] on div "03:45 PM" at bounding box center [183, 144] width 94 height 16
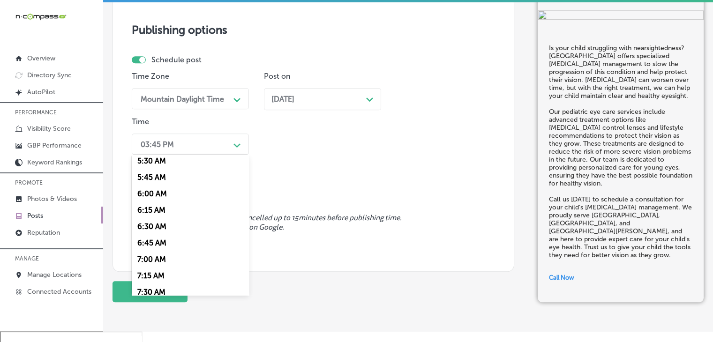
scroll to position [375, 0]
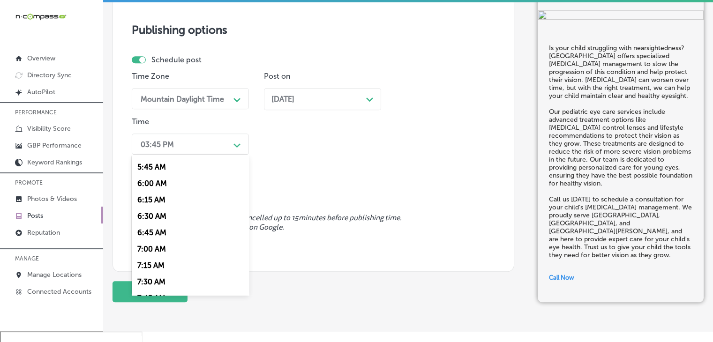
click at [163, 253] on div "7:00 AM" at bounding box center [190, 249] width 117 height 16
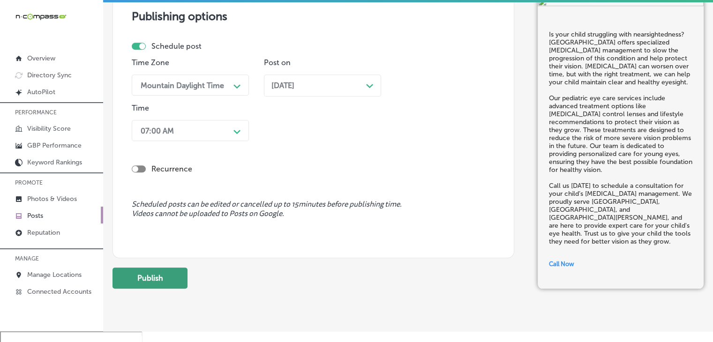
scroll to position [832, 0]
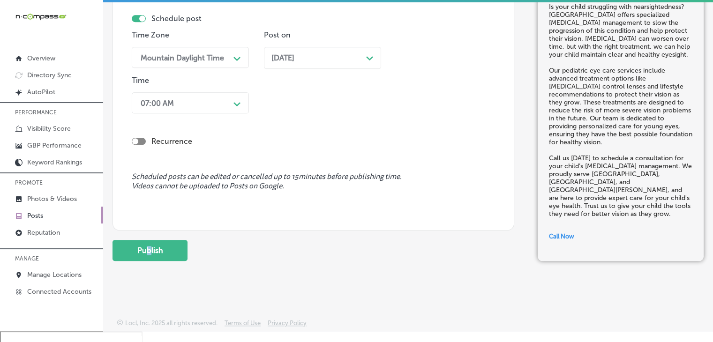
click at [155, 246] on button "Publish" at bounding box center [150, 250] width 75 height 21
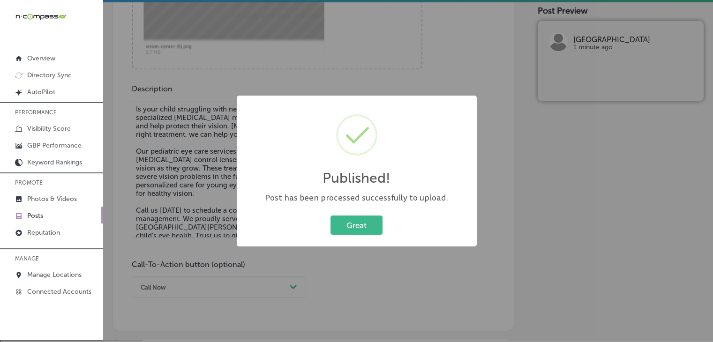
scroll to position [0, 0]
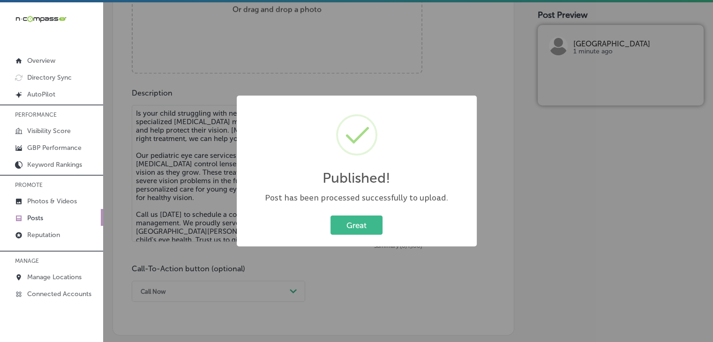
click at [205, 171] on div "Published! × Post has been processed successfully to upload. Great Cancel" at bounding box center [356, 171] width 713 height 342
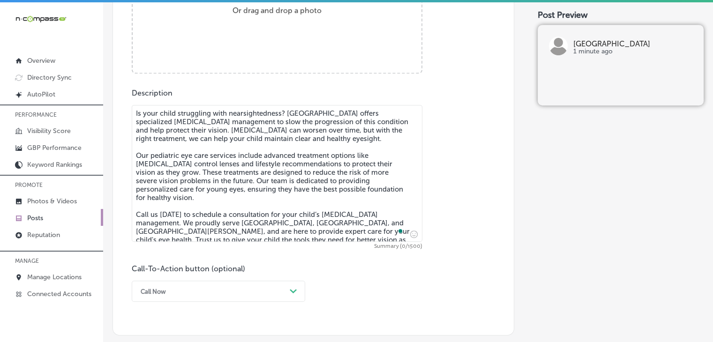
click at [216, 135] on textarea "Is your child struggling with nearsightedness? [GEOGRAPHIC_DATA] offers special…" at bounding box center [277, 173] width 291 height 137
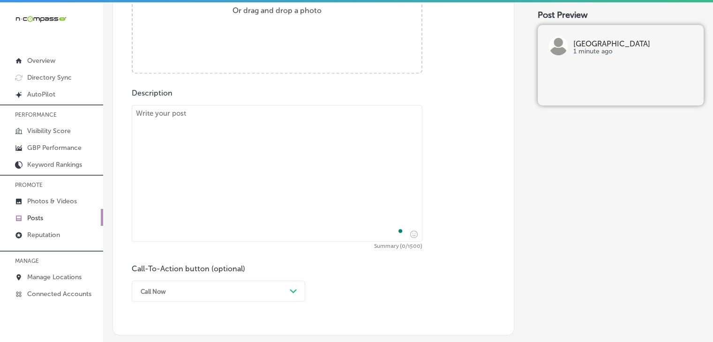
paste textarea "Eye emergencies can happen at any time, and [GEOGRAPHIC_DATA] is here to help. …"
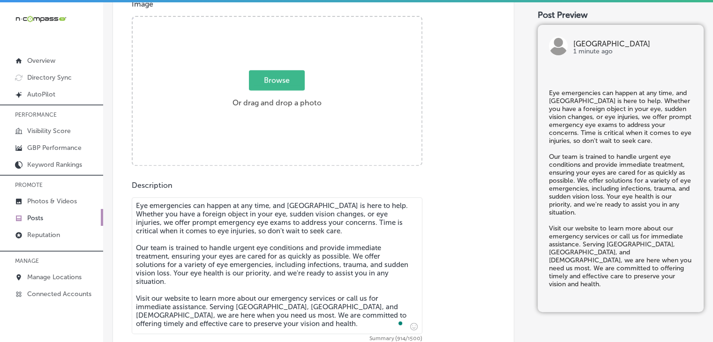
type textarea "Eye emergencies can happen at any time, and [GEOGRAPHIC_DATA] is here to help. …"
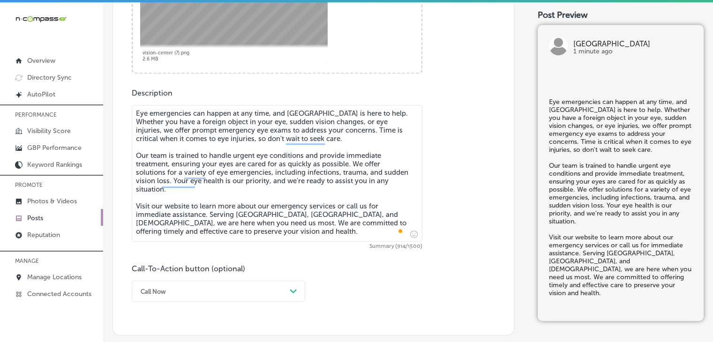
click at [191, 292] on div "Call Now Path Created with Sketch." at bounding box center [219, 291] width 174 height 21
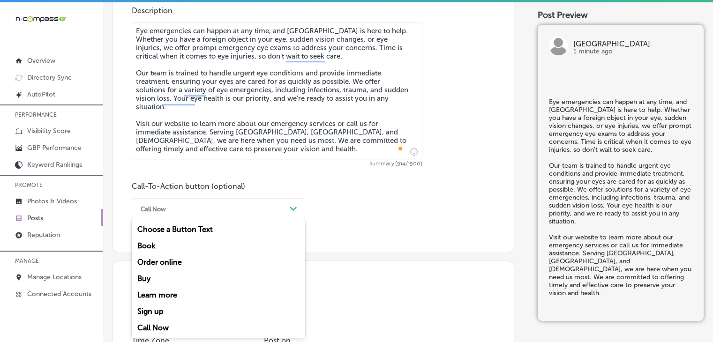
click at [180, 287] on div "Buy" at bounding box center [219, 279] width 174 height 16
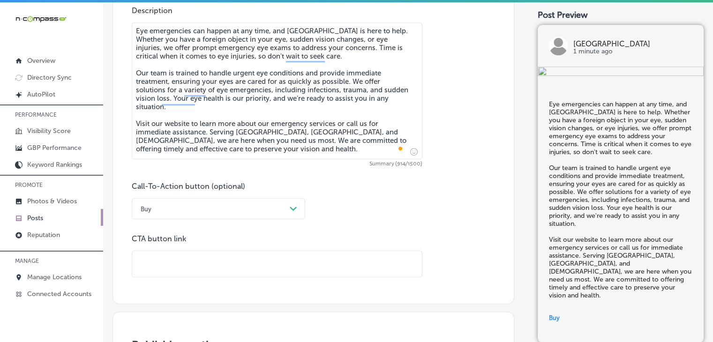
click at [220, 204] on div "Buy" at bounding box center [211, 209] width 150 height 15
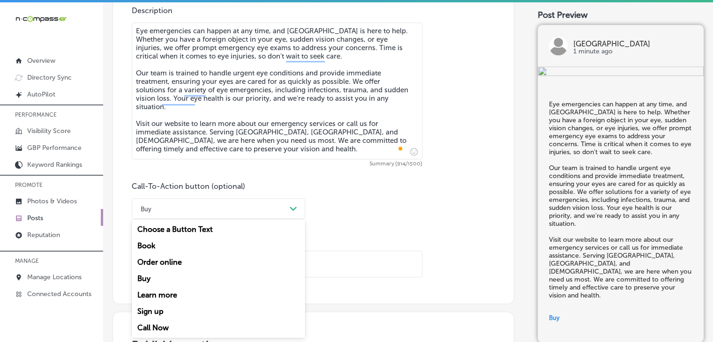
click at [191, 294] on div "Learn more" at bounding box center [219, 295] width 174 height 16
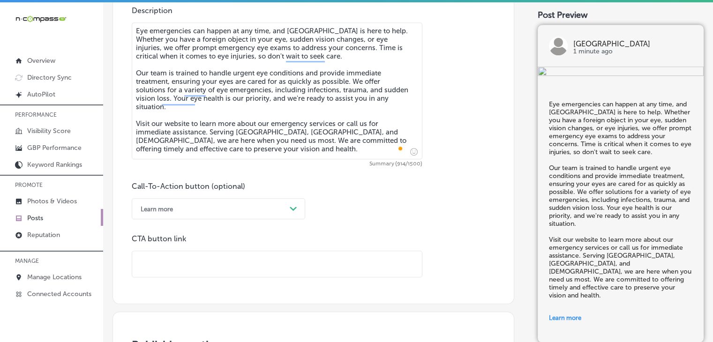
click at [173, 270] on input "text" at bounding box center [277, 264] width 290 height 26
paste input "[URL][DOMAIN_NAME]"
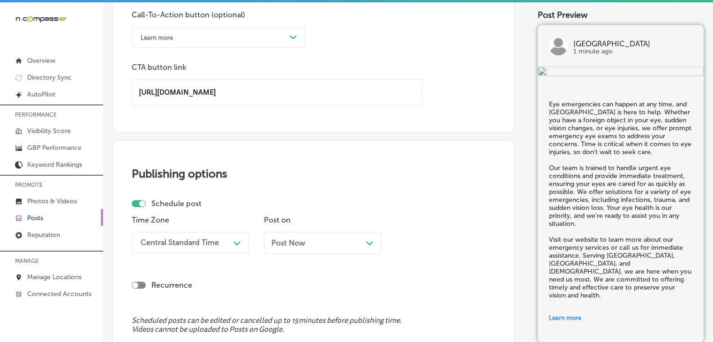
scroll to position [820, 0]
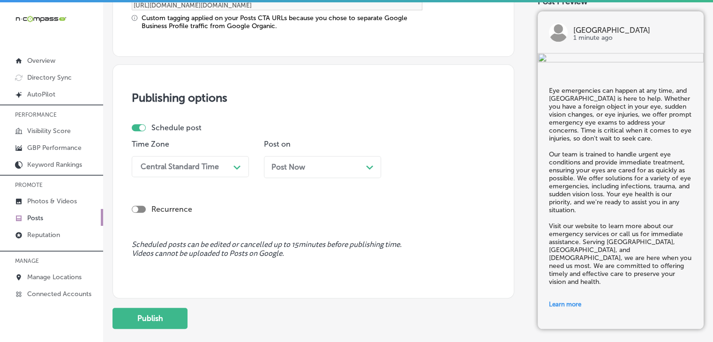
type input "[URL][DOMAIN_NAME]"
click at [221, 167] on div "Central Standard Time" at bounding box center [183, 167] width 94 height 16
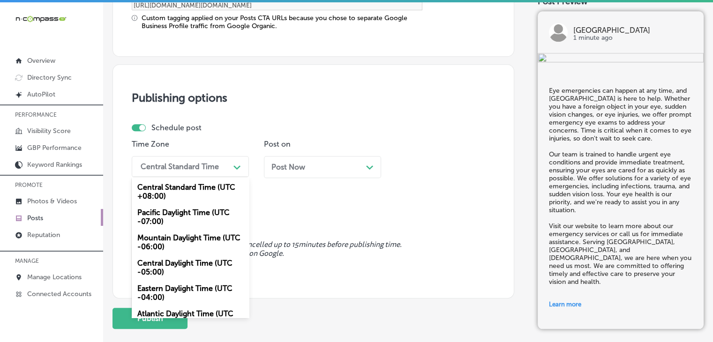
click at [201, 246] on div "Mountain Daylight Time (UTC -06:00)" at bounding box center [190, 242] width 117 height 25
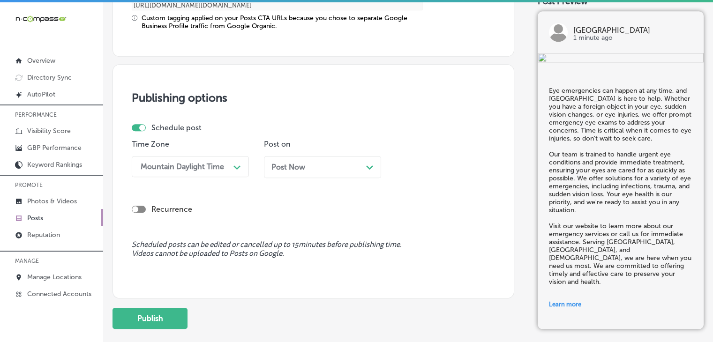
click at [310, 163] on div "Post Now Path Created with Sketch." at bounding box center [323, 167] width 102 height 9
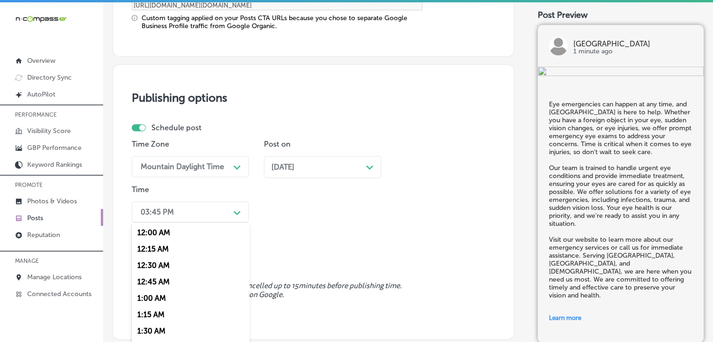
click at [186, 202] on div "option 7:00 AM, selected. option 12:00 AM focused, 1 of 96. 96 results availabl…" at bounding box center [190, 212] width 117 height 21
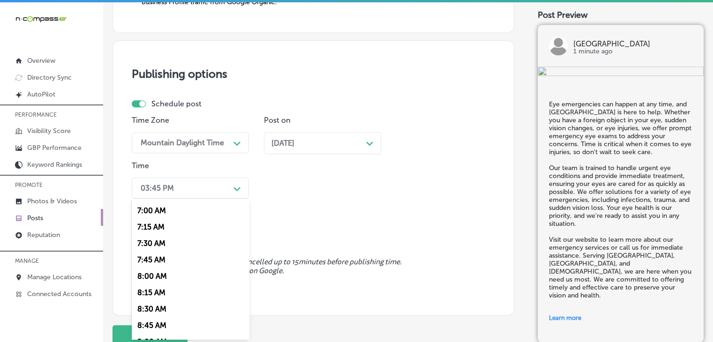
scroll to position [469, 0]
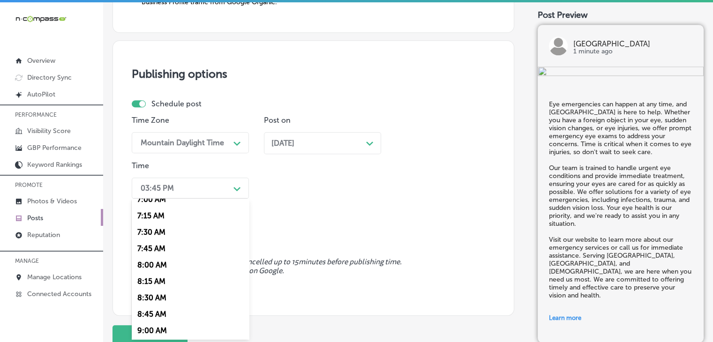
click at [167, 207] on div "7:00 AM" at bounding box center [190, 199] width 117 height 16
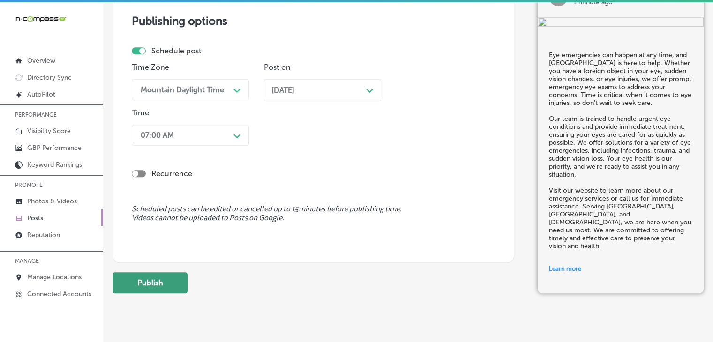
scroll to position [916, 0]
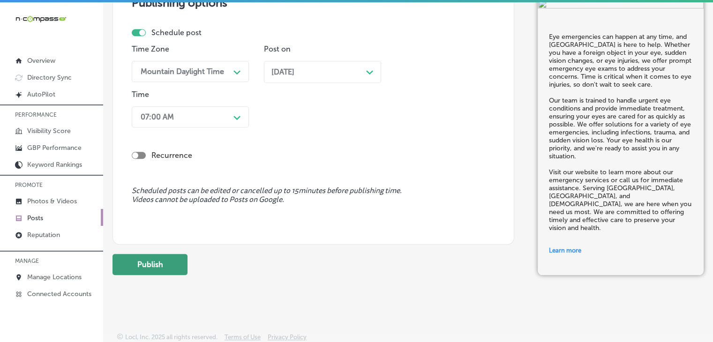
click at [175, 261] on button "Publish" at bounding box center [150, 264] width 75 height 21
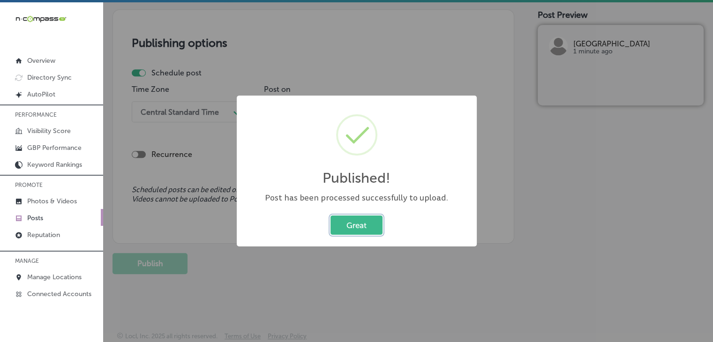
scroll to position [790, 0]
click at [425, 4] on div "Published! × Post has been processed successfully to upload. Great Cancel" at bounding box center [356, 171] width 713 height 342
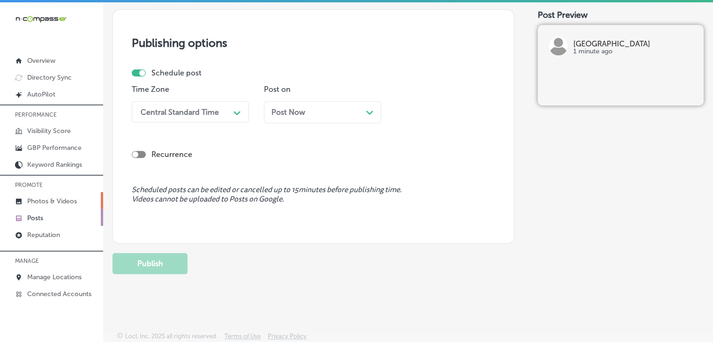
click at [85, 200] on link "Photos & Videos" at bounding box center [51, 200] width 103 height 17
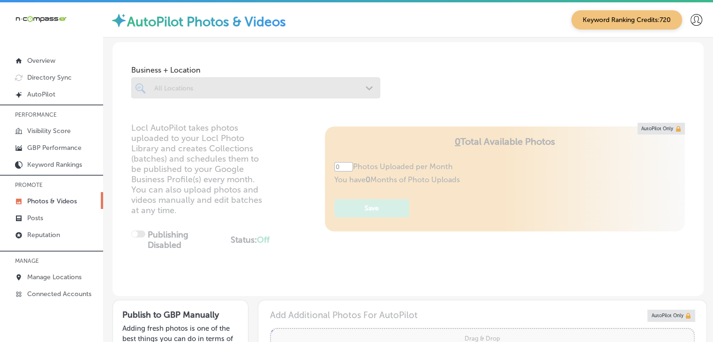
type input "5"
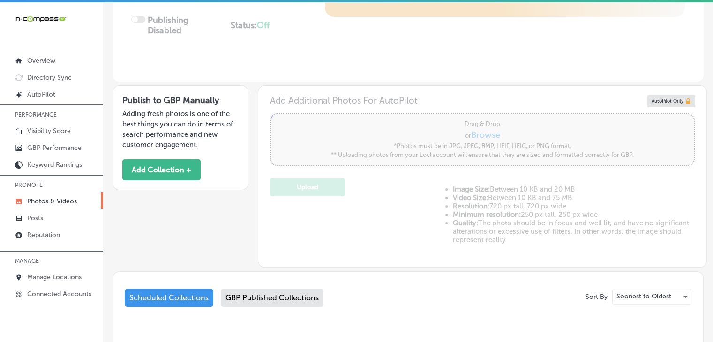
scroll to position [154, 0]
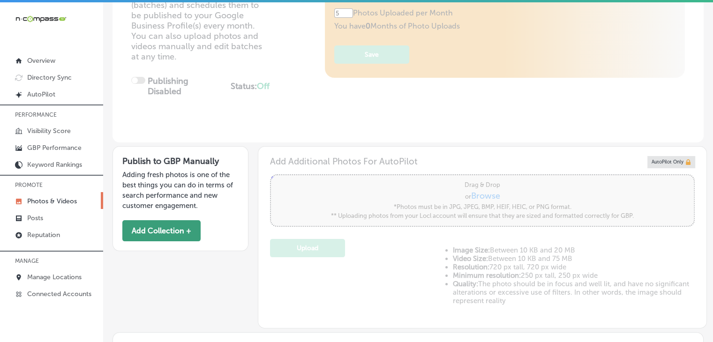
click at [181, 227] on button "Add Collection +" at bounding box center [161, 230] width 78 height 21
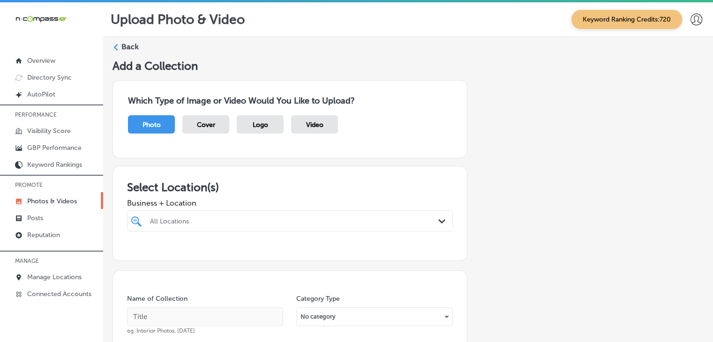
drag, startPoint x: 273, startPoint y: 206, endPoint x: 268, endPoint y: 212, distance: 7.0
click at [272, 207] on span "Business + Location" at bounding box center [290, 203] width 326 height 9
click at [267, 212] on div "All Locations Path Created with Sketch." at bounding box center [290, 221] width 326 height 21
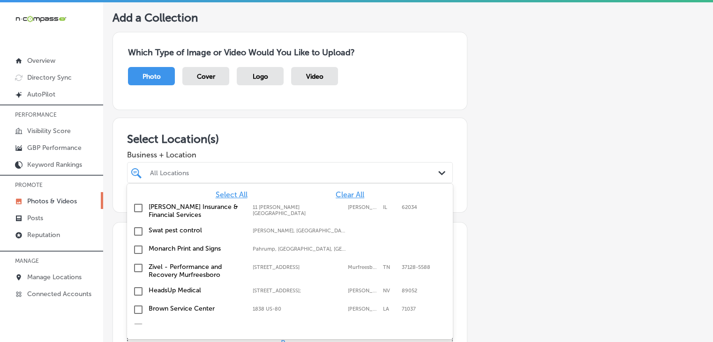
scroll to position [49, 0]
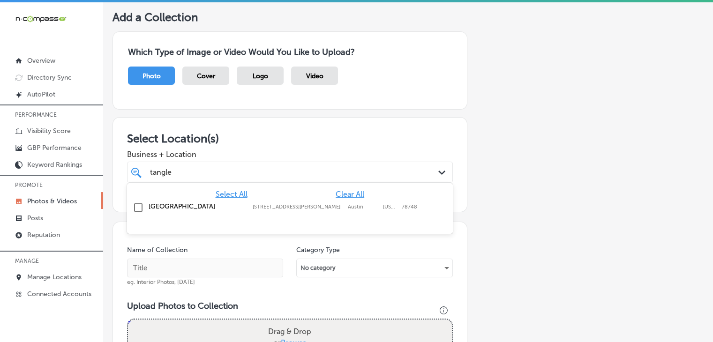
click at [280, 212] on div "[GEOGRAPHIC_DATA] [STREET_ADDRESS][PERSON_NAME][US_STATE] [STREET_ADDRESS][PERS…" at bounding box center [290, 208] width 318 height 15
type input "tangle"
click at [293, 150] on span "Business + Location" at bounding box center [290, 154] width 326 height 9
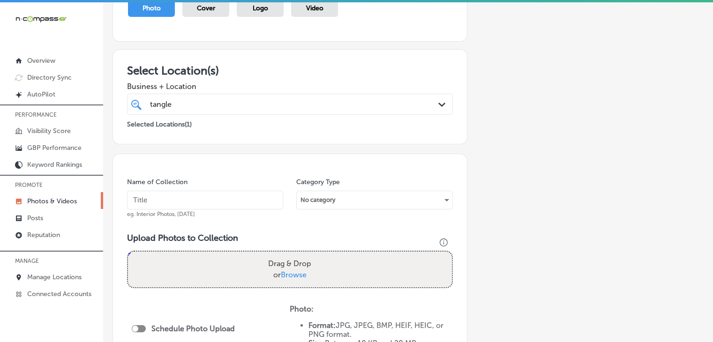
scroll to position [143, 0]
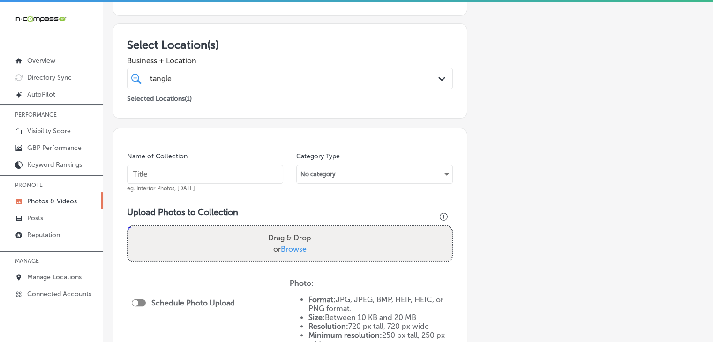
click at [240, 181] on input "text" at bounding box center [205, 174] width 156 height 19
type input "[GEOGRAPHIC_DATA], [DATE], Week 2"
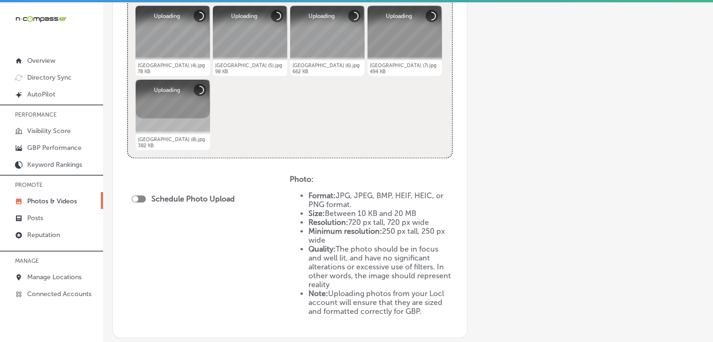
scroll to position [424, 0]
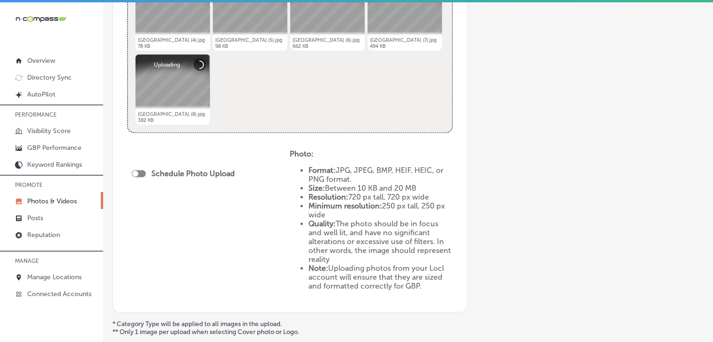
click at [139, 180] on div "Schedule Photo Upload" at bounding box center [186, 175] width 108 height 21
click at [139, 177] on div "Schedule Photo Upload" at bounding box center [186, 173] width 108 height 9
click at [143, 172] on div at bounding box center [139, 173] width 14 height 7
checkbox input "true"
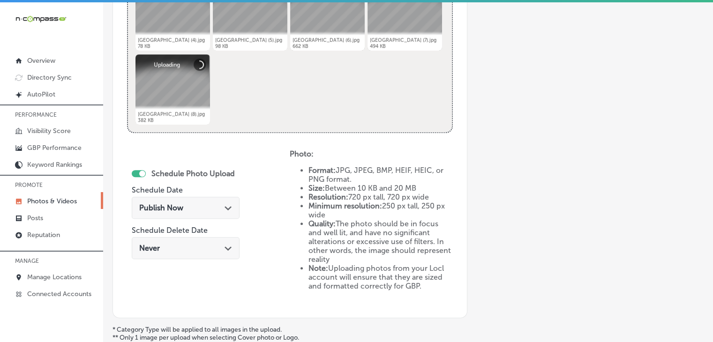
click at [167, 210] on span "Publish Now" at bounding box center [161, 208] width 44 height 9
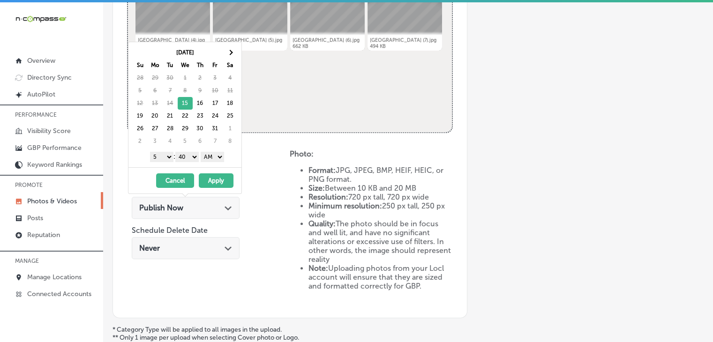
click at [184, 177] on button "Cancel" at bounding box center [175, 181] width 38 height 15
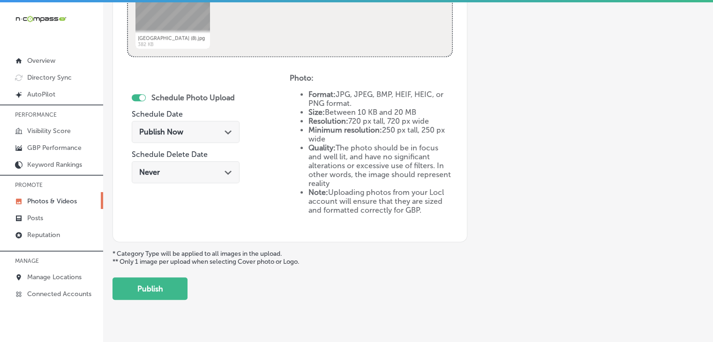
scroll to position [515, 0]
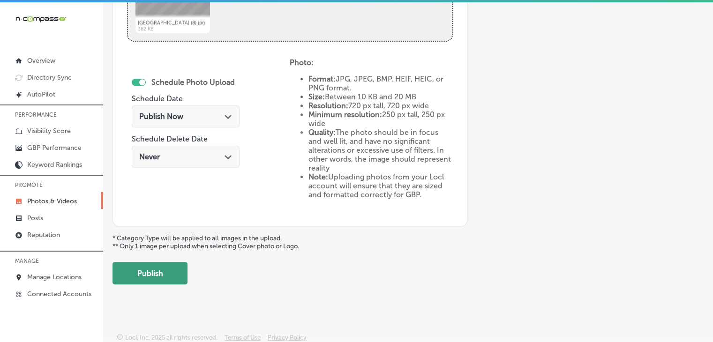
click at [163, 276] on button "Publish" at bounding box center [150, 273] width 75 height 23
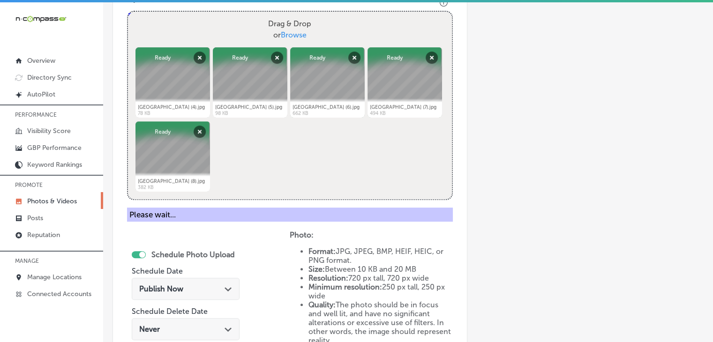
scroll to position [140, 0]
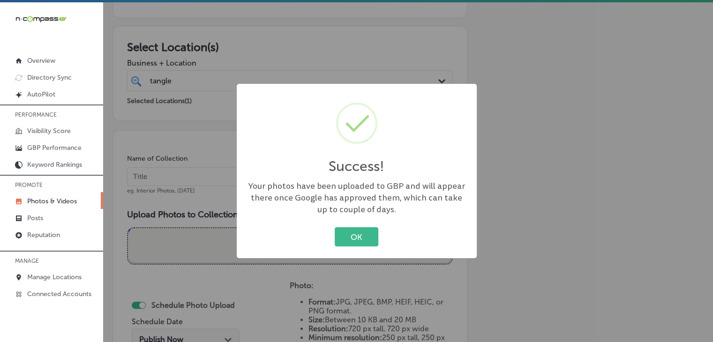
click at [188, 194] on div "Success! × Your photos have been uploaded to GBP and will appear there once Goo…" at bounding box center [356, 171] width 713 height 342
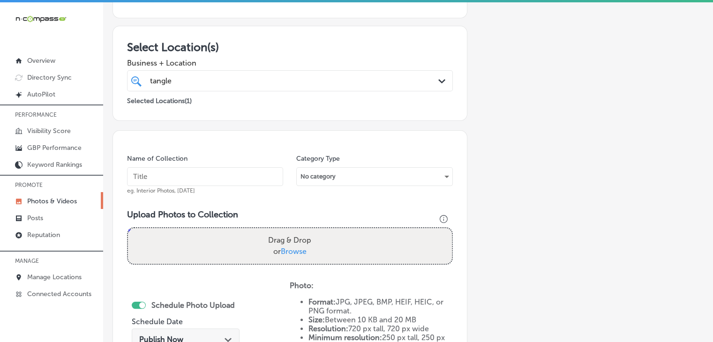
click at [185, 170] on input "text" at bounding box center [205, 176] width 156 height 19
paste input "[GEOGRAPHIC_DATA], [DATE], Week"
type input "[GEOGRAPHIC_DATA], [DATE], Week 3"
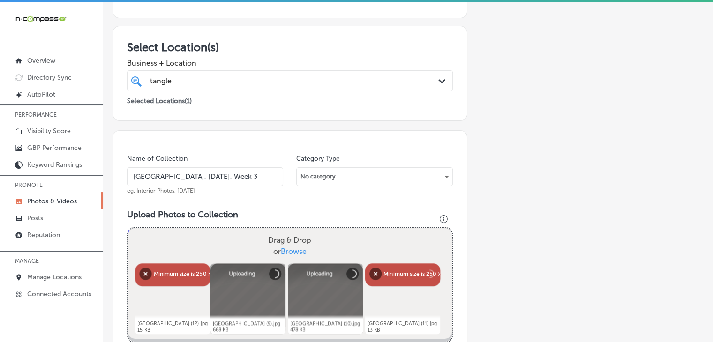
scroll to position [328, 0]
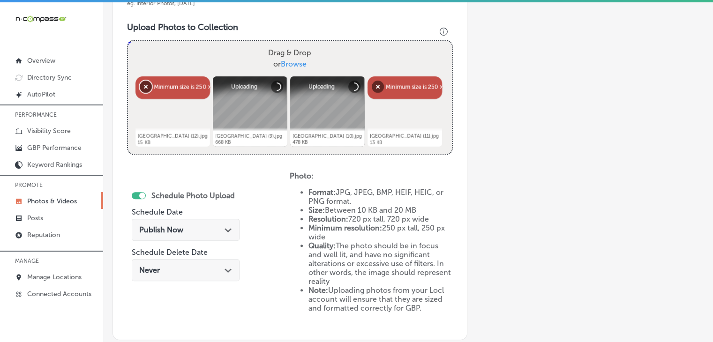
click at [143, 86] on button "Remove" at bounding box center [146, 87] width 12 height 12
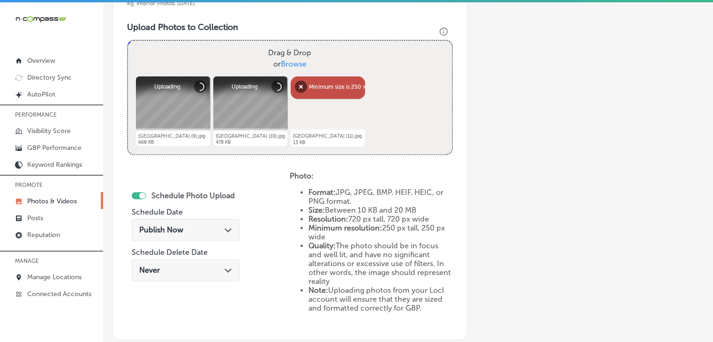
click at [313, 78] on div "Abort Retry Remove Upload Cancel Retry Remove Tanglewood Vision Center (11).jpg…" at bounding box center [328, 111] width 75 height 70
click at [307, 83] on button "Remove" at bounding box center [301, 87] width 12 height 12
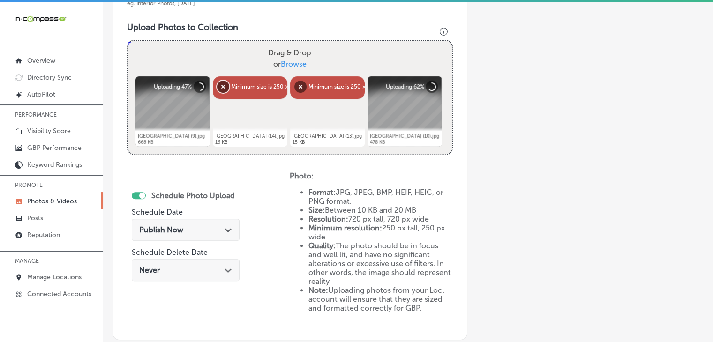
click at [229, 89] on button "Remove" at bounding box center [223, 87] width 12 height 12
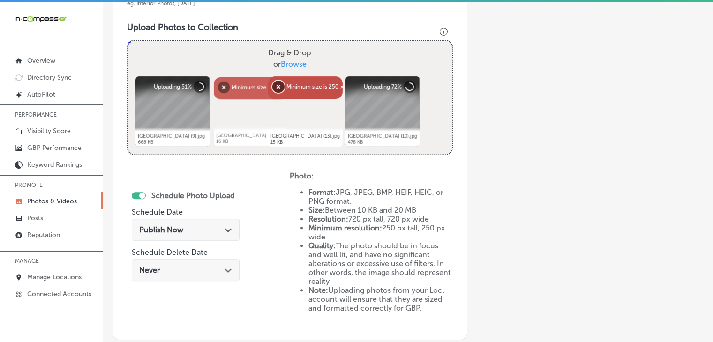
click at [273, 88] on button "Remove" at bounding box center [279, 87] width 12 height 12
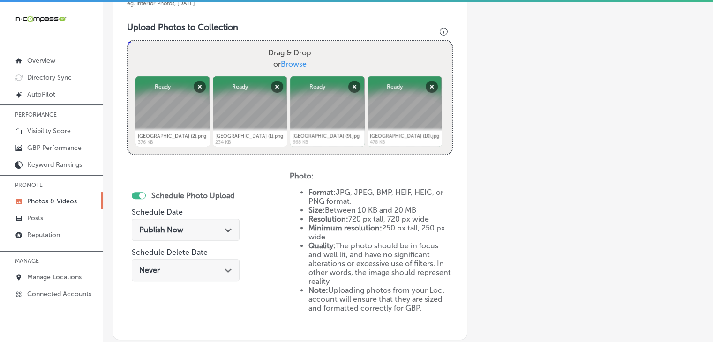
click at [218, 221] on div "Publish Now Path Created with Sketch." at bounding box center [186, 230] width 108 height 22
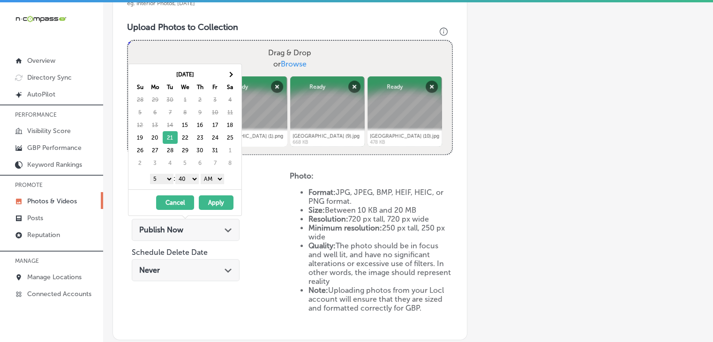
click at [167, 184] on div "[DATE] Su Mo Tu We Th Fr Sa 28 29 30 1 2 3 4 5 6 7 8 9 10 11 12 13 14 15 16 17 …" at bounding box center [185, 126] width 113 height 125
click at [163, 172] on div "1 2 3 4 5 6 7 8 9 10 11 12 : 00 10 20 30 40 50 AM PM" at bounding box center [186, 179] width 109 height 14
drag, startPoint x: 163, startPoint y: 173, endPoint x: 163, endPoint y: 182, distance: 9.8
click at [163, 174] on select "1 2 3 4 5 6 7 8 9 10 11 12" at bounding box center [161, 179] width 23 height 10
click at [187, 176] on select "00 10 20 30 40 50" at bounding box center [186, 179] width 23 height 10
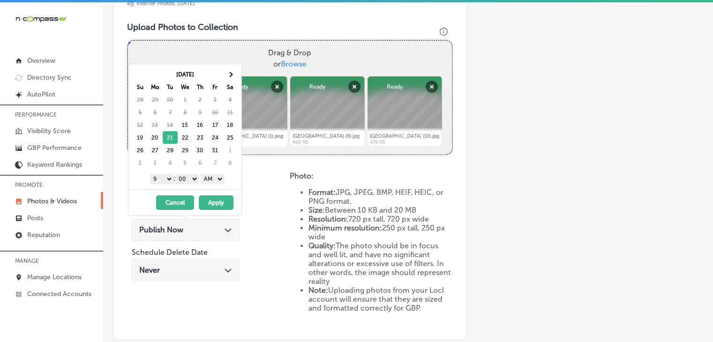
click at [219, 176] on select "AM PM" at bounding box center [212, 179] width 23 height 10
click at [216, 200] on button "Apply" at bounding box center [216, 203] width 35 height 15
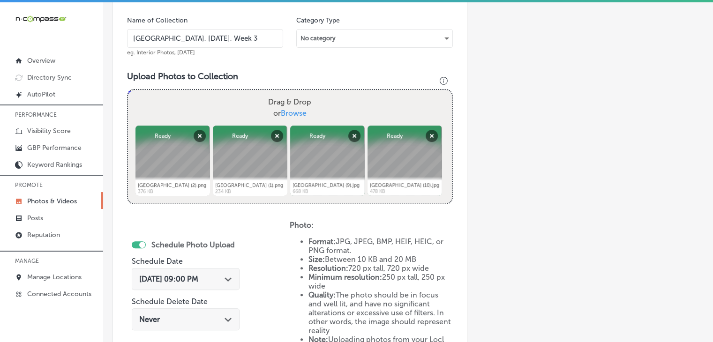
scroll to position [253, 0]
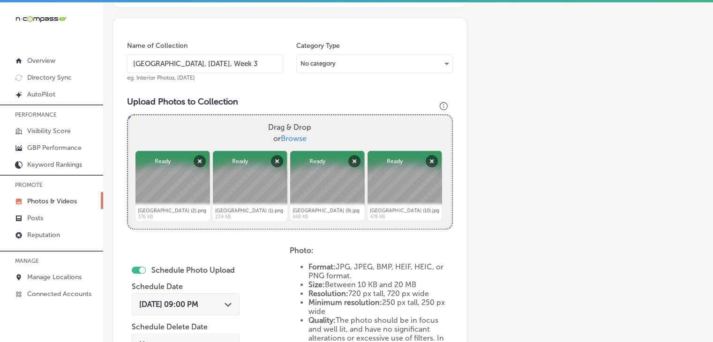
click at [225, 72] on input "[GEOGRAPHIC_DATA], [DATE], Week 3" at bounding box center [205, 63] width 156 height 19
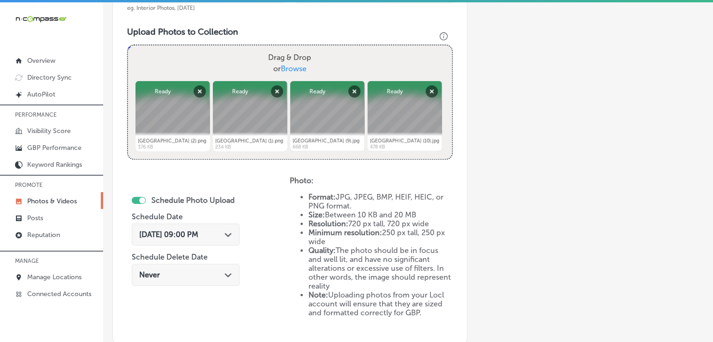
scroll to position [441, 0]
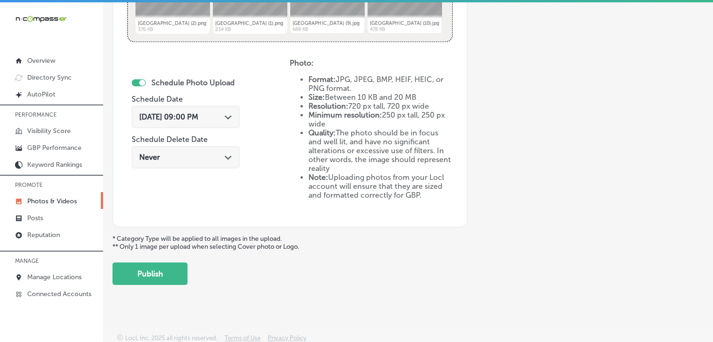
click at [184, 265] on button "Publish" at bounding box center [150, 274] width 75 height 23
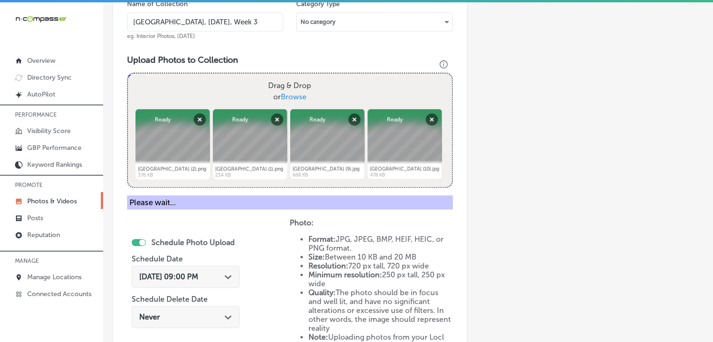
scroll to position [253, 0]
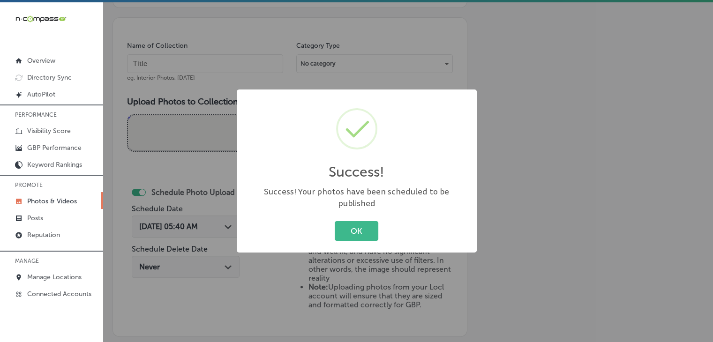
click at [241, 70] on div "Success! × Success! Your photos have been scheduled to be published OK Cancel" at bounding box center [356, 171] width 713 height 342
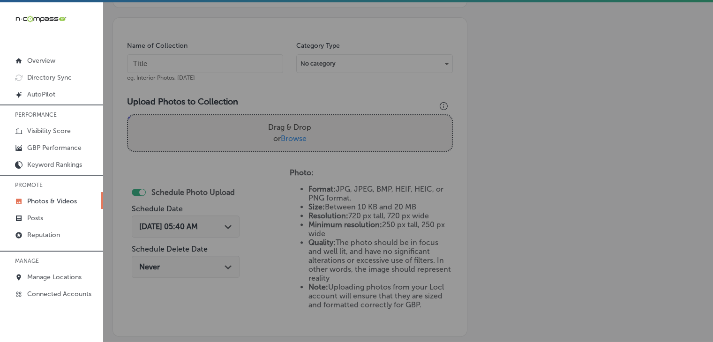
click at [242, 55] on input "text" at bounding box center [205, 63] width 156 height 19
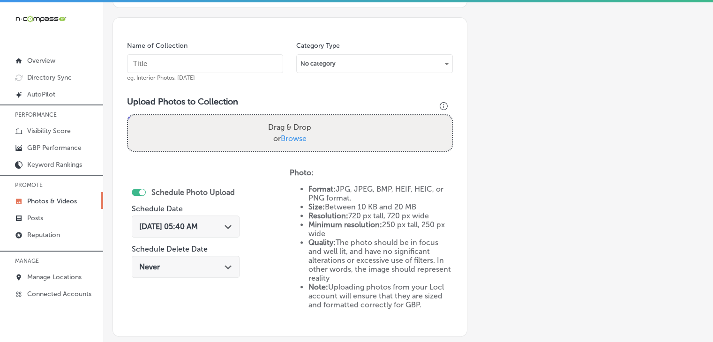
paste input "[GEOGRAPHIC_DATA], [DATE], Week"
type input "[GEOGRAPHIC_DATA], [DATE], Week 4"
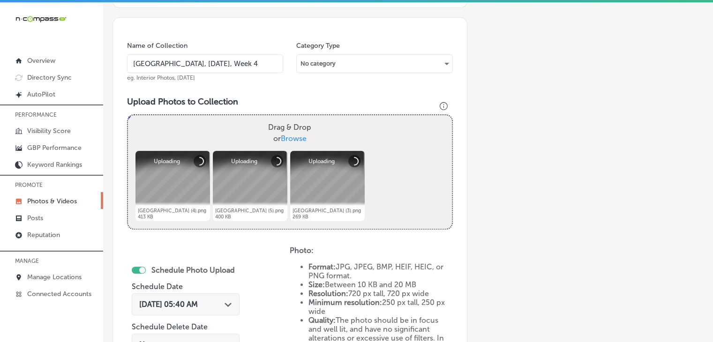
click at [217, 310] on div "[DATE] 05:40 AM Path Created with Sketch." at bounding box center [186, 305] width 108 height 22
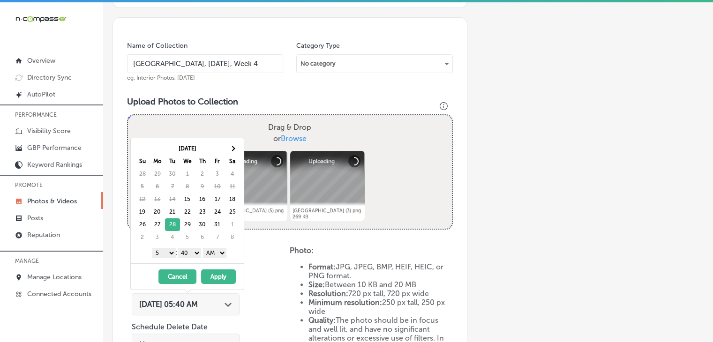
click at [160, 252] on select "1 2 3 4 5 6 7 8 9 10 11 12" at bounding box center [163, 253] width 23 height 10
click at [195, 261] on div "[DATE] Su Mo Tu We Th Fr Sa 28 29 30 1 2 3 4 5 6 7 8 9 10 11 12 13 14 15 16 17 …" at bounding box center [187, 200] width 113 height 125
click at [194, 258] on div "1 2 3 4 5 6 7 8 9 10 11 12 : 00 10 20 30 40 50 AM PM" at bounding box center [189, 253] width 109 height 14
click at [194, 253] on select "00 10 20 30 40 50" at bounding box center [189, 253] width 23 height 10
click at [213, 253] on select "AM PM" at bounding box center [214, 253] width 23 height 10
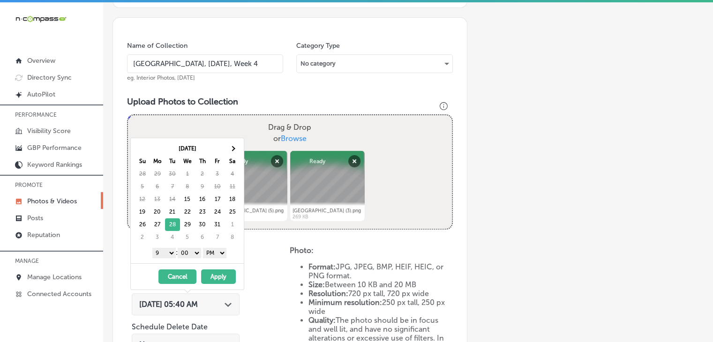
click at [214, 275] on button "Apply" at bounding box center [218, 277] width 35 height 15
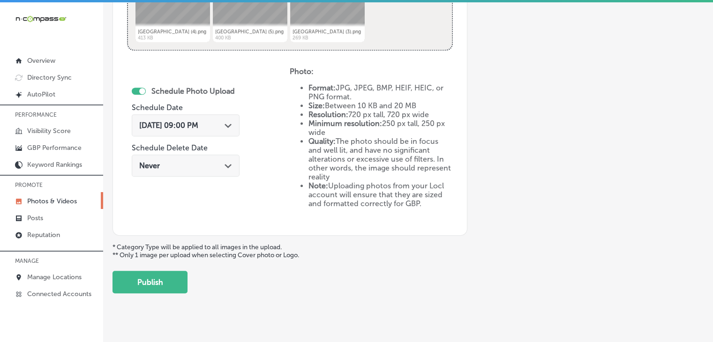
scroll to position [441, 0]
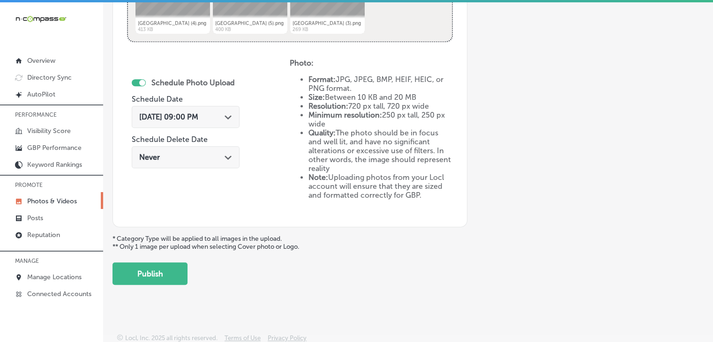
click at [174, 266] on button "Publish" at bounding box center [150, 274] width 75 height 23
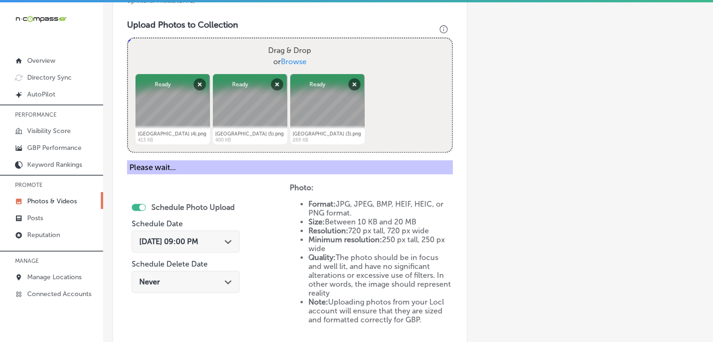
scroll to position [159, 0]
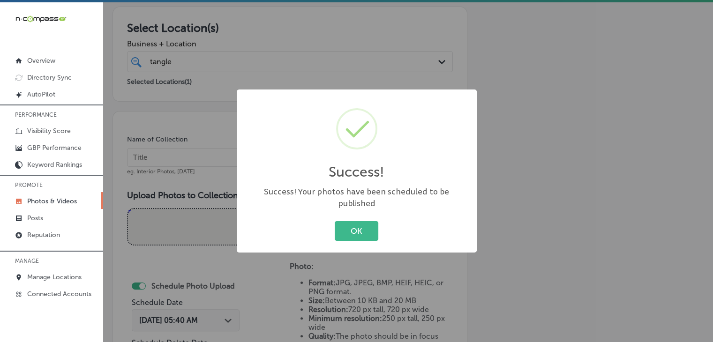
click at [532, 65] on div "Success! × Success! Your photos have been scheduled to be published OK Cancel" at bounding box center [356, 171] width 713 height 342
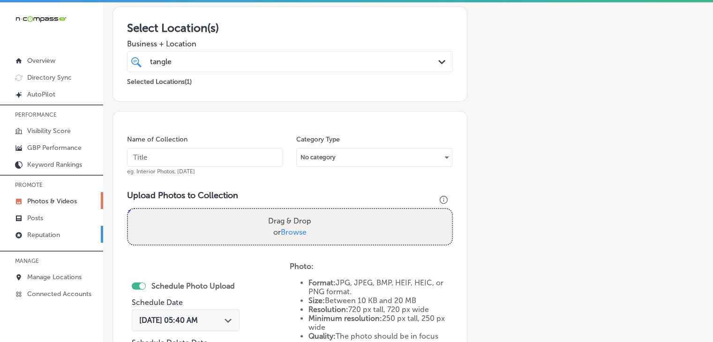
click at [81, 234] on link "Reputation" at bounding box center [51, 234] width 103 height 17
type textarea "x"
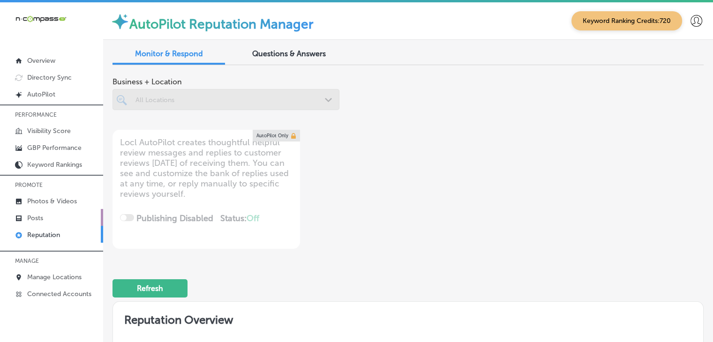
click at [83, 224] on link "Posts" at bounding box center [51, 217] width 103 height 17
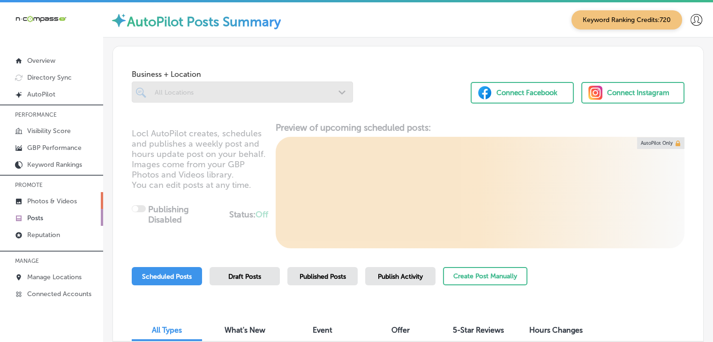
click at [84, 203] on link "Photos & Videos" at bounding box center [51, 200] width 103 height 17
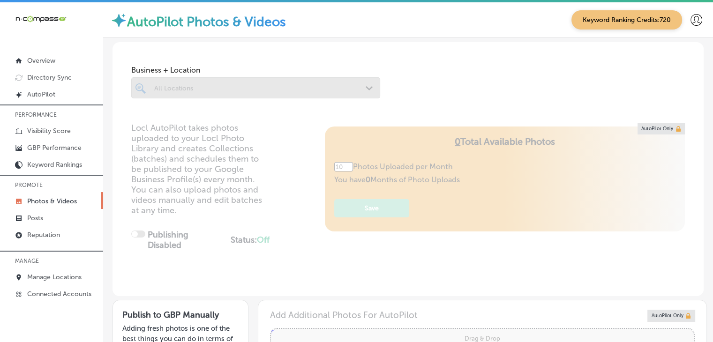
click at [70, 187] on p "PROMOTE" at bounding box center [51, 185] width 103 height 14
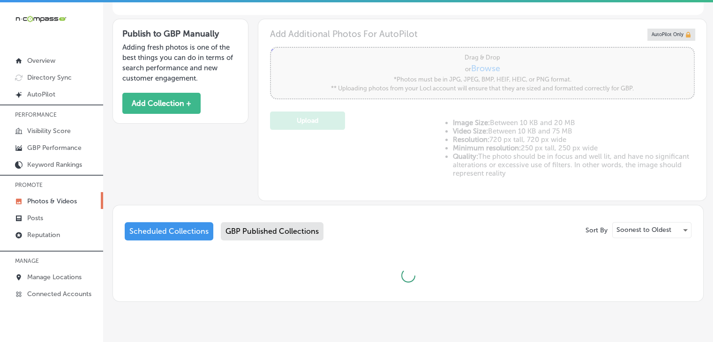
type input "5"
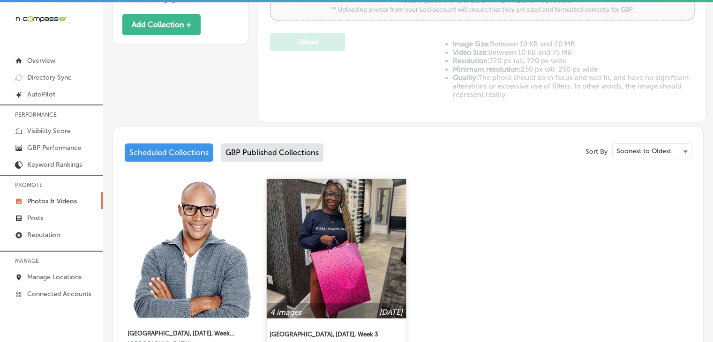
scroll to position [375, 0]
